Goal: Task Accomplishment & Management: Manage account settings

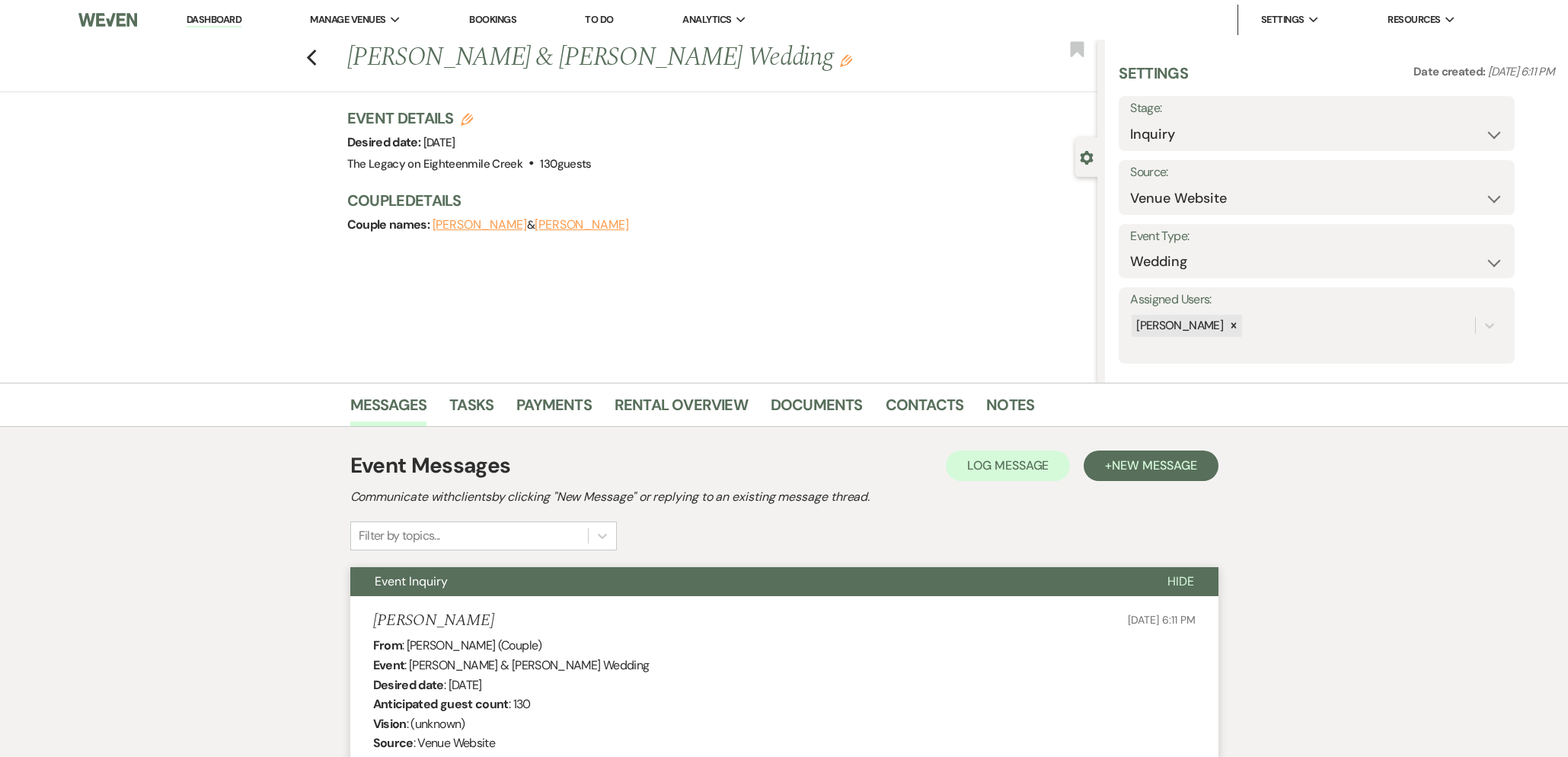
click at [209, 22] on link "Dashboard" at bounding box center [213, 21] width 55 height 15
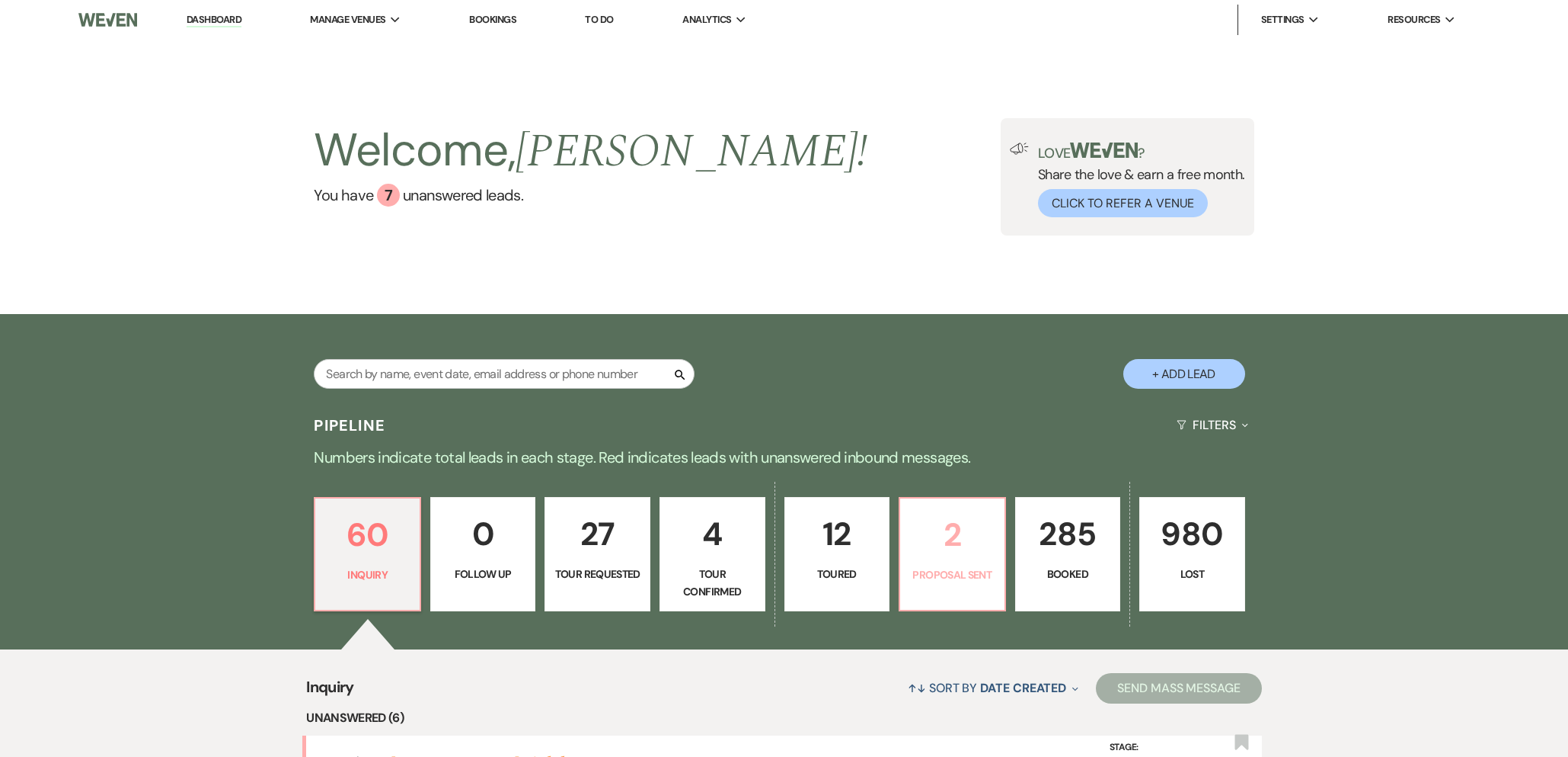
click at [942, 544] on p "2" at bounding box center [952, 534] width 86 height 51
select select "6"
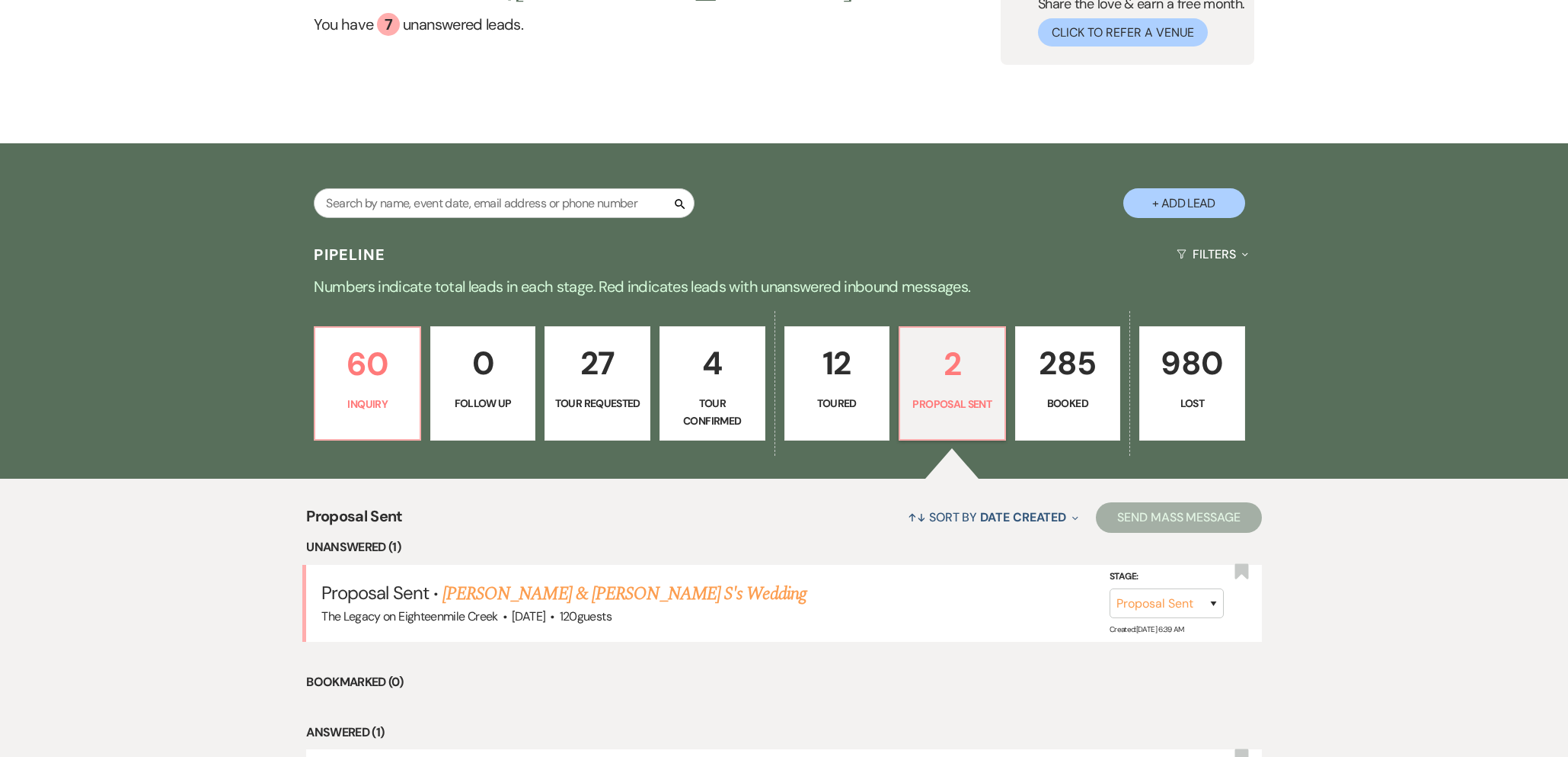
scroll to position [363, 0]
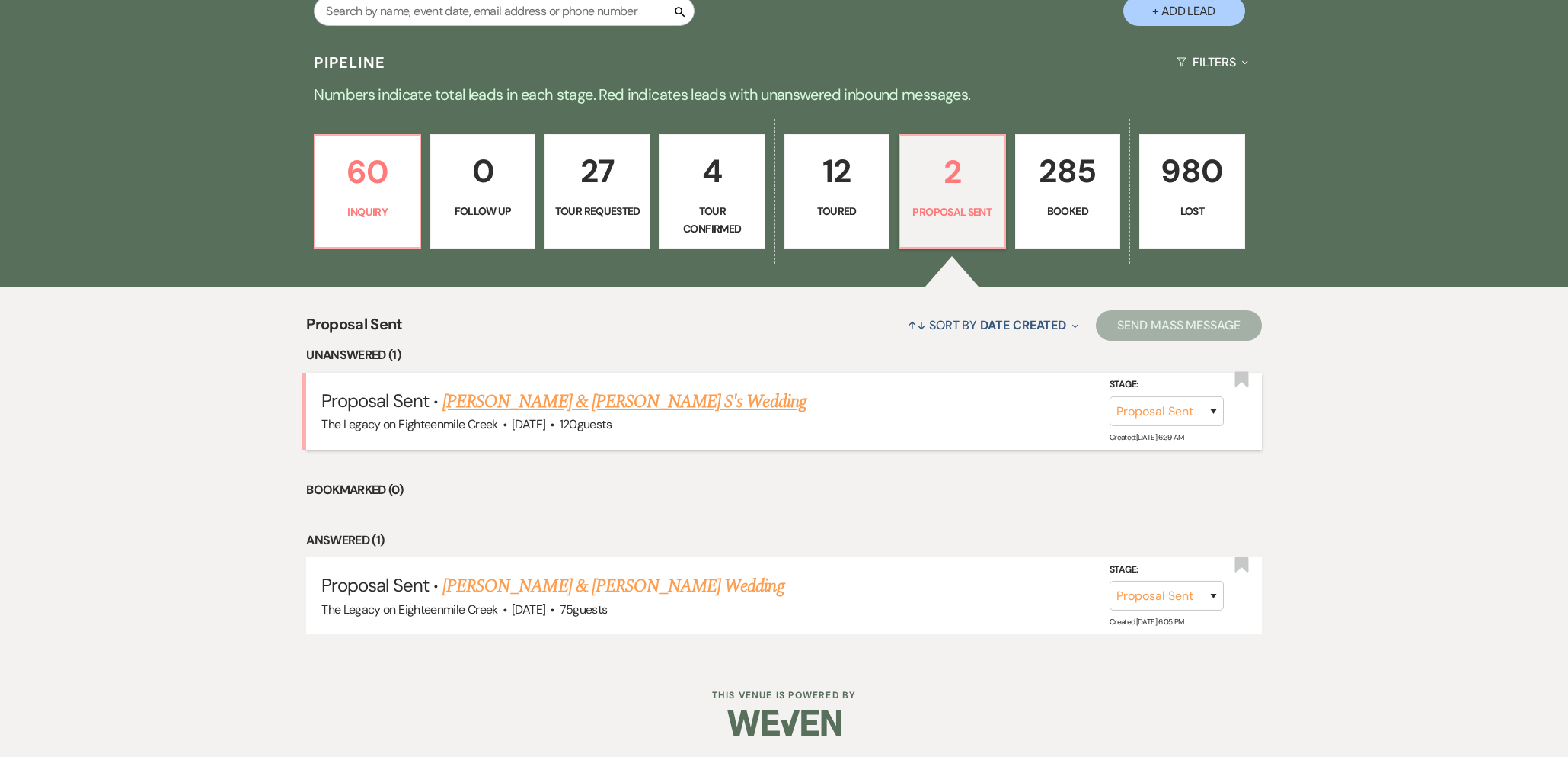
click at [610, 404] on link "Michael F & Sarah S's Wedding" at bounding box center [624, 401] width 364 height 27
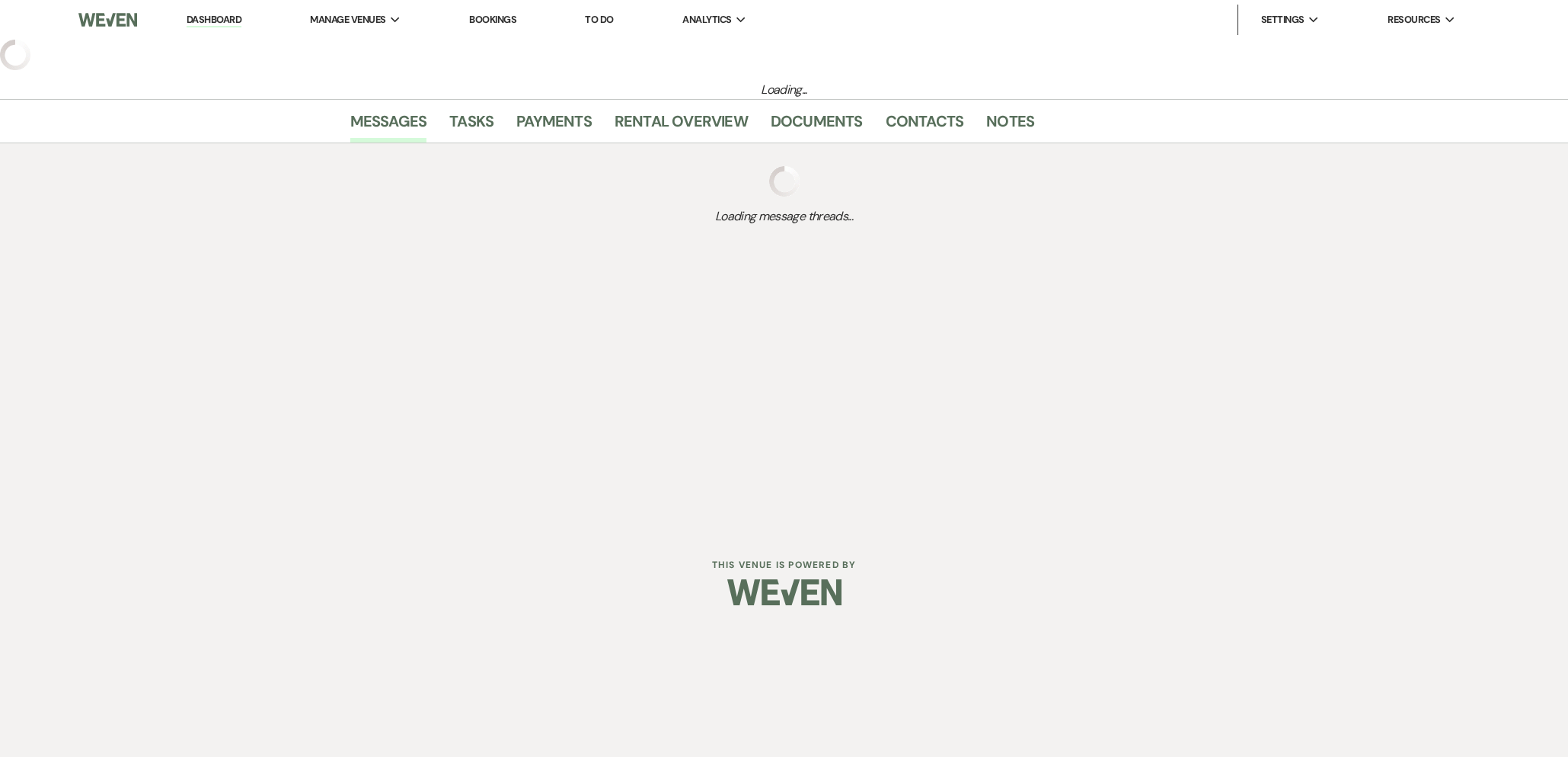
select select "6"
select select "5"
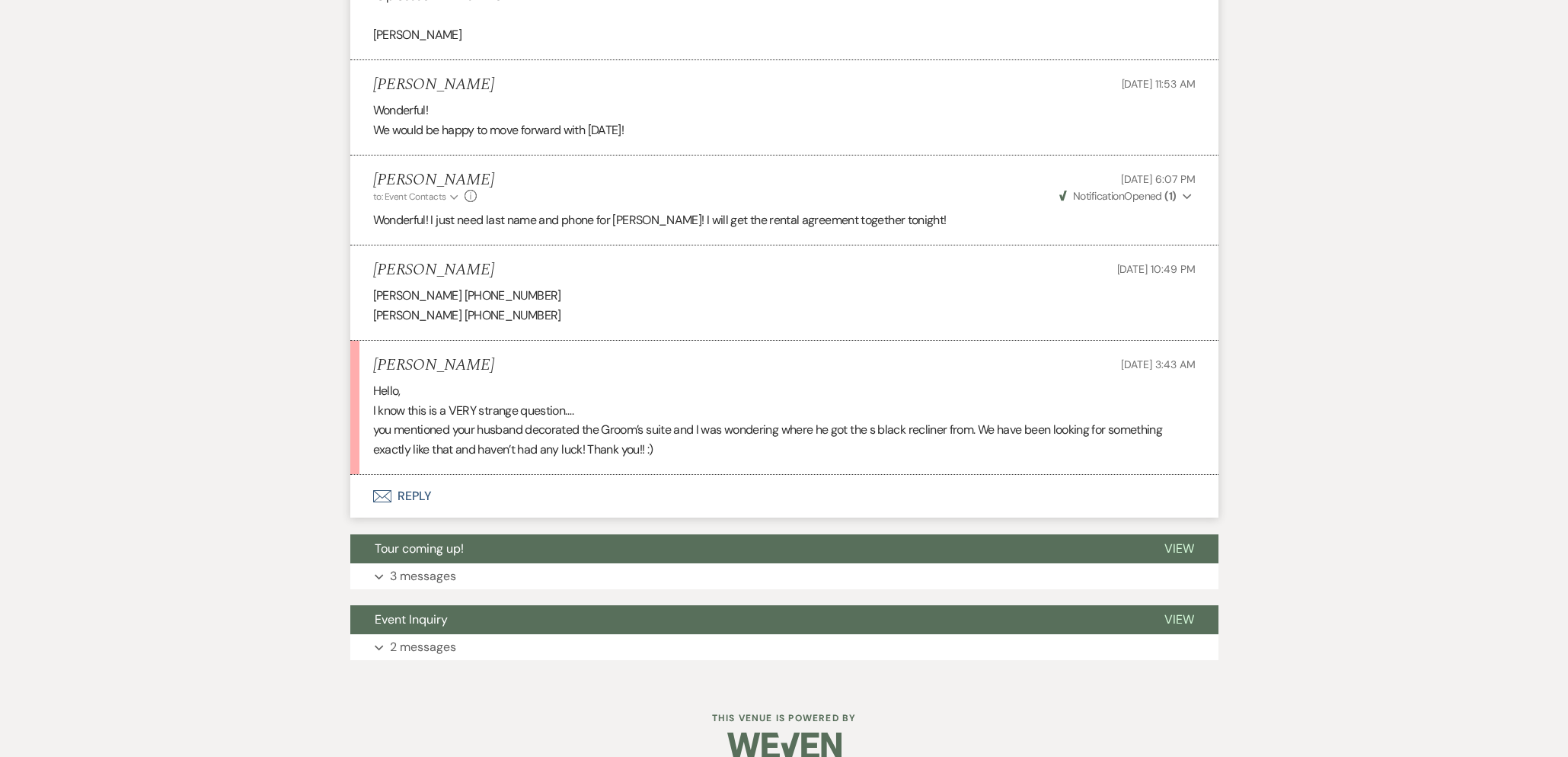
scroll to position [1690, 0]
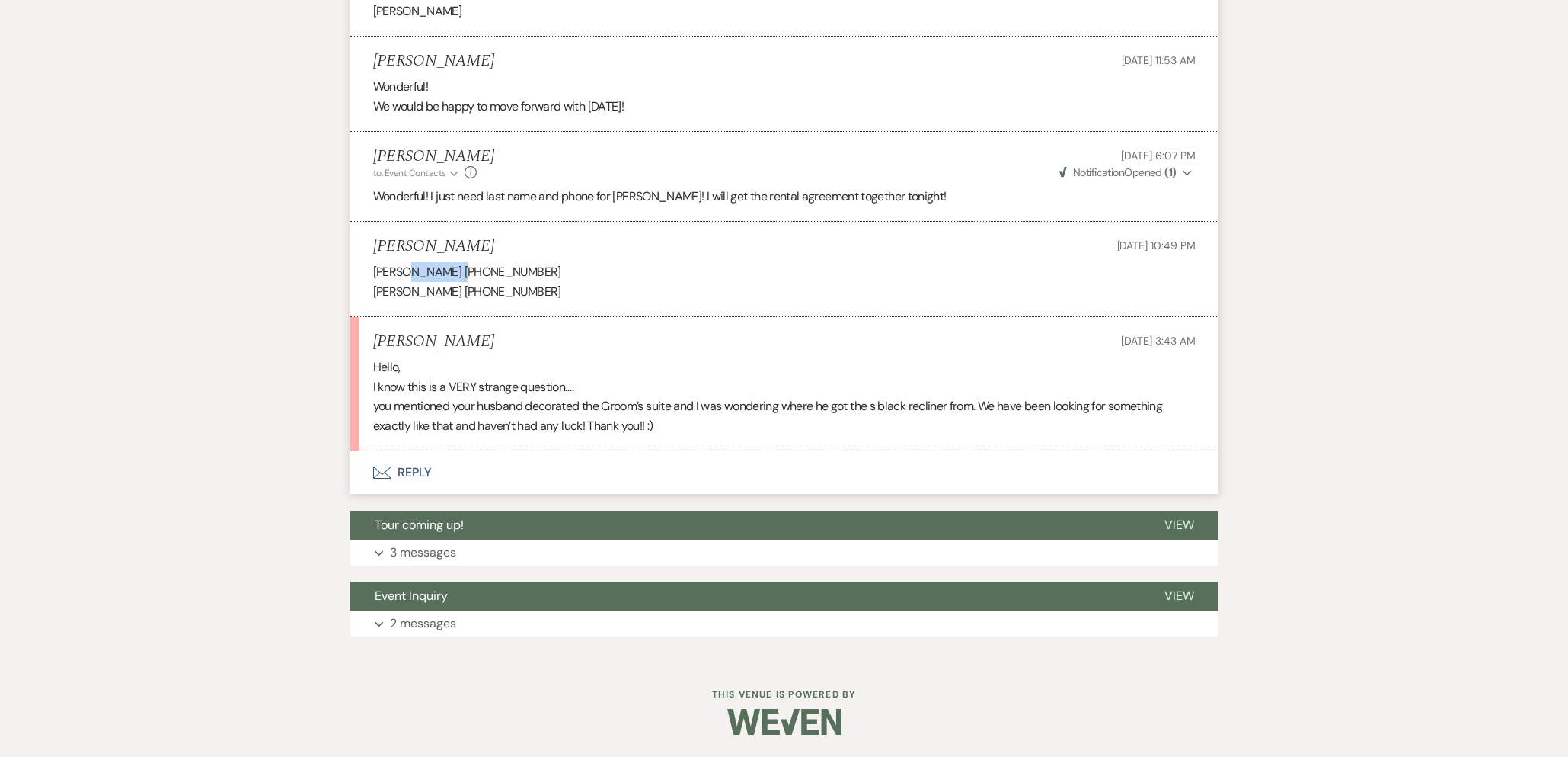
drag, startPoint x: 407, startPoint y: 271, endPoint x: 455, endPoint y: 274, distance: 48.1
click at [455, 274] on p "Sarah Showalter 716-597-9453" at bounding box center [784, 272] width 823 height 20
copy p "Showalter"
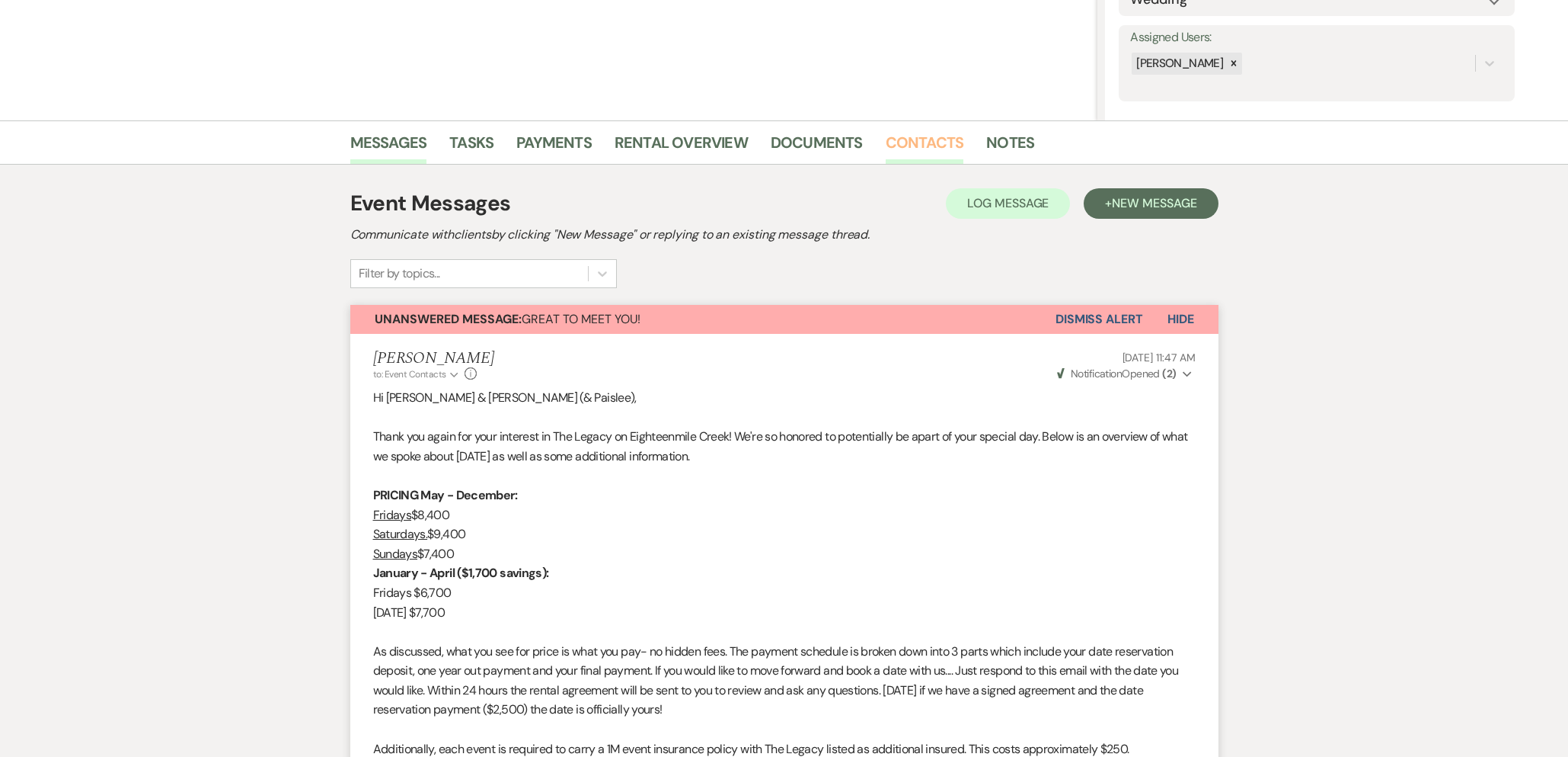
scroll to position [260, 0]
drag, startPoint x: 921, startPoint y: 136, endPoint x: 918, endPoint y: 145, distance: 9.5
click at [921, 136] on link "Contacts" at bounding box center [926, 149] width 79 height 34
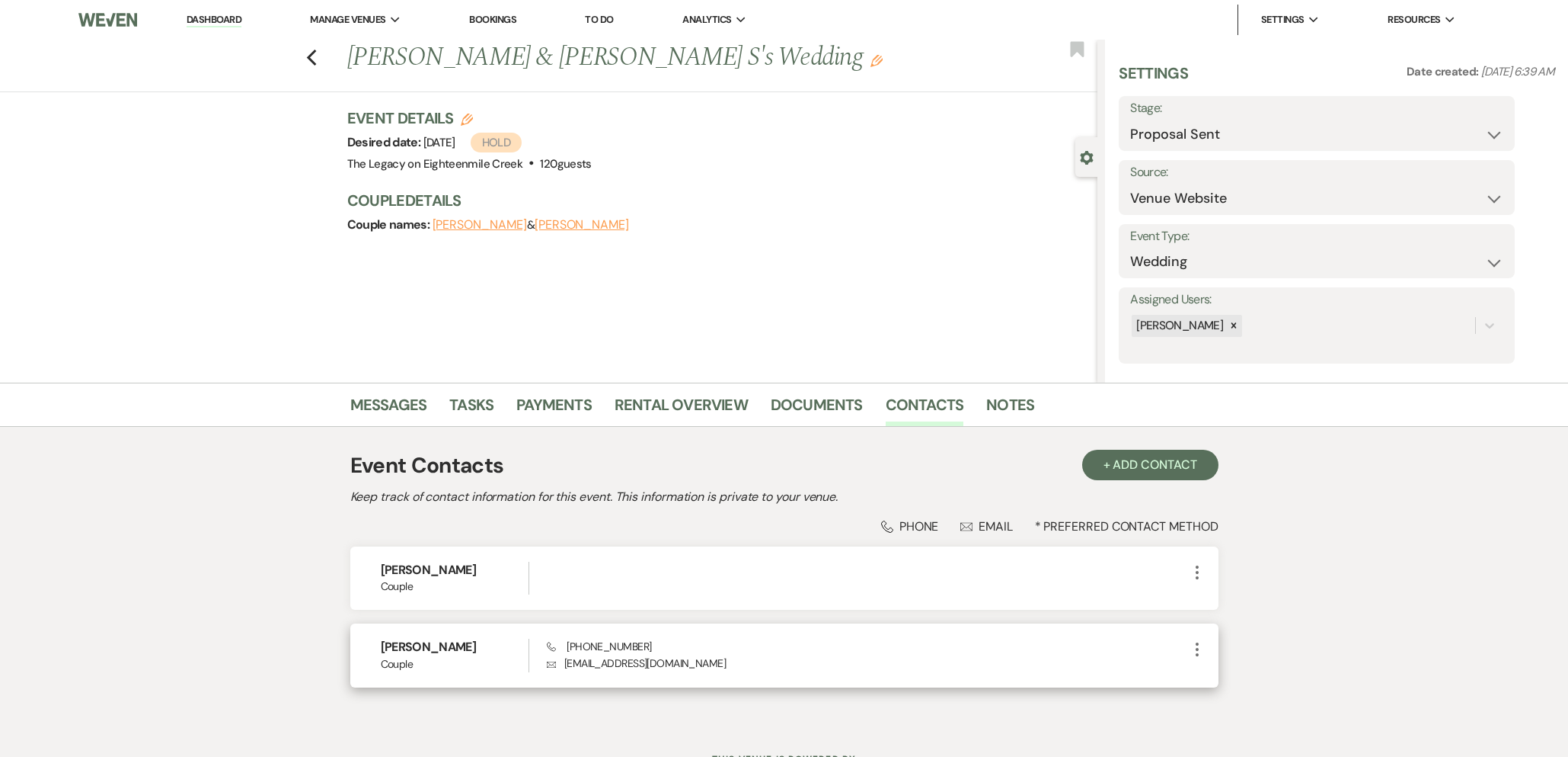
click at [1200, 647] on icon "More" at bounding box center [1197, 649] width 18 height 18
click at [1210, 677] on use "button" at bounding box center [1212, 680] width 11 height 11
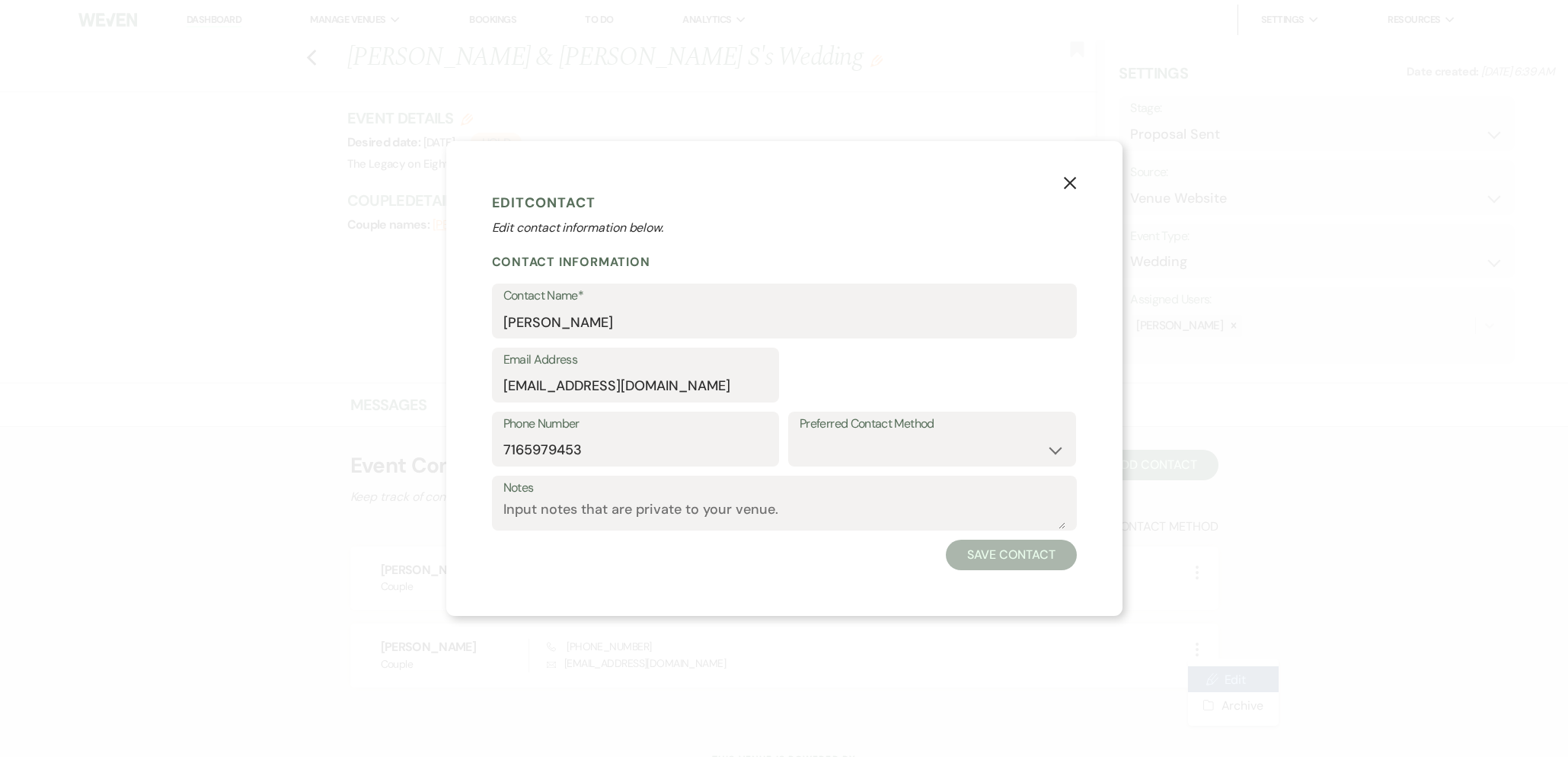
select select "1"
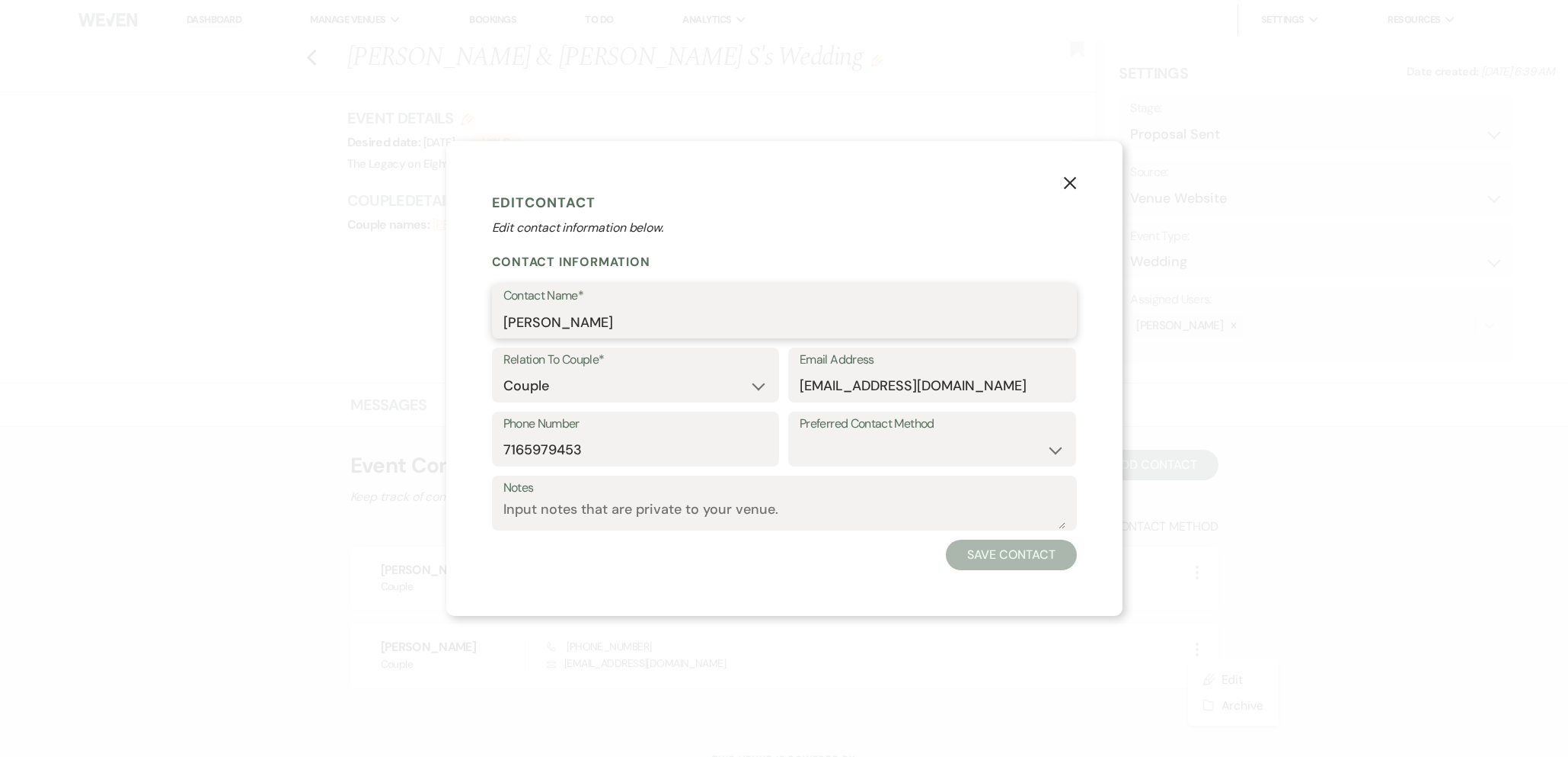
click at [579, 321] on input "Sarah S" at bounding box center [784, 322] width 562 height 30
paste input "Showalter"
type input "Sarah Showalter"
click at [1039, 557] on button "Save Contact" at bounding box center [1011, 554] width 130 height 30
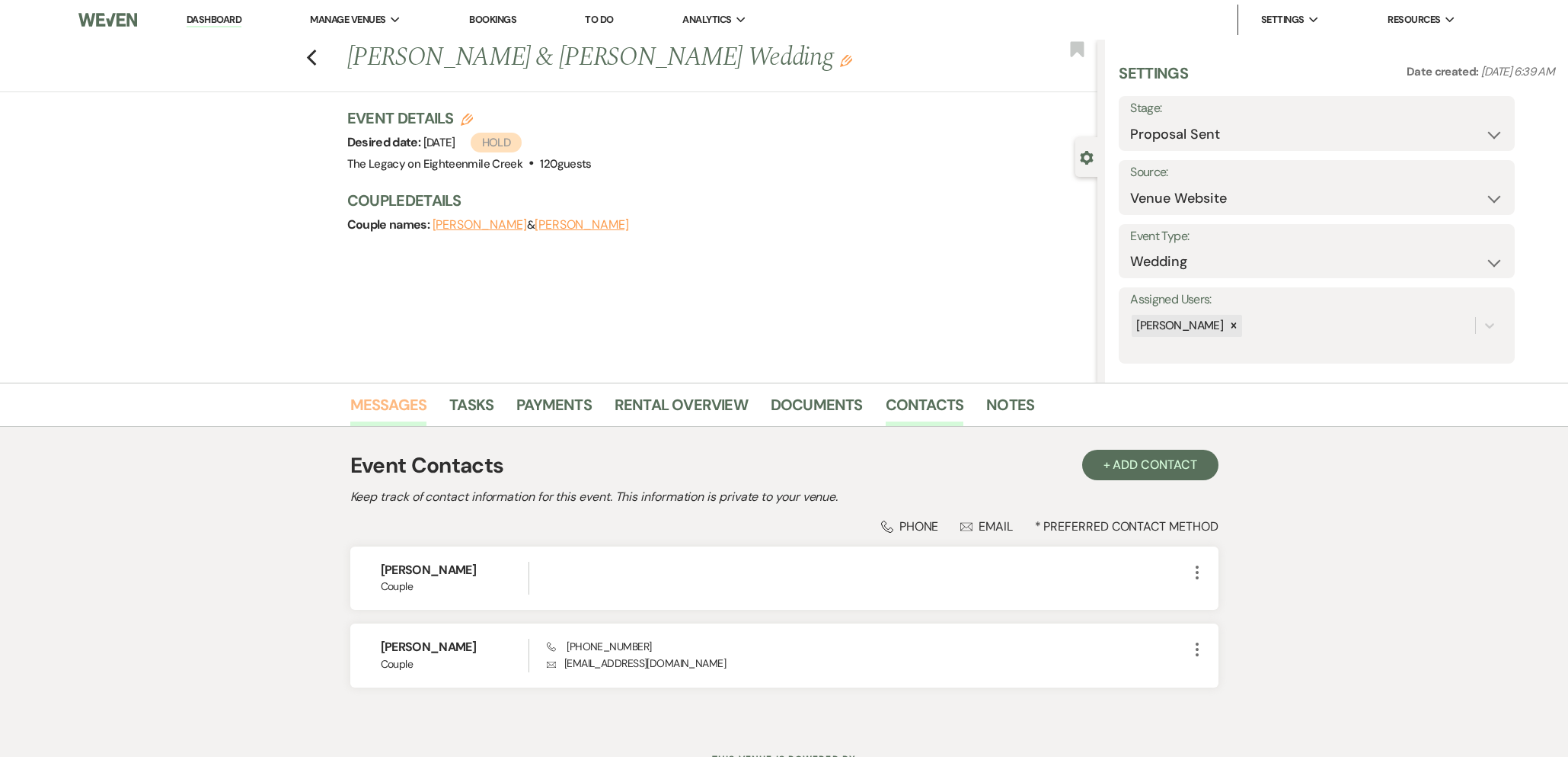
drag, startPoint x: 397, startPoint y: 401, endPoint x: 399, endPoint y: 411, distance: 10.2
click at [397, 401] on link "Messages" at bounding box center [389, 409] width 77 height 34
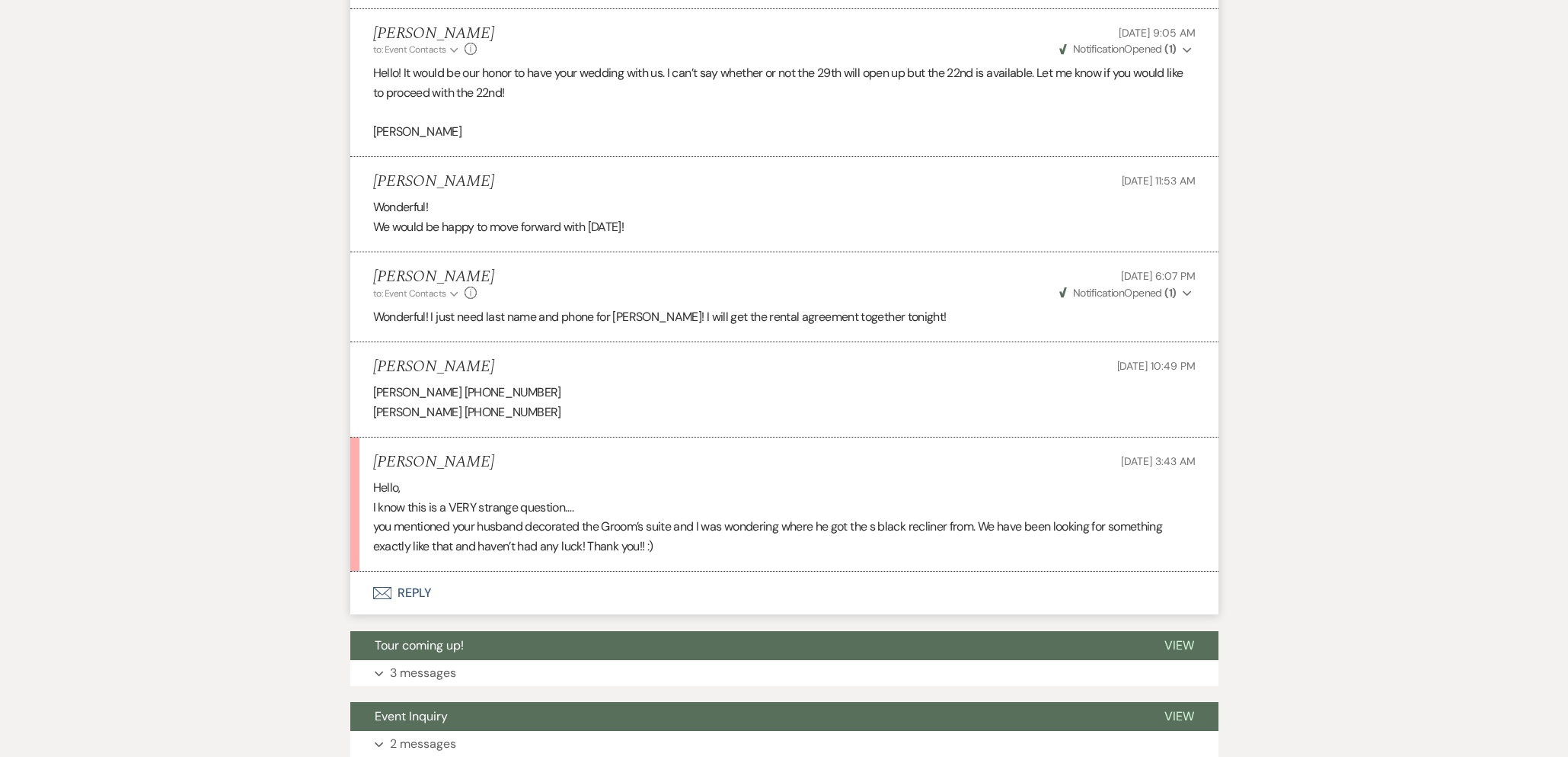
scroll to position [1598, 0]
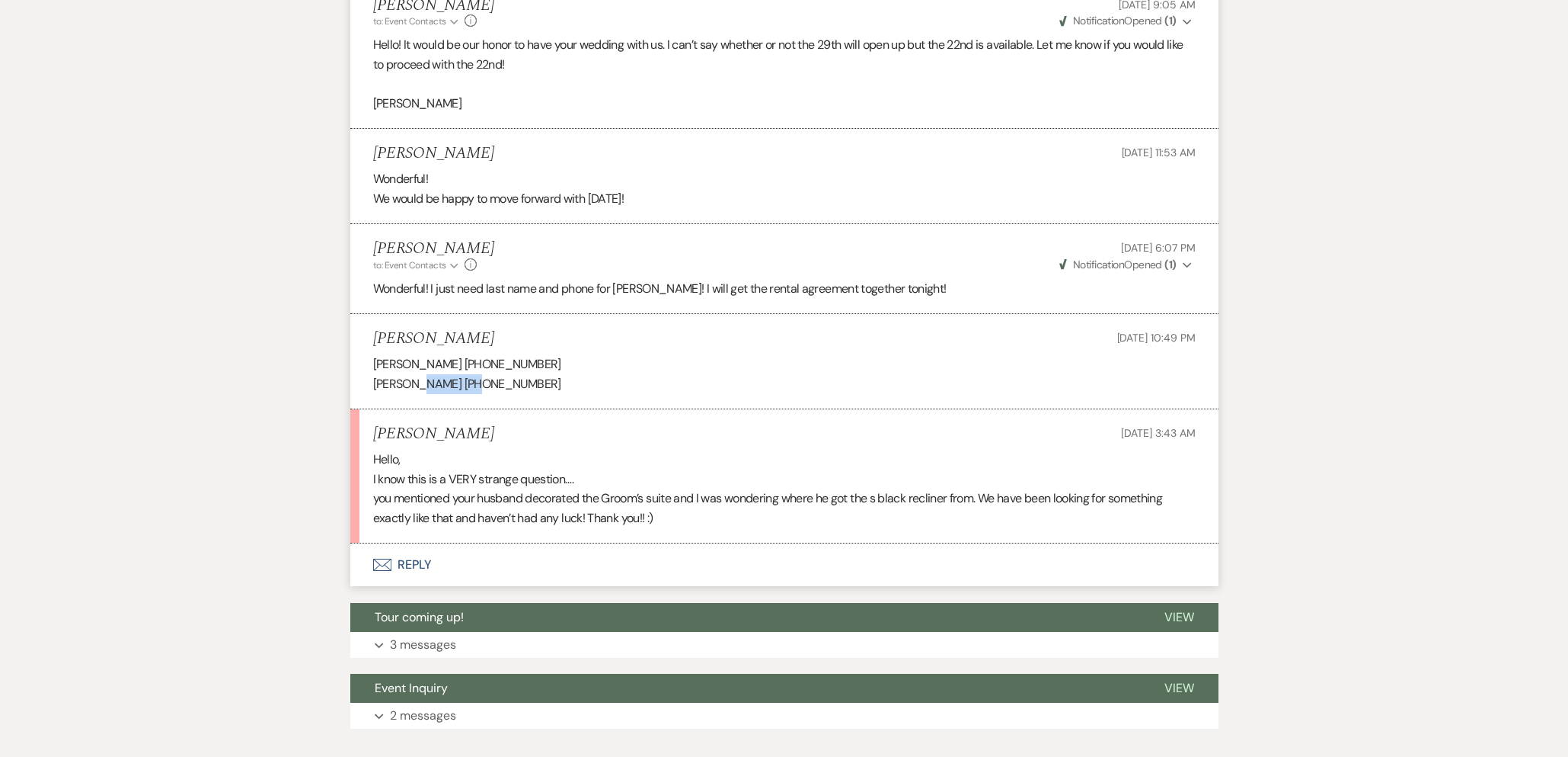
drag, startPoint x: 416, startPoint y: 384, endPoint x: 466, endPoint y: 395, distance: 51.2
click at [464, 386] on p "Michael Franciosa 716-861-3245" at bounding box center [784, 384] width 823 height 20
copy p "Franciosa"
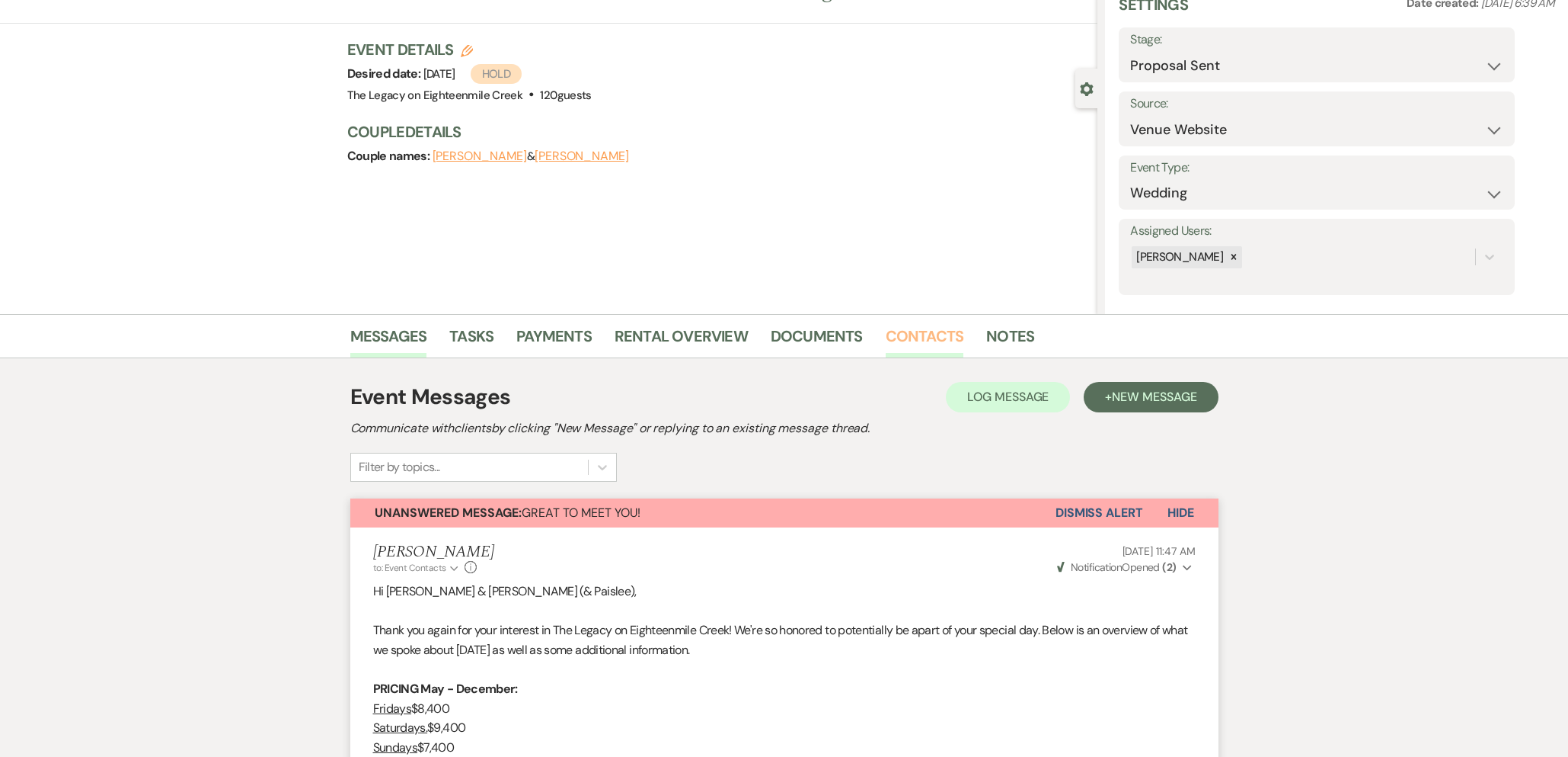
drag, startPoint x: 921, startPoint y: 336, endPoint x: 910, endPoint y: 323, distance: 17.0
click at [921, 336] on link "Contacts" at bounding box center [926, 341] width 79 height 34
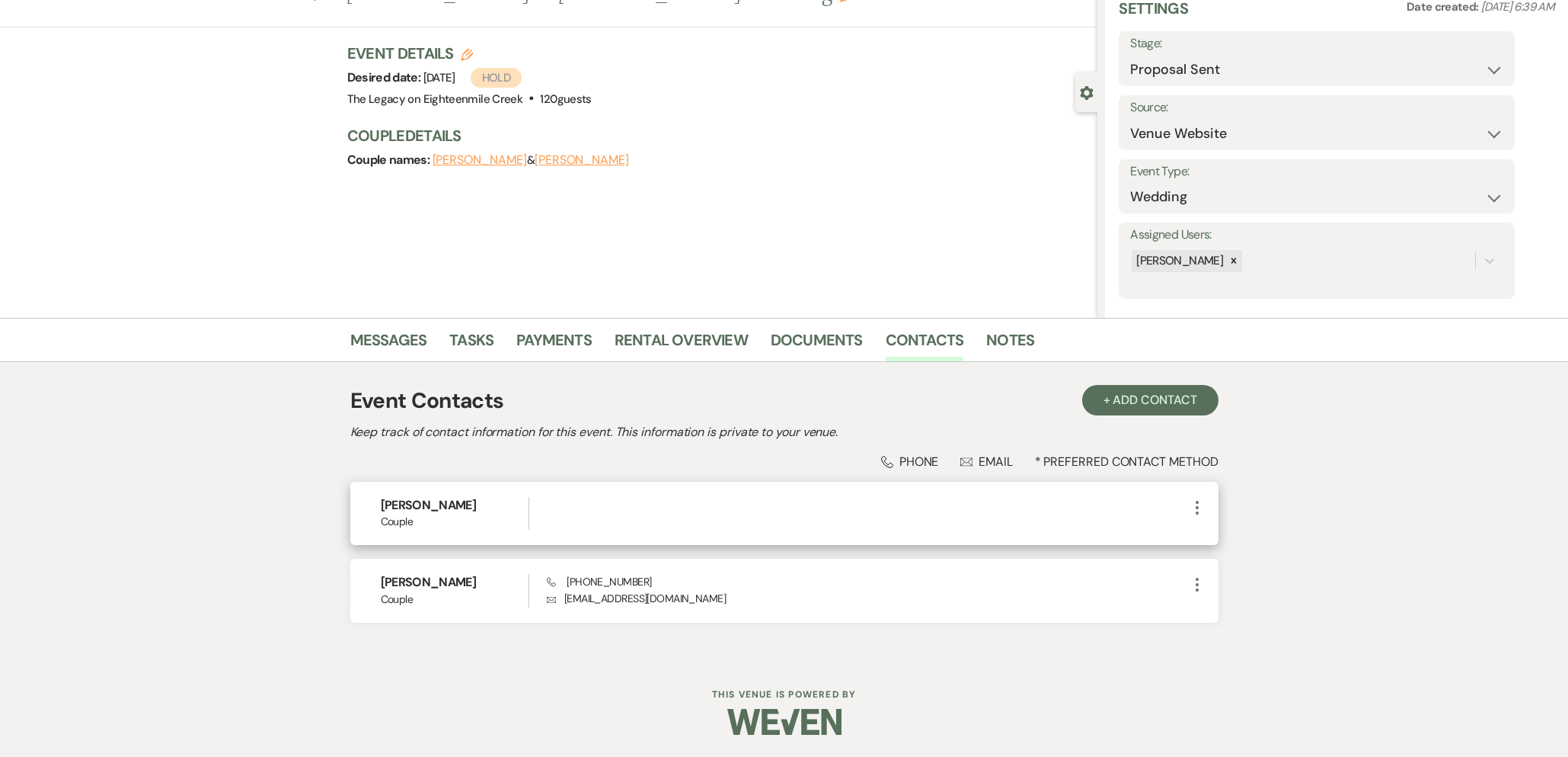
click at [1194, 507] on icon "More" at bounding box center [1197, 507] width 18 height 18
click at [1237, 539] on button "Pencil Edit" at bounding box center [1233, 538] width 90 height 26
select select "1"
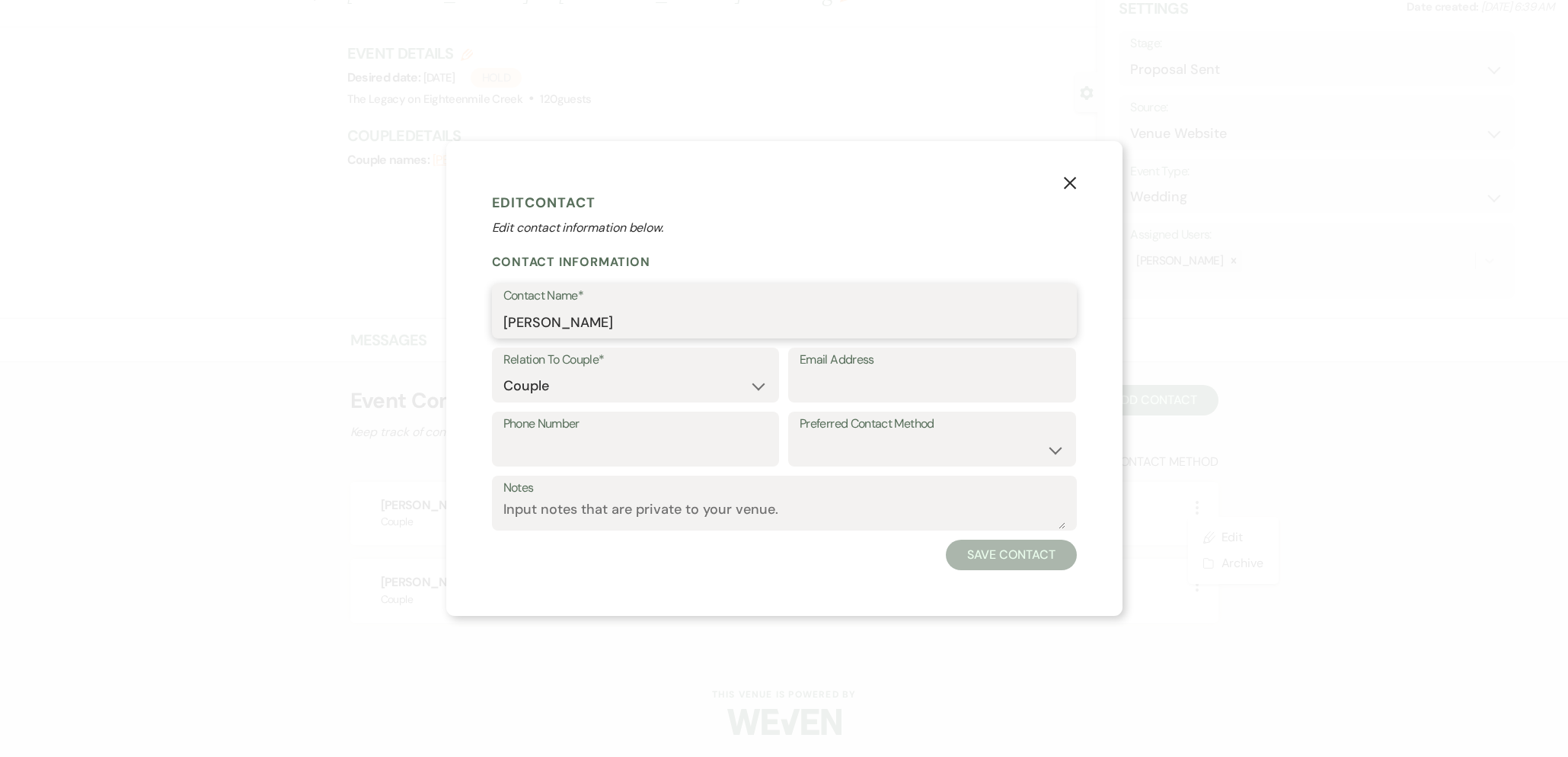
click at [600, 325] on input "Michael F" at bounding box center [784, 322] width 562 height 30
paste input "Franciosa"
type input "Michael Franciosa"
click at [1020, 556] on button "Save Contact" at bounding box center [1011, 554] width 130 height 30
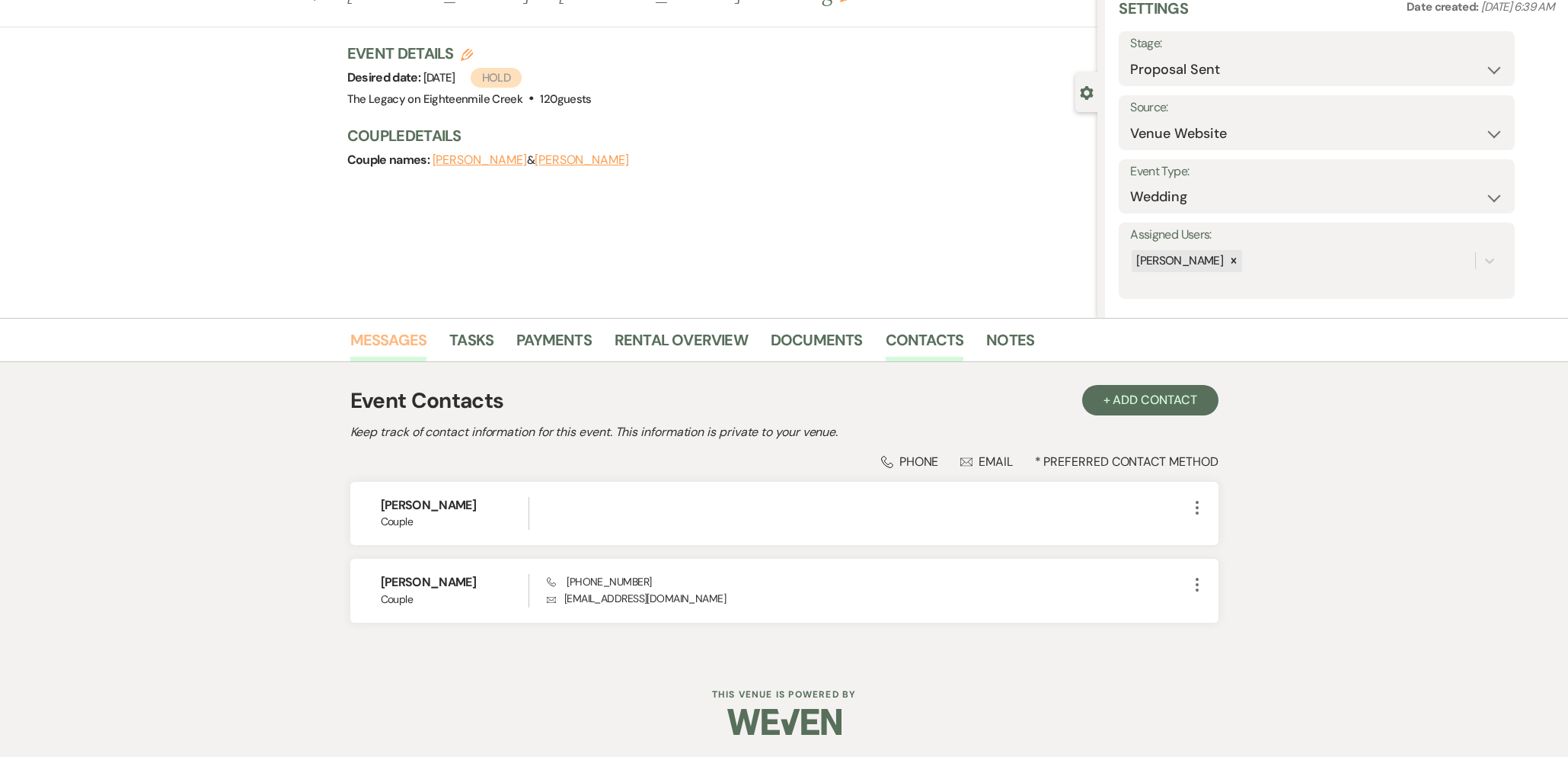
click at [387, 337] on link "Messages" at bounding box center [389, 344] width 77 height 34
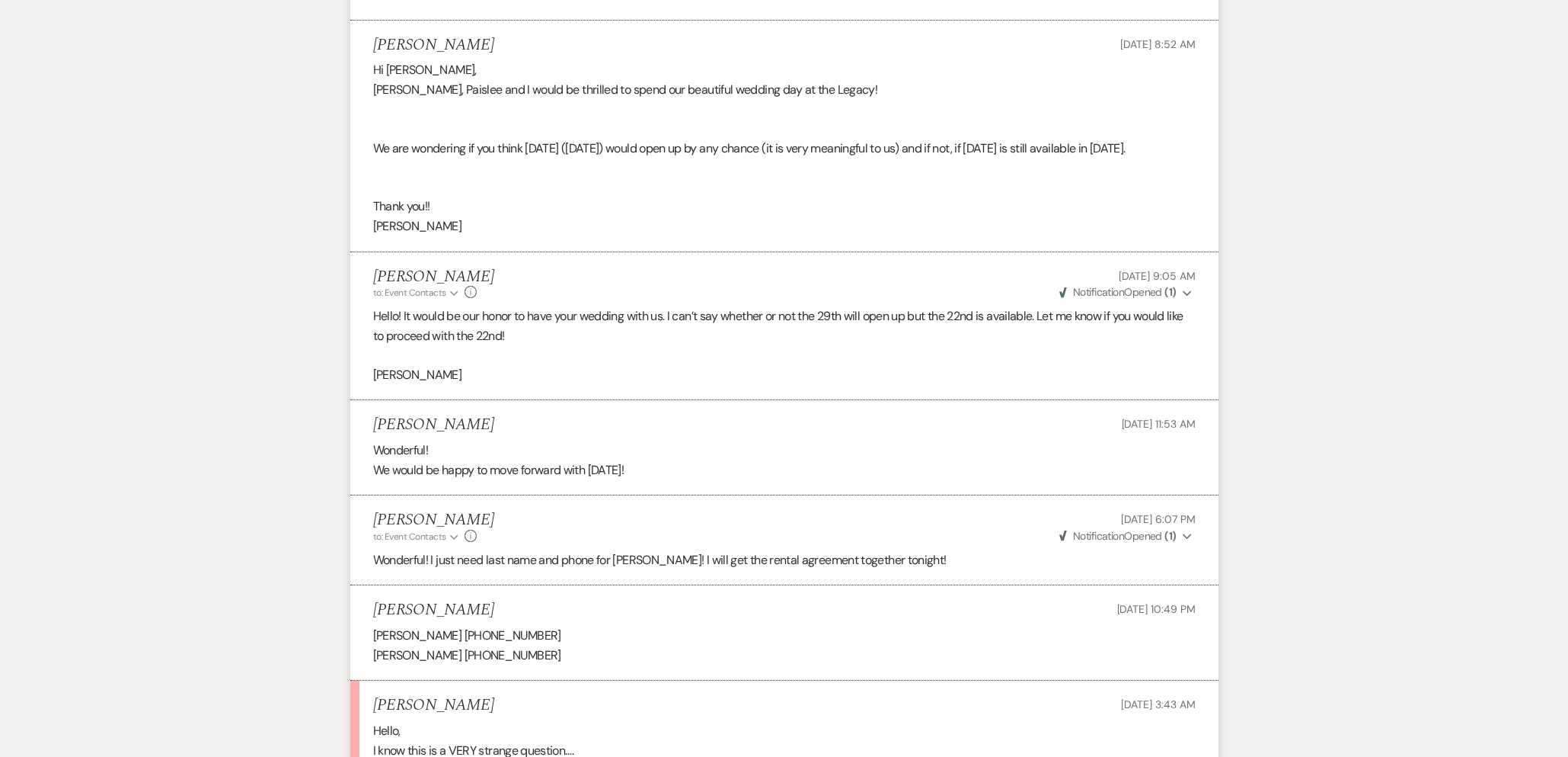
scroll to position [1690, 0]
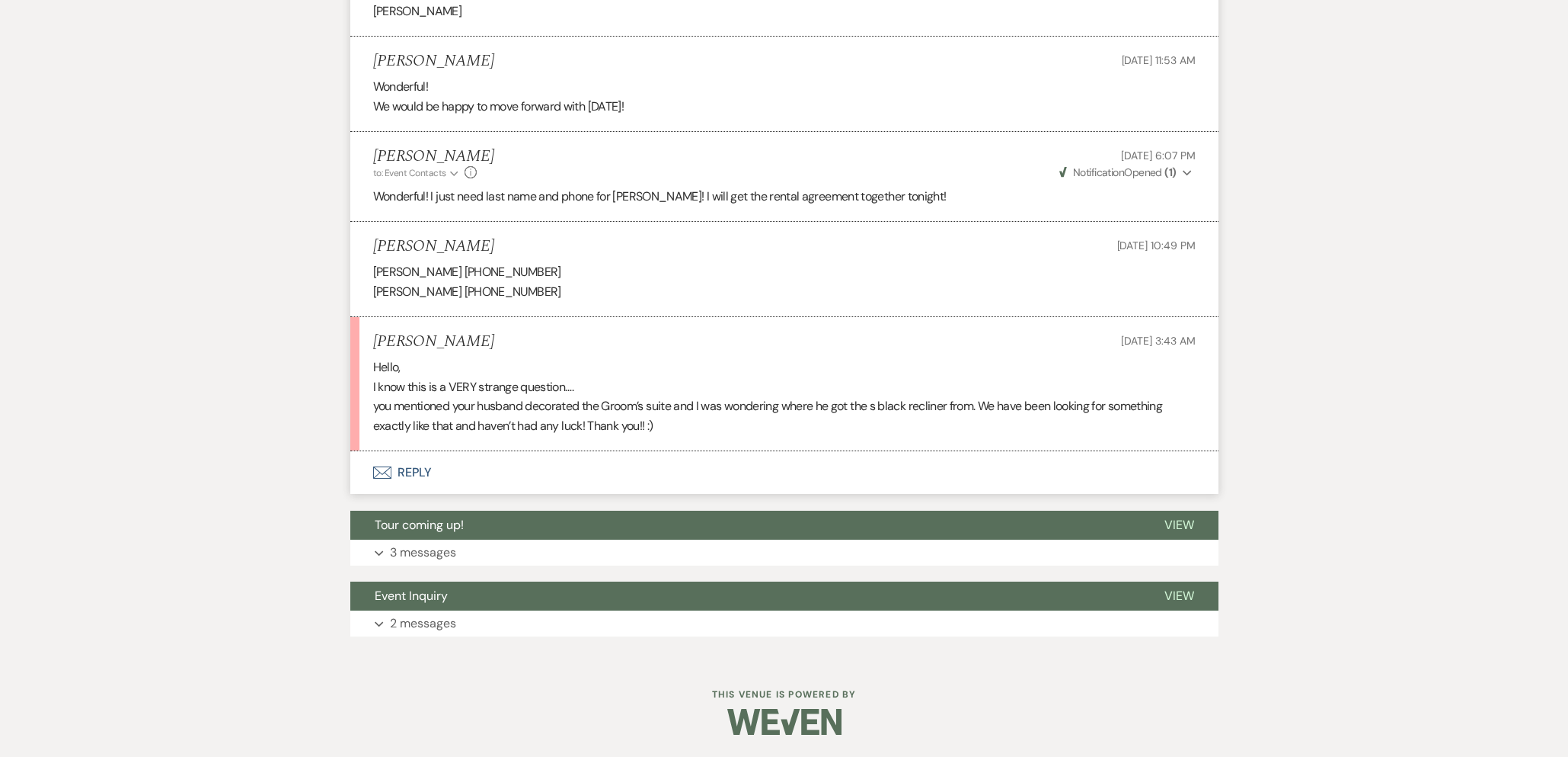
drag, startPoint x: 469, startPoint y: 291, endPoint x: 598, endPoint y: 294, distance: 129.0
click at [598, 294] on p "Michael Franciosa 716-861-3245" at bounding box center [784, 291] width 823 height 20
copy p "716-861-3245"
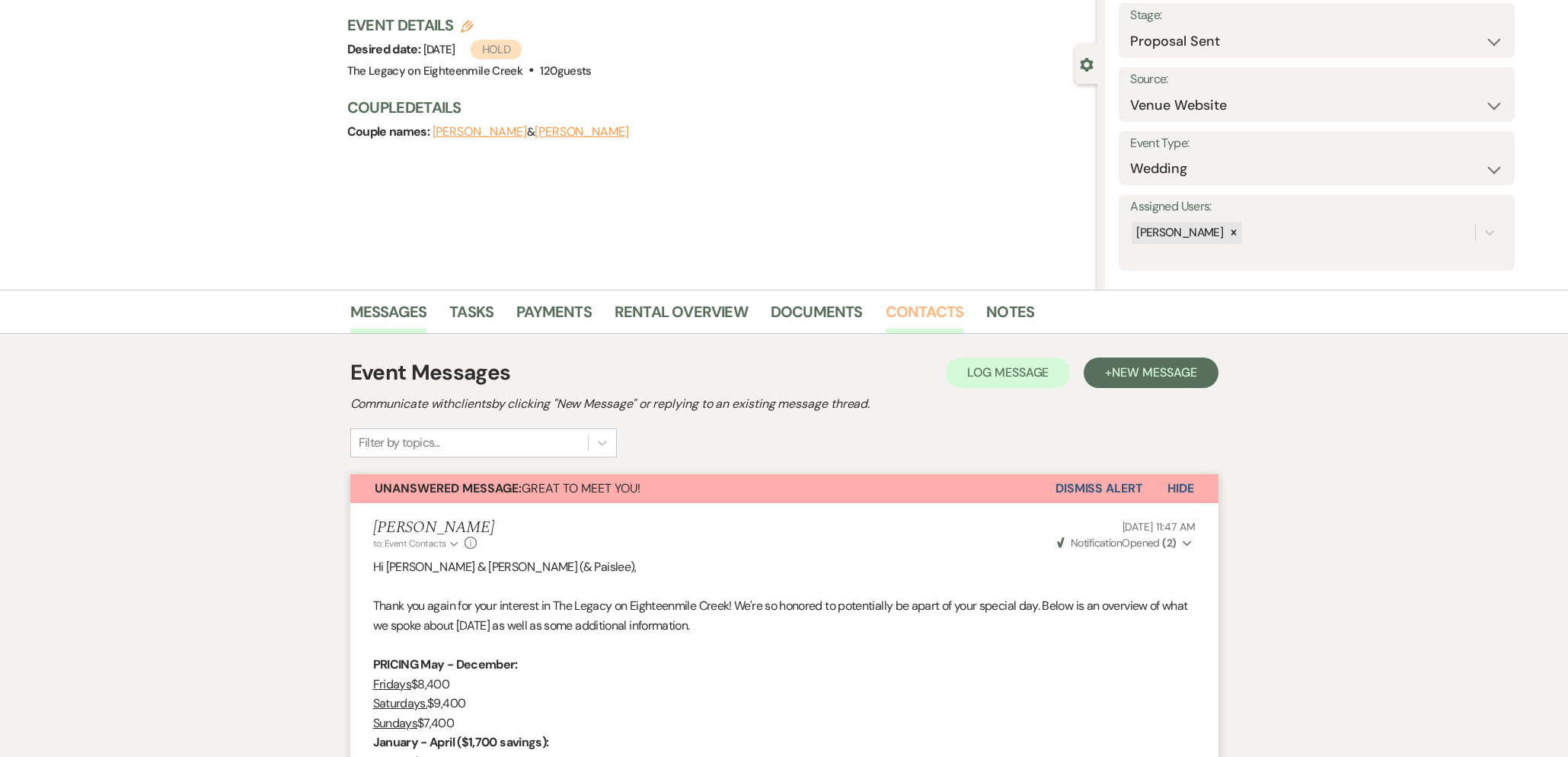
click at [922, 305] on link "Contacts" at bounding box center [926, 316] width 79 height 34
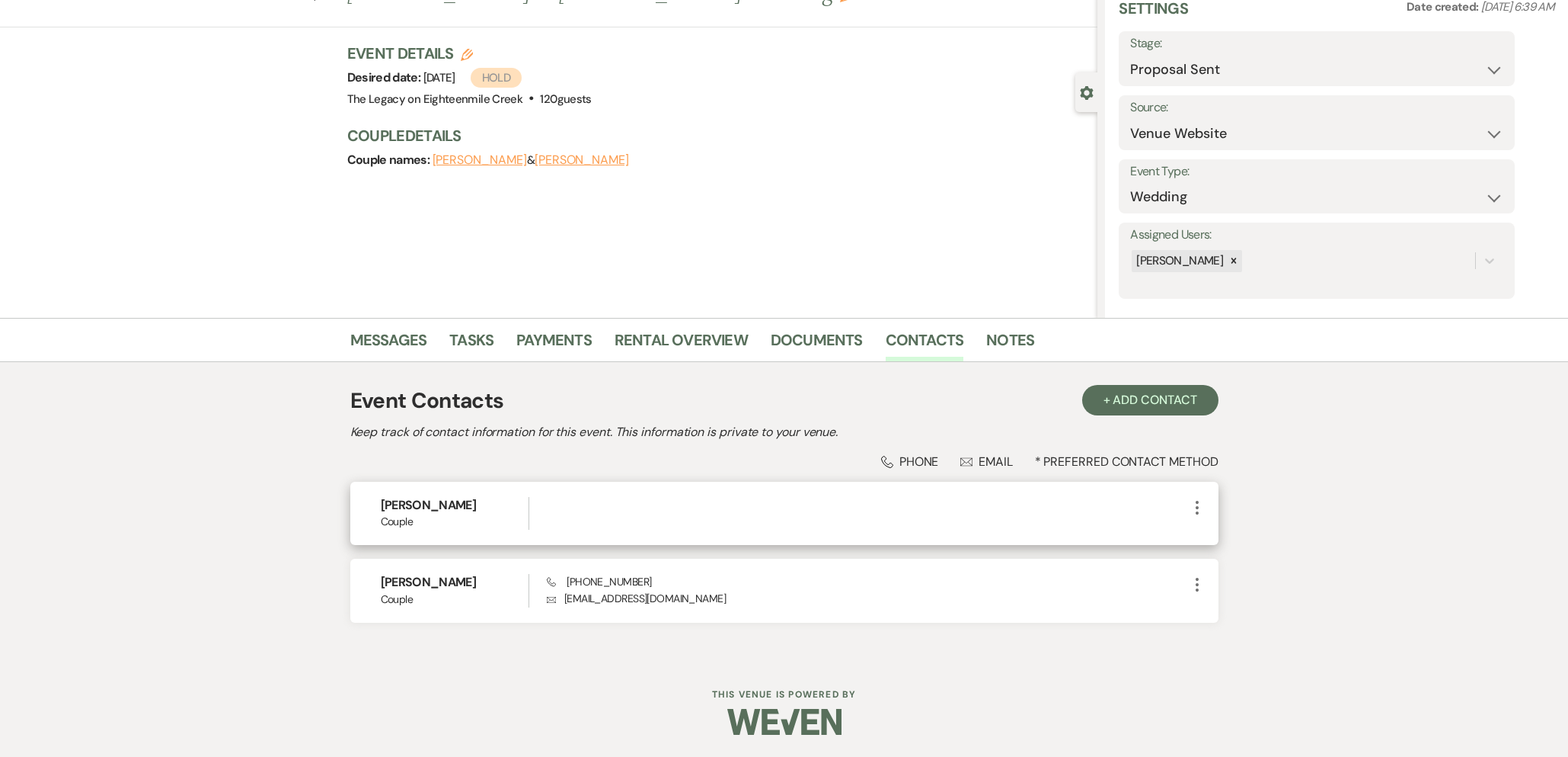
click at [1195, 506] on use "button" at bounding box center [1197, 507] width 3 height 14
click at [1215, 528] on button "Pencil Edit" at bounding box center [1233, 538] width 90 height 26
select select "1"
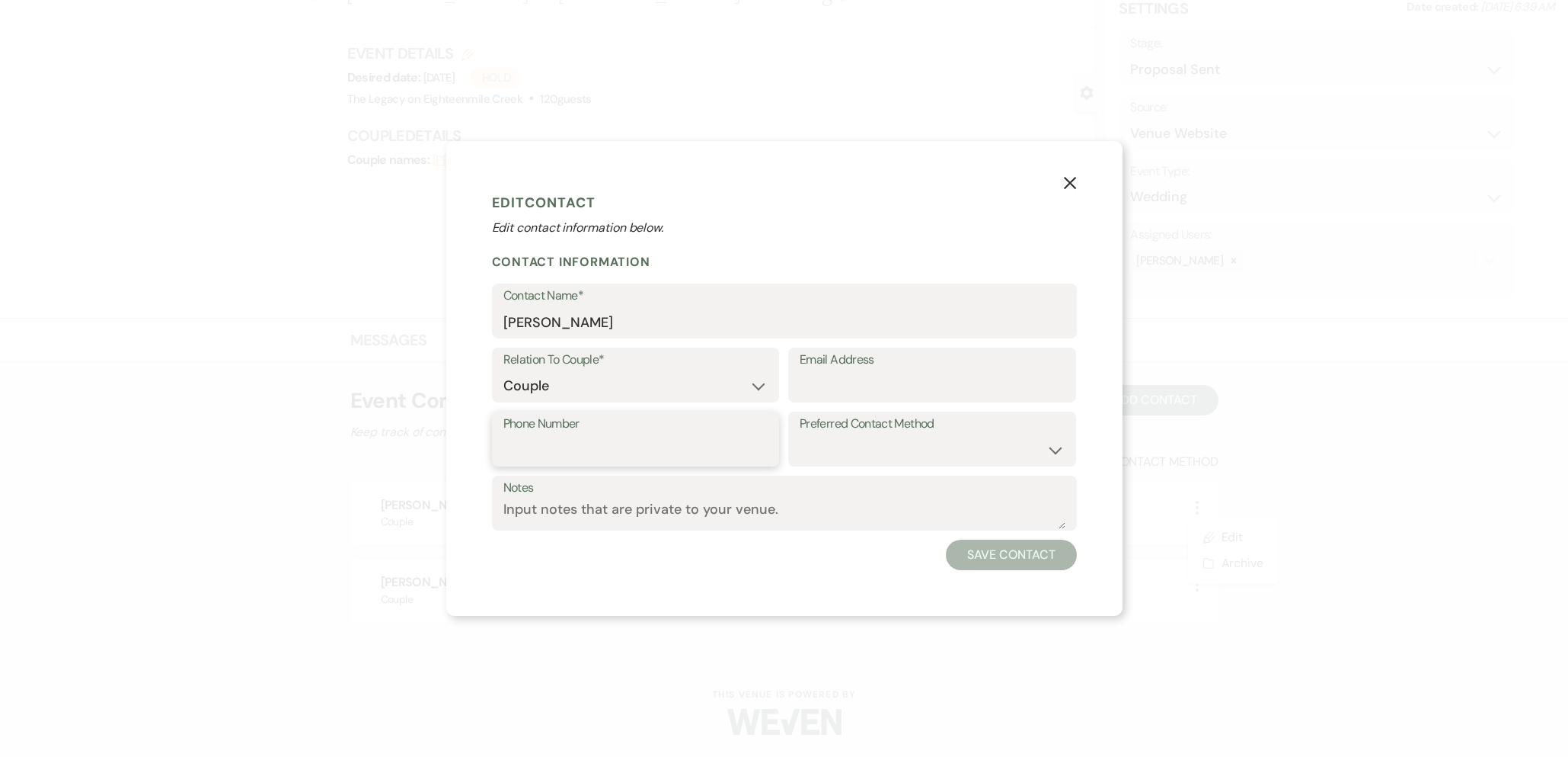
click at [552, 445] on input "Phone Number" at bounding box center [636, 450] width 265 height 30
paste input "716-861-3245"
type input "716-861-3245"
click at [971, 555] on button "Save Contact" at bounding box center [1011, 554] width 130 height 30
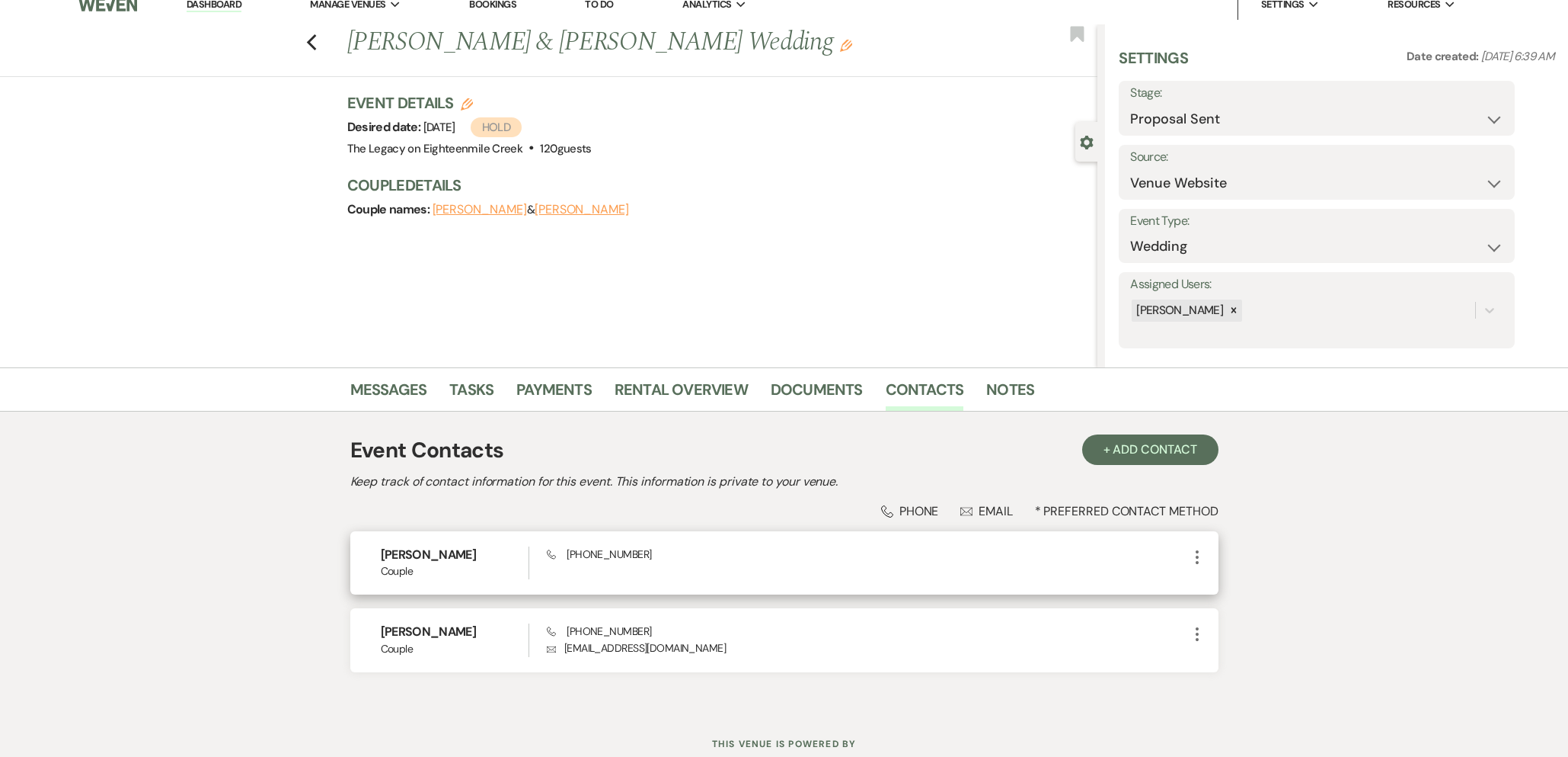
scroll to position [0, 0]
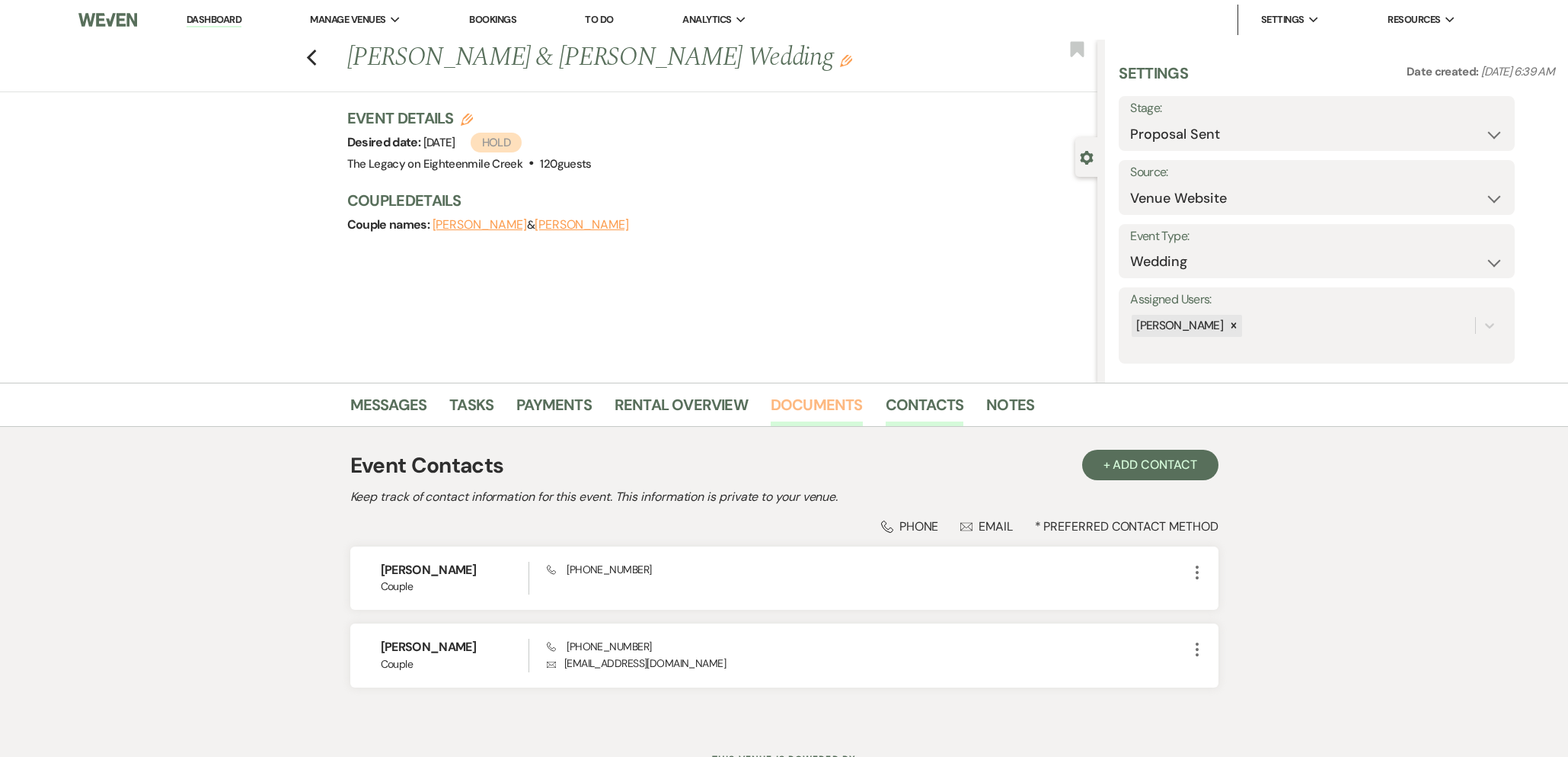
click at [805, 409] on link "Documents" at bounding box center [816, 409] width 92 height 34
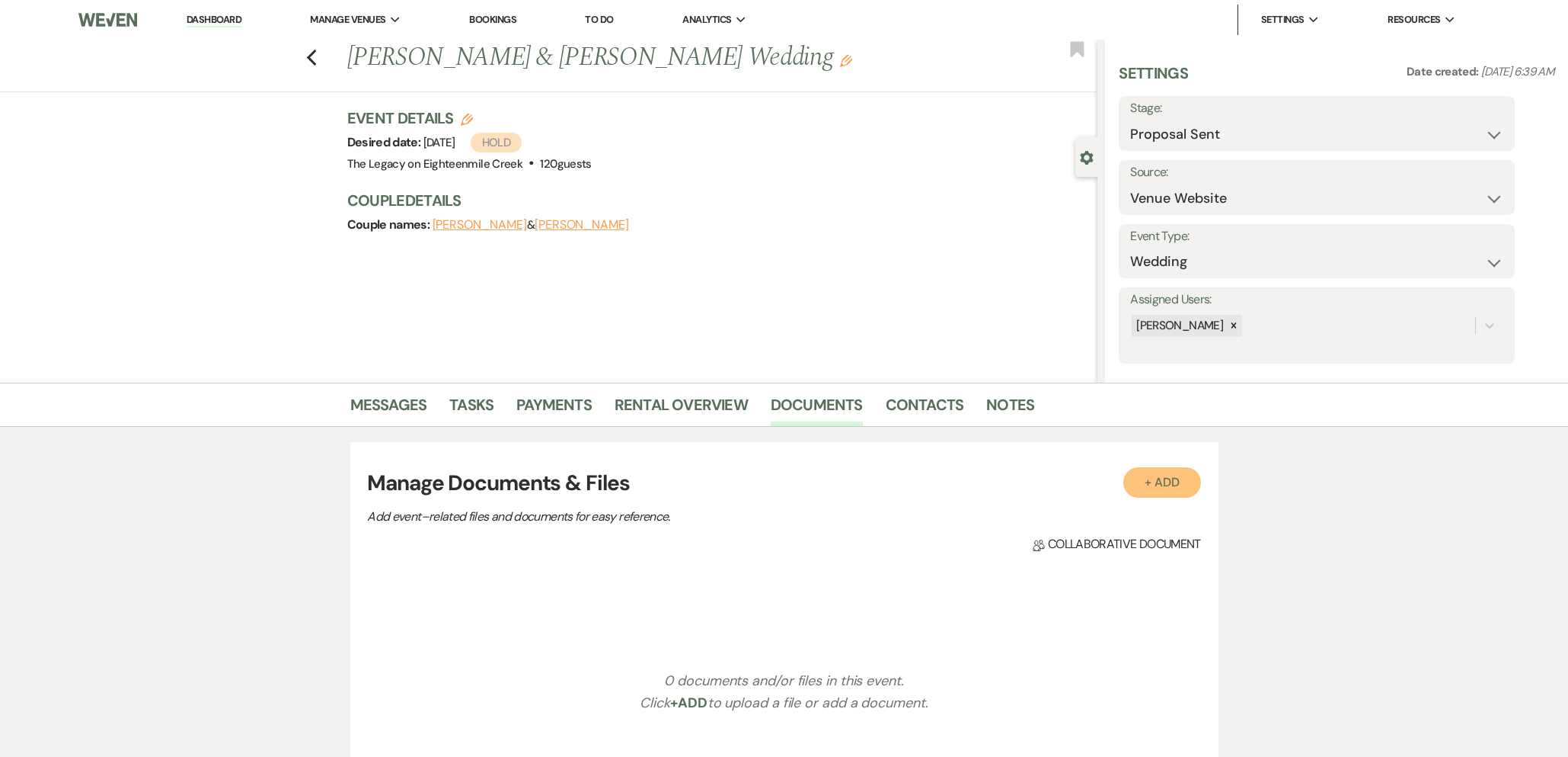
click at [1165, 486] on button "+ Add" at bounding box center [1162, 482] width 78 height 30
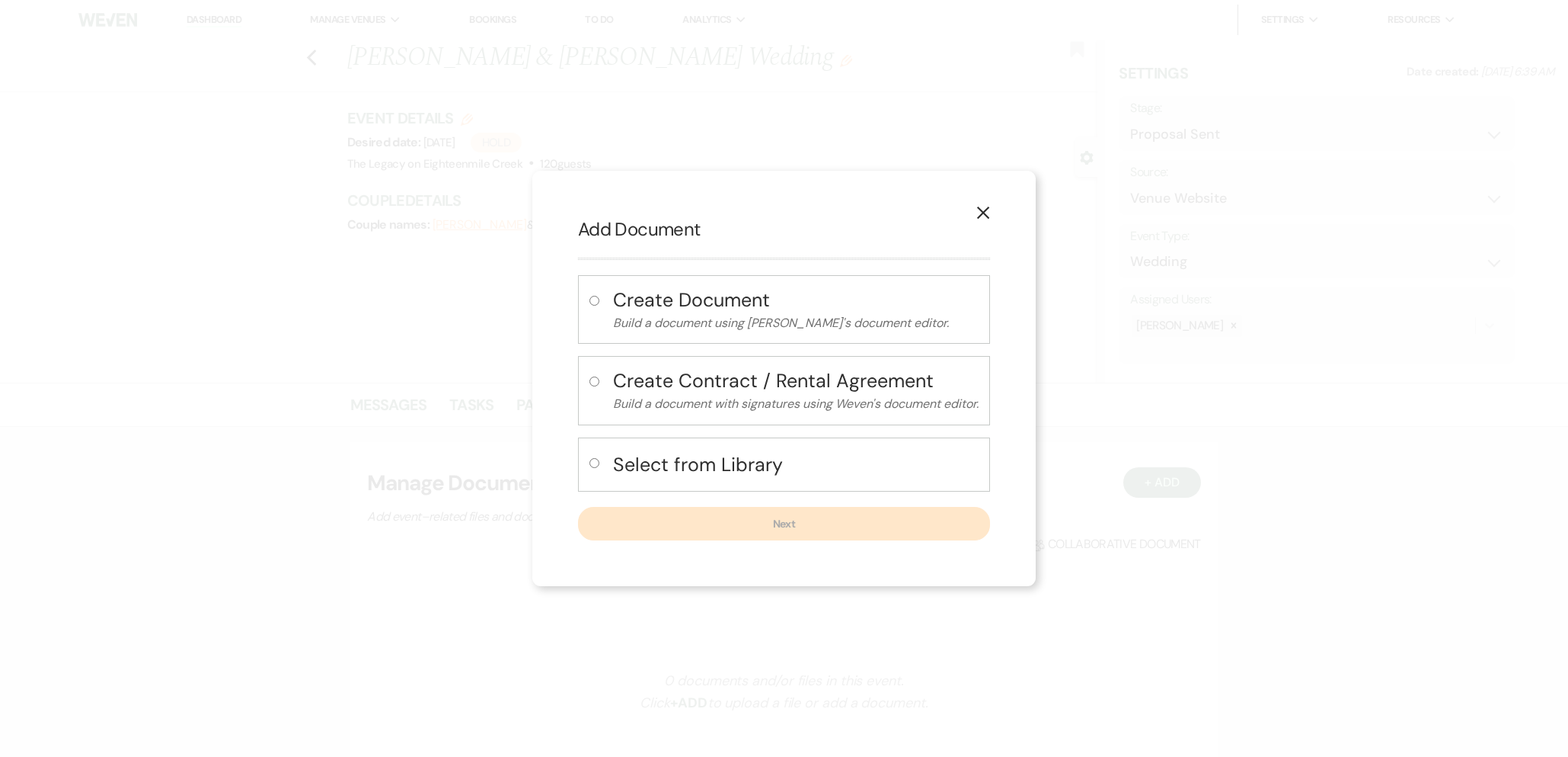
click at [743, 474] on h4 "Select from Library" at bounding box center [796, 465] width 366 height 26
radio input "true"
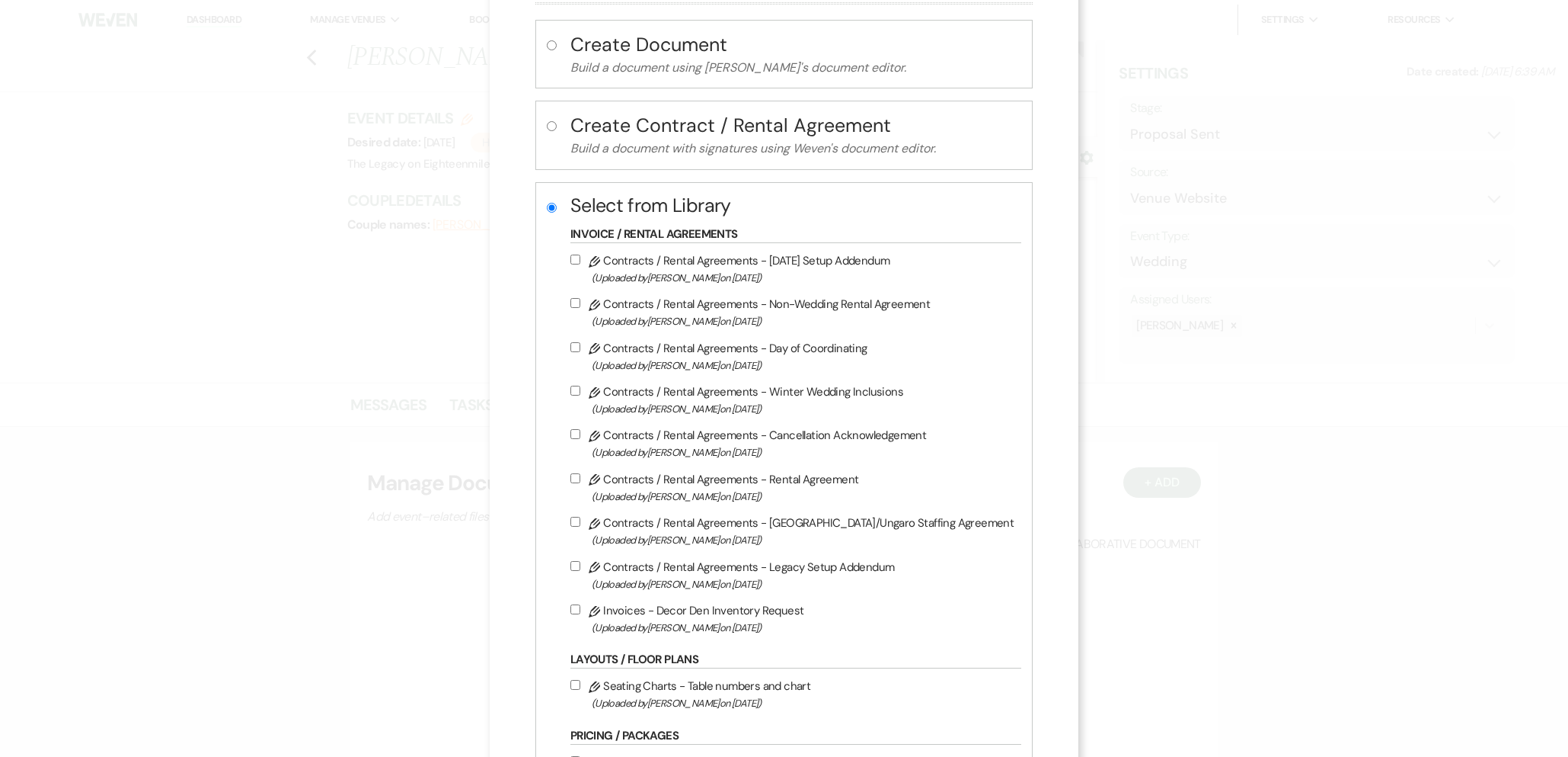
scroll to position [99, 0]
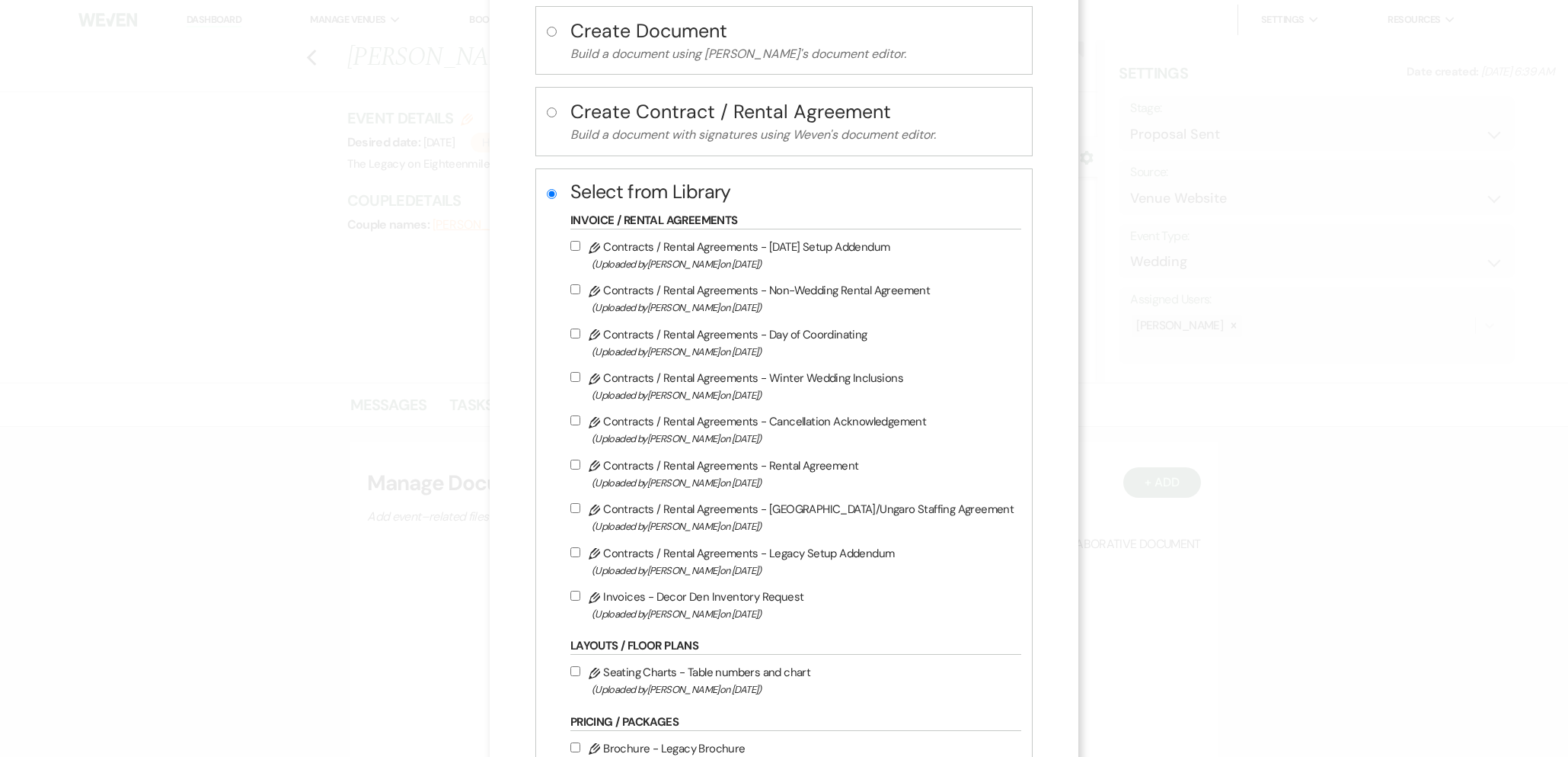
click at [752, 473] on label "Pencil Contracts / Rental Agreements - Rental Agreement (Uploaded by Bridgette …" at bounding box center [792, 474] width 443 height 36
click at [580, 470] on input "Pencil Contracts / Rental Agreements - Rental Agreement (Uploaded by Bridgette …" at bounding box center [575, 465] width 10 height 10
checkbox input "true"
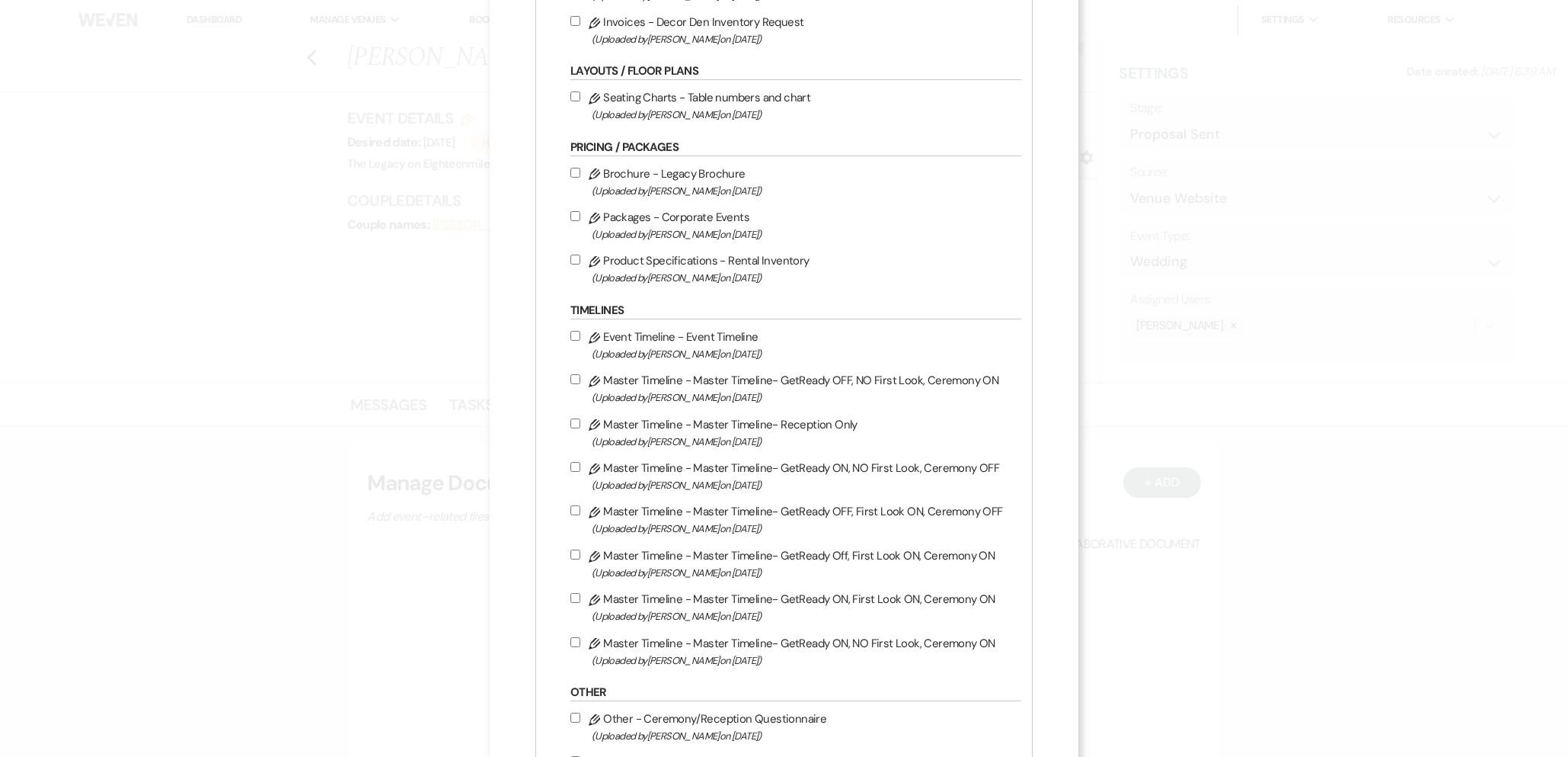
scroll to position [1219, 0]
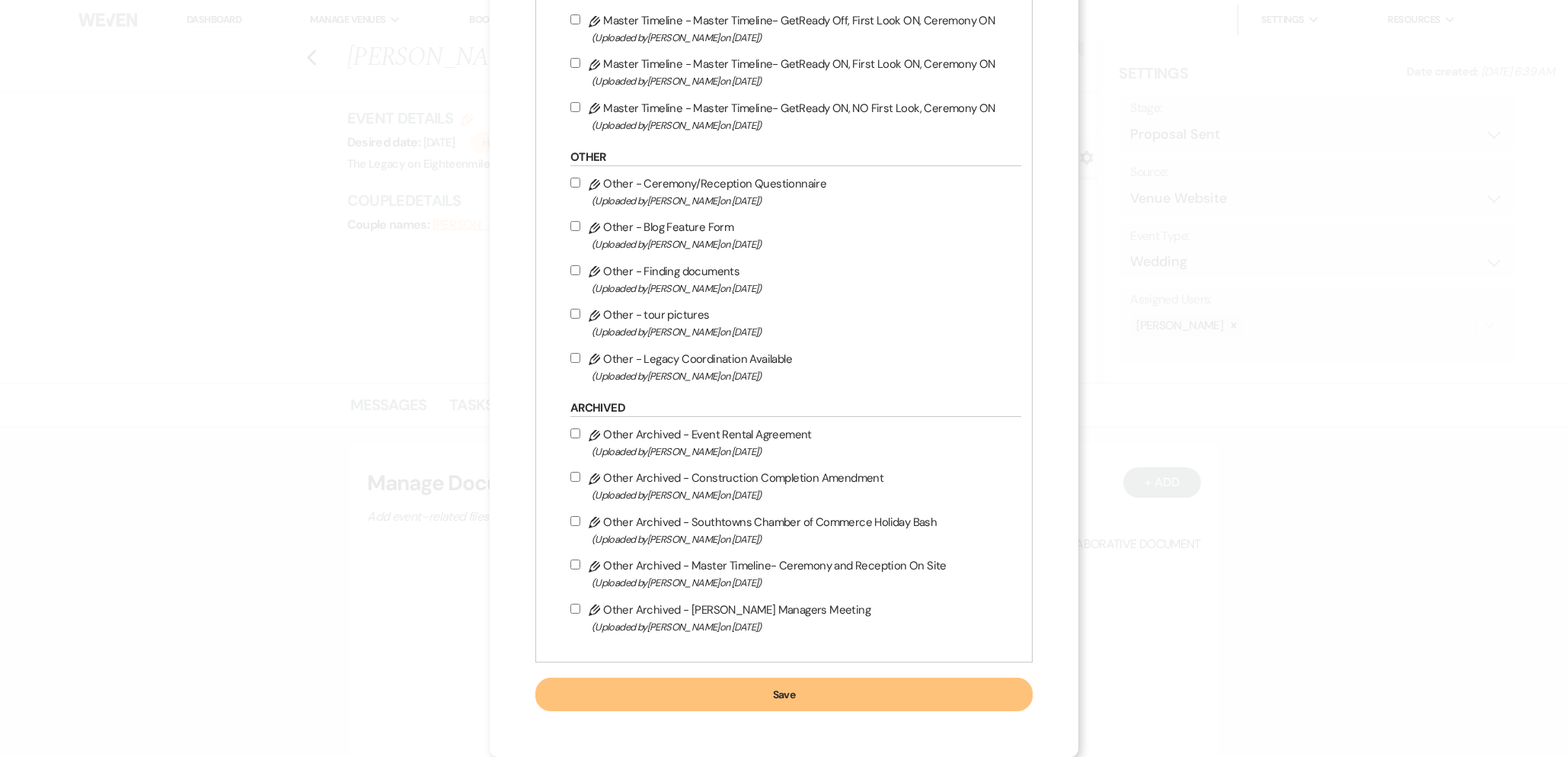
click at [793, 704] on button "Save" at bounding box center [784, 694] width 497 height 34
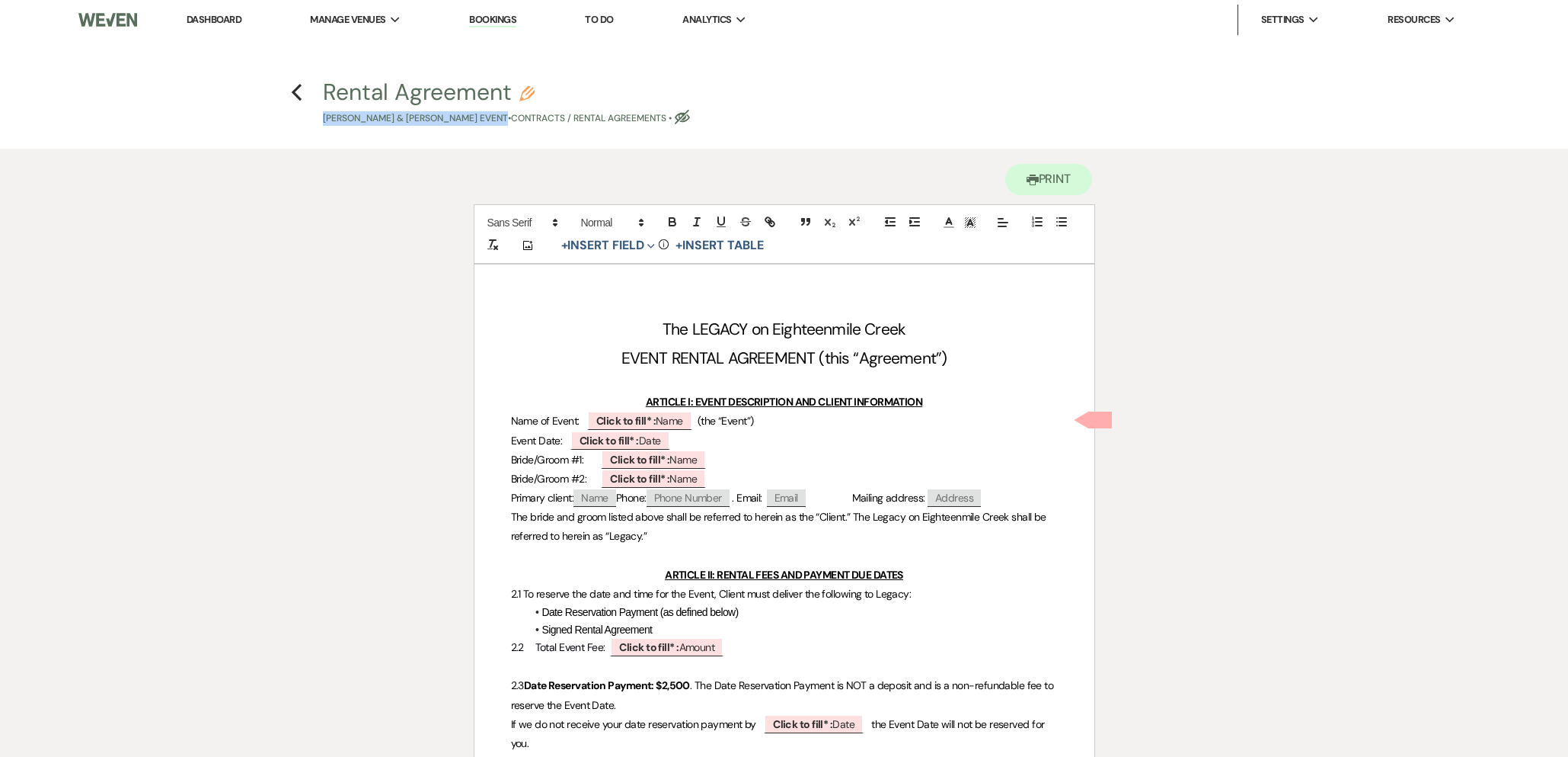
drag, startPoint x: 322, startPoint y: 119, endPoint x: 511, endPoint y: 122, distance: 189.0
click at [512, 122] on span "Rental Agreement Pencil Michael Franciosa & Sarah Showalter's Event • Contracts…" at bounding box center [783, 103] width 939 height 45
copy p "Michael Franciosa & Sarah Showalter"
click at [638, 418] on b "Click to fill* :" at bounding box center [626, 420] width 59 height 14
select select "owner"
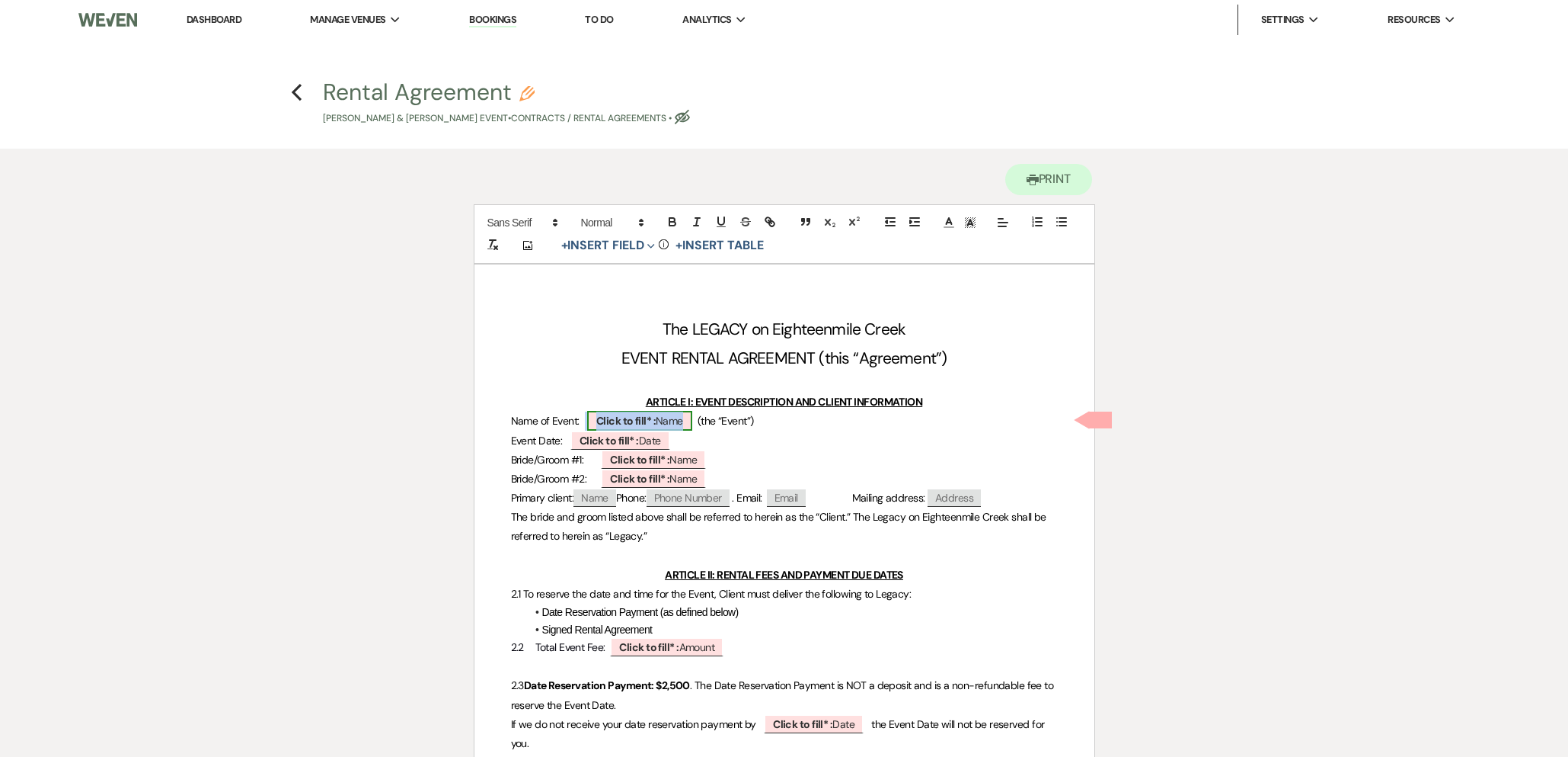
select select "Name"
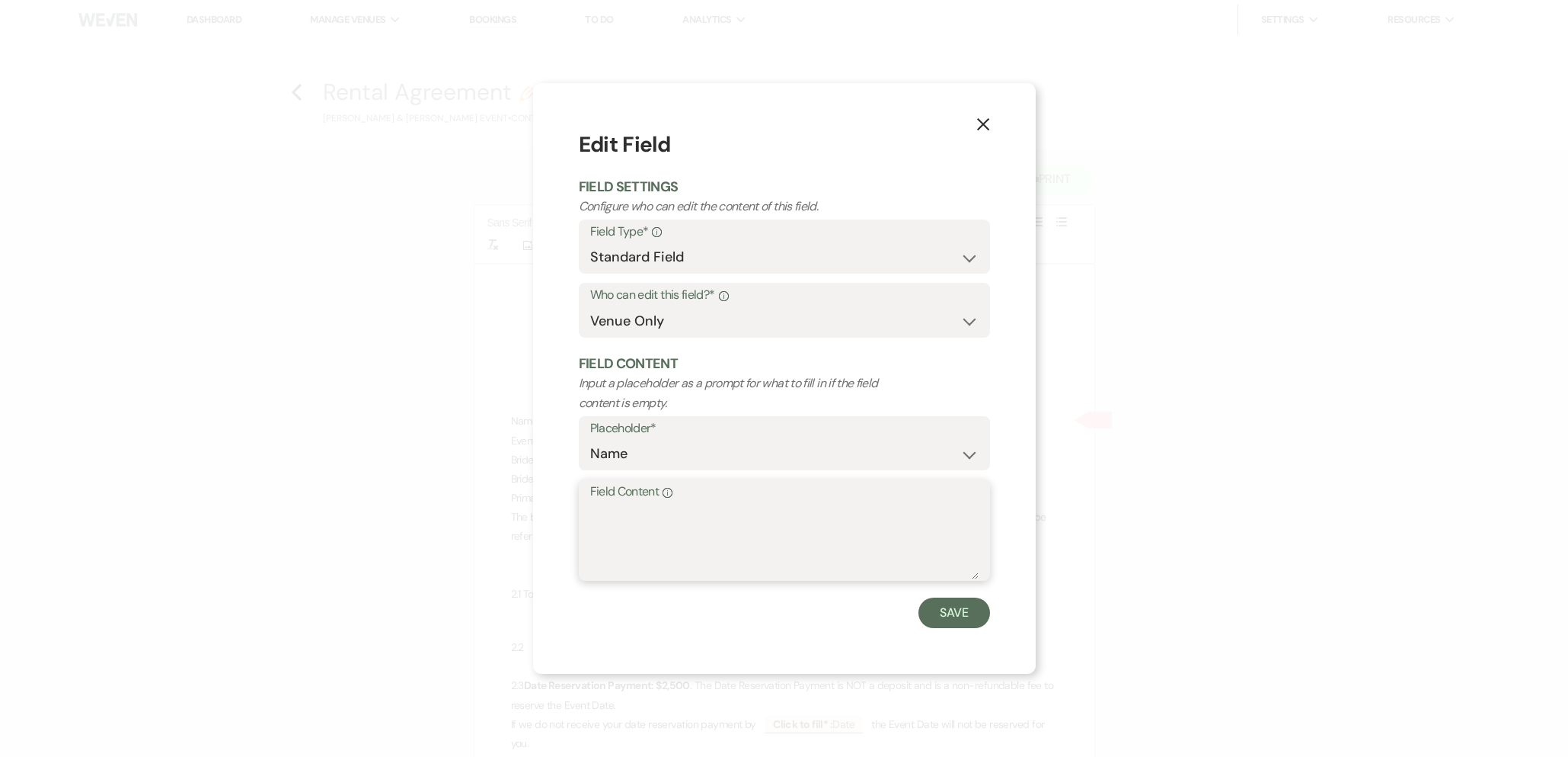
click at [616, 540] on textarea "Field Content Info" at bounding box center [784, 541] width 388 height 76
paste textarea "5-22-26 (Fri) Michael Franciosa & Sarah Showalter"
drag, startPoint x: 755, startPoint y: 512, endPoint x: 543, endPoint y: 516, distance: 212.0
click at [543, 516] on div "X Edit Field Field Settings Configure who can edit the content of this field. F…" at bounding box center [784, 378] width 503 height 590
drag, startPoint x: 651, startPoint y: 516, endPoint x: 713, endPoint y: 516, distance: 62.0
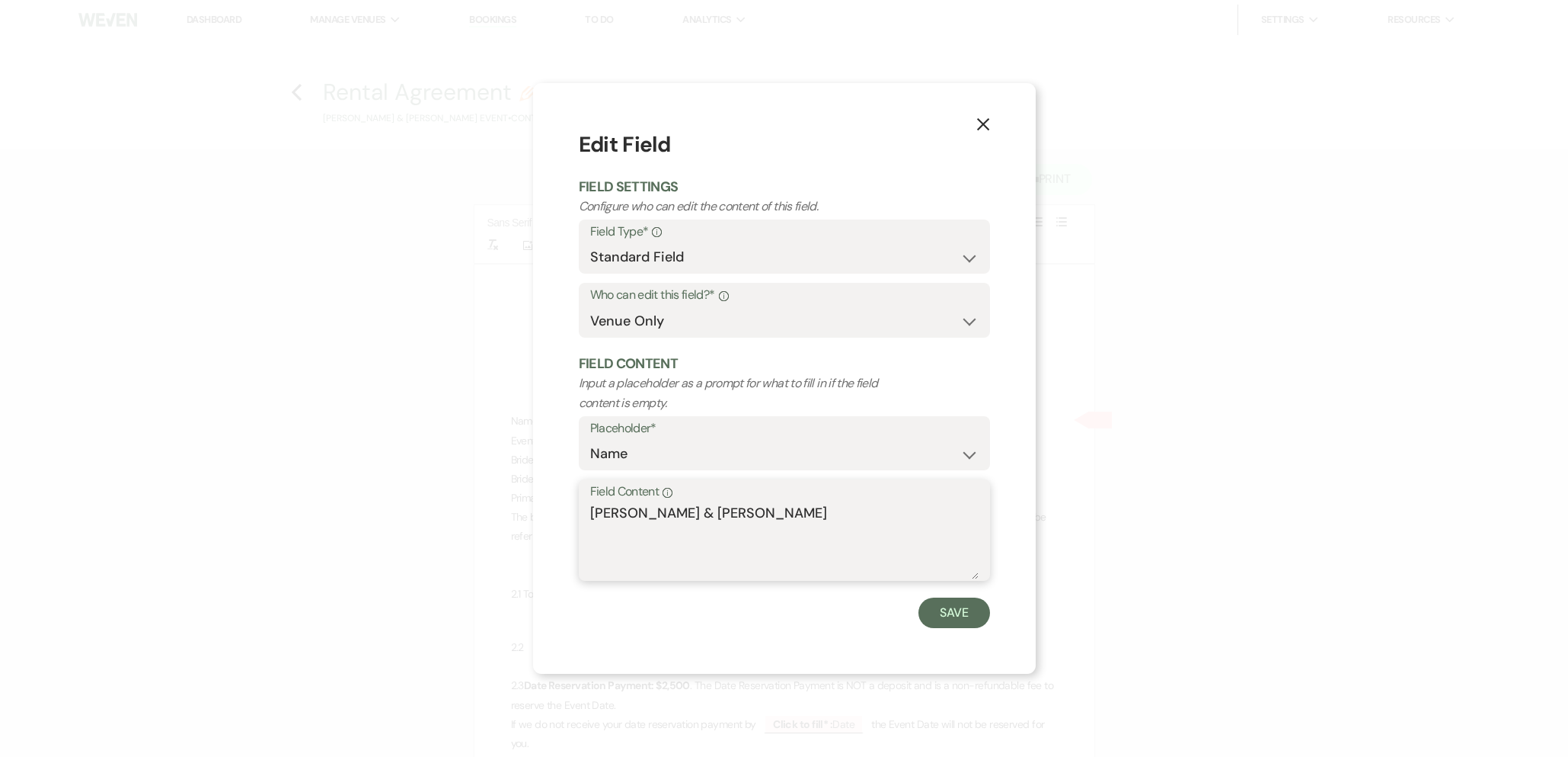
click at [713, 516] on textarea "Franciosa & Sarah Showalter" at bounding box center [784, 541] width 388 height 76
click at [755, 515] on textarea "Franciosa Showalter" at bounding box center [784, 541] width 388 height 76
type textarea "Franciosa Showalter Wedding"
click at [957, 611] on button "Save" at bounding box center [953, 612] width 71 height 30
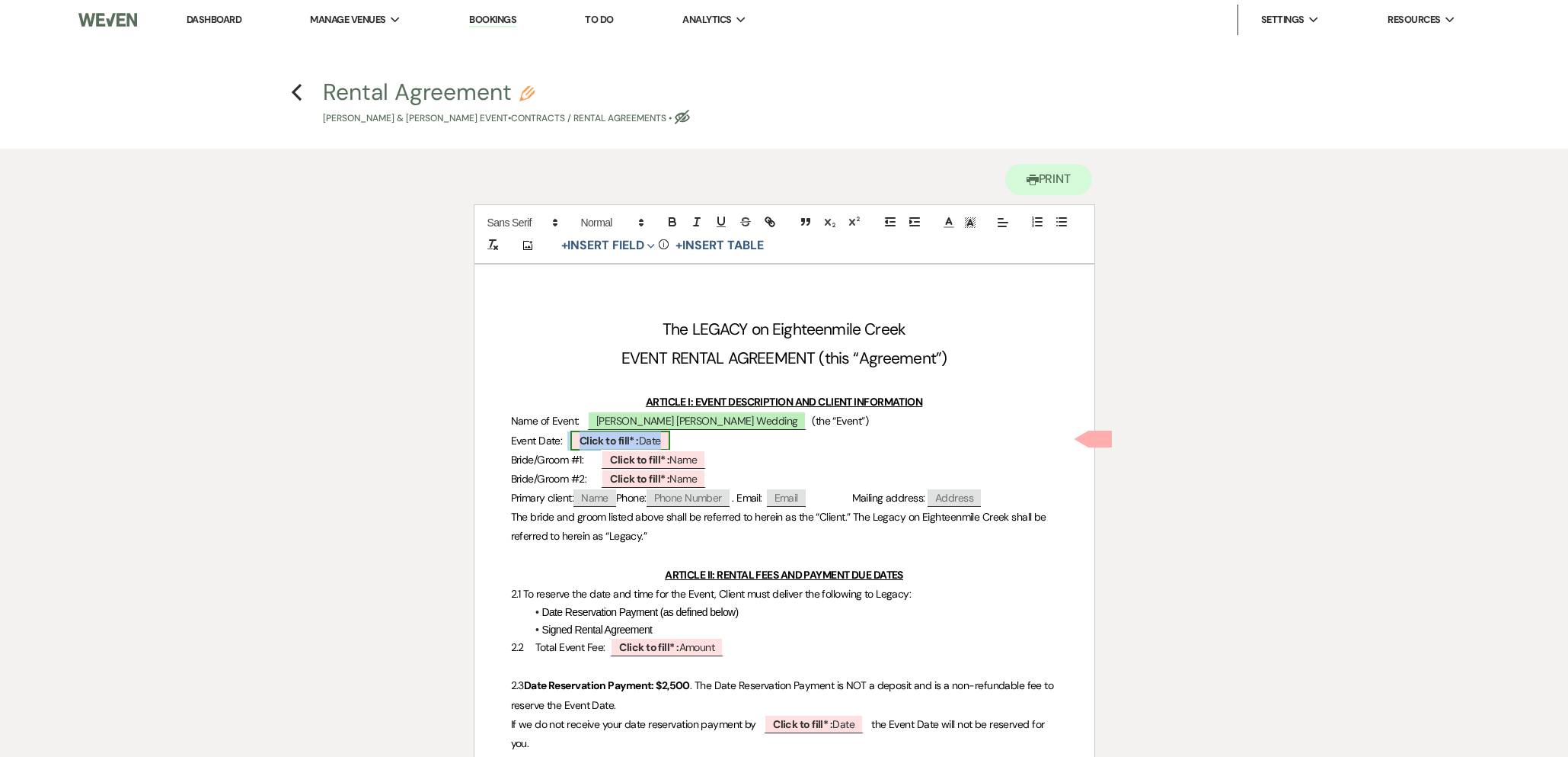
click at [622, 437] on b "Click to fill* :" at bounding box center [609, 440] width 59 height 14
select select "owner"
select select "Date"
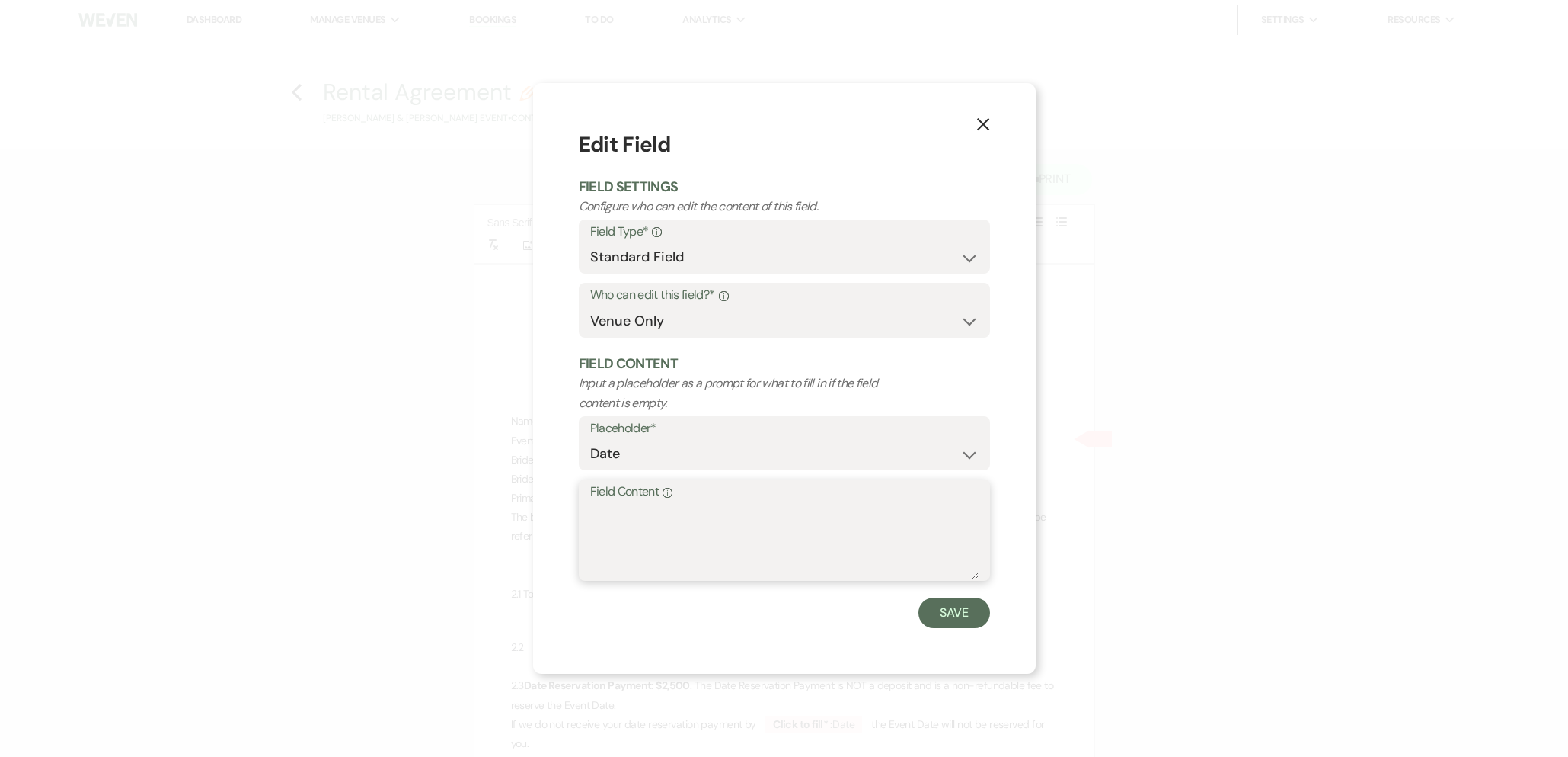
click at [626, 520] on textarea "Field Content Info" at bounding box center [784, 541] width 388 height 76
type textarea "Friday May 22, 2026"
click at [929, 619] on button "Save" at bounding box center [953, 612] width 71 height 30
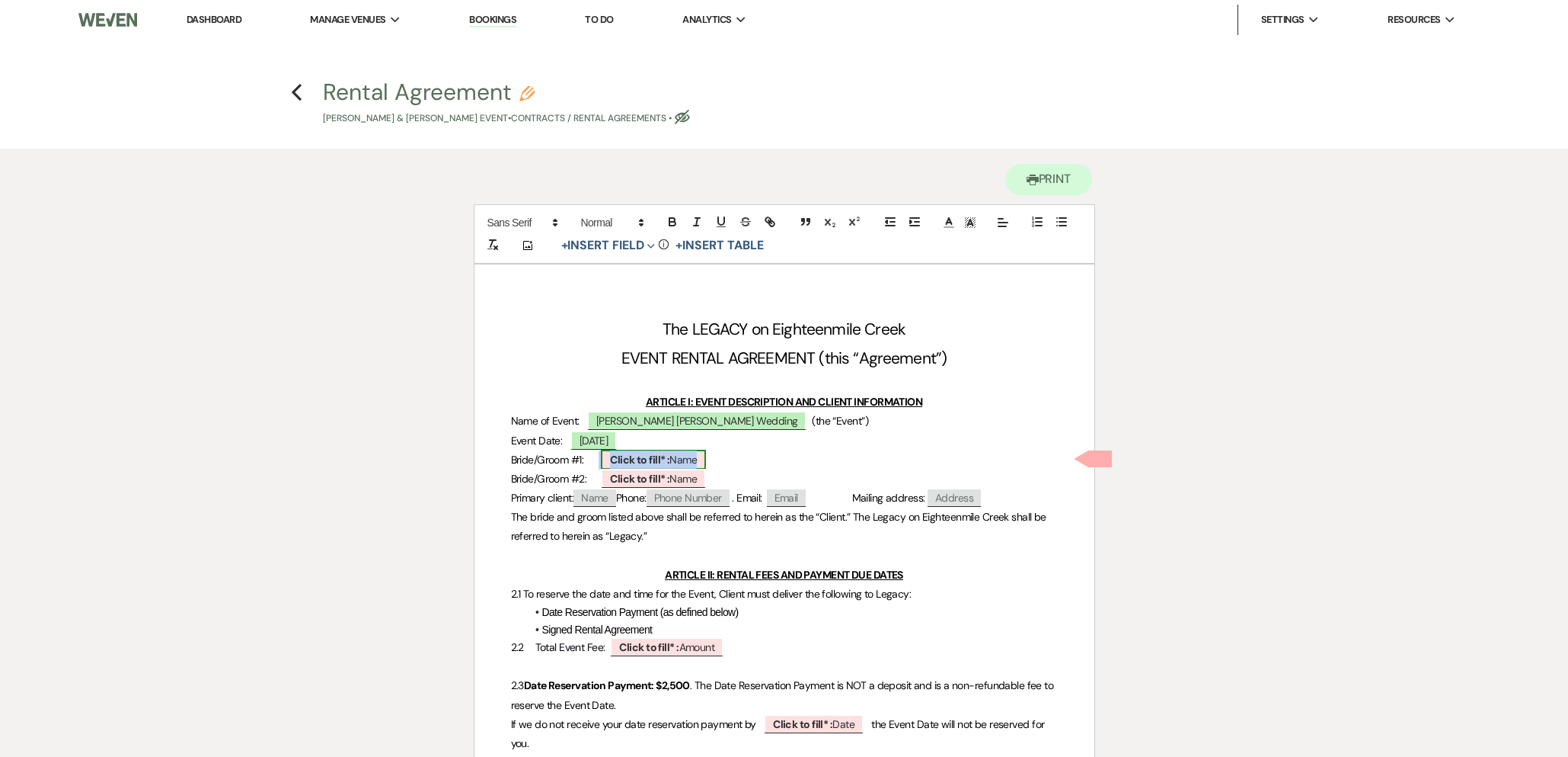
click at [633, 460] on b "Click to fill* :" at bounding box center [640, 459] width 59 height 14
select select "owner"
select select "Name"
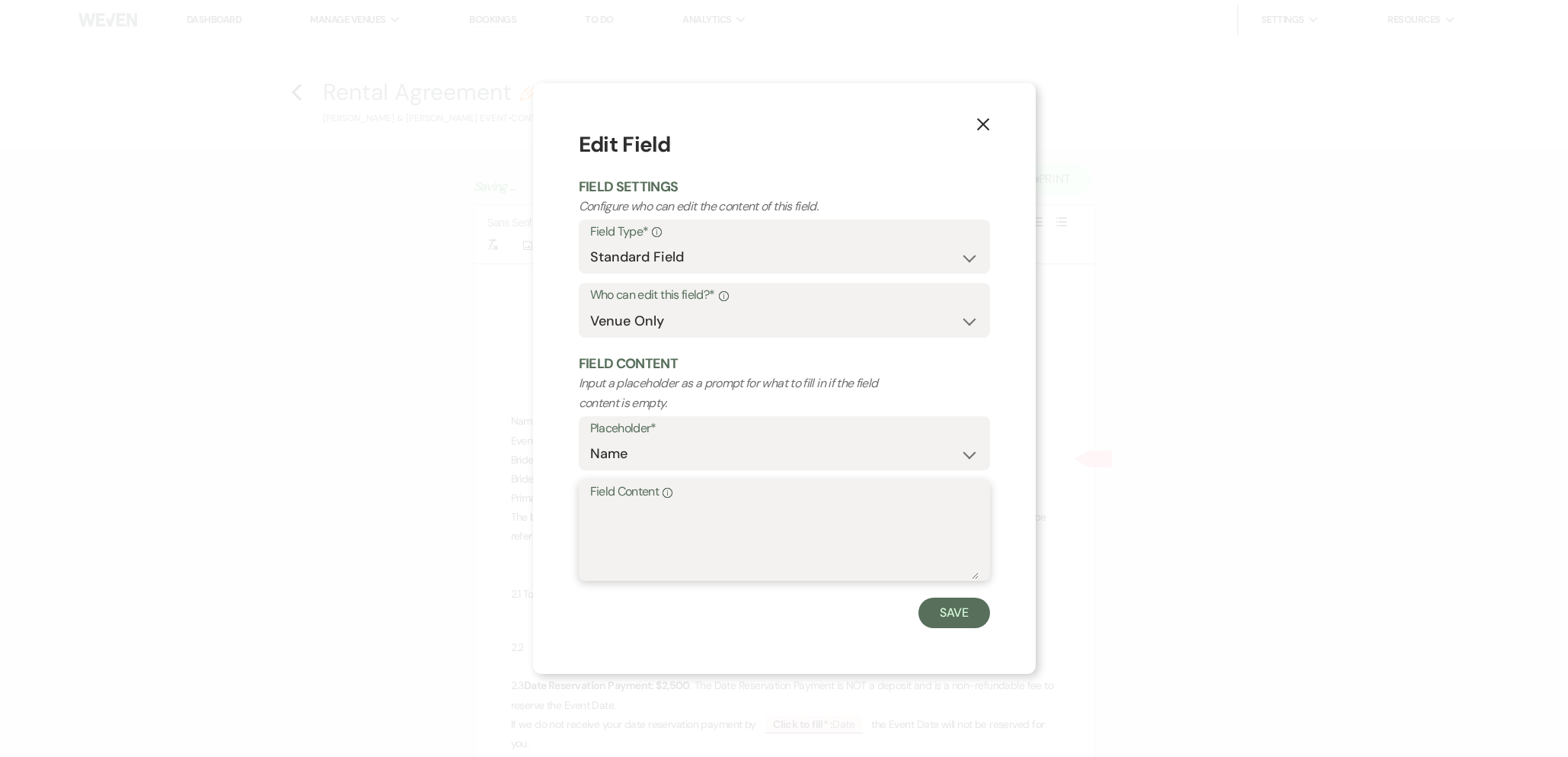
click at [646, 529] on textarea "Field Content Info" at bounding box center [784, 541] width 388 height 76
paste textarea "5-22-26 (Fri) Michael Franciosa & Sarah Showalter"
drag, startPoint x: 703, startPoint y: 514, endPoint x: 488, endPoint y: 516, distance: 215.0
click at [489, 516] on div "X Edit Field Field Settings Configure who can edit the content of this field. F…" at bounding box center [784, 378] width 1568 height 757
drag, startPoint x: 724, startPoint y: 515, endPoint x: 469, endPoint y: 508, distance: 255.1
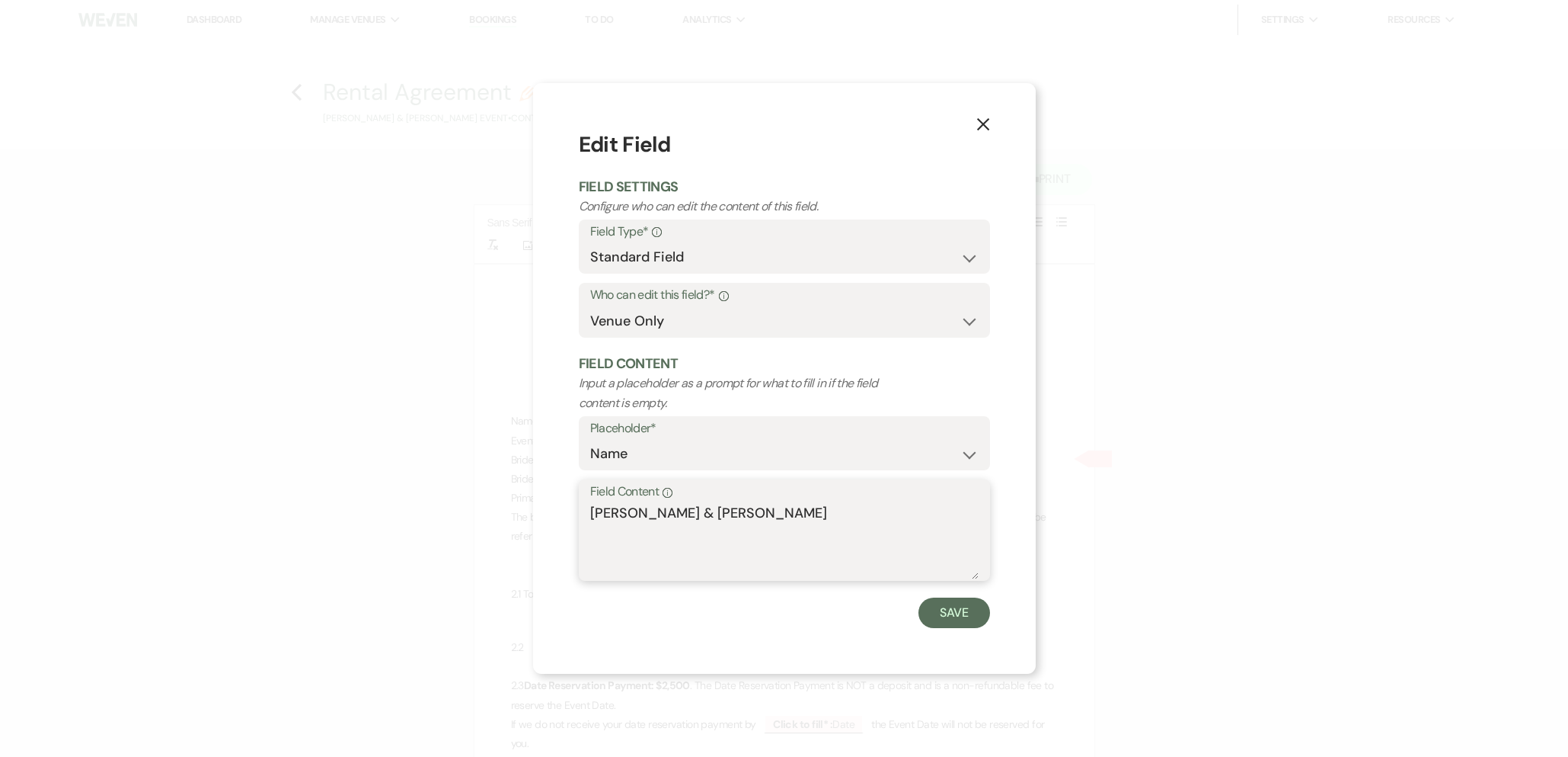
click at [469, 508] on div "X Edit Field Field Settings Configure who can edit the content of this field. F…" at bounding box center [784, 378] width 1568 height 757
type textarea "Sarah Showalter"
click at [960, 612] on button "Save" at bounding box center [953, 612] width 71 height 30
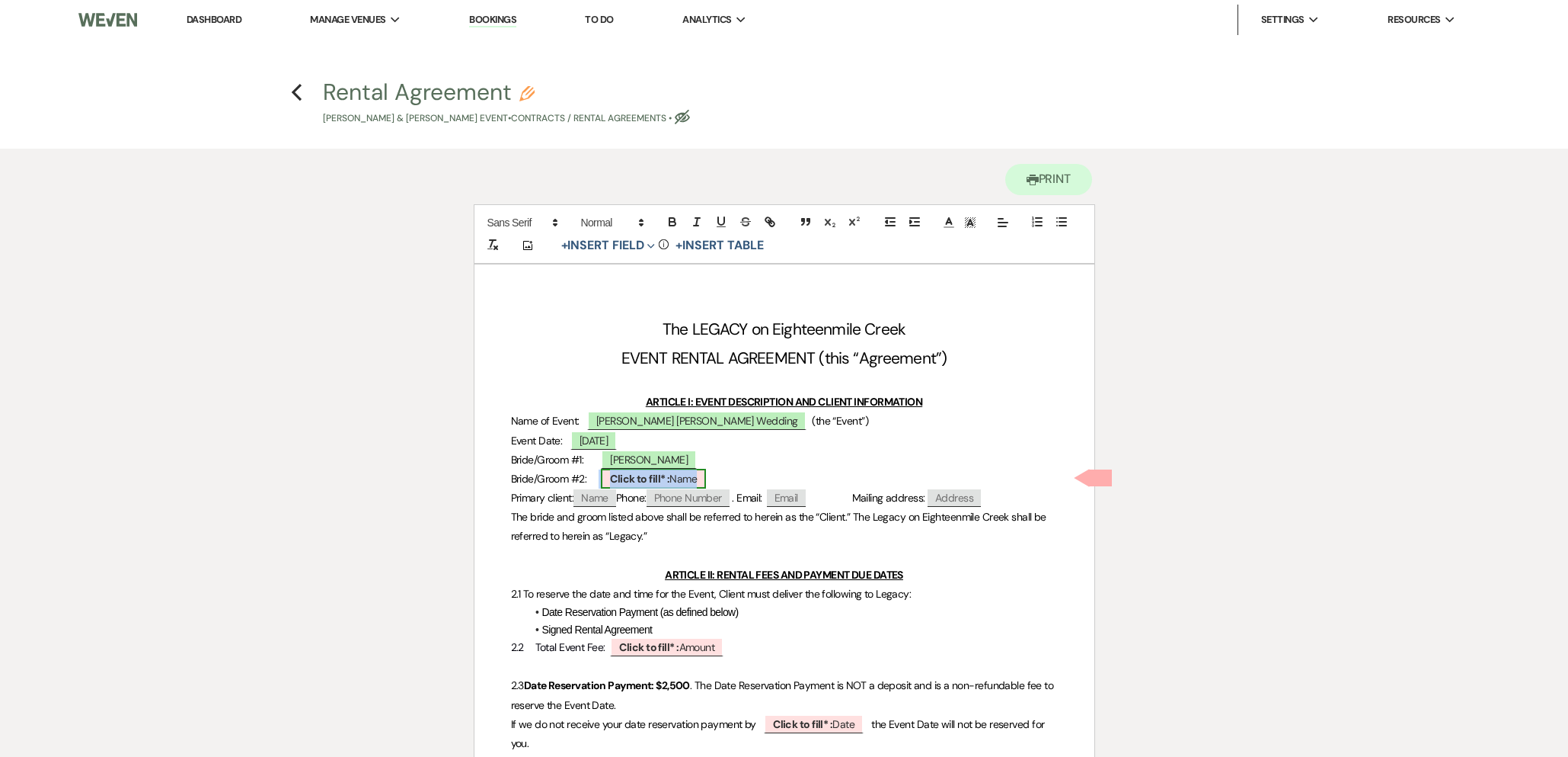
click at [661, 479] on b "Click to fill* :" at bounding box center [640, 479] width 59 height 14
select select "owner"
select select "Name"
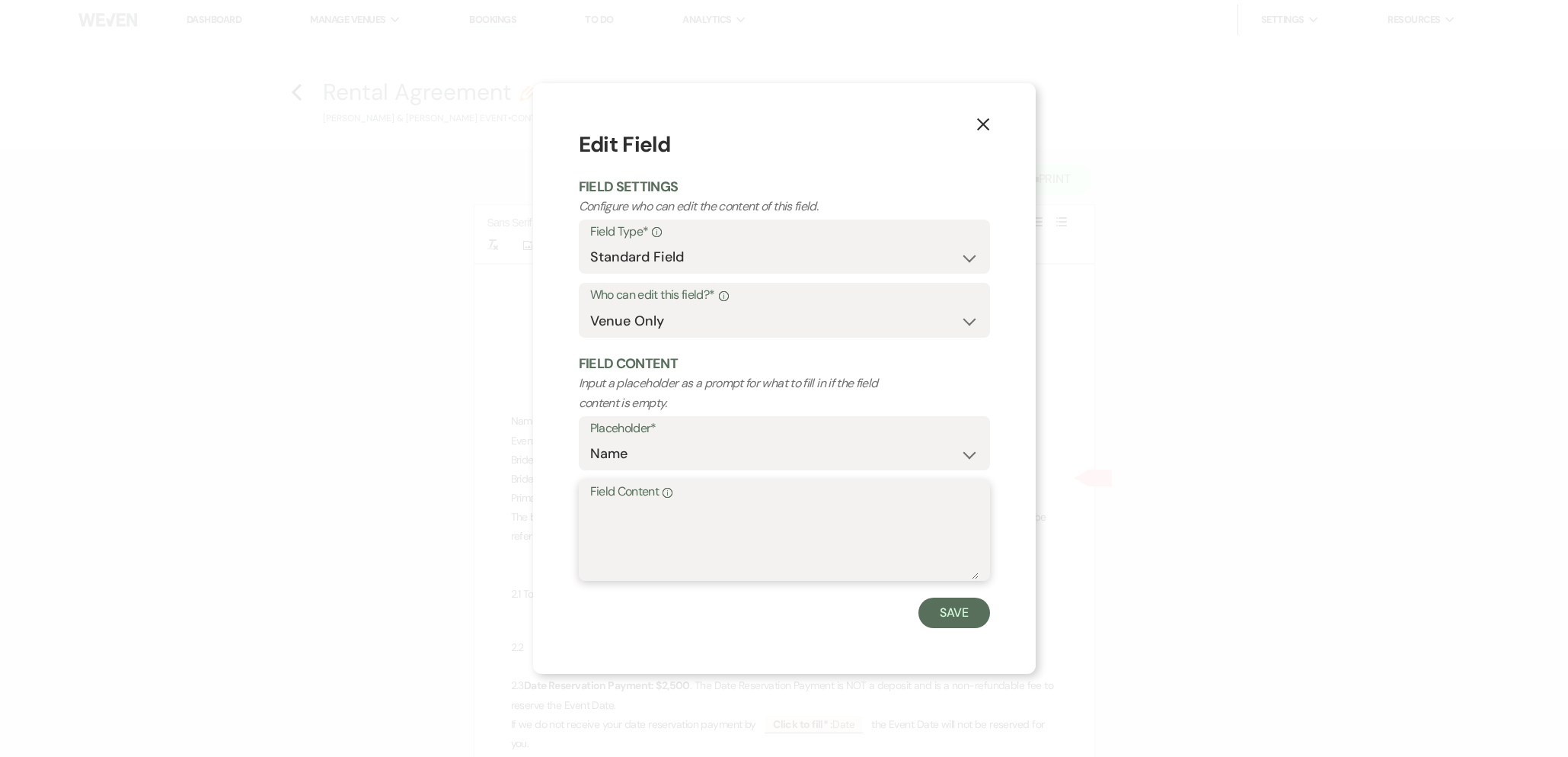
click at [665, 548] on textarea "Field Content Info" at bounding box center [784, 541] width 388 height 76
paste textarea "5-22-26 (Fri) Michael Franciosa & Sarah Showalter"
drag, startPoint x: 705, startPoint y: 514, endPoint x: 509, endPoint y: 502, distance: 196.4
click at [509, 502] on div "X Edit Field Field Settings Configure who can edit the content of this field. F…" at bounding box center [784, 378] width 1568 height 757
drag, startPoint x: 706, startPoint y: 516, endPoint x: 912, endPoint y: 515, distance: 206.0
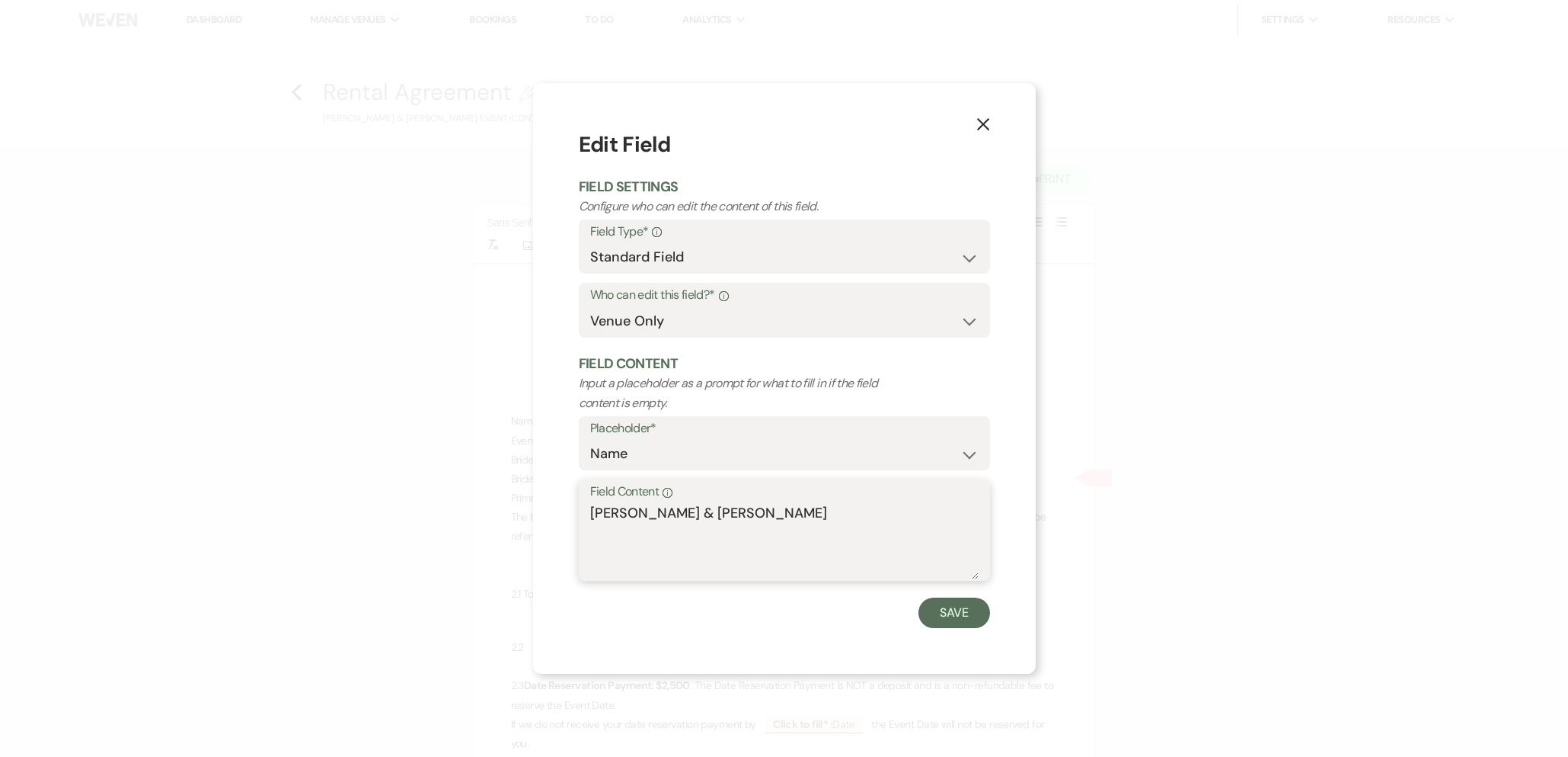
click at [912, 515] on textarea "Michael Franciosa & Sarah Showalter" at bounding box center [784, 541] width 388 height 76
type textarea "Michael Franciosa"
click at [970, 623] on button "Save" at bounding box center [953, 612] width 71 height 30
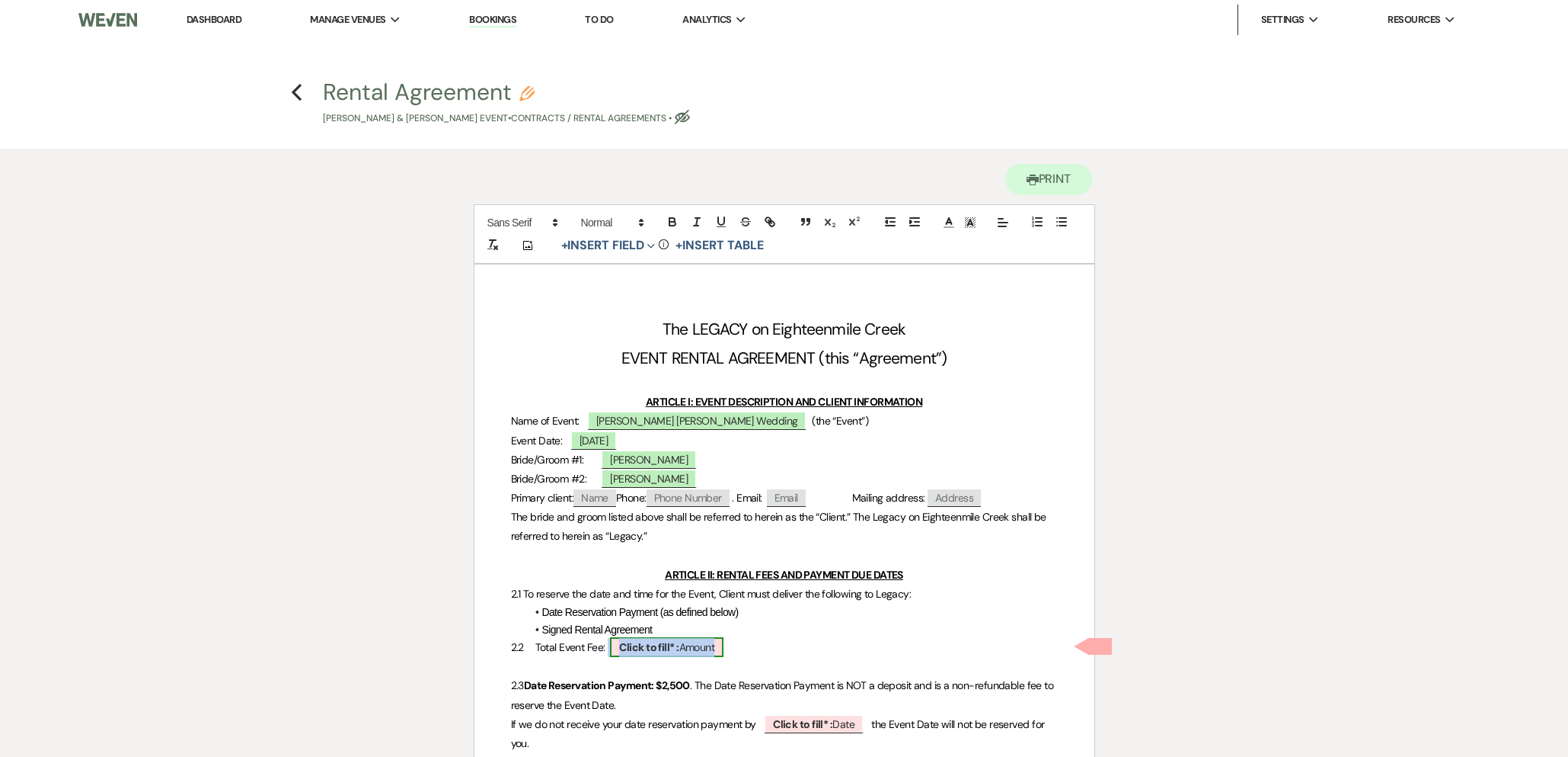
click at [693, 649] on span "Click to fill* : Amount" at bounding box center [667, 647] width 113 height 20
select select "owner"
select select "Amount"
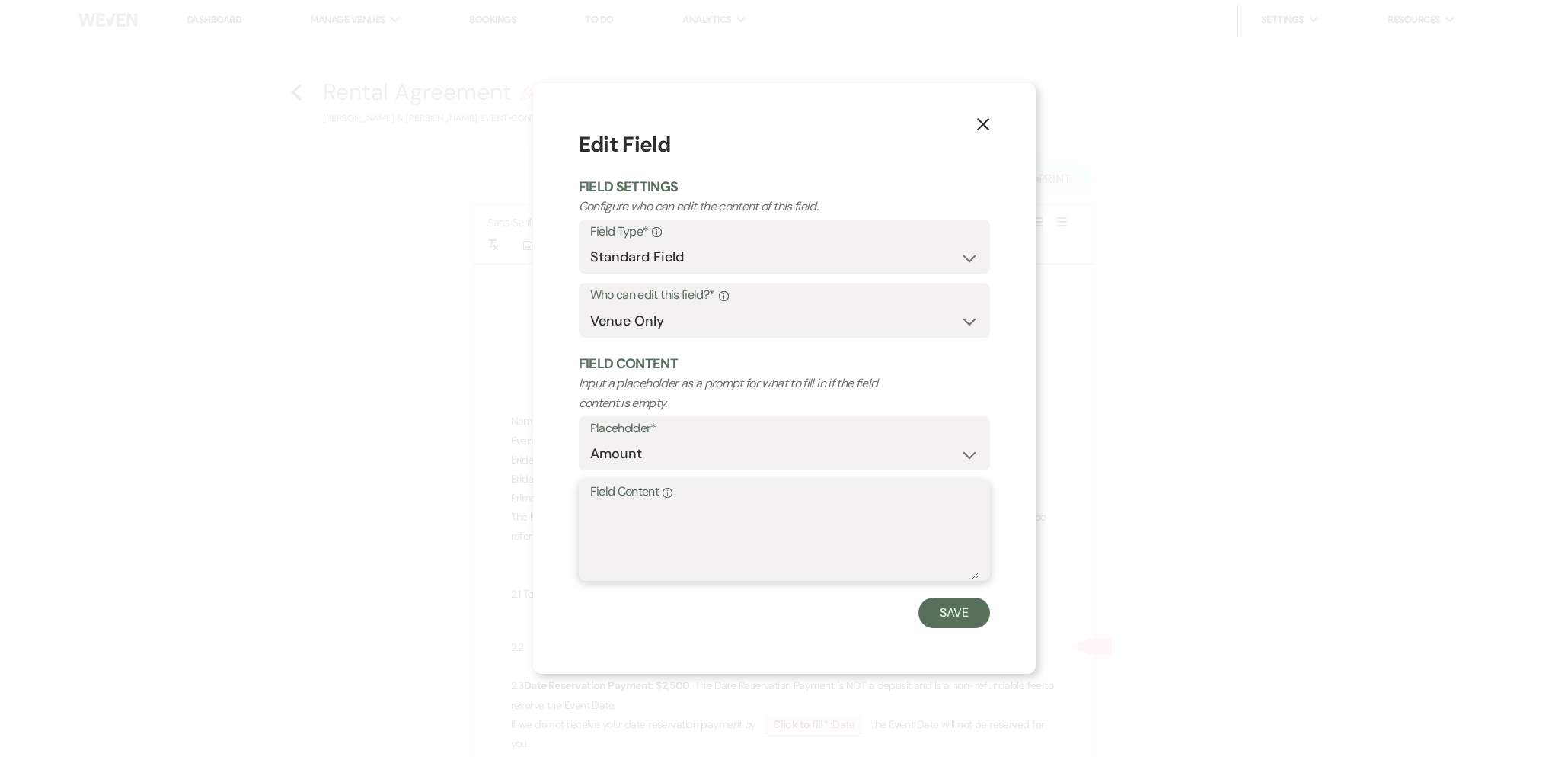
click at [705, 536] on textarea "Field Content Info" at bounding box center [784, 541] width 388 height 76
type textarea "$8,400"
click at [950, 617] on button "Save" at bounding box center [953, 612] width 71 height 30
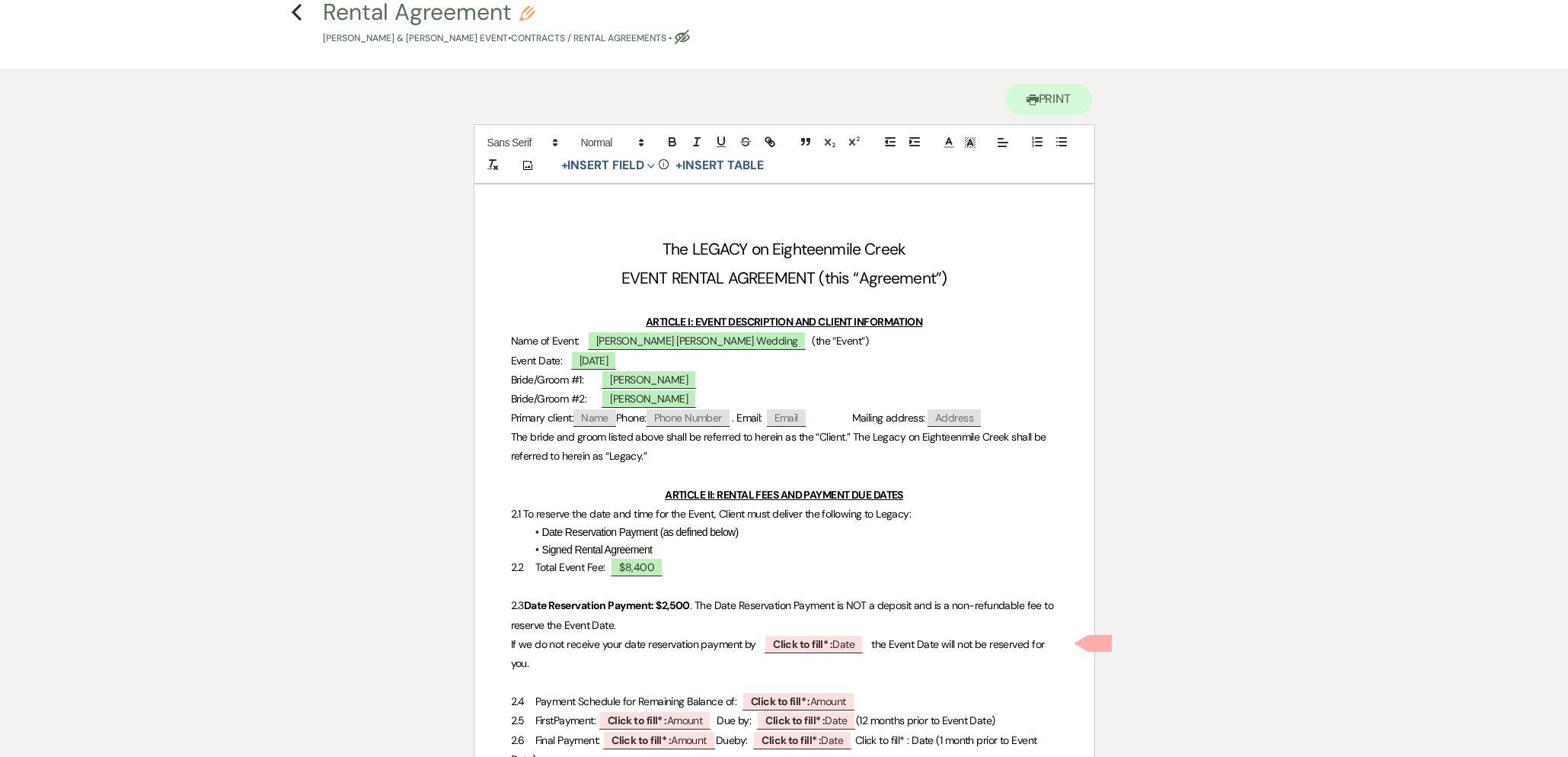
scroll to position [175, 0]
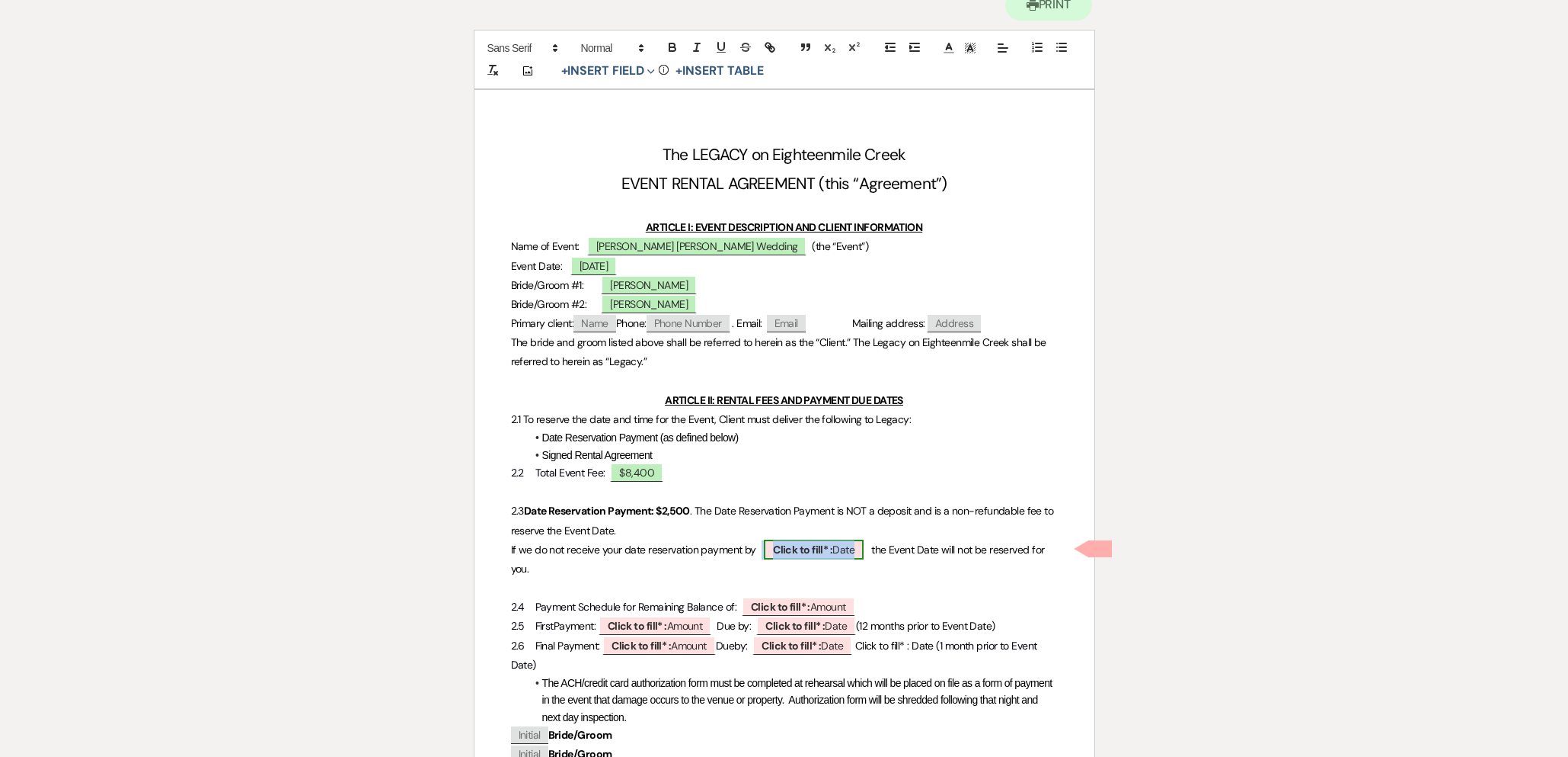
click at [839, 552] on span "Click to fill* : Date" at bounding box center [814, 549] width 100 height 20
select select "owner"
select select "Date"
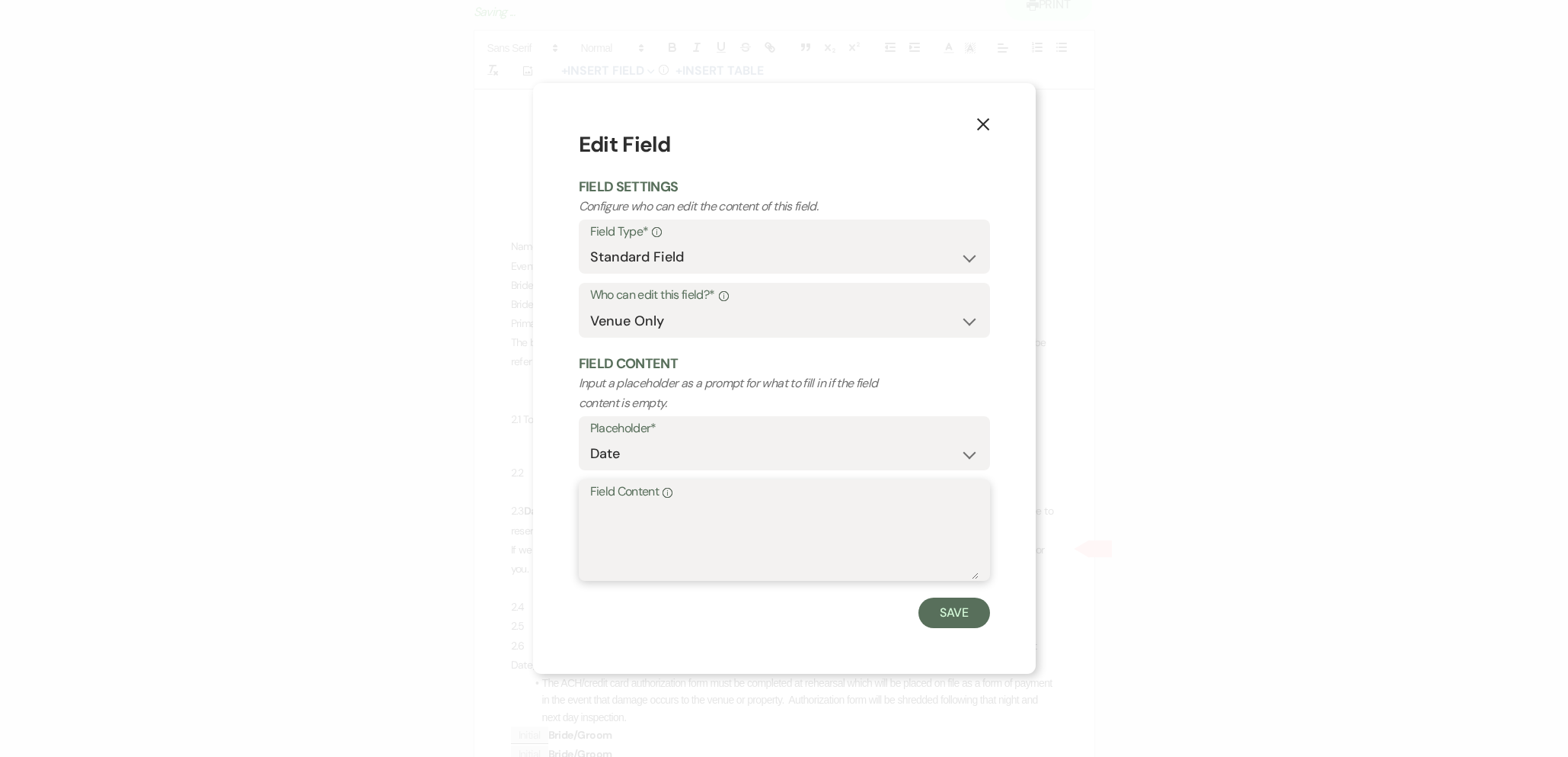
click at [674, 547] on textarea "Field Content Info" at bounding box center [784, 541] width 388 height 76
type textarea "September 27, 2025"
click at [948, 611] on button "Save" at bounding box center [953, 612] width 71 height 30
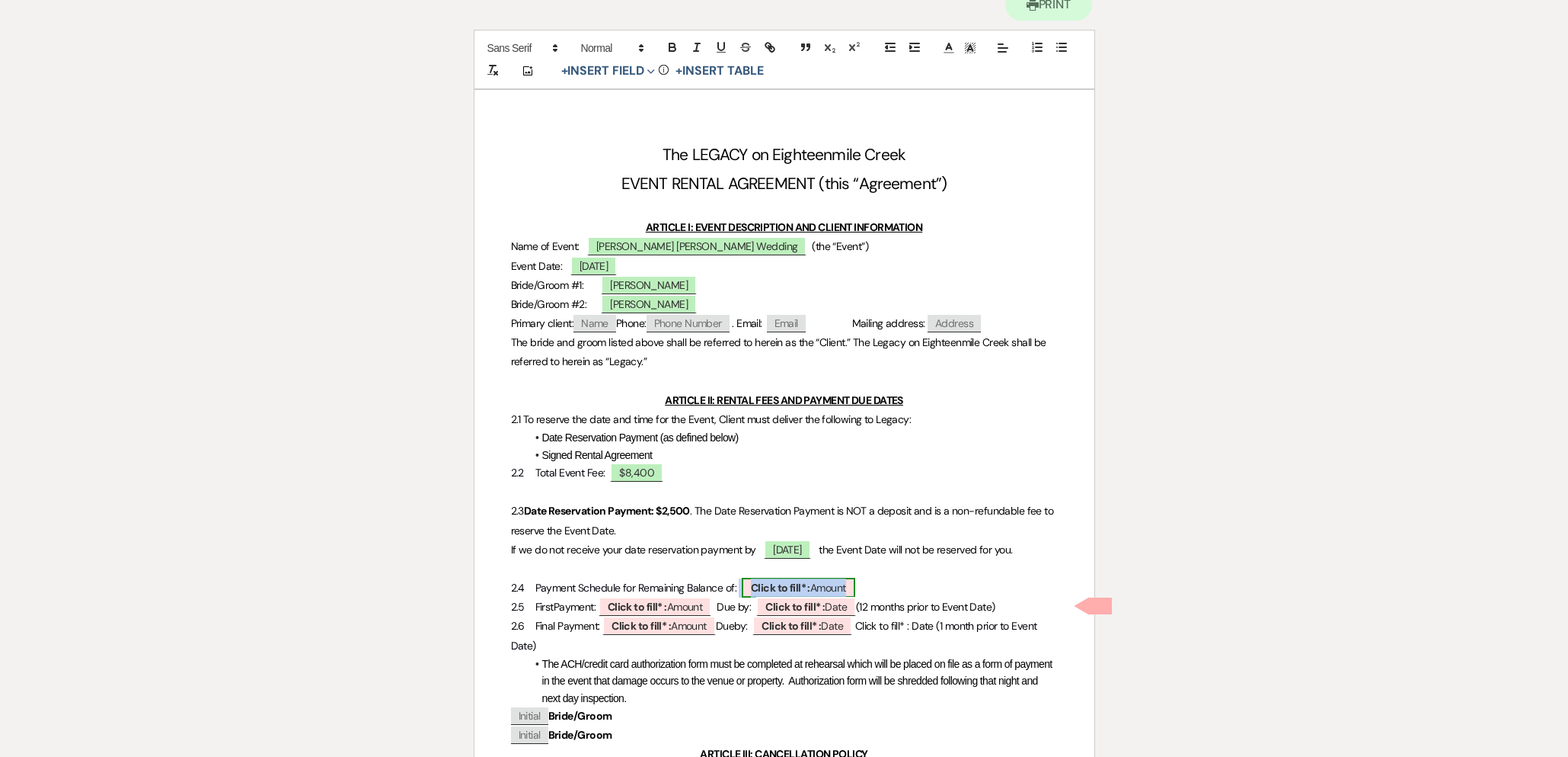
click at [802, 594] on b "Click to fill* :" at bounding box center [780, 587] width 59 height 14
select select "owner"
select select "Amount"
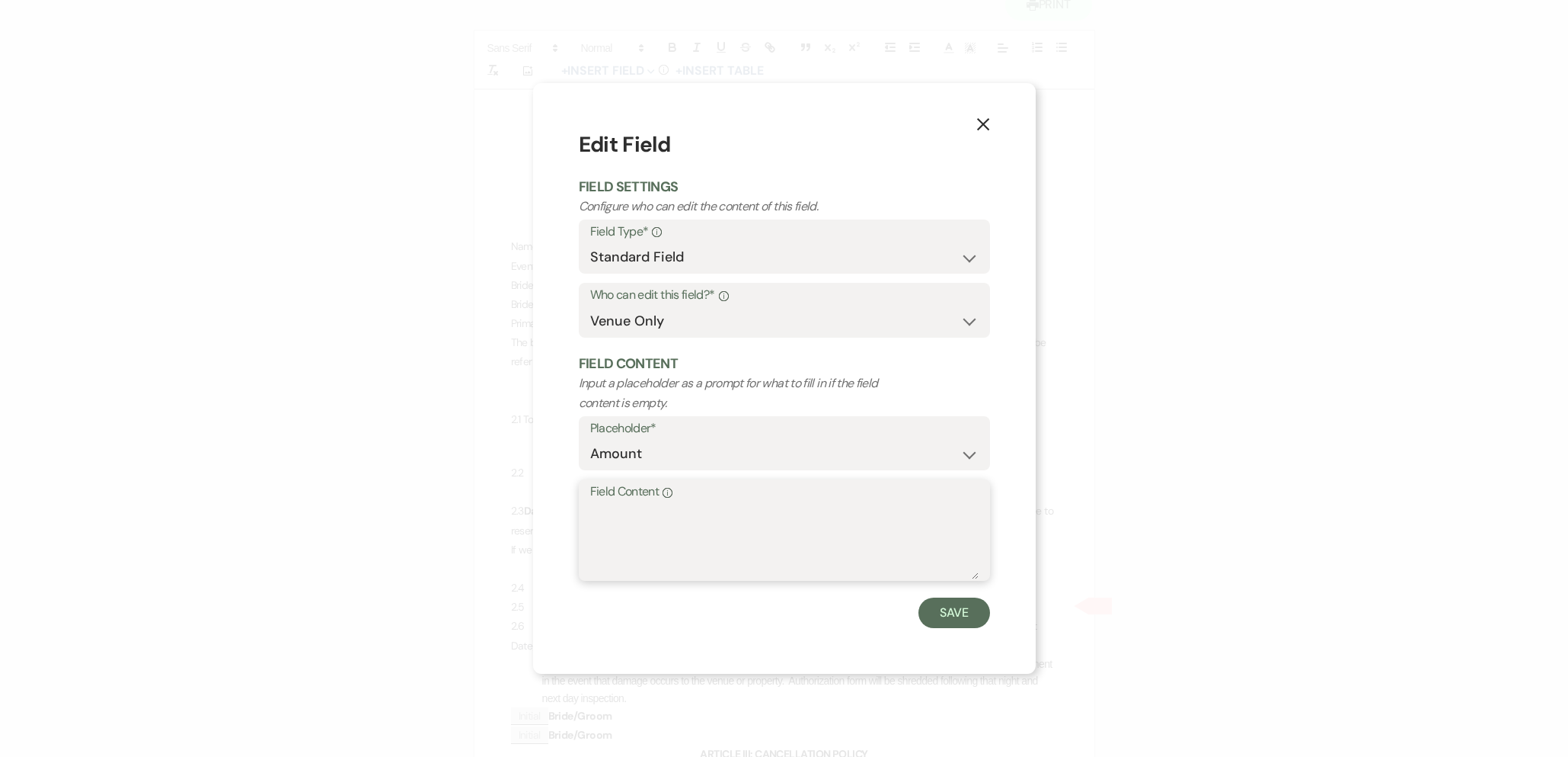
click at [737, 515] on textarea "Field Content Info" at bounding box center [784, 541] width 388 height 76
type textarea "$5,900"
click at [949, 617] on button "Save" at bounding box center [953, 612] width 71 height 30
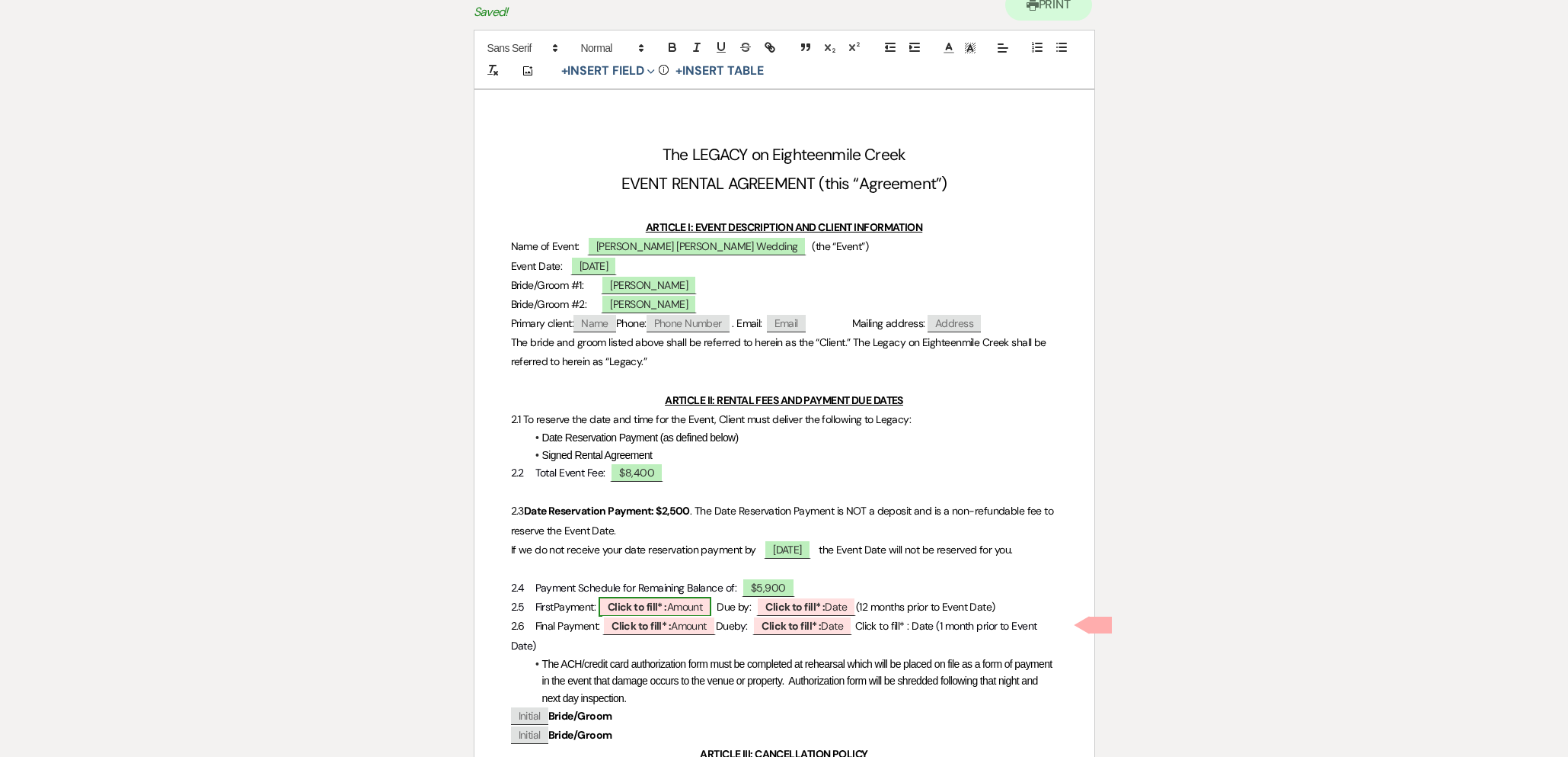
click at [661, 613] on b "Click to fill* :" at bounding box center [638, 607] width 59 height 14
select select "owner"
select select "Amount"
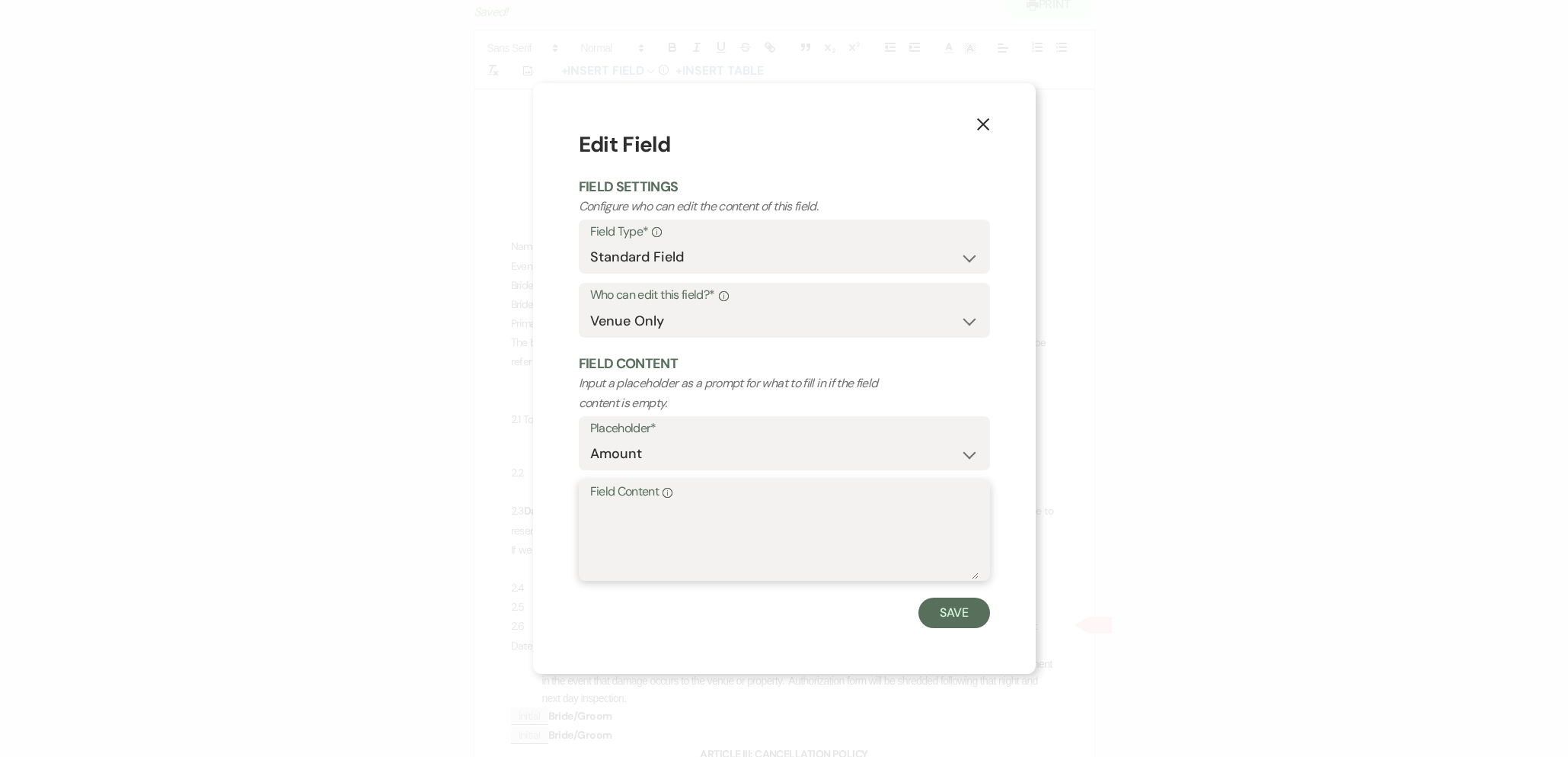
click at [669, 521] on textarea "Field Content Info" at bounding box center [784, 541] width 388 height 76
type textarea "$3,900"
click at [954, 614] on button "Save" at bounding box center [953, 612] width 71 height 30
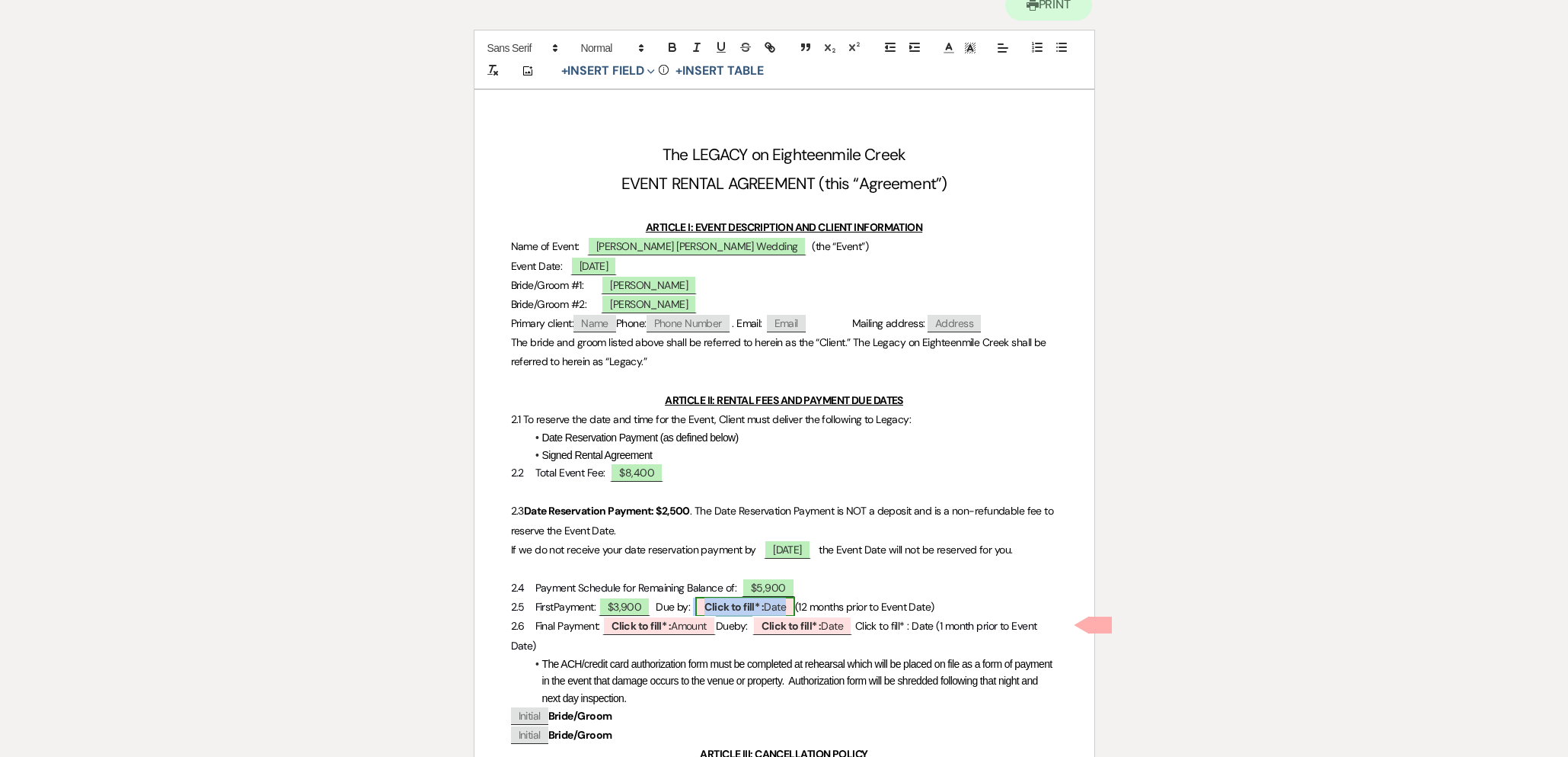
click at [717, 613] on b "Click to fill* :" at bounding box center [734, 607] width 59 height 14
select select "owner"
select select "Date"
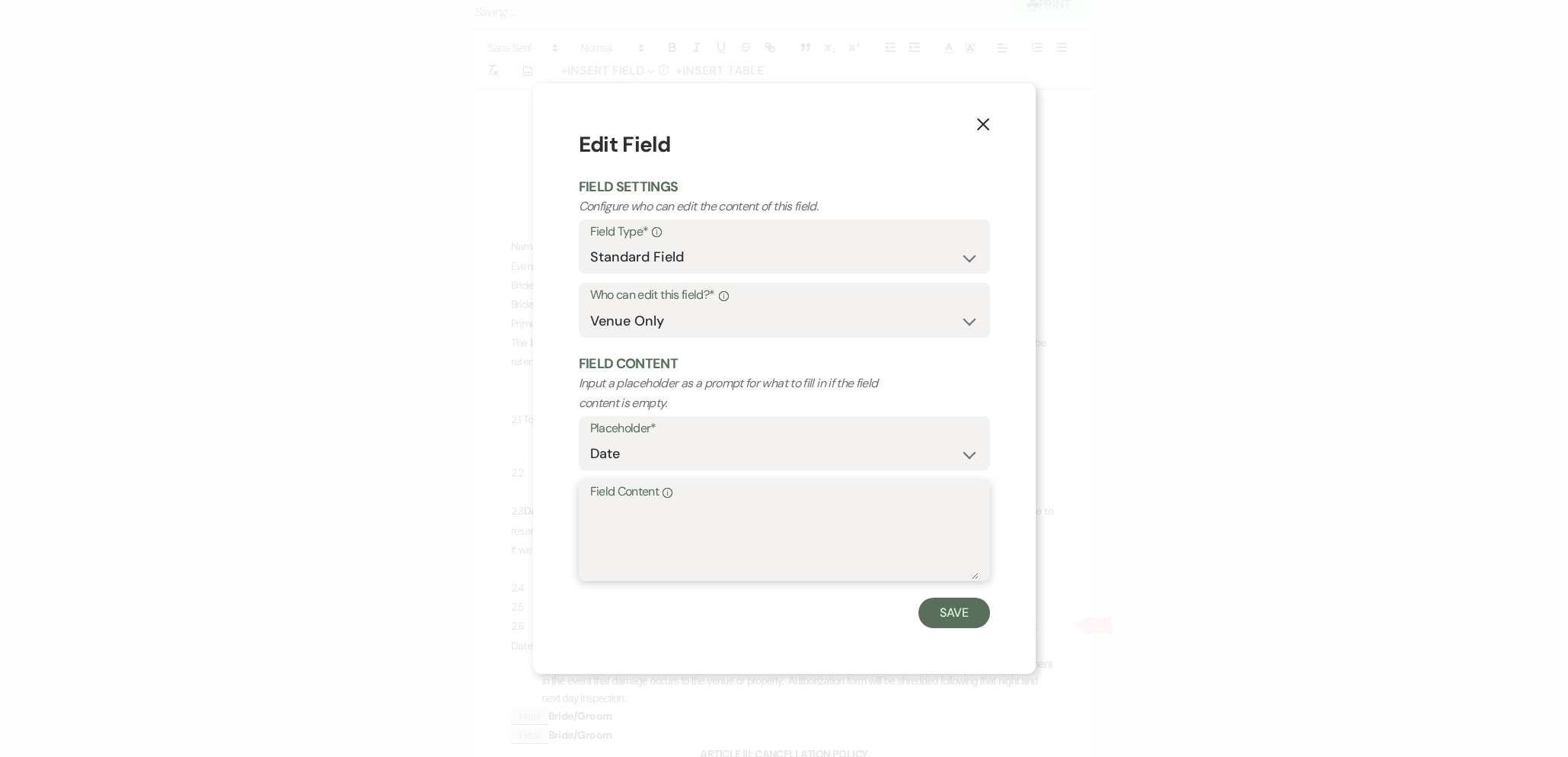
click at [679, 534] on textarea "Field Content Info" at bounding box center [784, 541] width 388 height 76
type textarea "November 22, 2025"
click at [949, 615] on button "Save" at bounding box center [953, 612] width 71 height 30
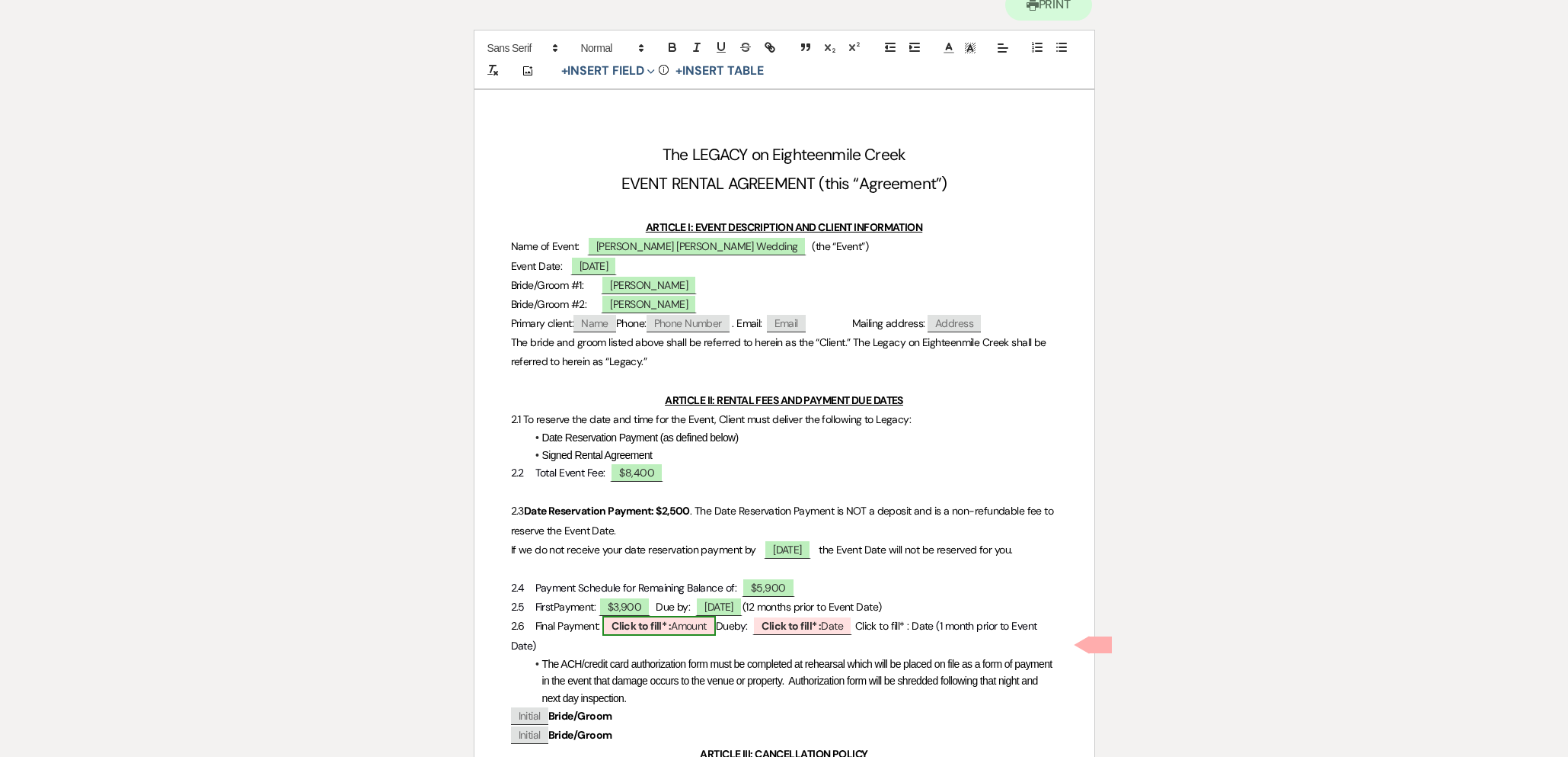
click at [670, 632] on b "Click to fill* :" at bounding box center [641, 626] width 59 height 14
select select "owner"
select select "Amount"
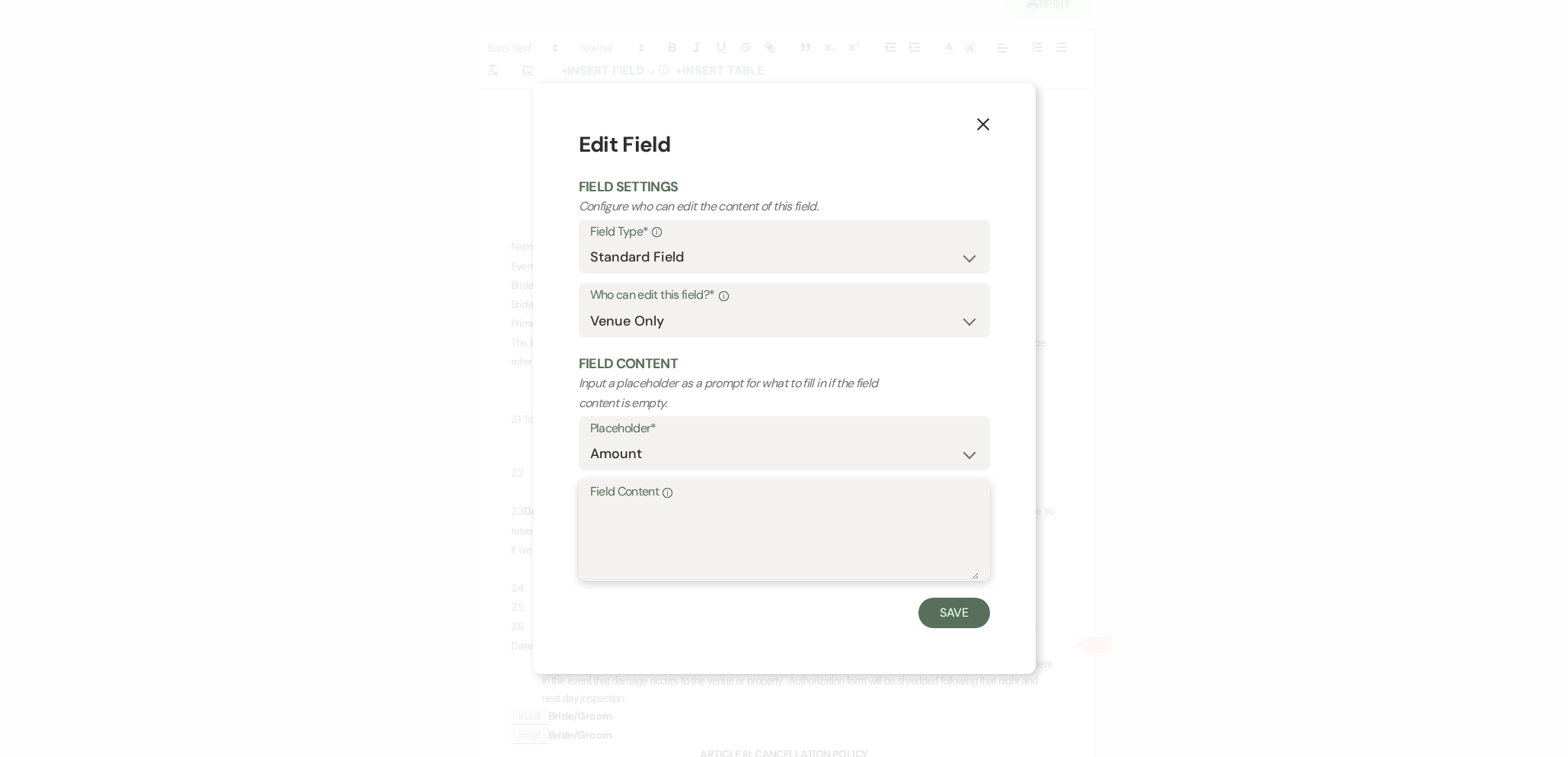
click at [651, 545] on textarea "Field Content Info" at bounding box center [784, 541] width 388 height 76
type textarea "$2,000"
click at [928, 601] on button "Save" at bounding box center [953, 612] width 71 height 30
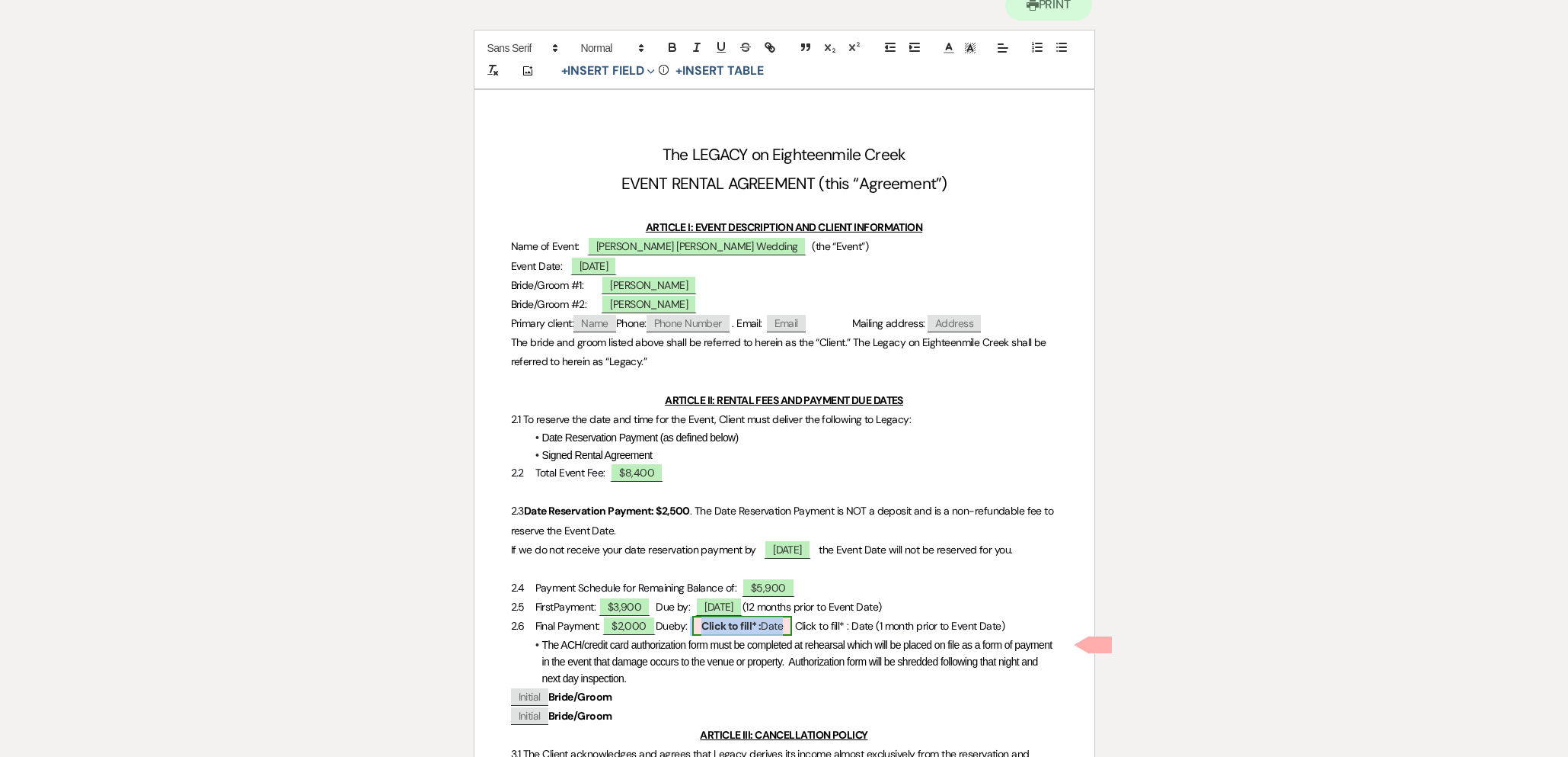
click at [761, 632] on b "Click to fill* :" at bounding box center [731, 626] width 59 height 14
select select "owner"
select select "Date"
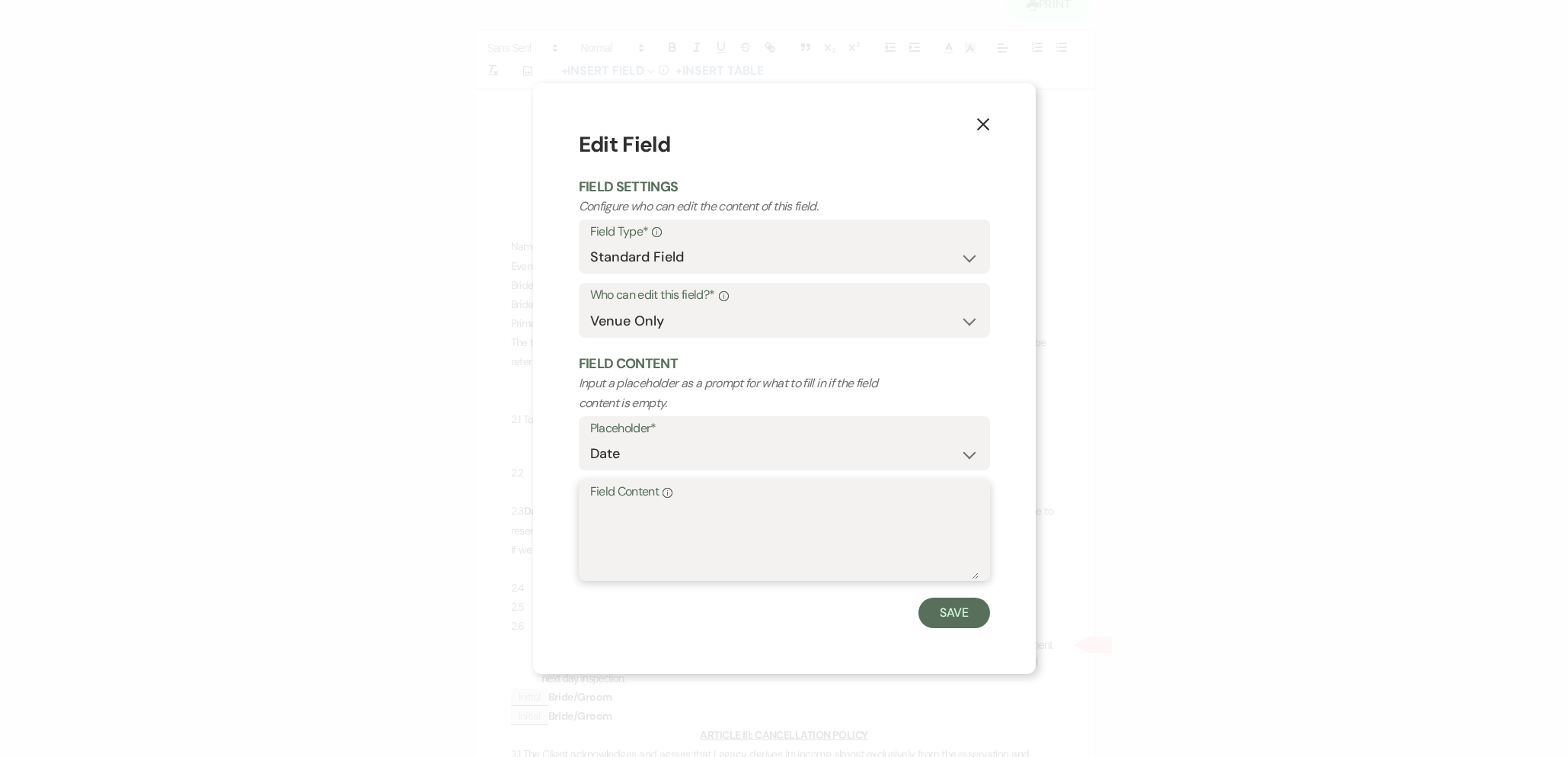
click at [695, 544] on textarea "Field Content Info" at bounding box center [784, 541] width 388 height 76
type textarea "P"
type textarea "April 22, 2026"
click at [950, 626] on button "Save" at bounding box center [953, 612] width 71 height 30
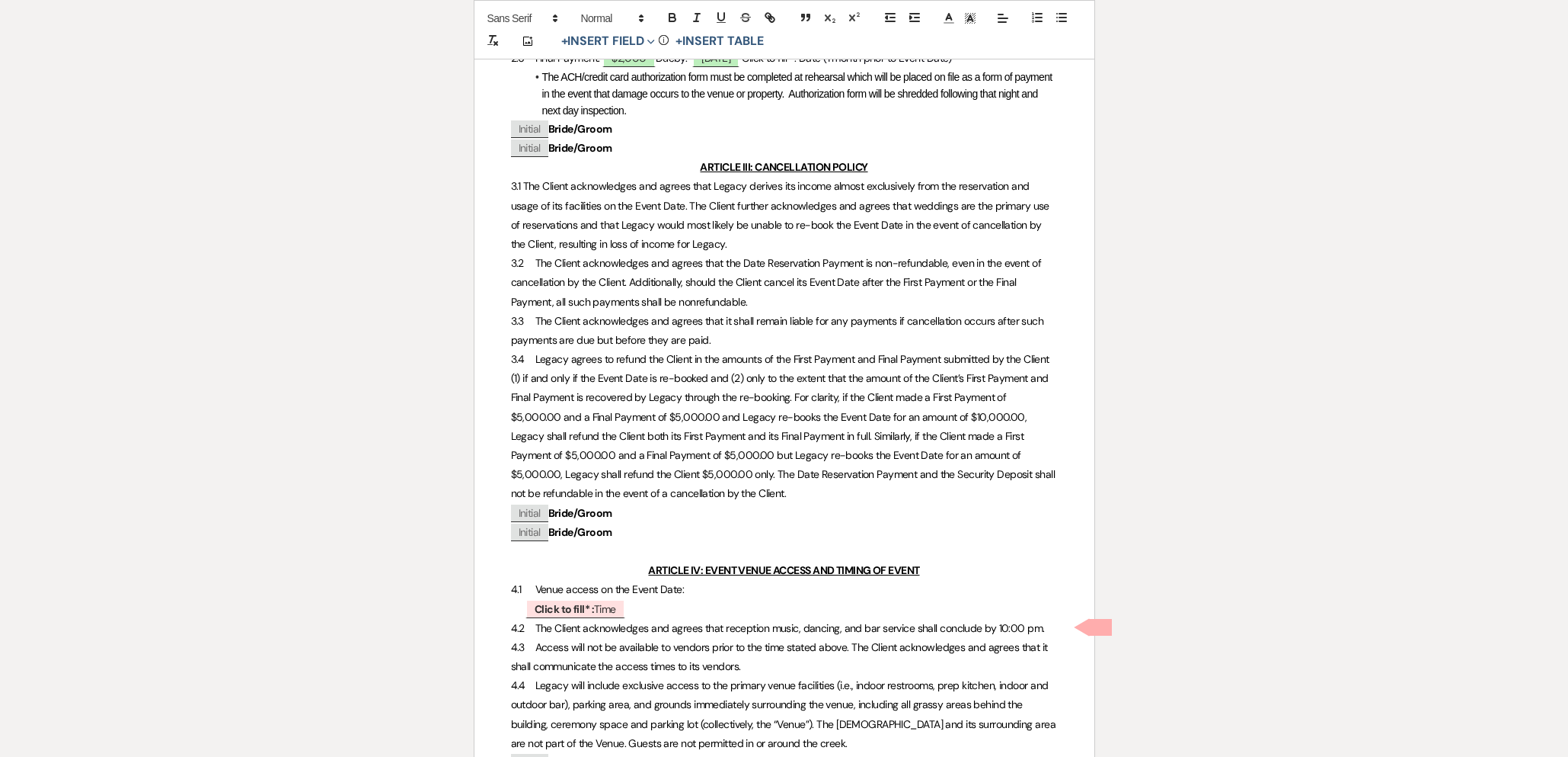
scroll to position [873, 0]
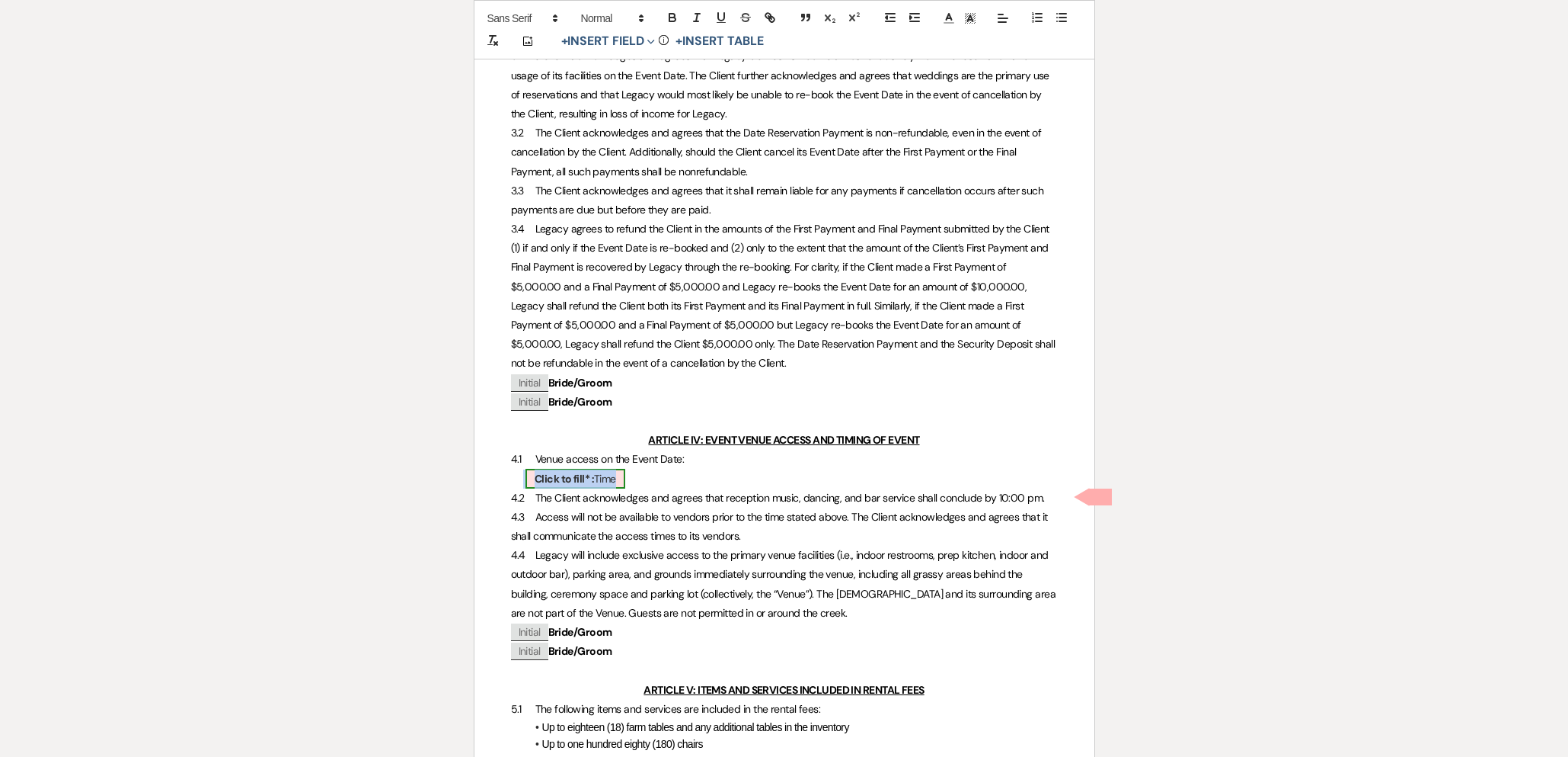
click at [592, 489] on span "Click to fill* : Time" at bounding box center [575, 479] width 100 height 20
select select "owner"
select select "Time"
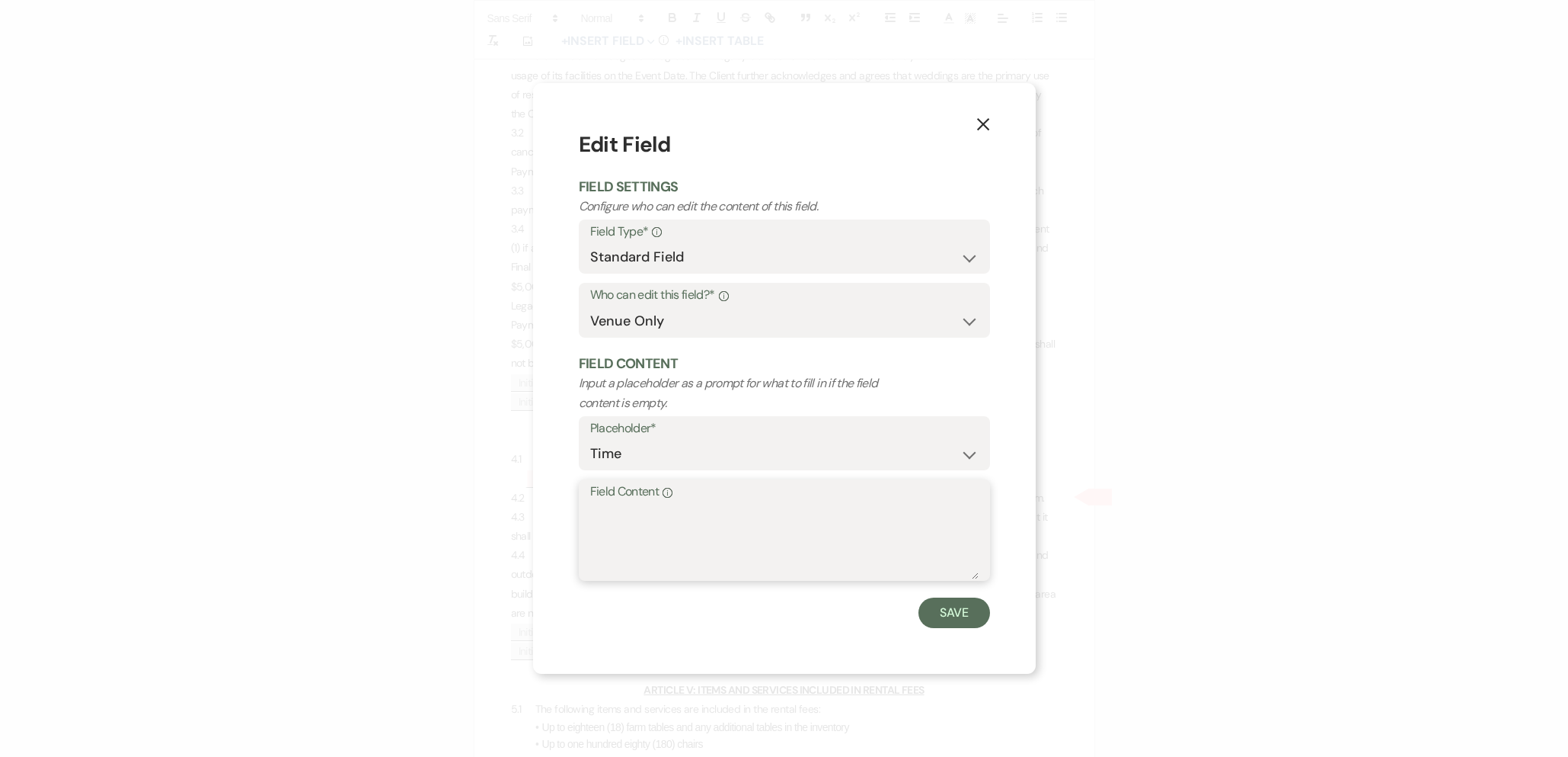
click at [674, 533] on textarea "Field Content Info" at bounding box center [784, 541] width 388 height 76
type textarea "11:00am - 11:00pm"
click at [954, 609] on button "Save" at bounding box center [953, 612] width 71 height 30
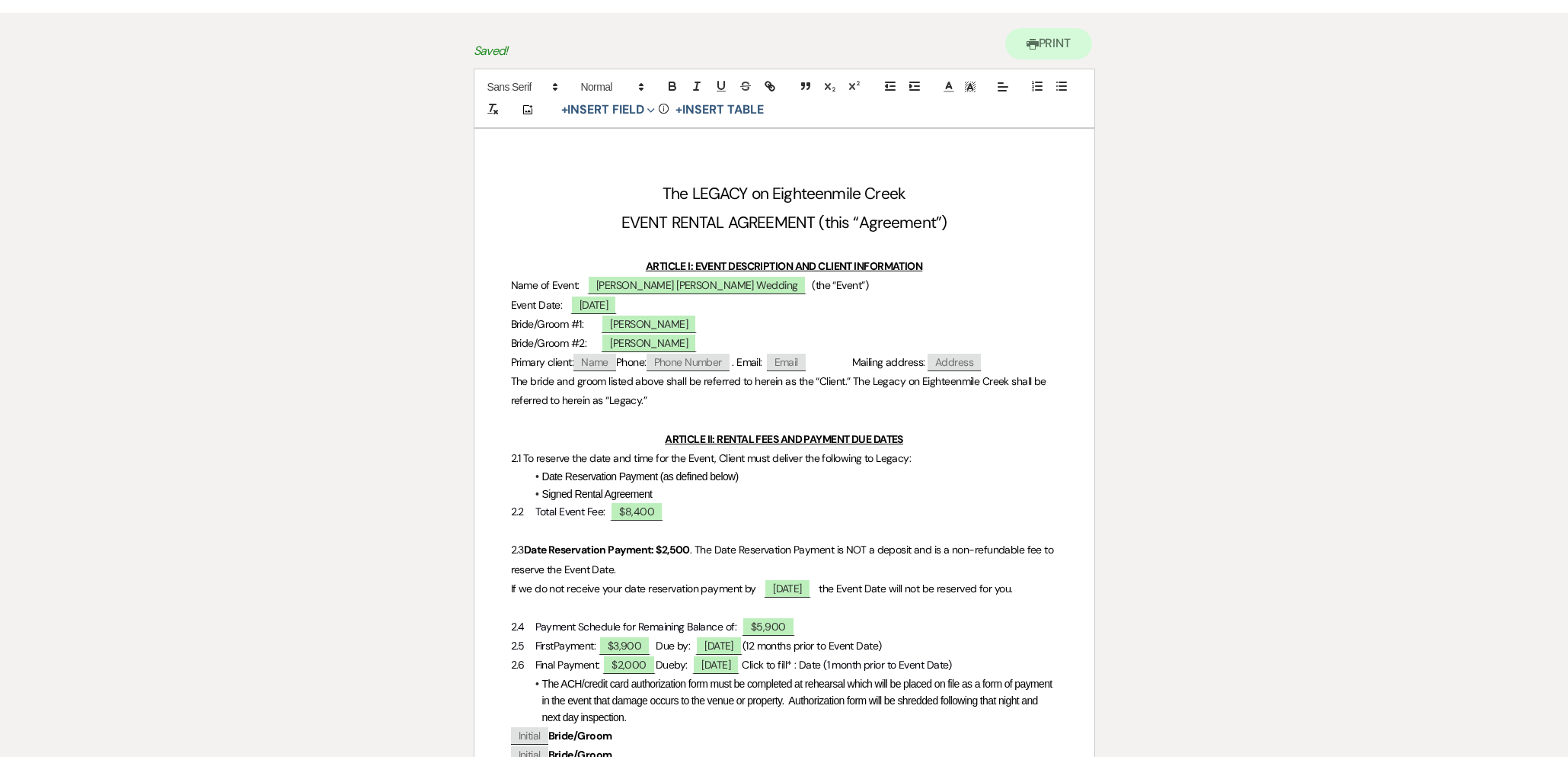
scroll to position [0, 0]
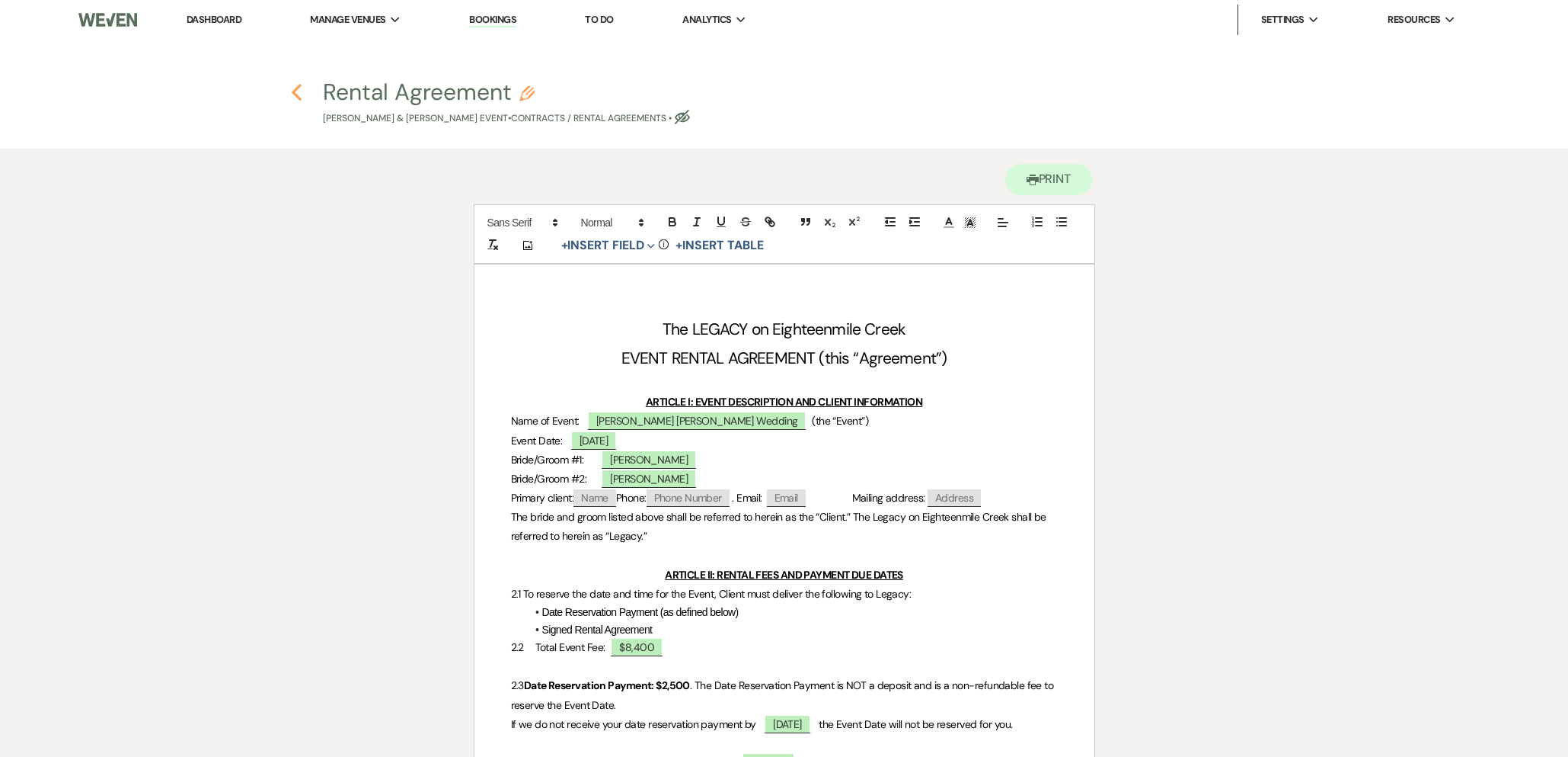
click at [302, 92] on icon "Previous" at bounding box center [297, 92] width 11 height 18
select select "6"
select select "5"
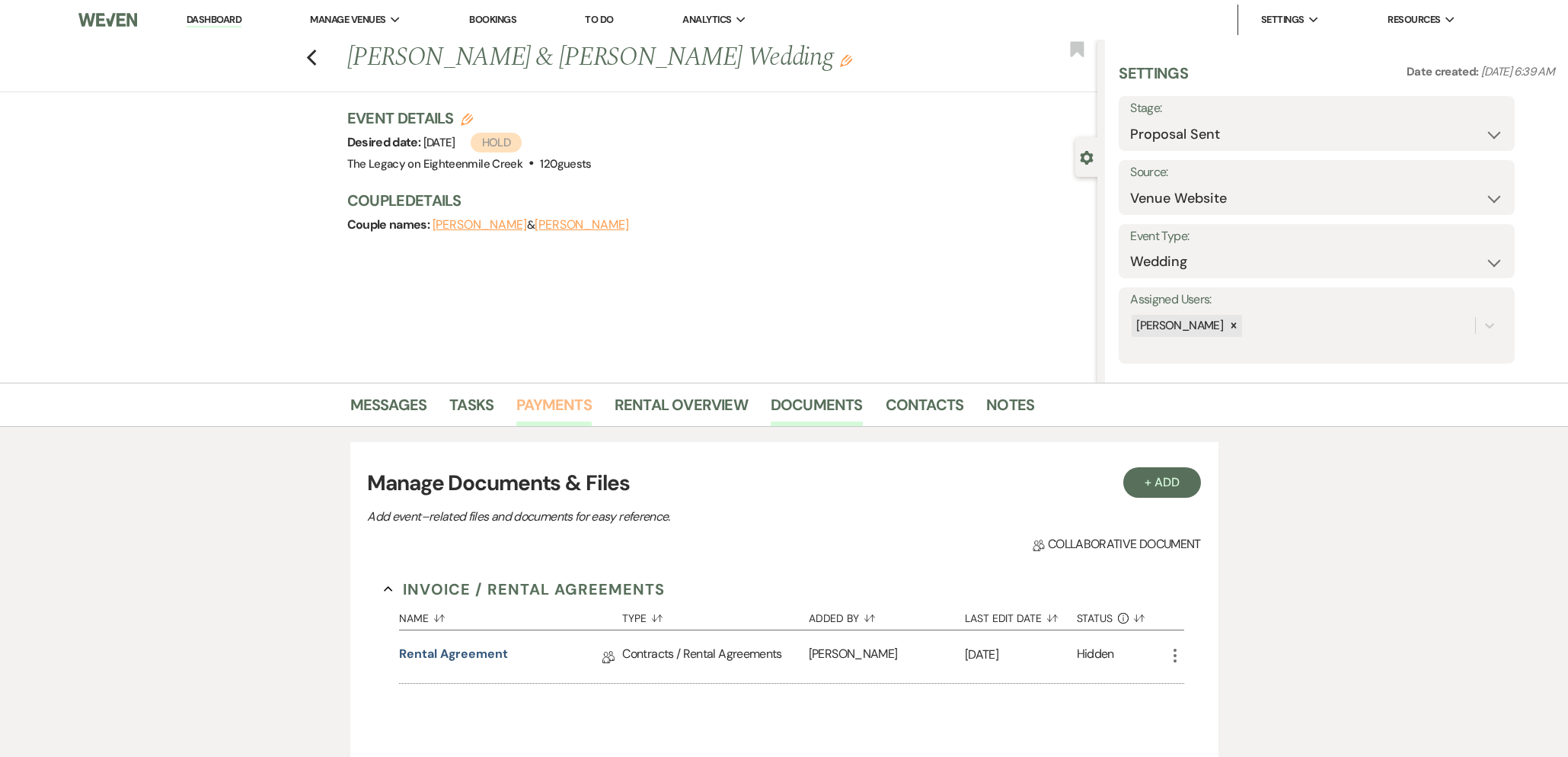
click at [557, 404] on link "Payments" at bounding box center [554, 409] width 75 height 34
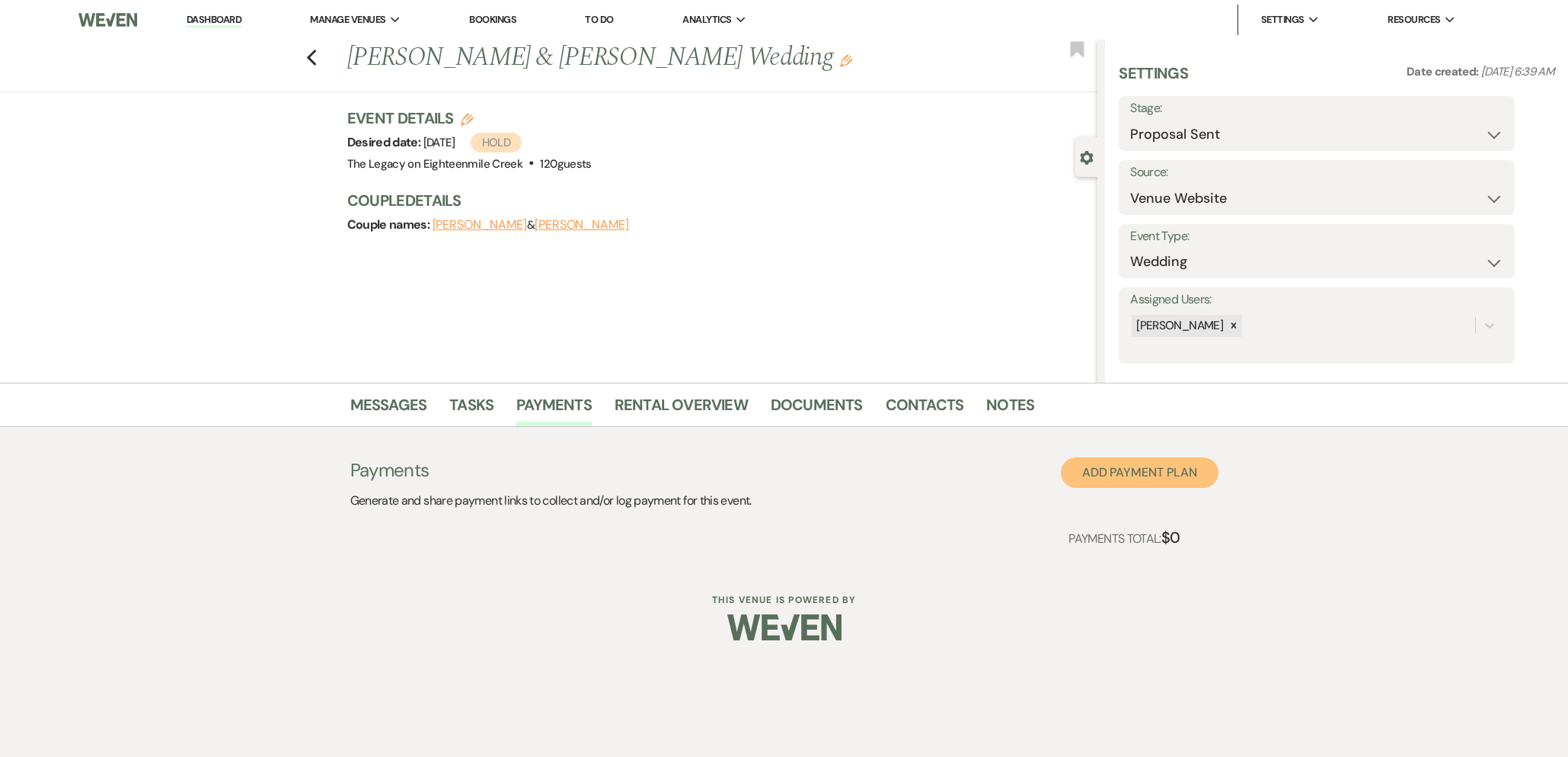
click at [1120, 479] on button "Add Payment Plan" at bounding box center [1140, 472] width 158 height 30
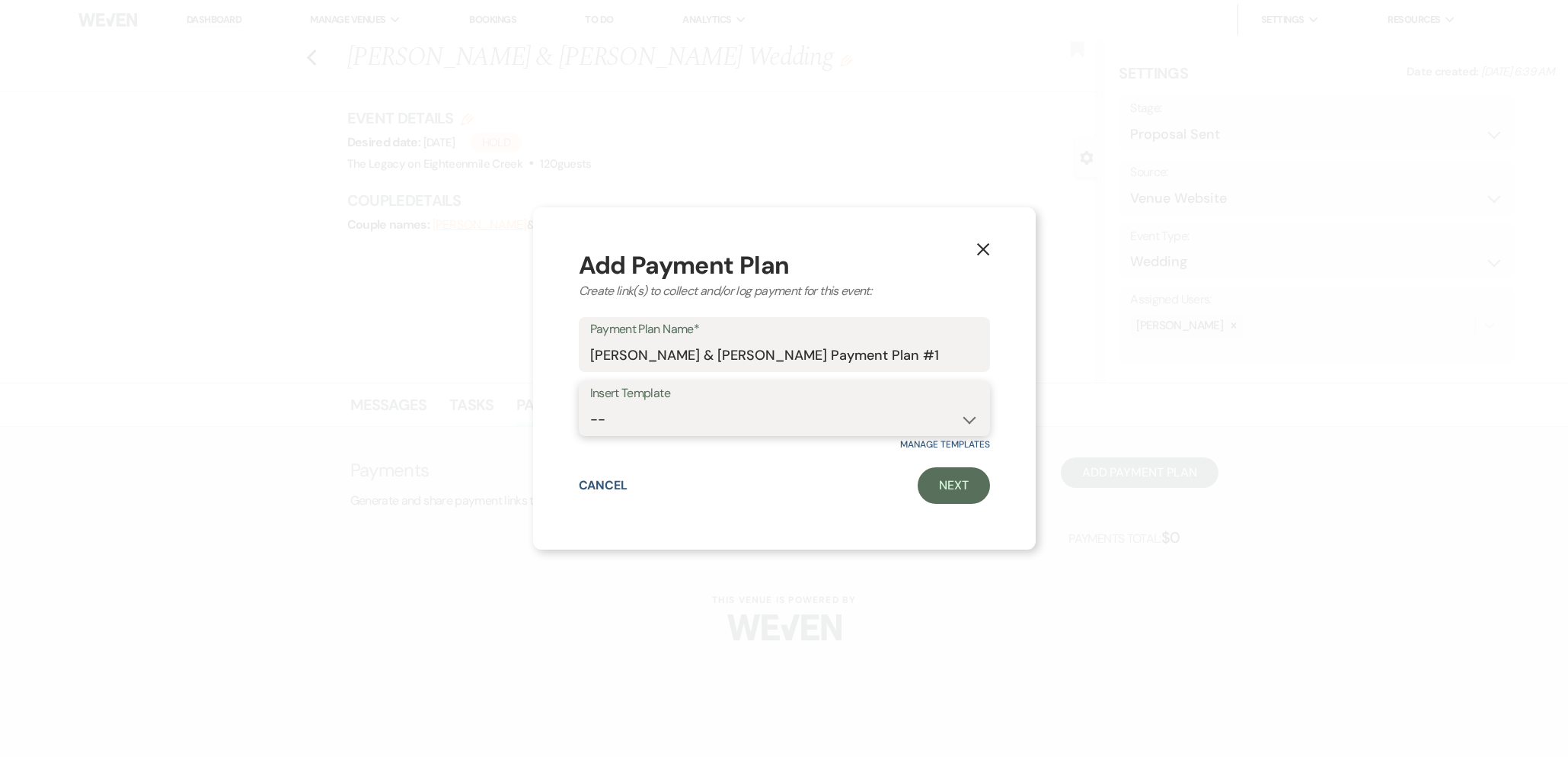
click at [744, 420] on select "-- Saturday weddings Friday Wedding Day of Coordinating" at bounding box center [784, 420] width 388 height 30
select select "192"
click at [590, 405] on select "-- Saturday weddings Friday Wedding Day of Coordinating" at bounding box center [784, 420] width 388 height 30
click at [944, 490] on link "Next" at bounding box center [954, 485] width 72 height 37
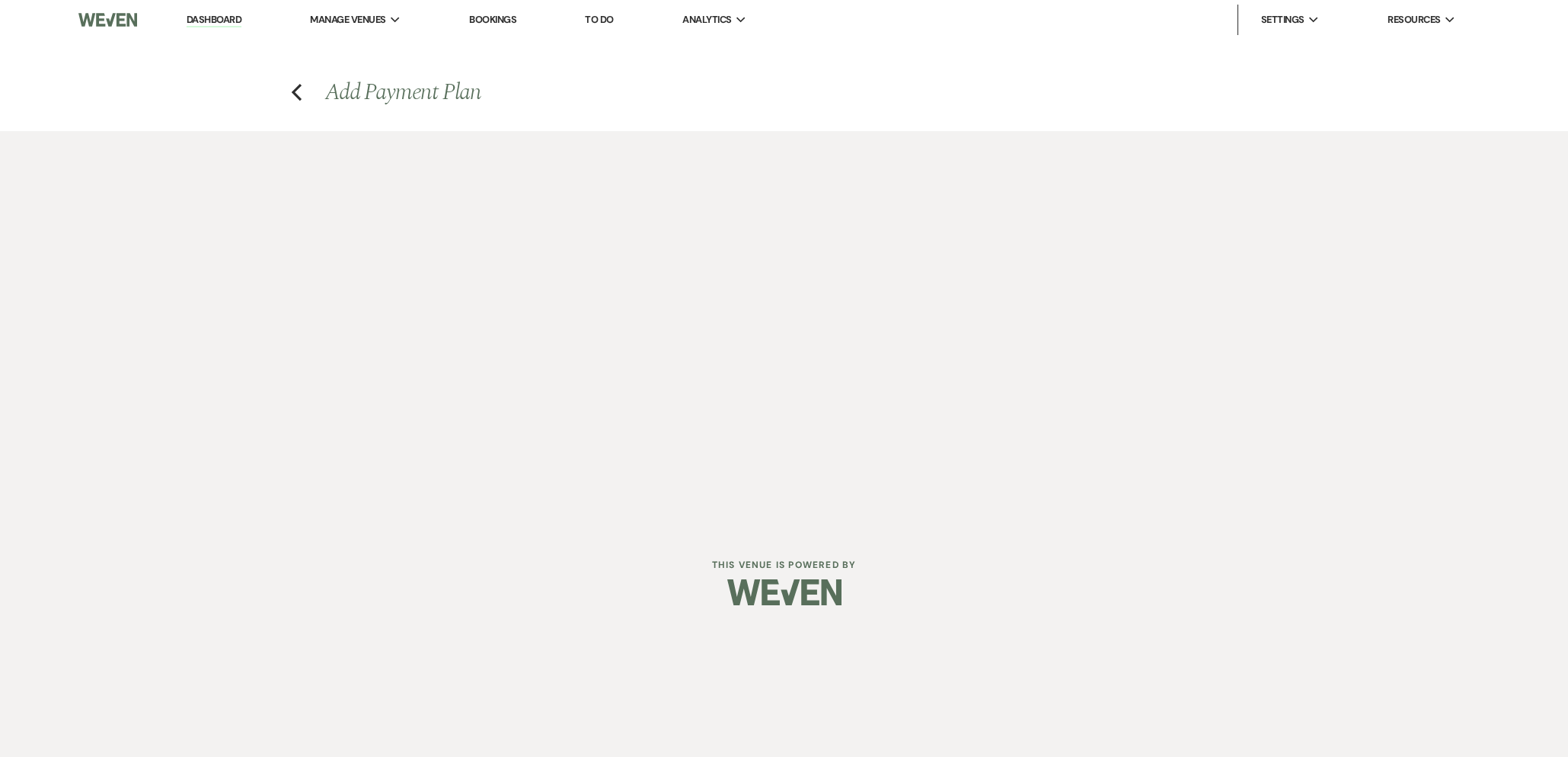
select select "2"
select select "flat"
select select "true"
select select "client"
select select "days"
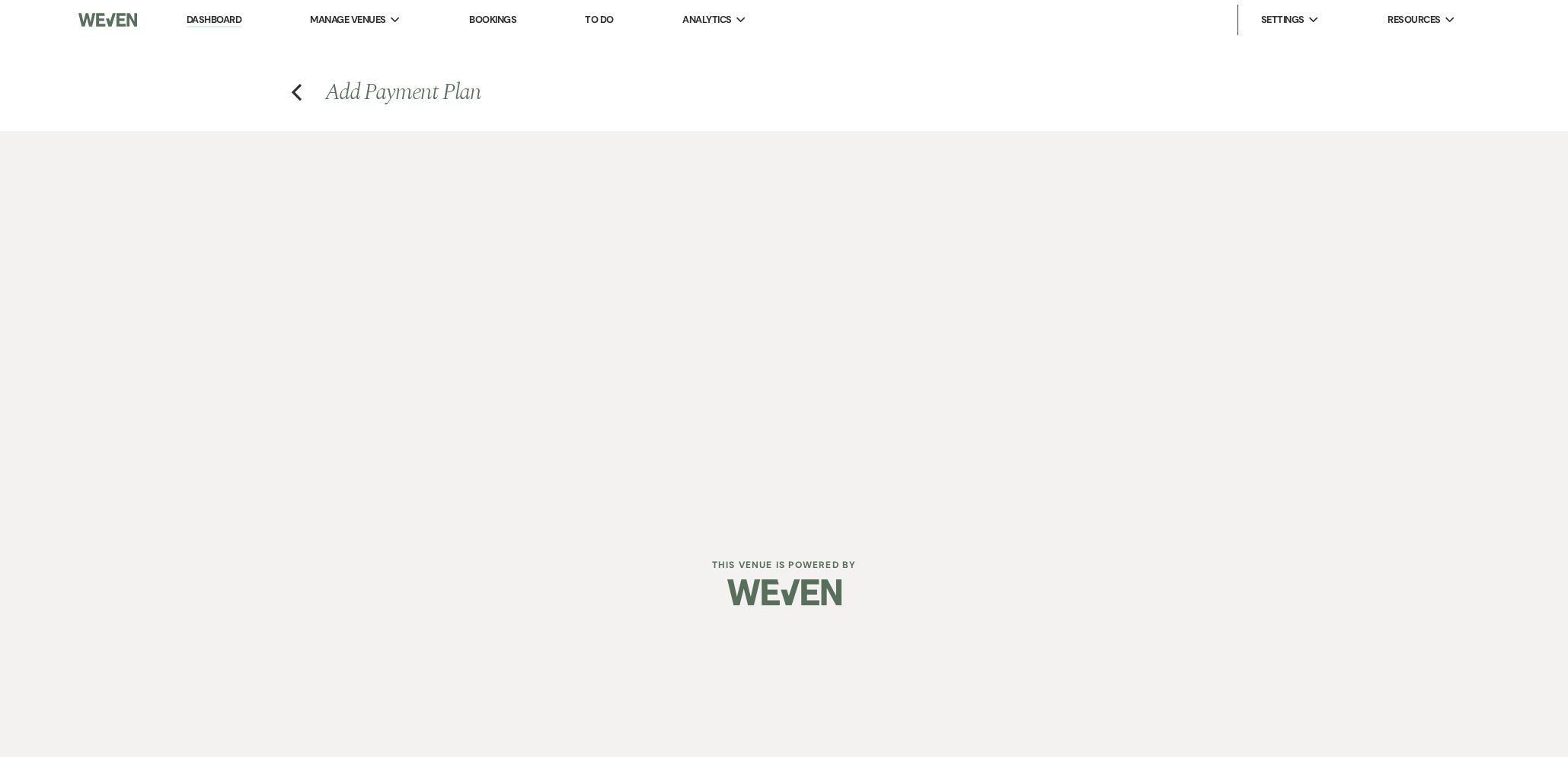
select select "2"
select select "flat"
select select "true"
select select "client"
select select "daily"
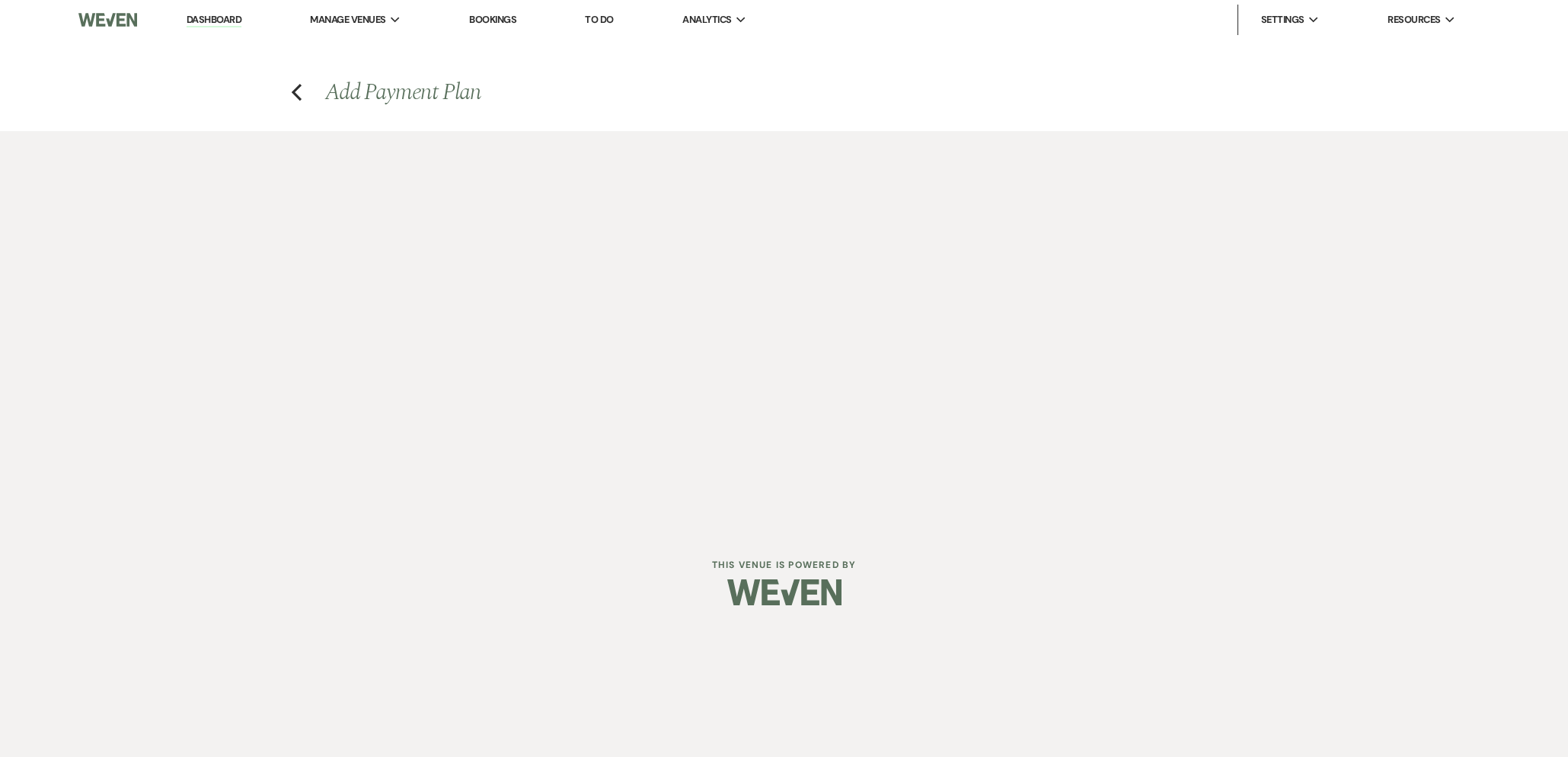
select select "weeks"
select select "complete"
select select "2"
select select "flat"
select select "true"
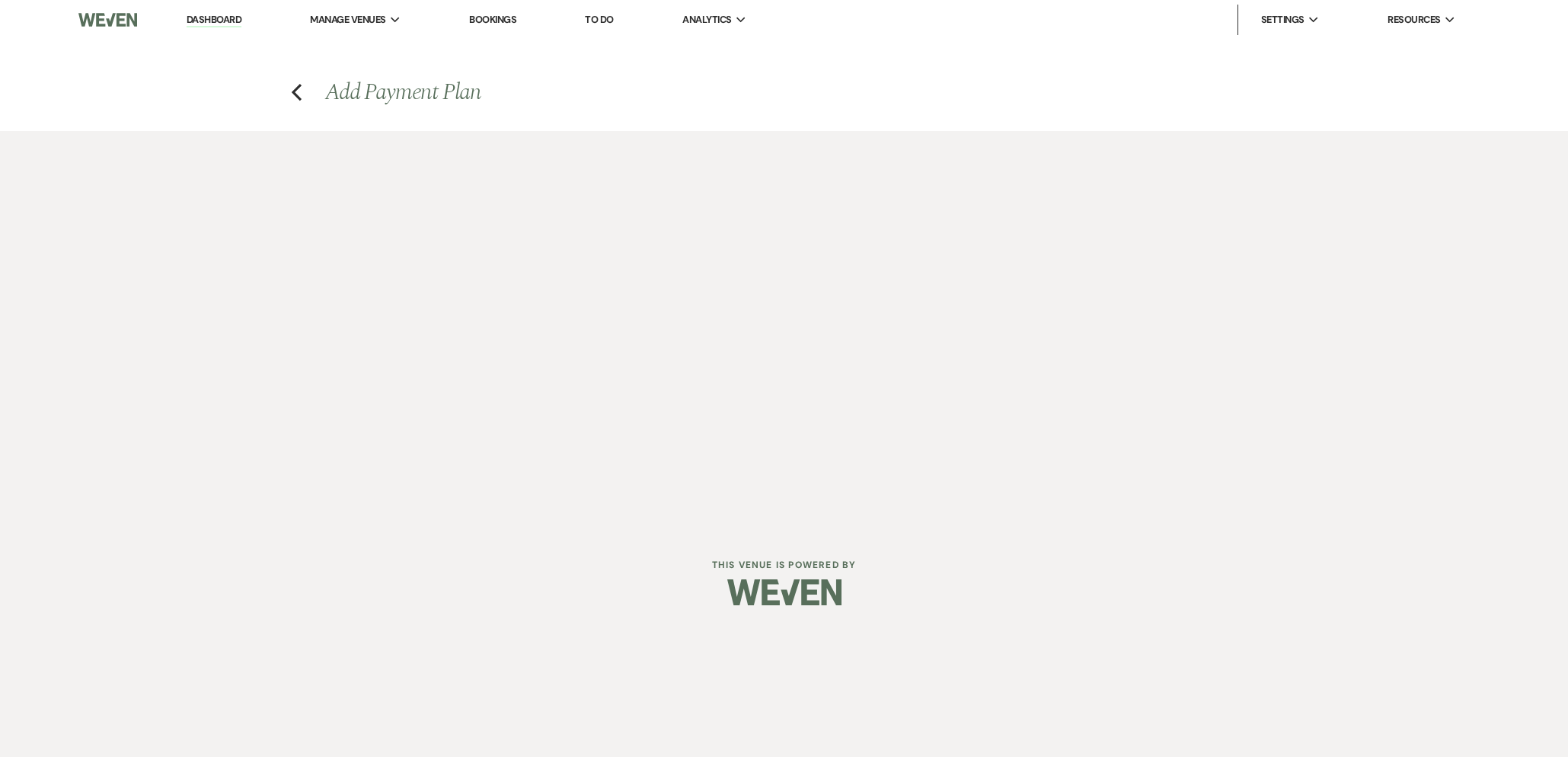
select select "client"
select select "daily"
select select "weeks"
select select "complete"
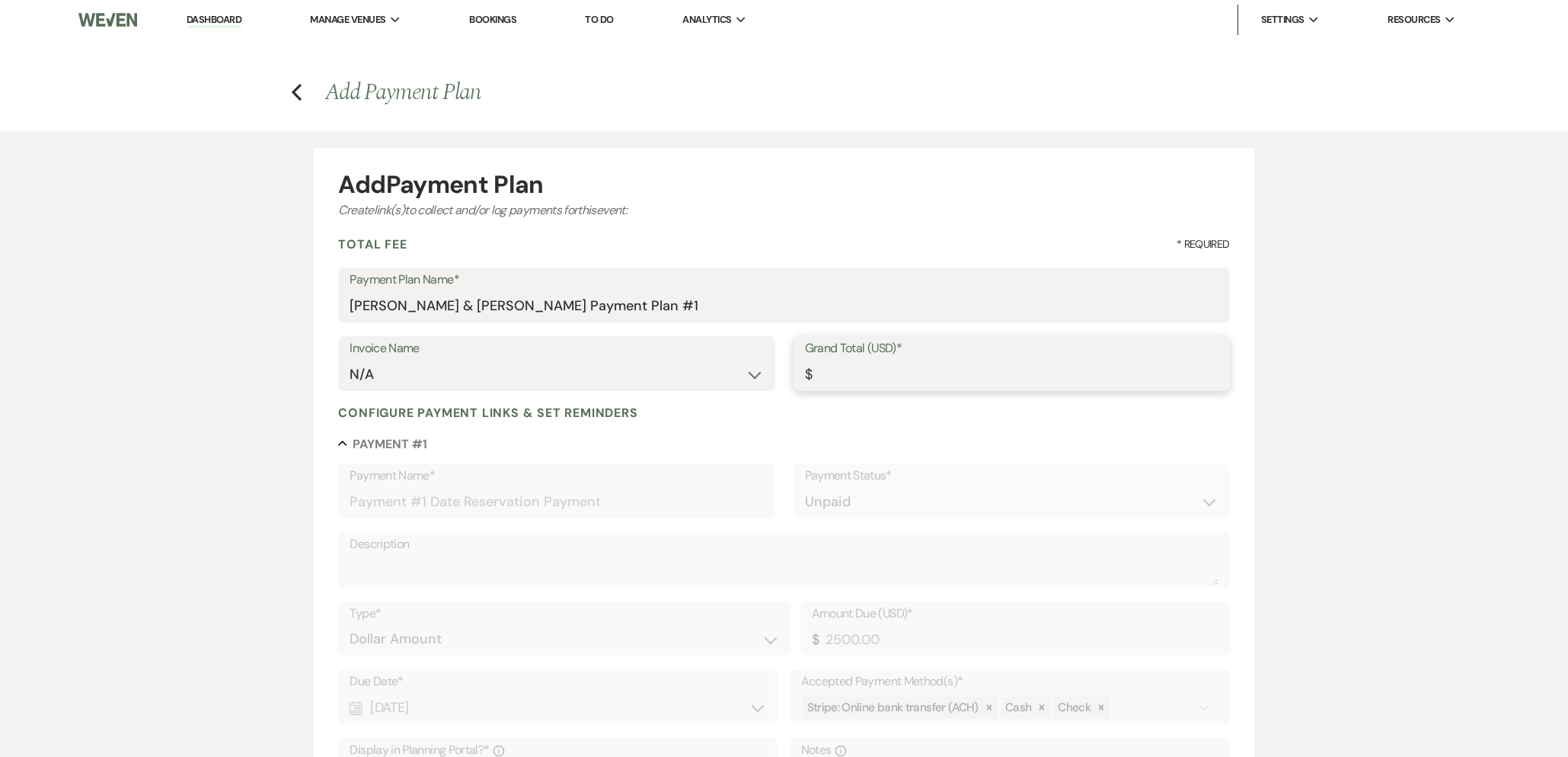
click at [840, 374] on input "Grand Total (USD)*" at bounding box center [1012, 374] width 414 height 30
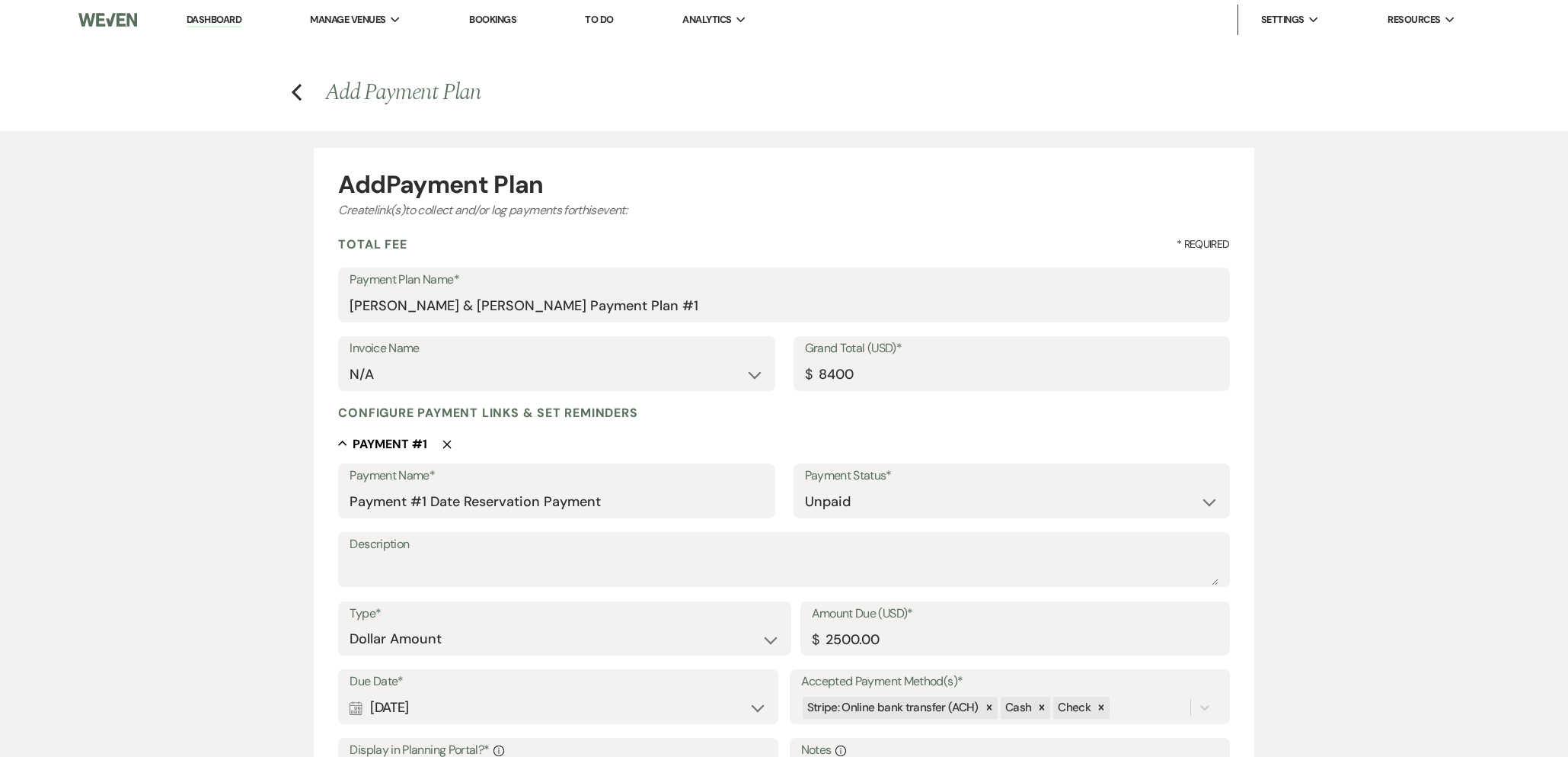
type input "8400.00"
click at [784, 420] on div "Configure payment links & set reminders" at bounding box center [784, 412] width 891 height 16
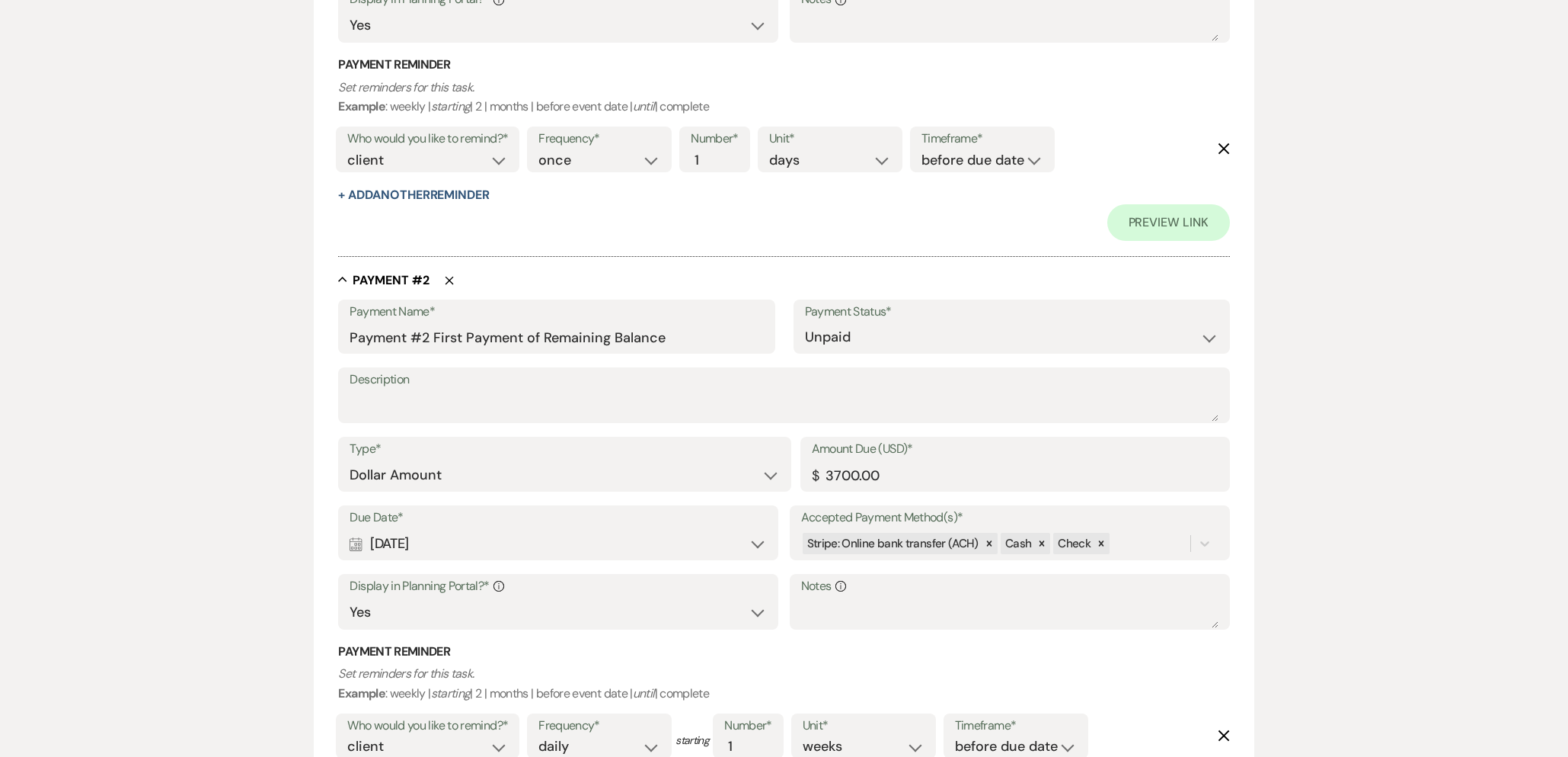
scroll to position [888, 0]
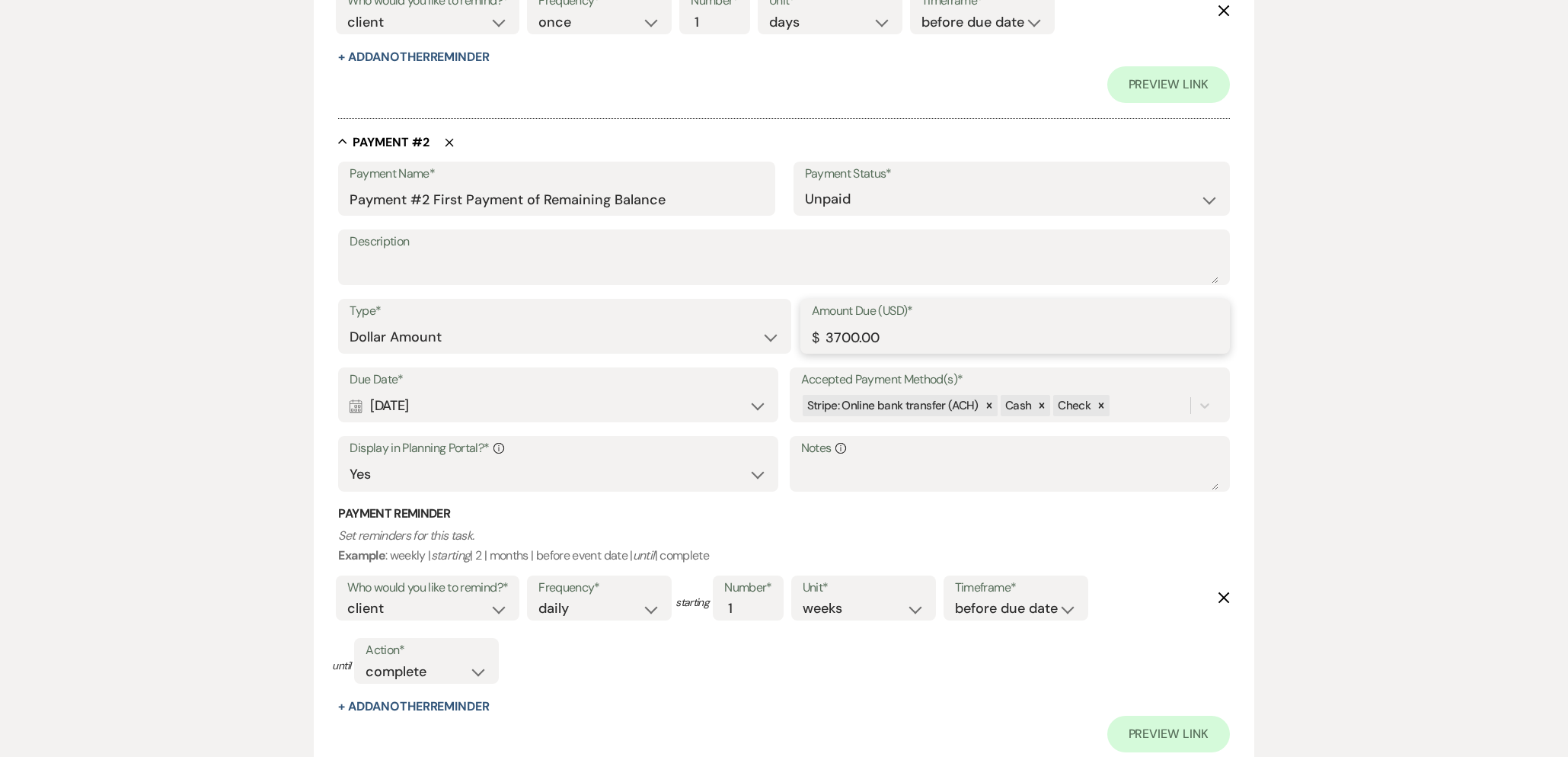
click at [838, 337] on input "3700.00" at bounding box center [1016, 337] width 407 height 30
type input "3900.00"
click at [451, 400] on div "Calendar May 22, 2025 Expand" at bounding box center [558, 406] width 418 height 30
select select "month"
select select "beforeEventDate"
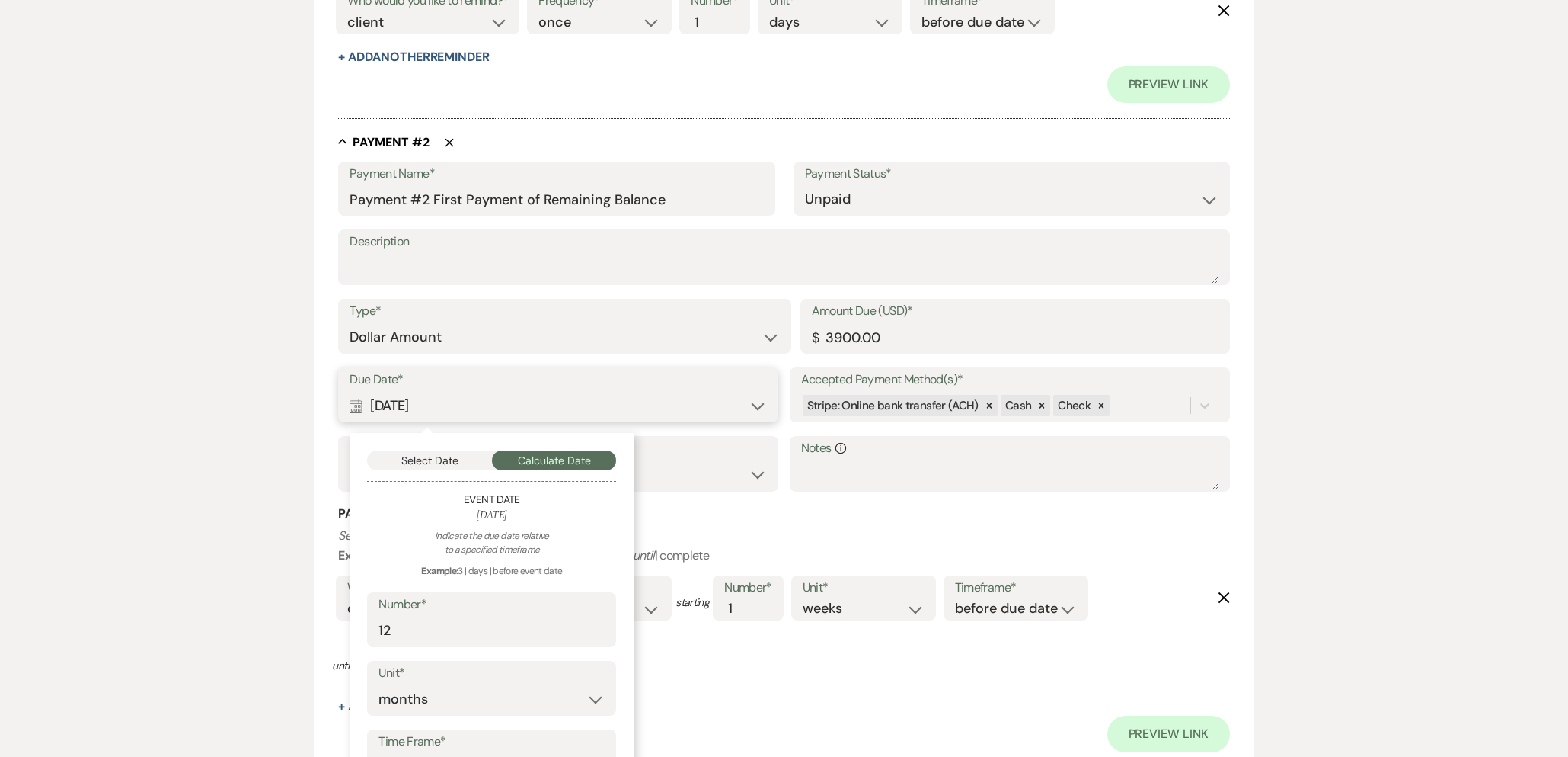
click at [449, 466] on button "Select Date" at bounding box center [429, 461] width 125 height 20
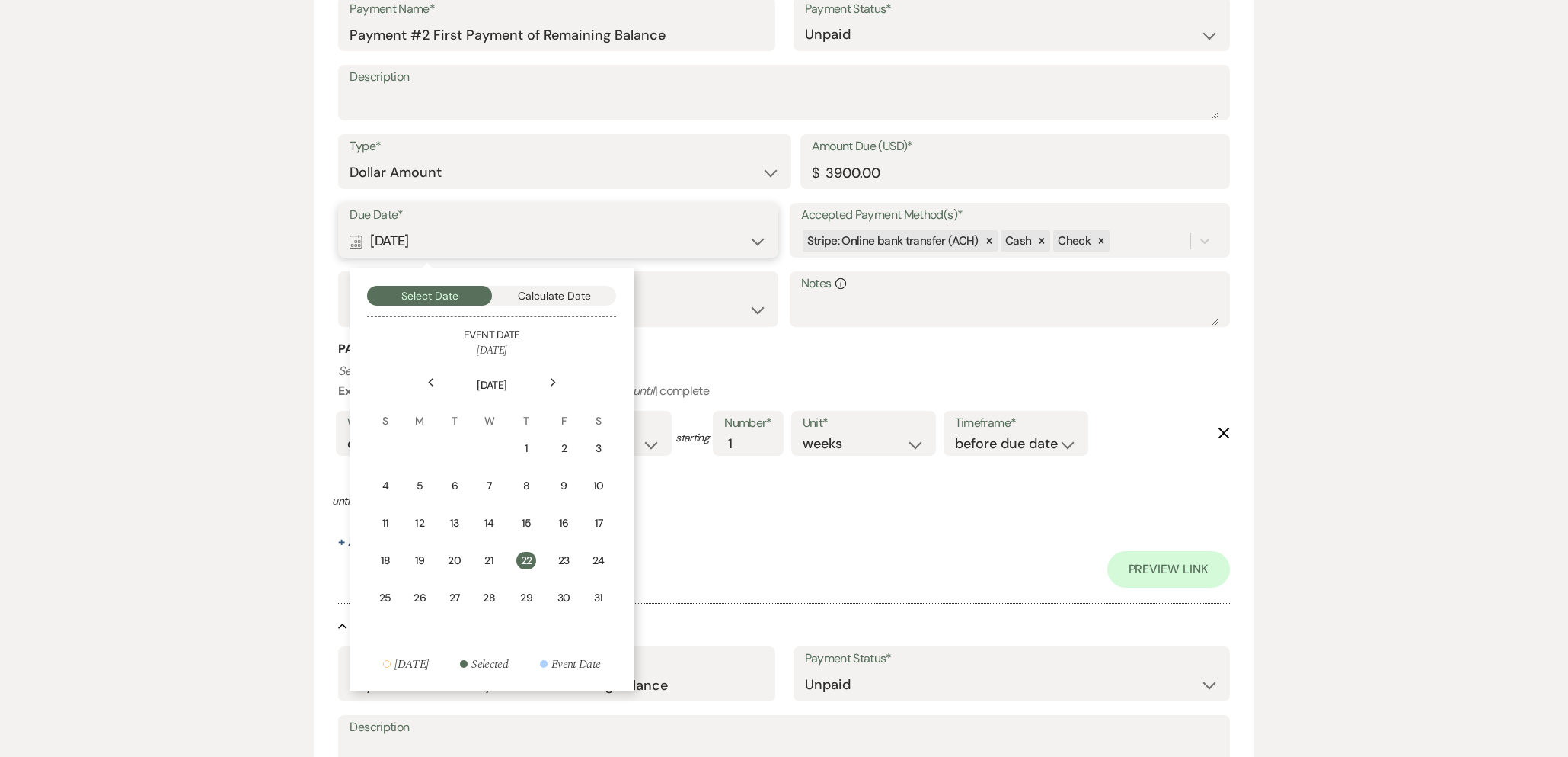
scroll to position [1055, 0]
click at [555, 379] on use at bounding box center [553, 381] width 5 height 8
click at [555, 380] on use at bounding box center [553, 381] width 5 height 8
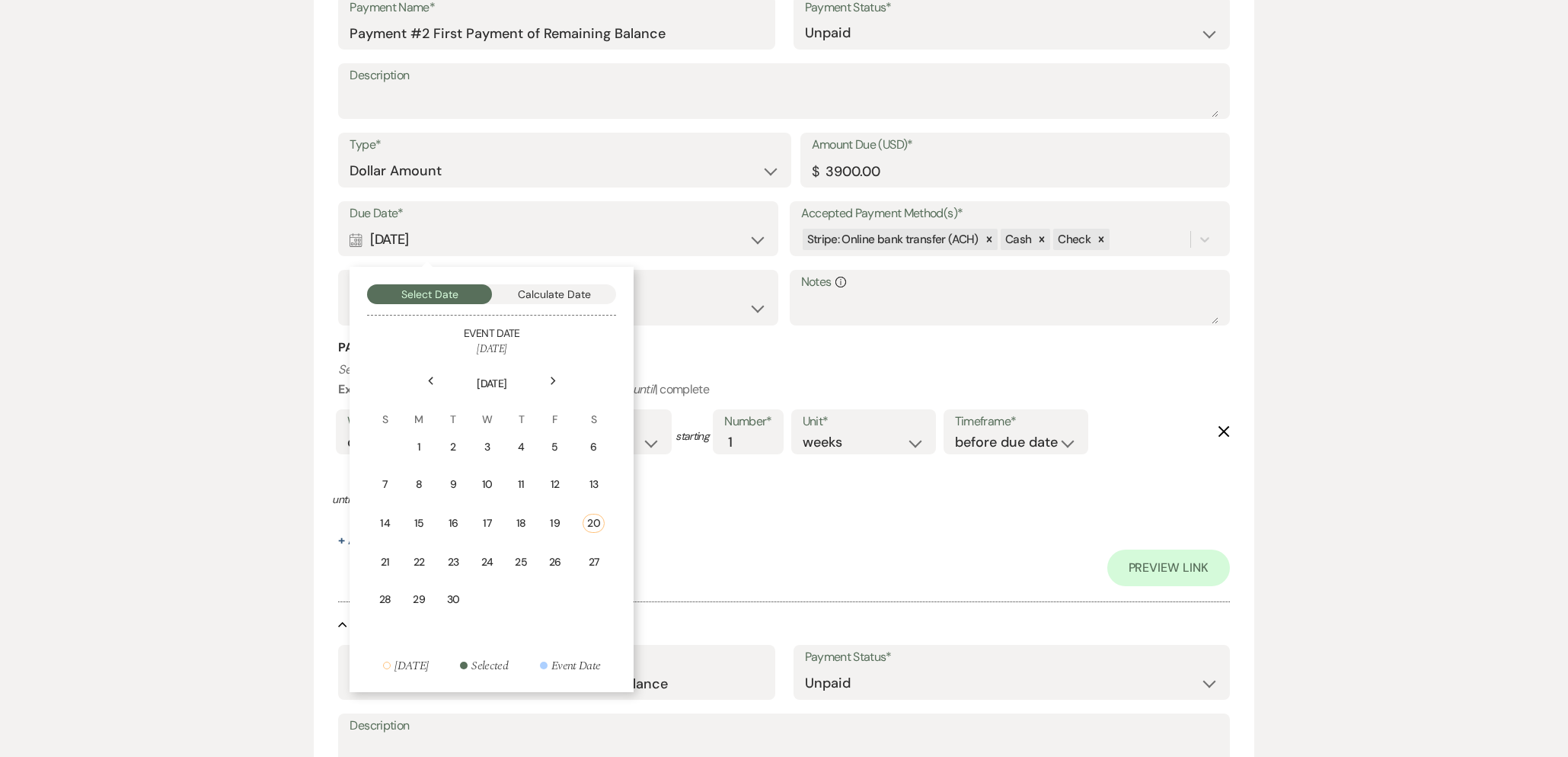
click at [555, 380] on use at bounding box center [553, 381] width 5 height 8
click at [597, 563] on div "22" at bounding box center [597, 558] width 14 height 16
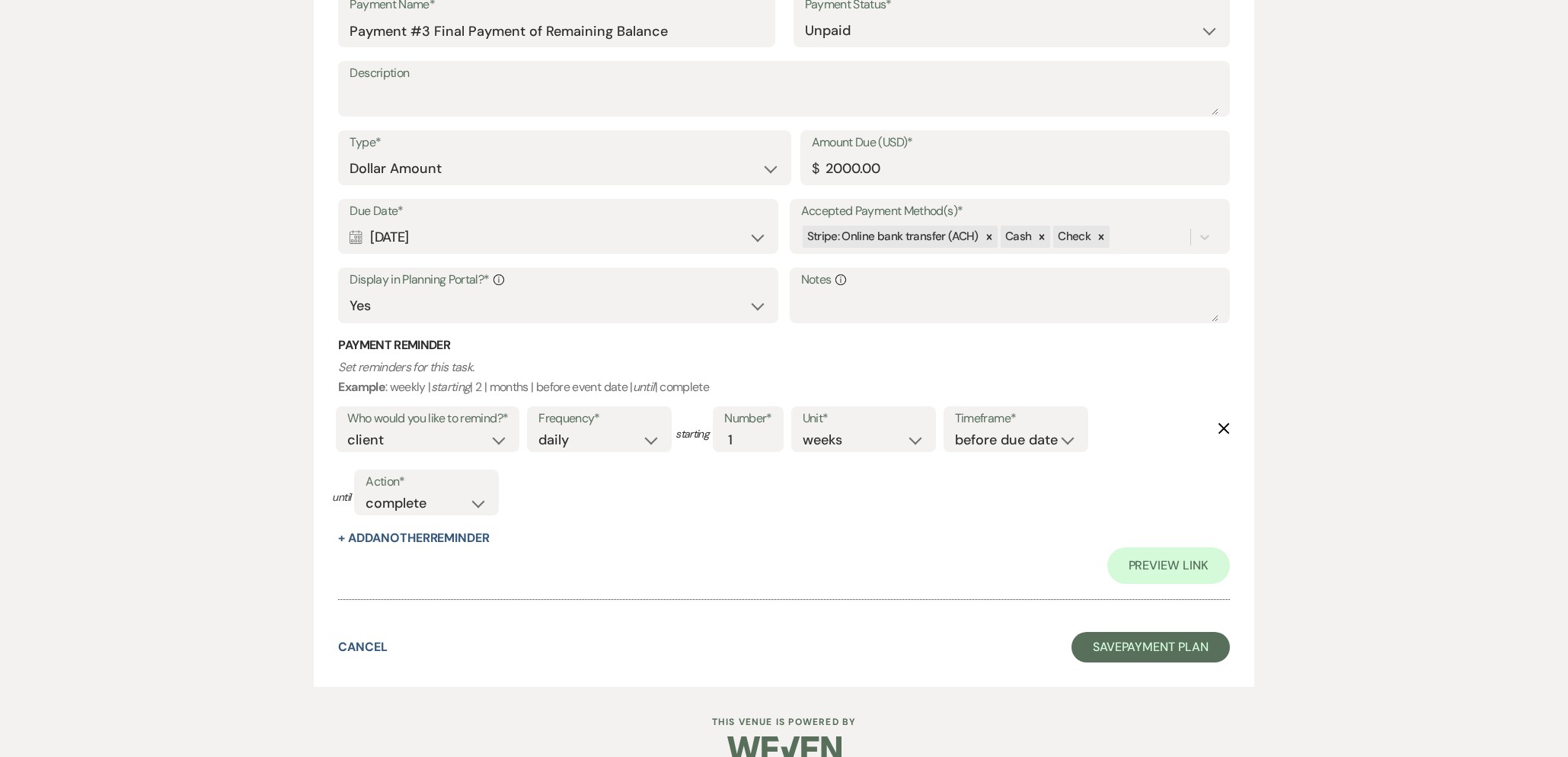
scroll to position [1713, 0]
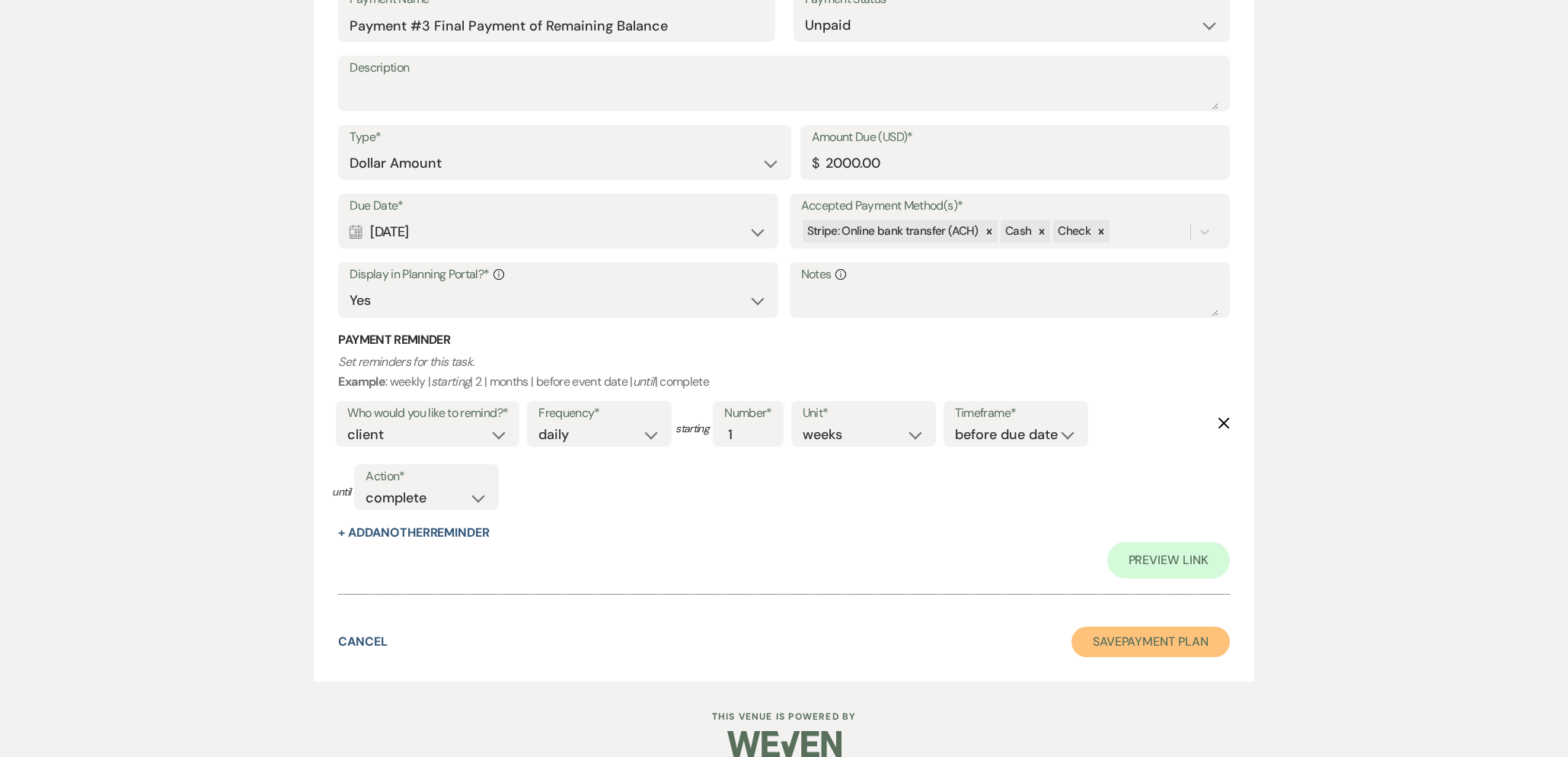
click at [1102, 632] on button "Save Payment Plan" at bounding box center [1150, 641] width 158 height 30
select select "6"
select select "5"
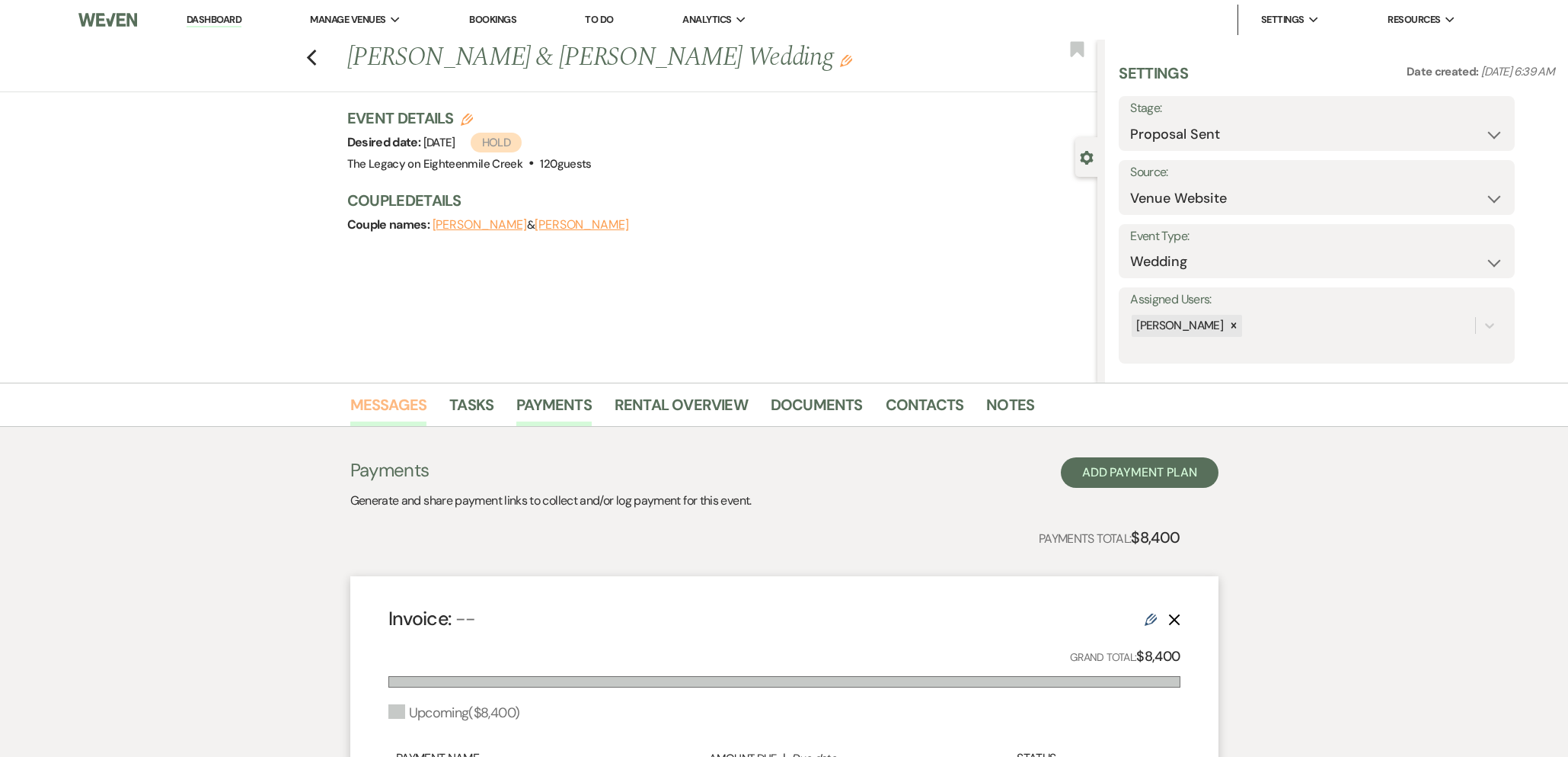
click at [407, 411] on link "Messages" at bounding box center [389, 409] width 77 height 34
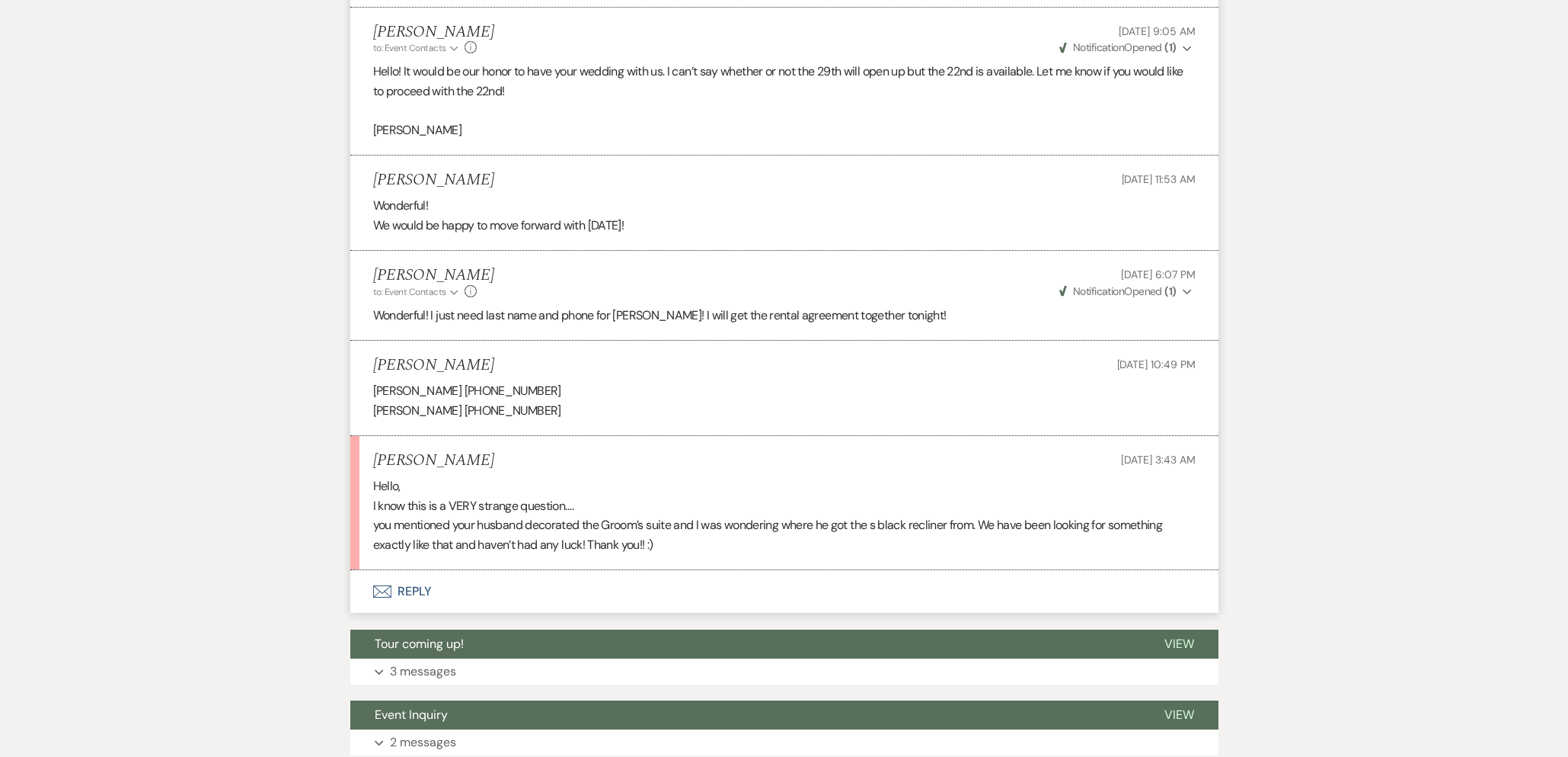
scroll to position [1690, 0]
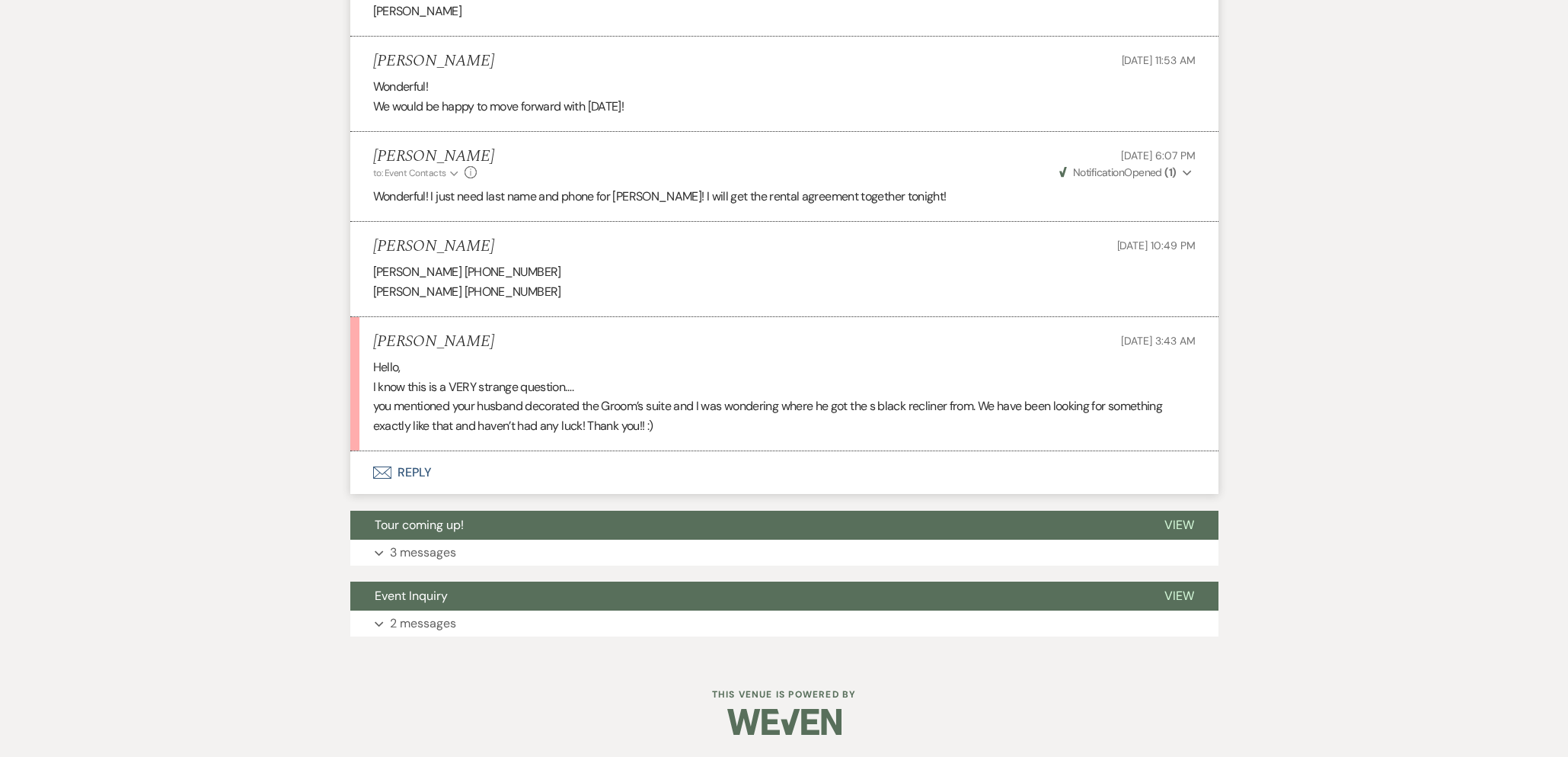
click at [423, 475] on button "Envelope Reply" at bounding box center [784, 473] width 868 height 43
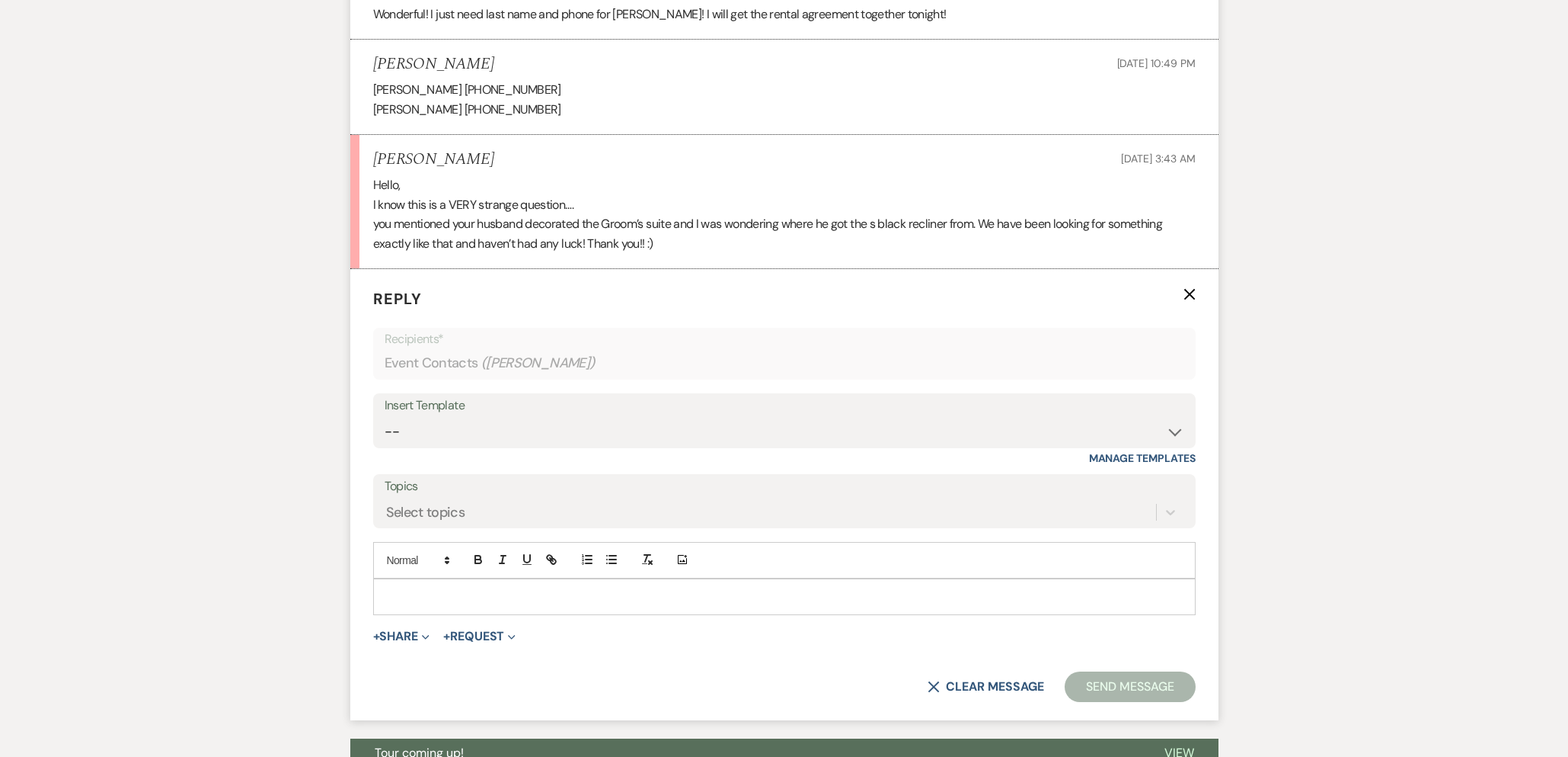
scroll to position [2024, 0]
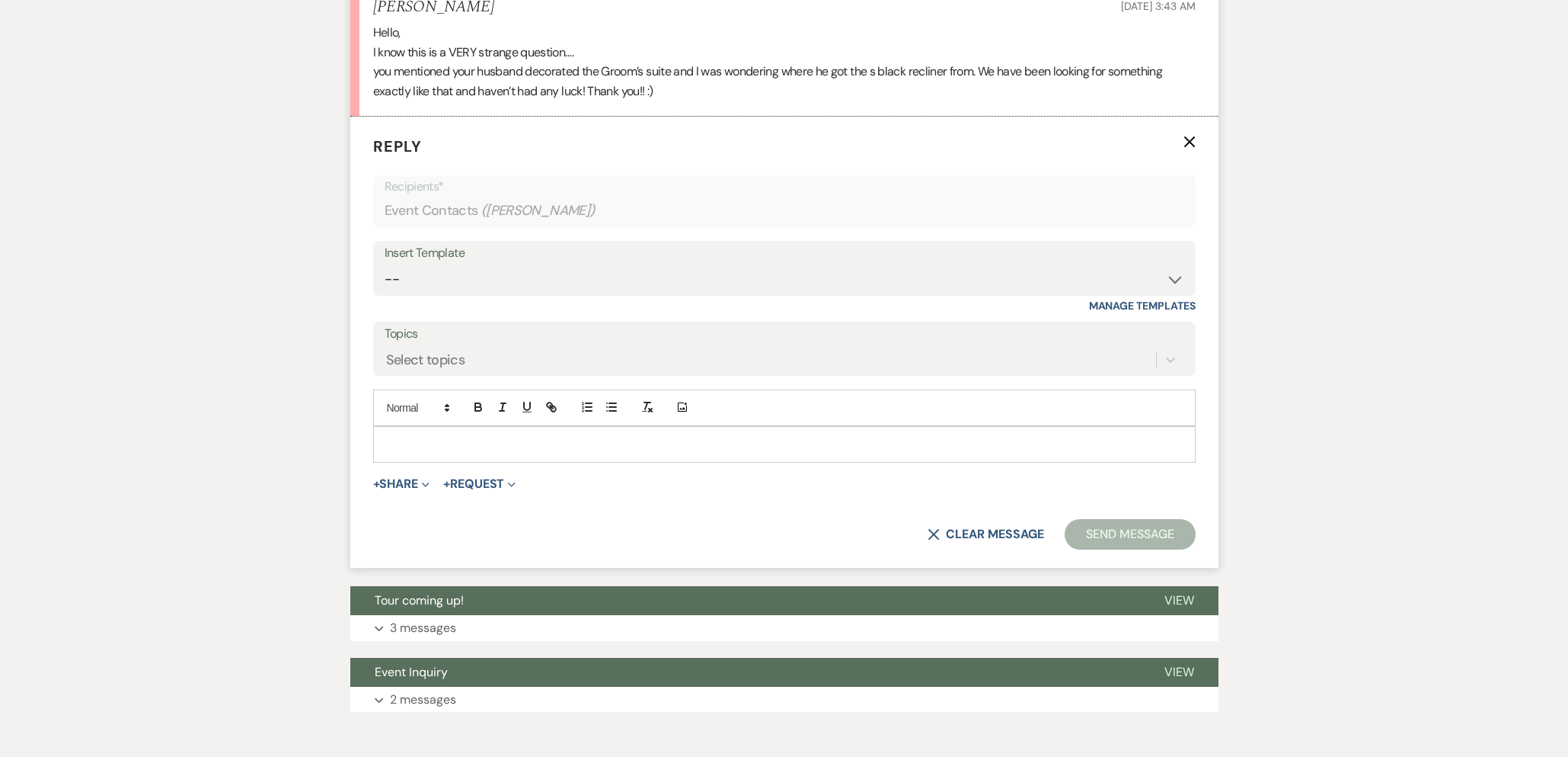
click at [590, 443] on p at bounding box center [784, 444] width 798 height 16
drag, startPoint x: 1173, startPoint y: 538, endPoint x: 1140, endPoint y: 539, distance: 33.0
click at [1173, 537] on button "Send Message" at bounding box center [1130, 534] width 130 height 30
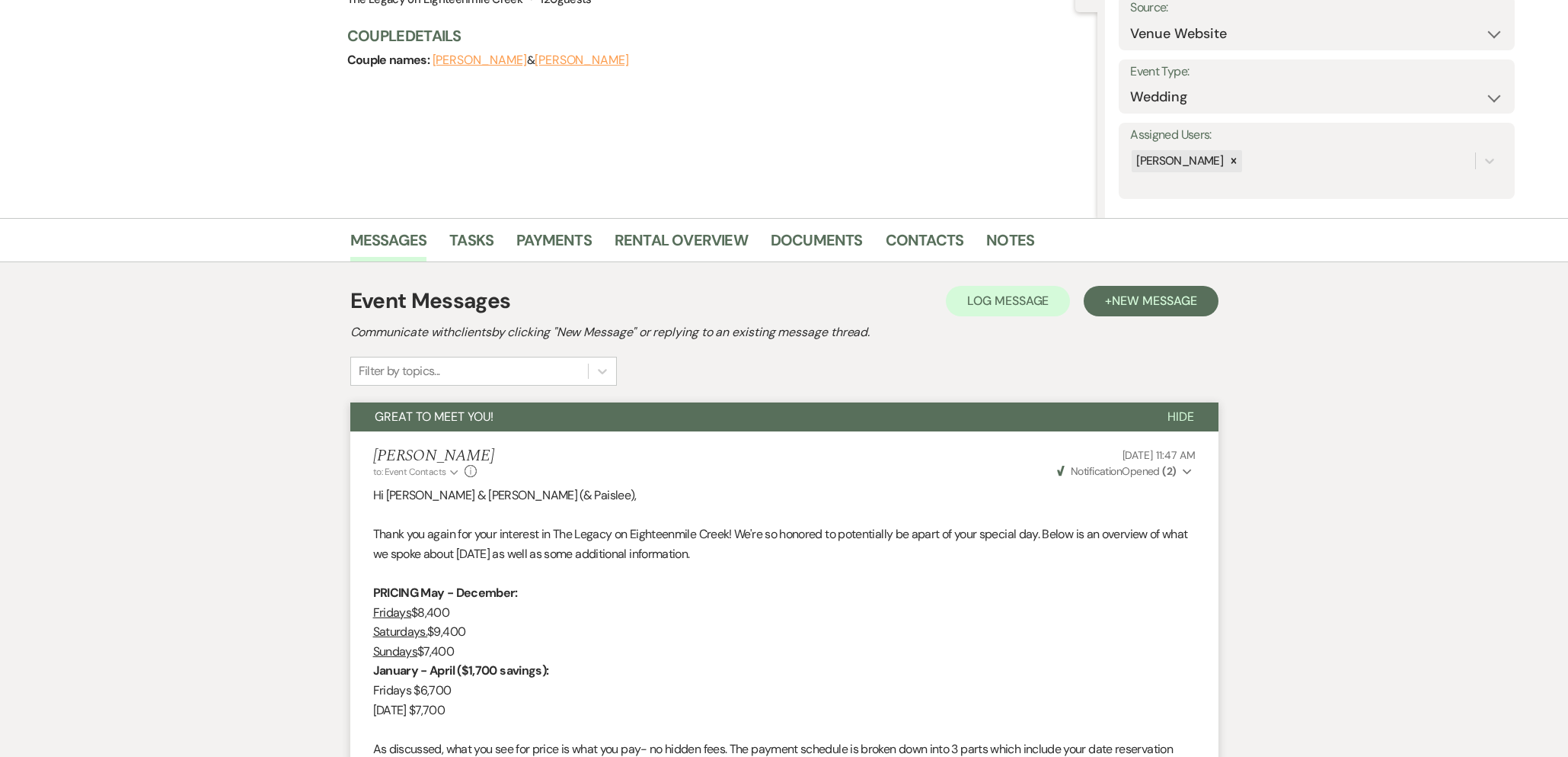
scroll to position [0, 0]
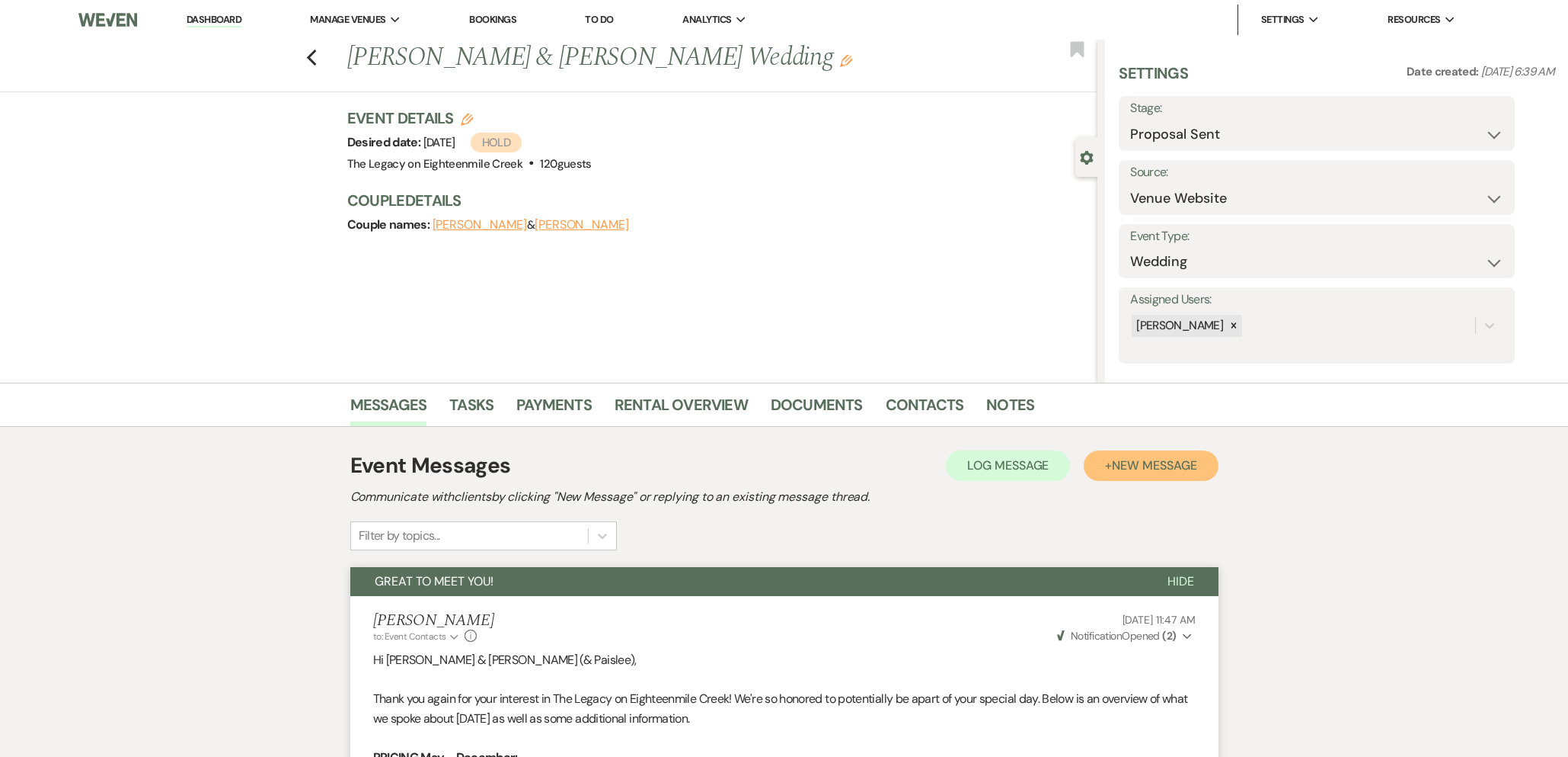
click at [1172, 468] on span "New Message" at bounding box center [1154, 465] width 85 height 16
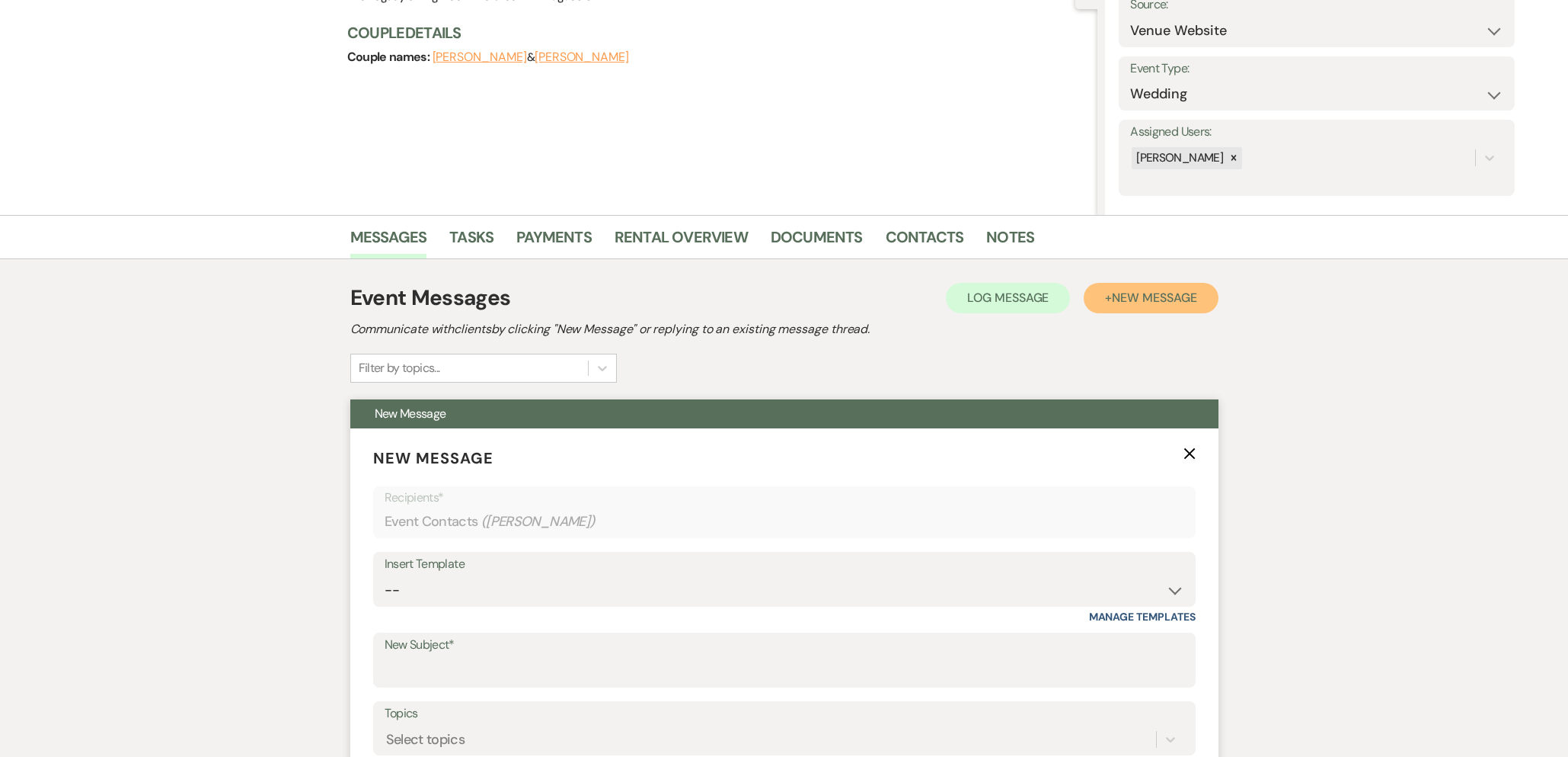
scroll to position [339, 0]
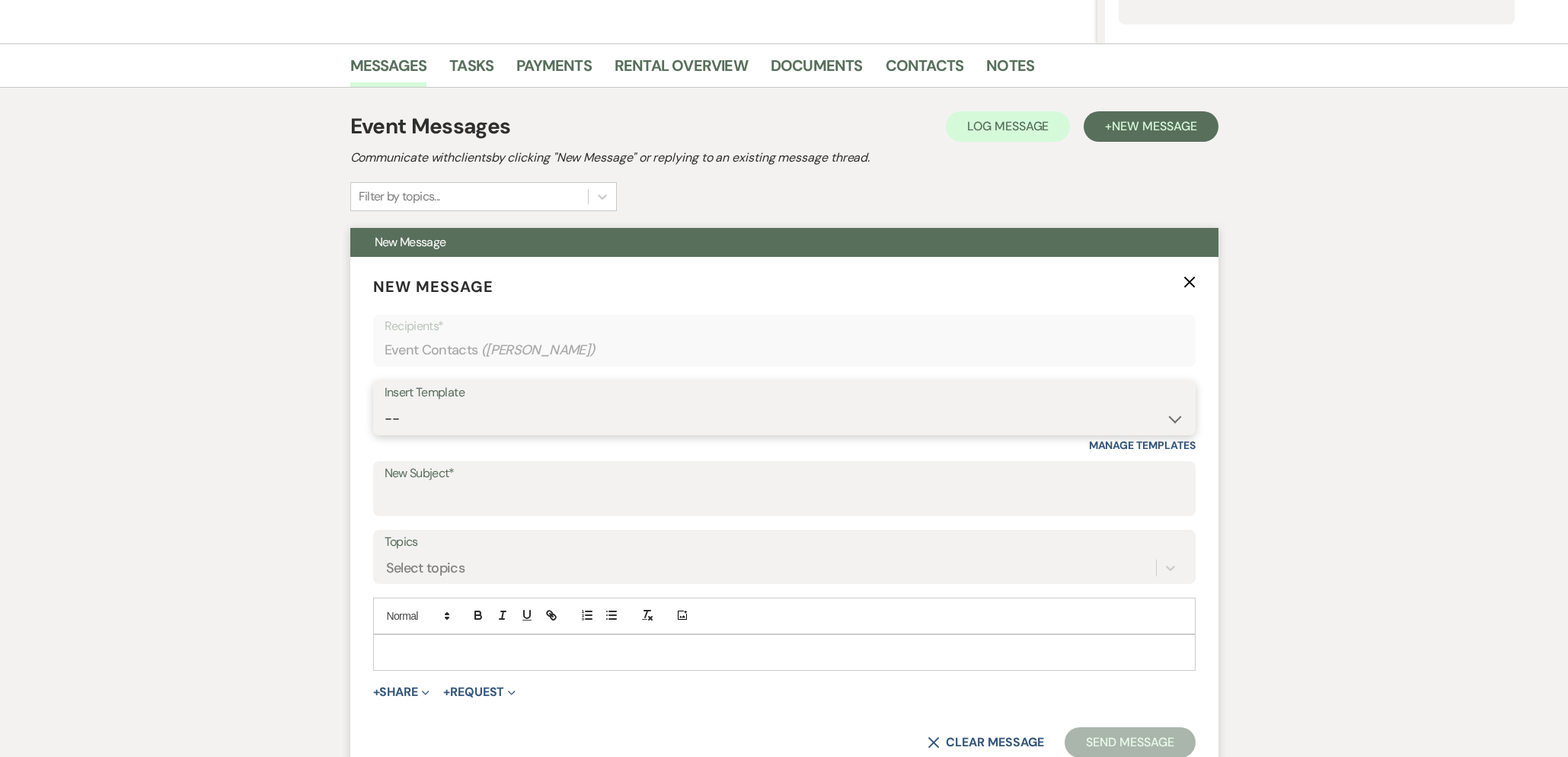
click at [600, 426] on select "-- Inquiry Follow Up- Just checking in :) Tour Date/Time Confirmation Proposal …" at bounding box center [784, 419] width 800 height 30
select select "736"
click at [385, 404] on select "-- Inquiry Follow Up- Just checking in :) Tour Date/Time Confirmation Proposal …" at bounding box center [784, 419] width 800 height 30
type input "Rental Agreement"
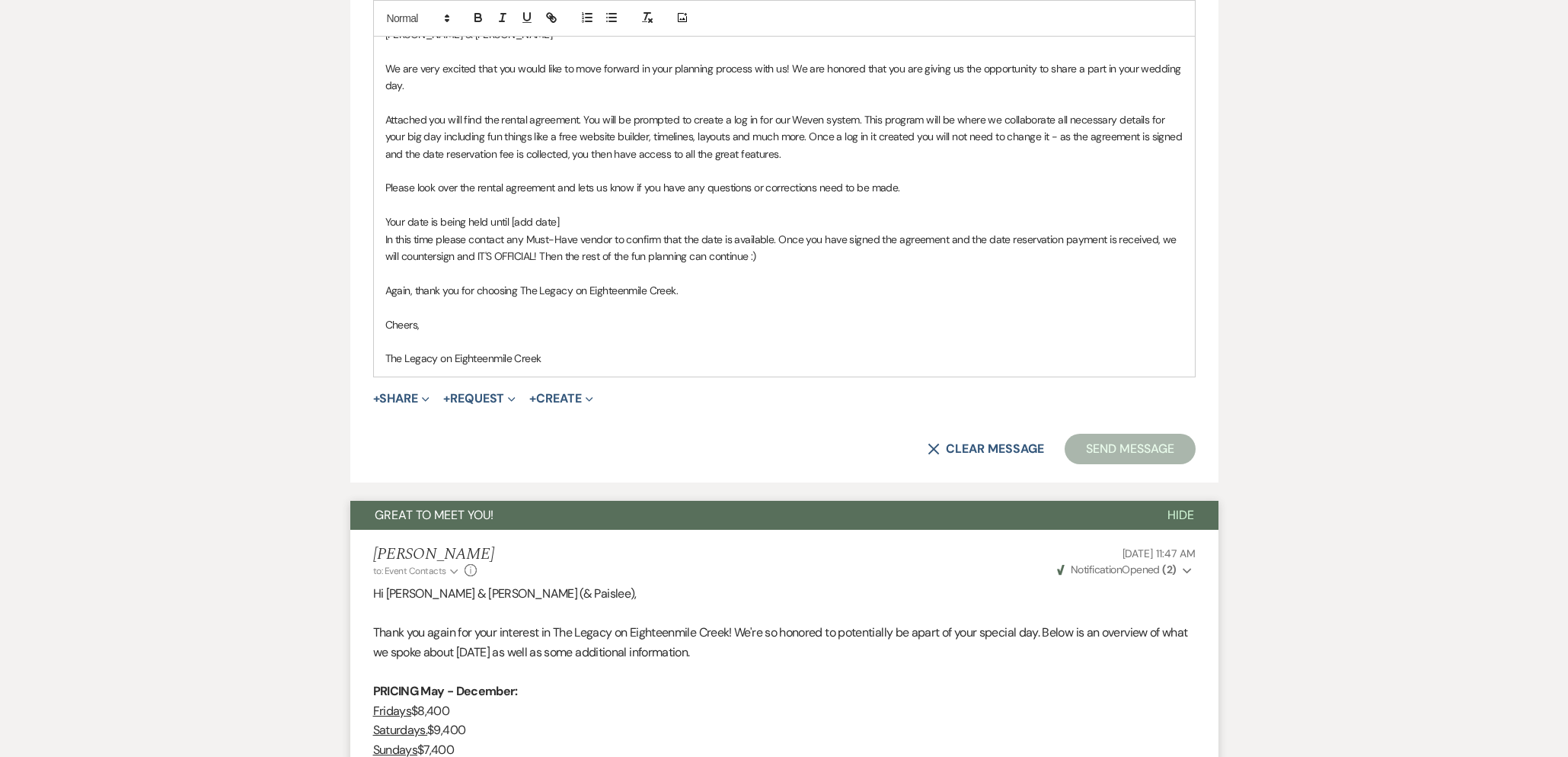
scroll to position [948, 0]
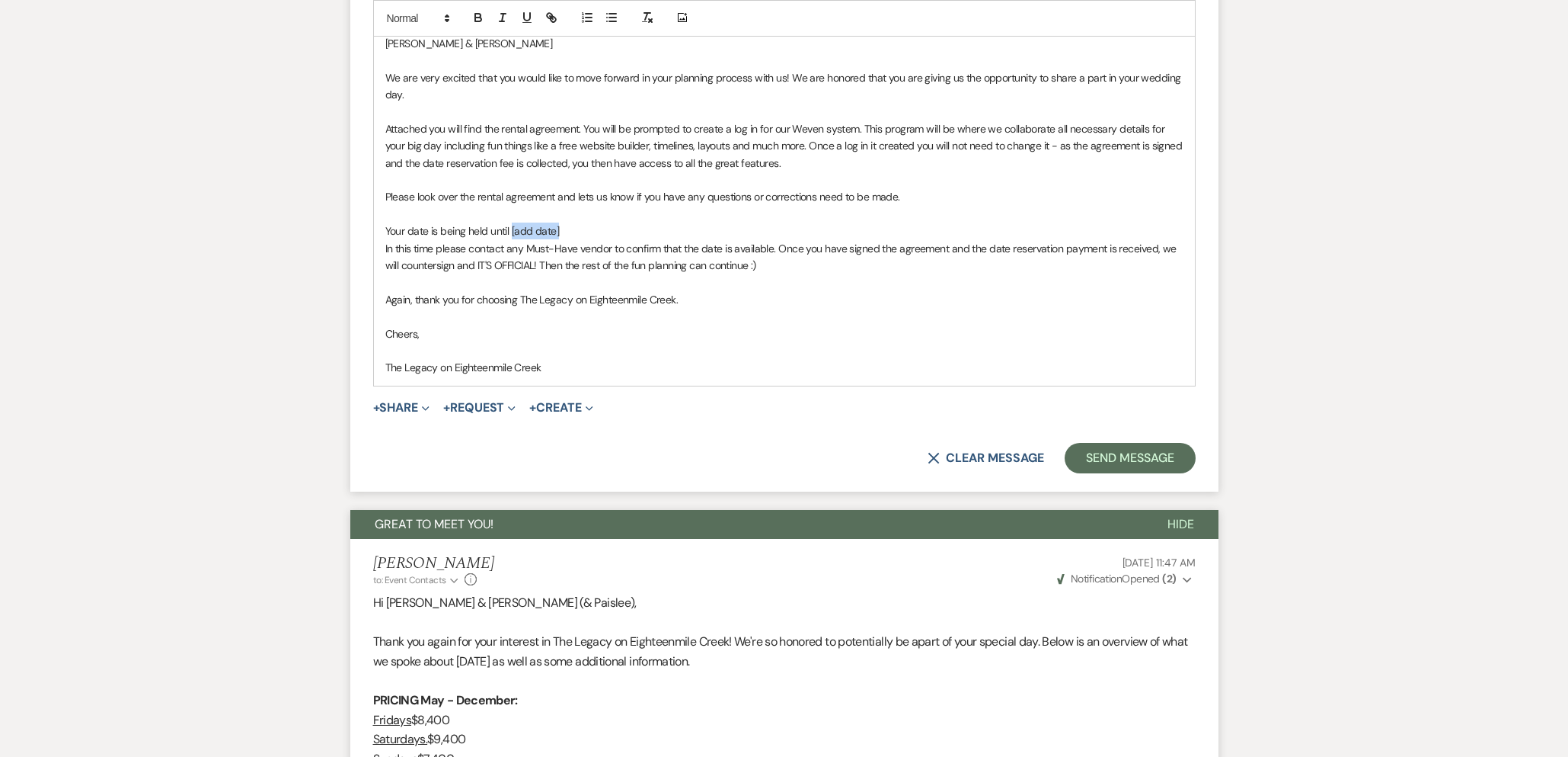
drag, startPoint x: 573, startPoint y: 231, endPoint x: 512, endPoint y: 235, distance: 61.1
click at [512, 235] on p "Your date is being held until [add date]" at bounding box center [784, 231] width 798 height 16
click at [409, 353] on p at bounding box center [784, 351] width 798 height 16
click at [409, 411] on button "+ Share Expand" at bounding box center [402, 407] width 57 height 12
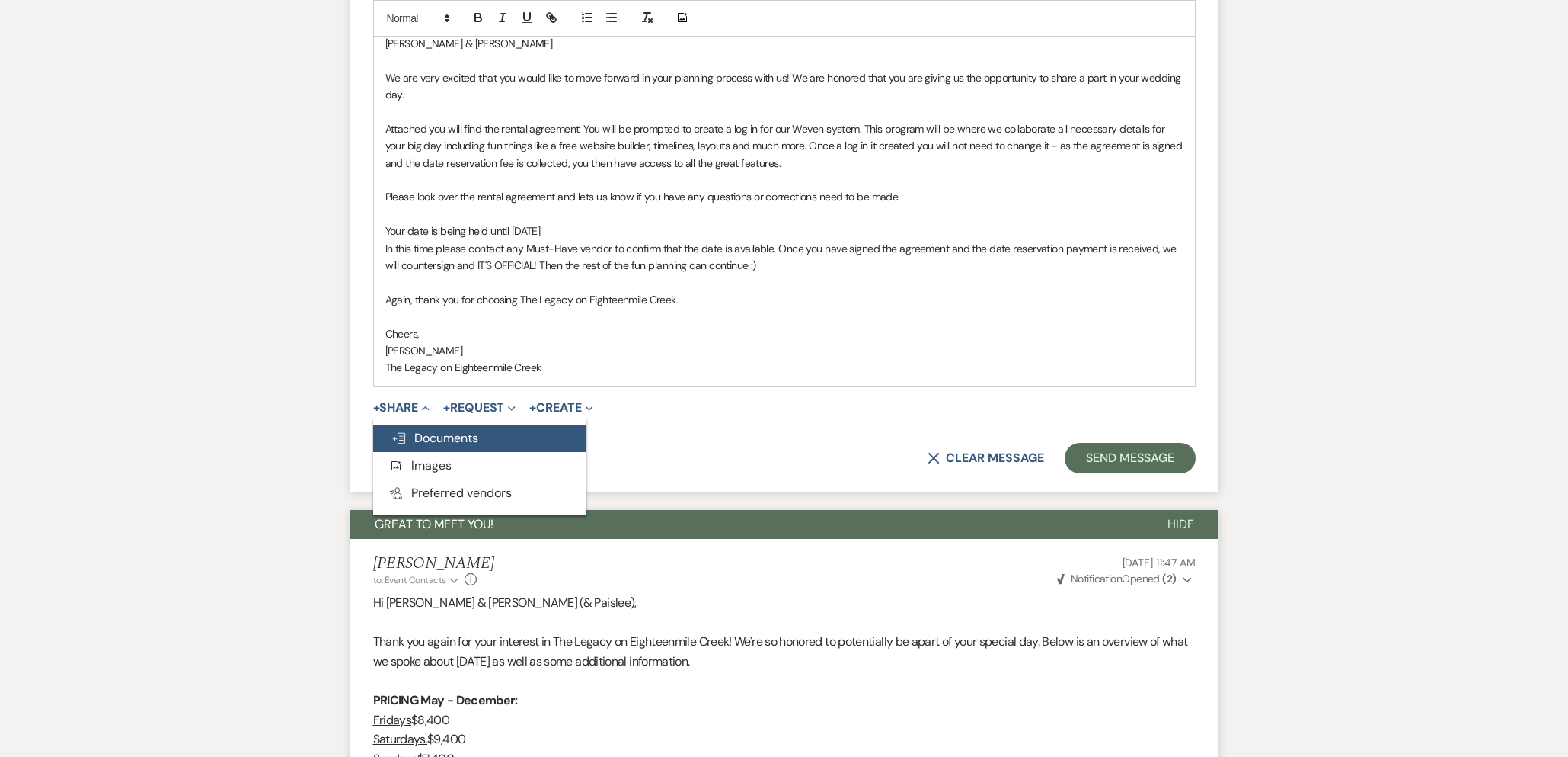
click at [427, 441] on span "Doc Upload Documents" at bounding box center [435, 438] width 87 height 16
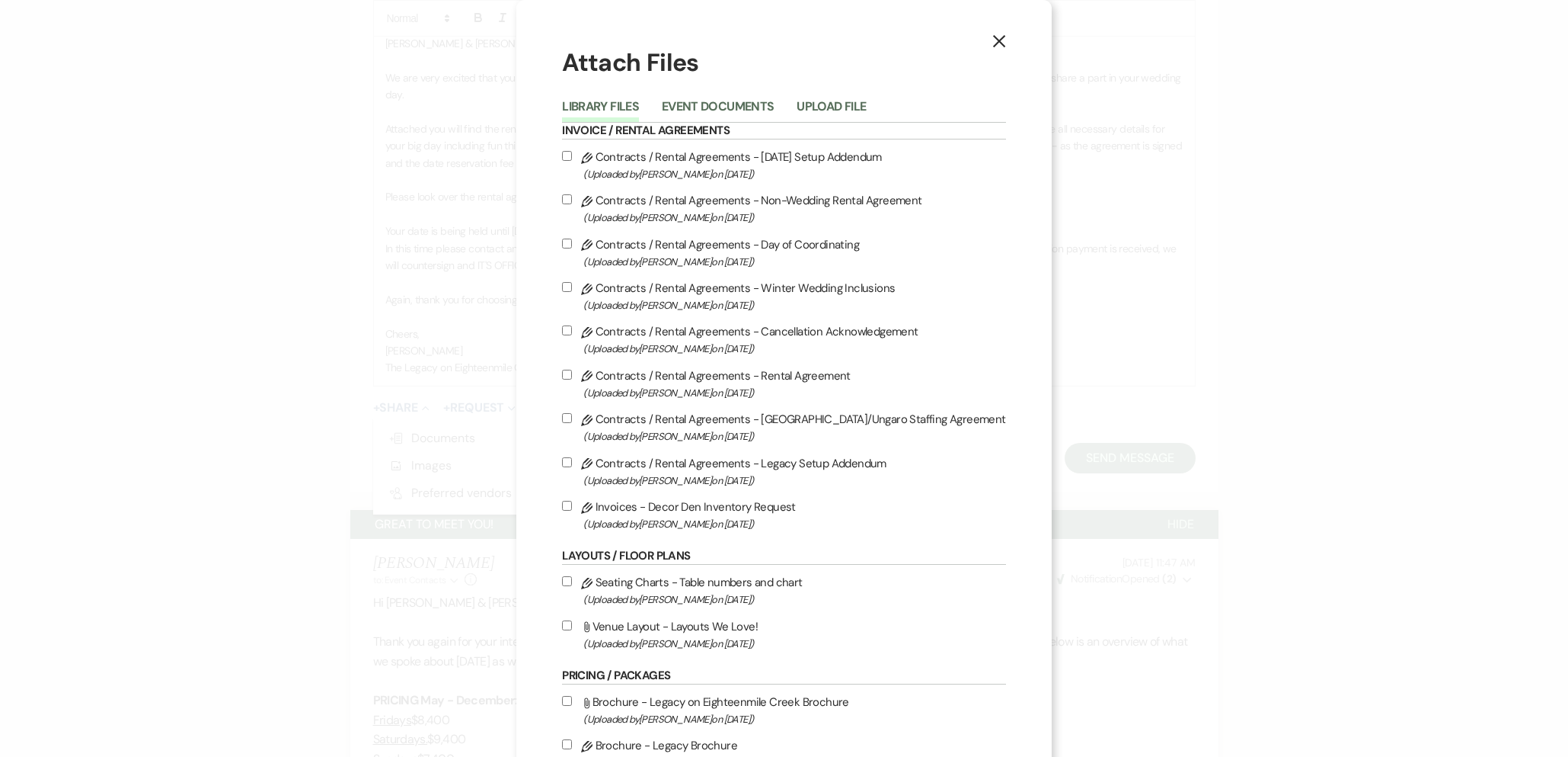
drag, startPoint x: 724, startPoint y: 104, endPoint x: 718, endPoint y: 141, distance: 37.5
click at [724, 104] on button "Event Documents" at bounding box center [718, 112] width 112 height 21
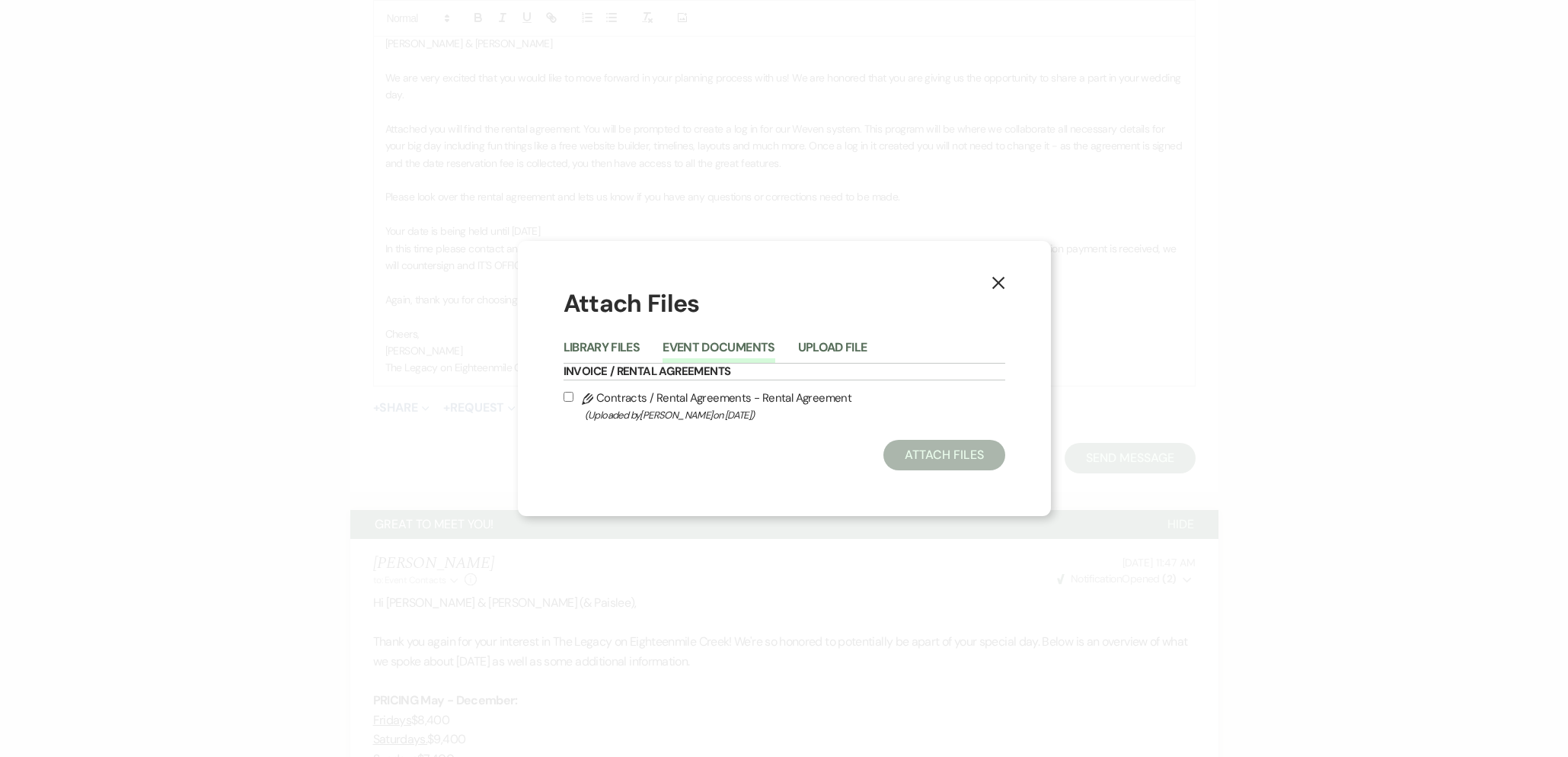
click at [732, 420] on span "(Uploaded by Bridgette Prno on Sep 20th, 2025 )" at bounding box center [795, 415] width 420 height 17
click at [574, 401] on input "Pencil Contracts / Rental Agreements - Rental Agreement (Uploaded by Bridgette …" at bounding box center [569, 397] width 10 height 10
checkbox input "true"
click at [926, 441] on button "Attach Files" at bounding box center [944, 455] width 121 height 30
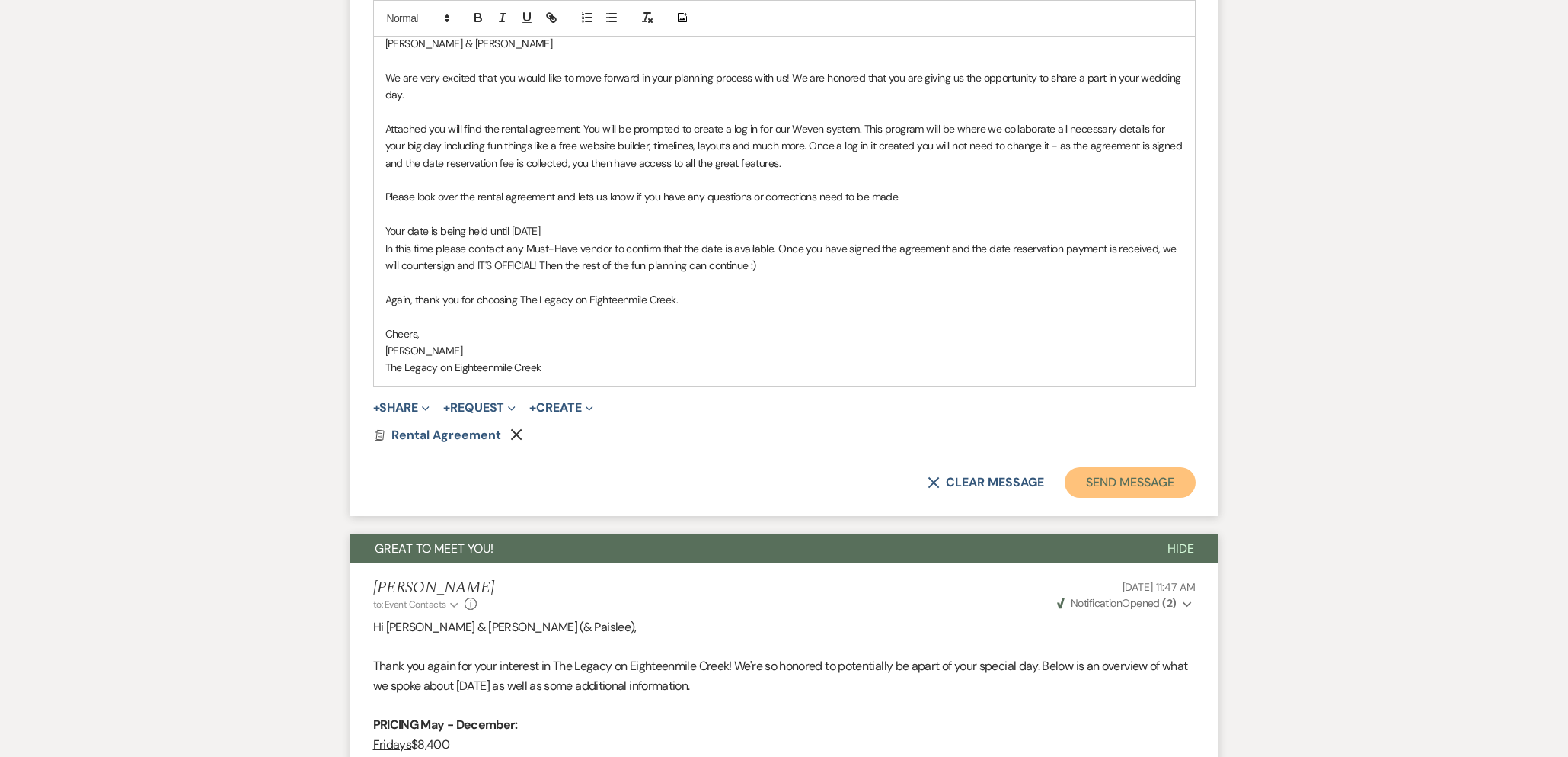
click at [1120, 477] on button "Send Message" at bounding box center [1130, 482] width 130 height 30
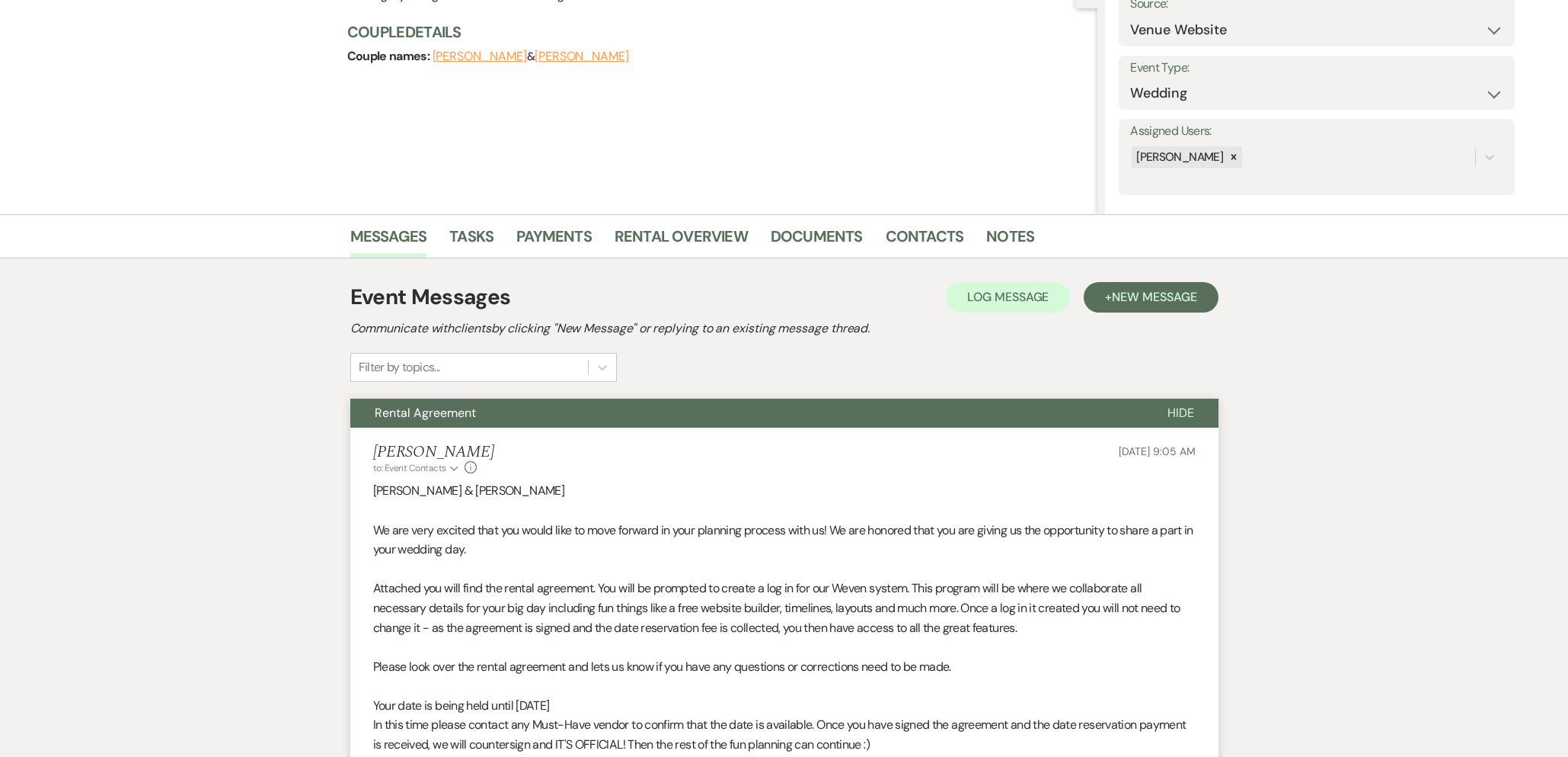
scroll to position [0, 0]
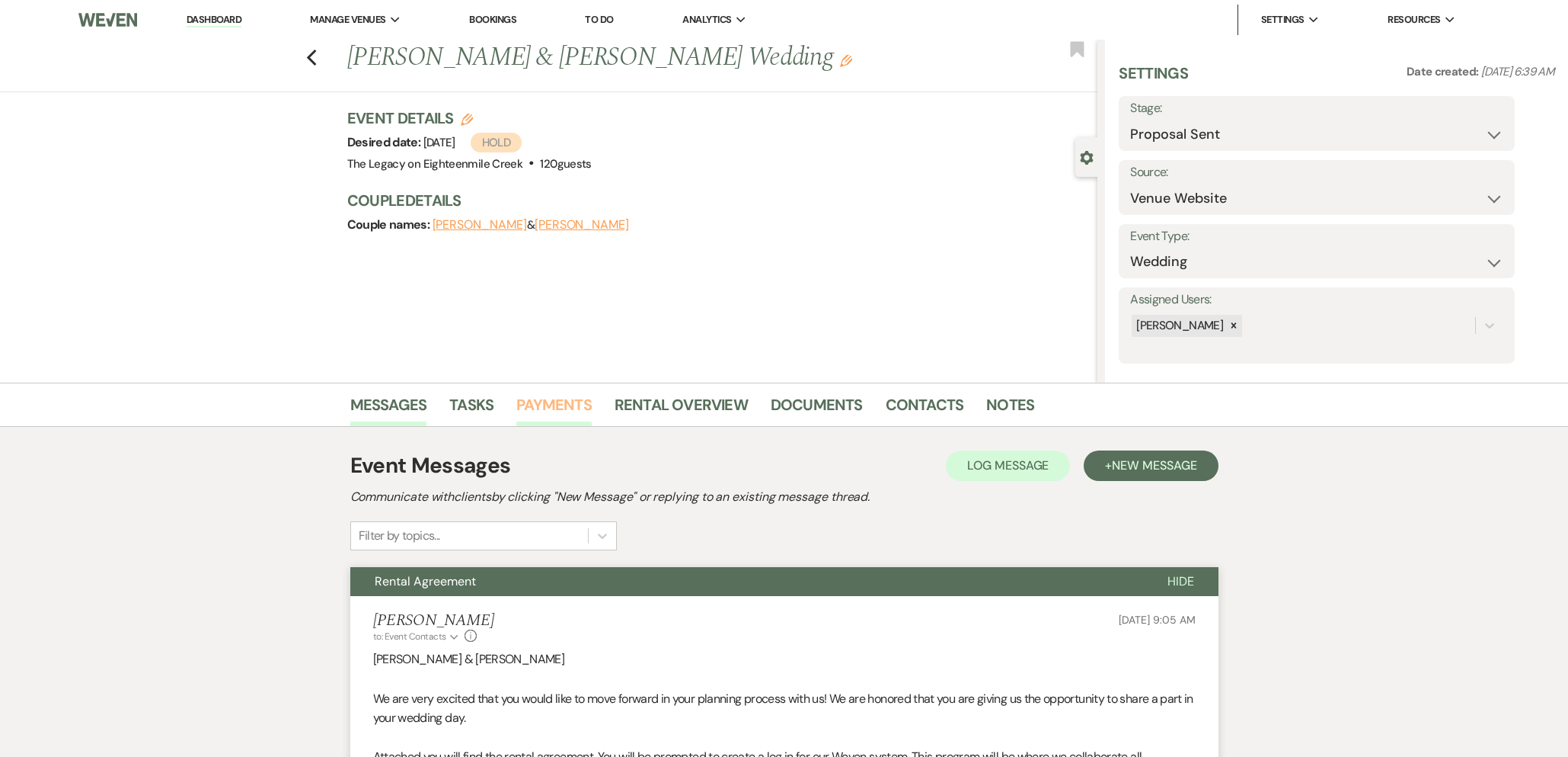
click at [546, 400] on link "Payments" at bounding box center [554, 409] width 75 height 34
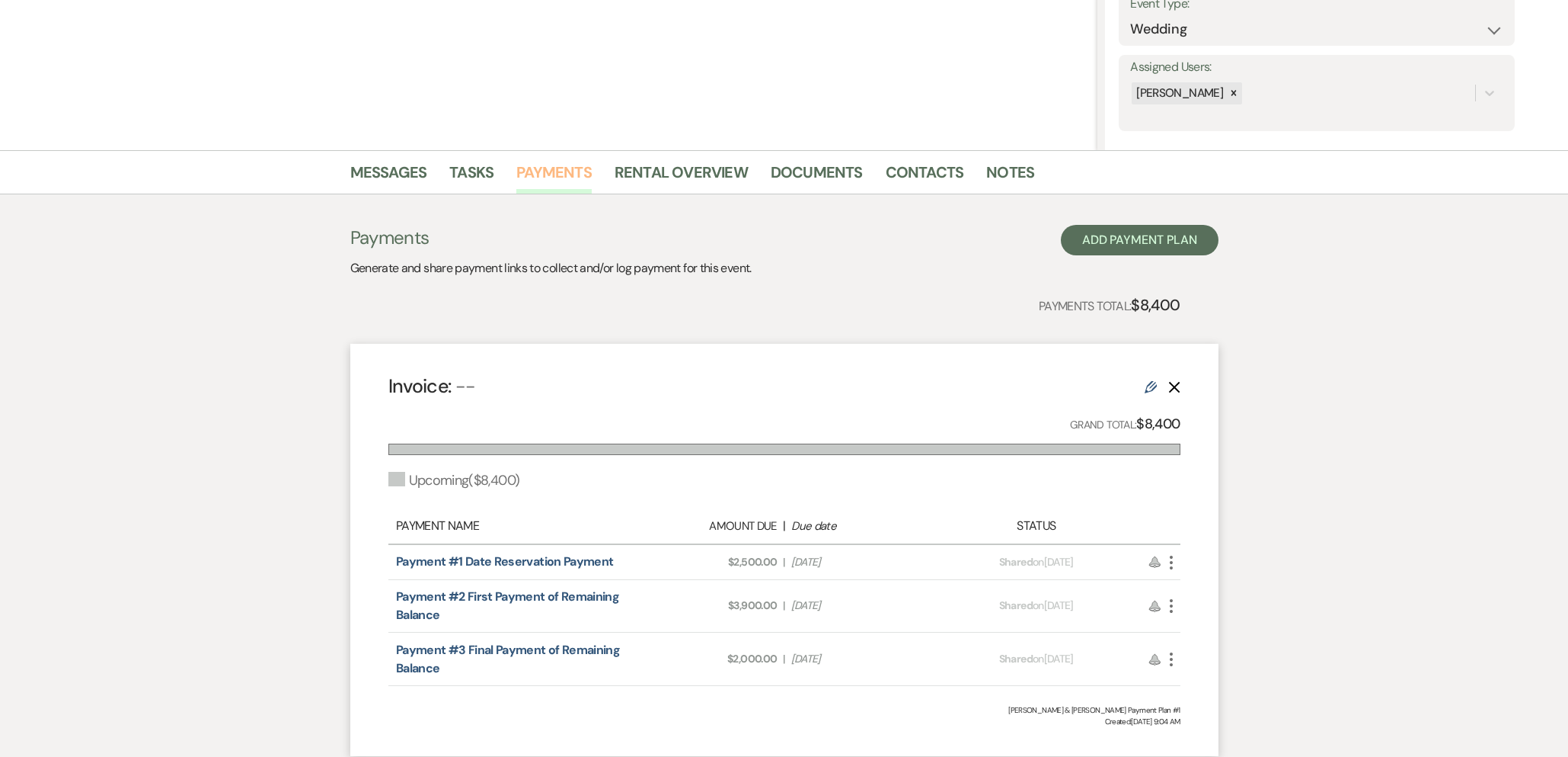
scroll to position [345, 0]
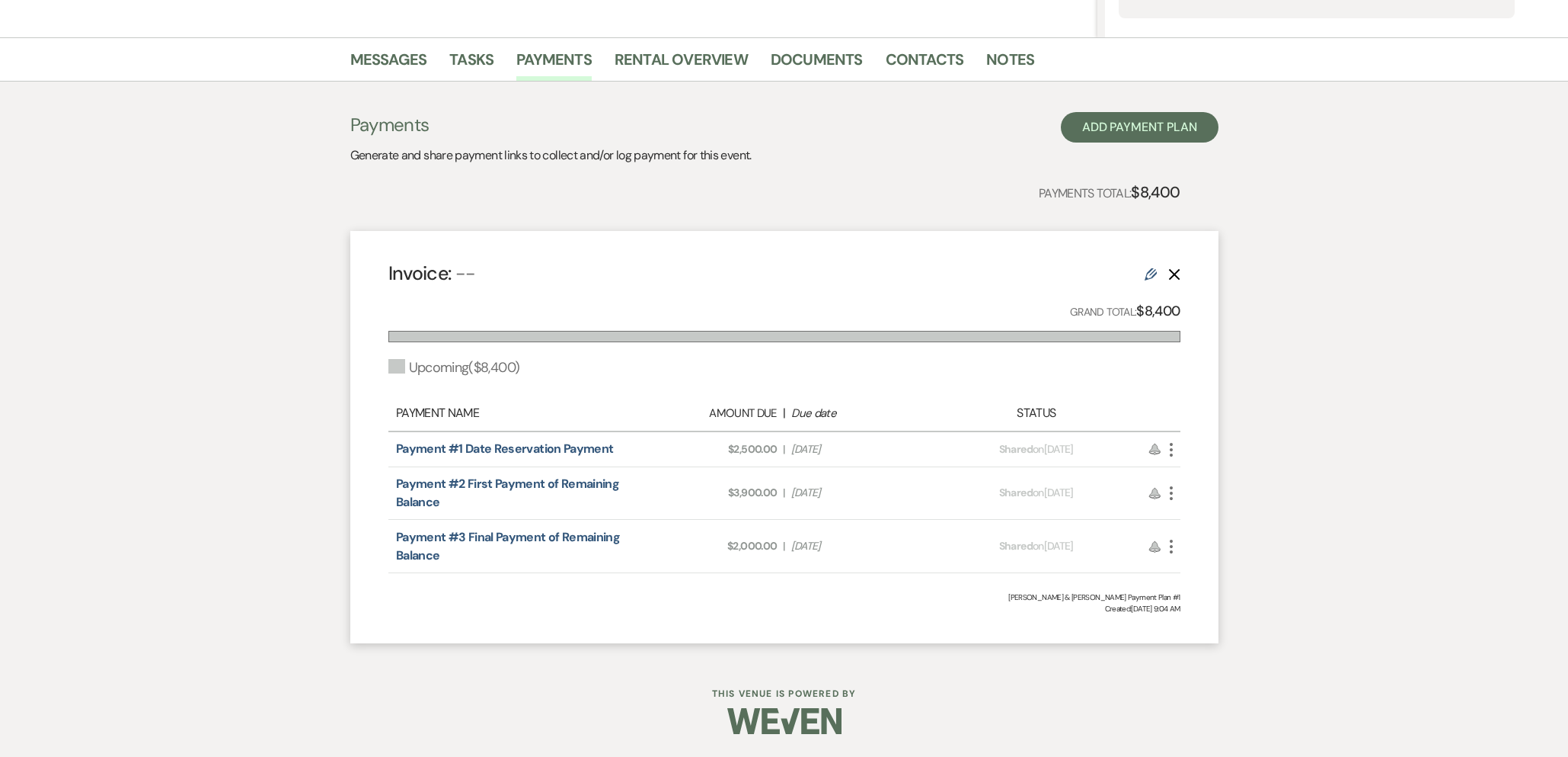
click at [1173, 452] on icon "More" at bounding box center [1172, 450] width 18 height 18
click at [1195, 485] on button "Attach File Attach to Message" at bounding box center [1240, 480] width 154 height 26
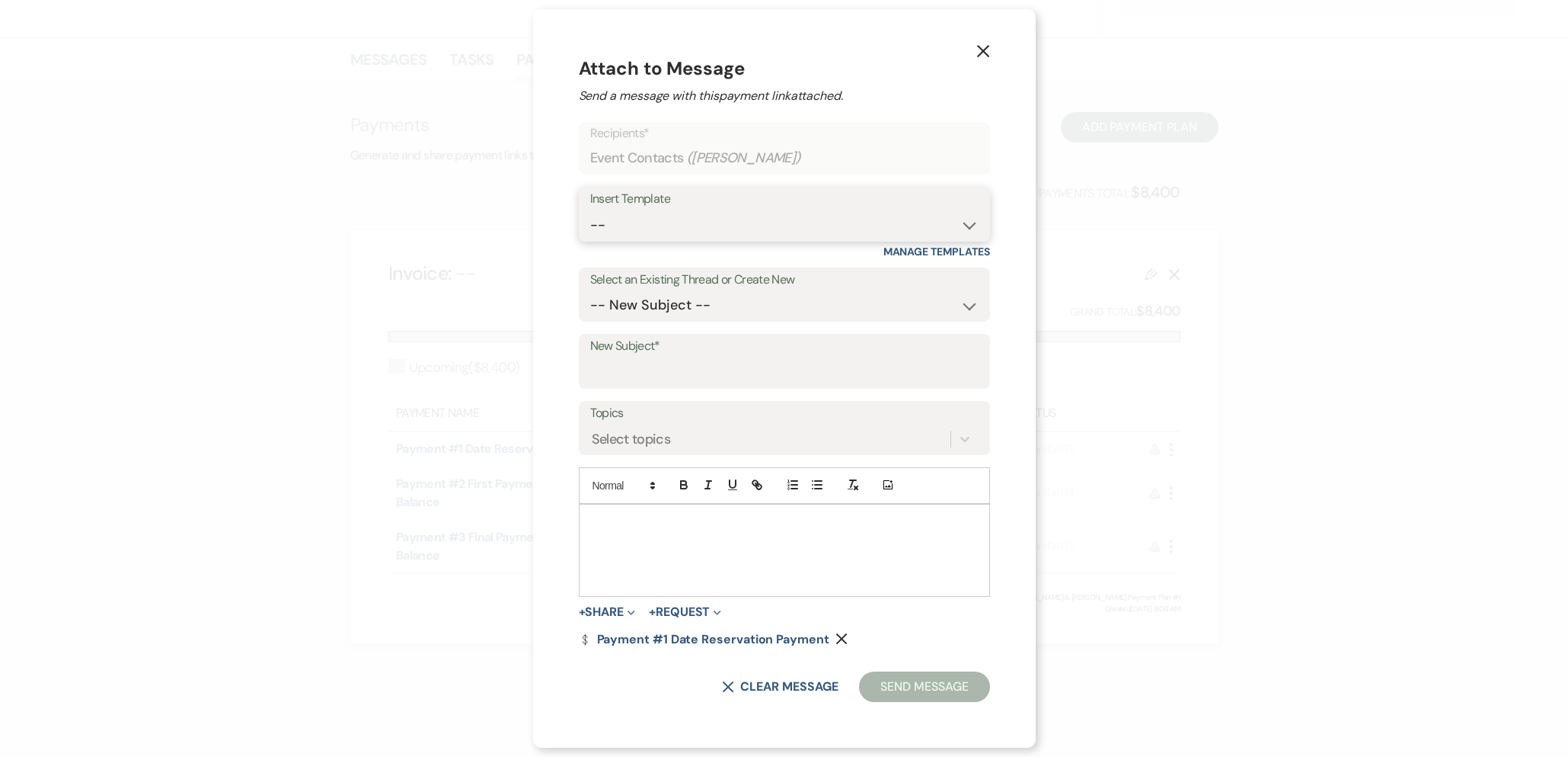
click at [759, 232] on select "-- Inquiry Follow Up- Just checking in :) Tour Date/Time Confirmation Proposal …" at bounding box center [784, 225] width 388 height 30
select select "783"
click at [590, 210] on select "-- Inquiry Follow Up- Just checking in :) Tour Date/Time Confirmation Proposal …" at bounding box center [784, 225] width 388 height 30
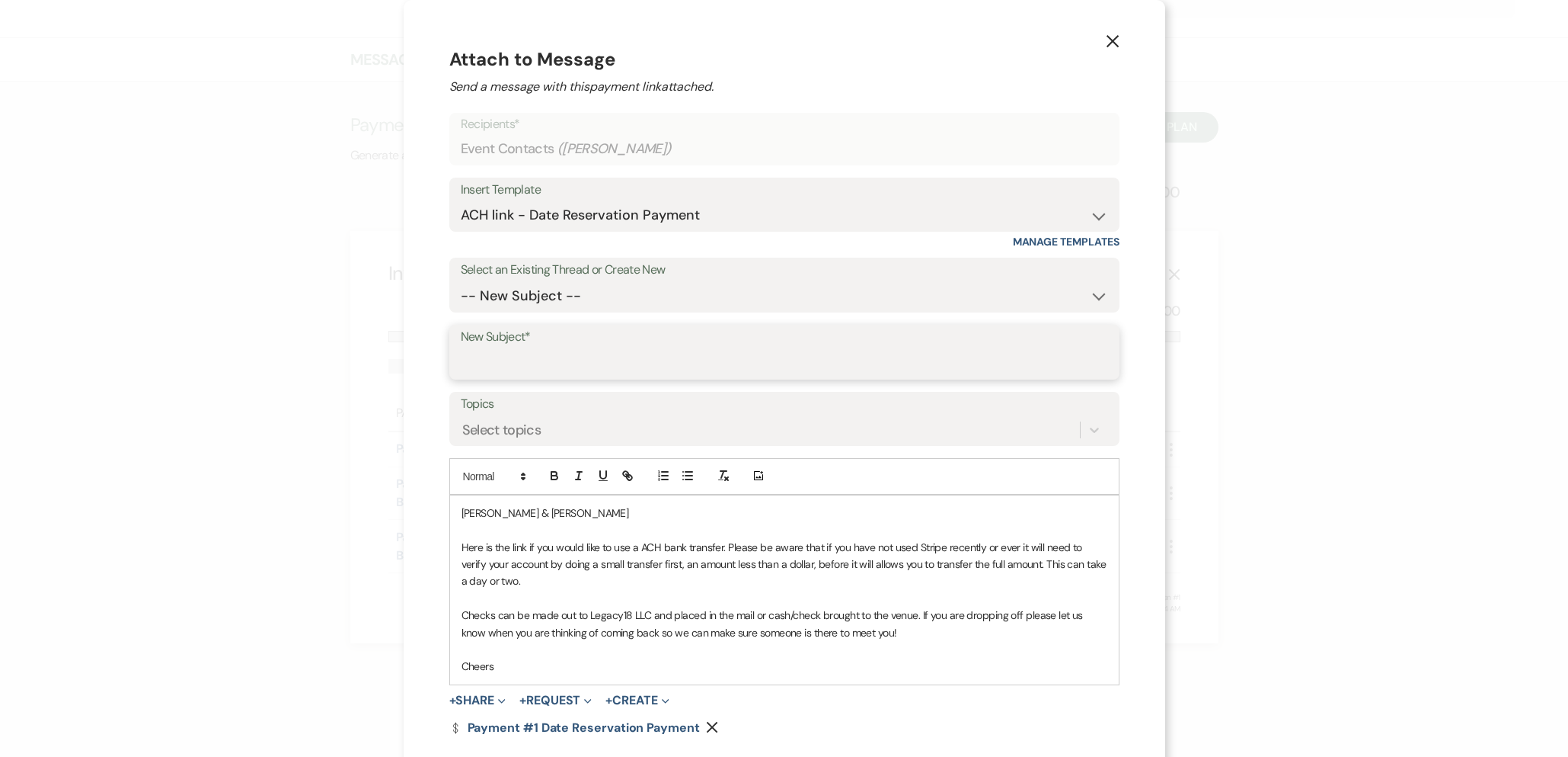
click at [546, 365] on input "New Subject*" at bounding box center [784, 363] width 647 height 30
type input "Date Reservation Payment"
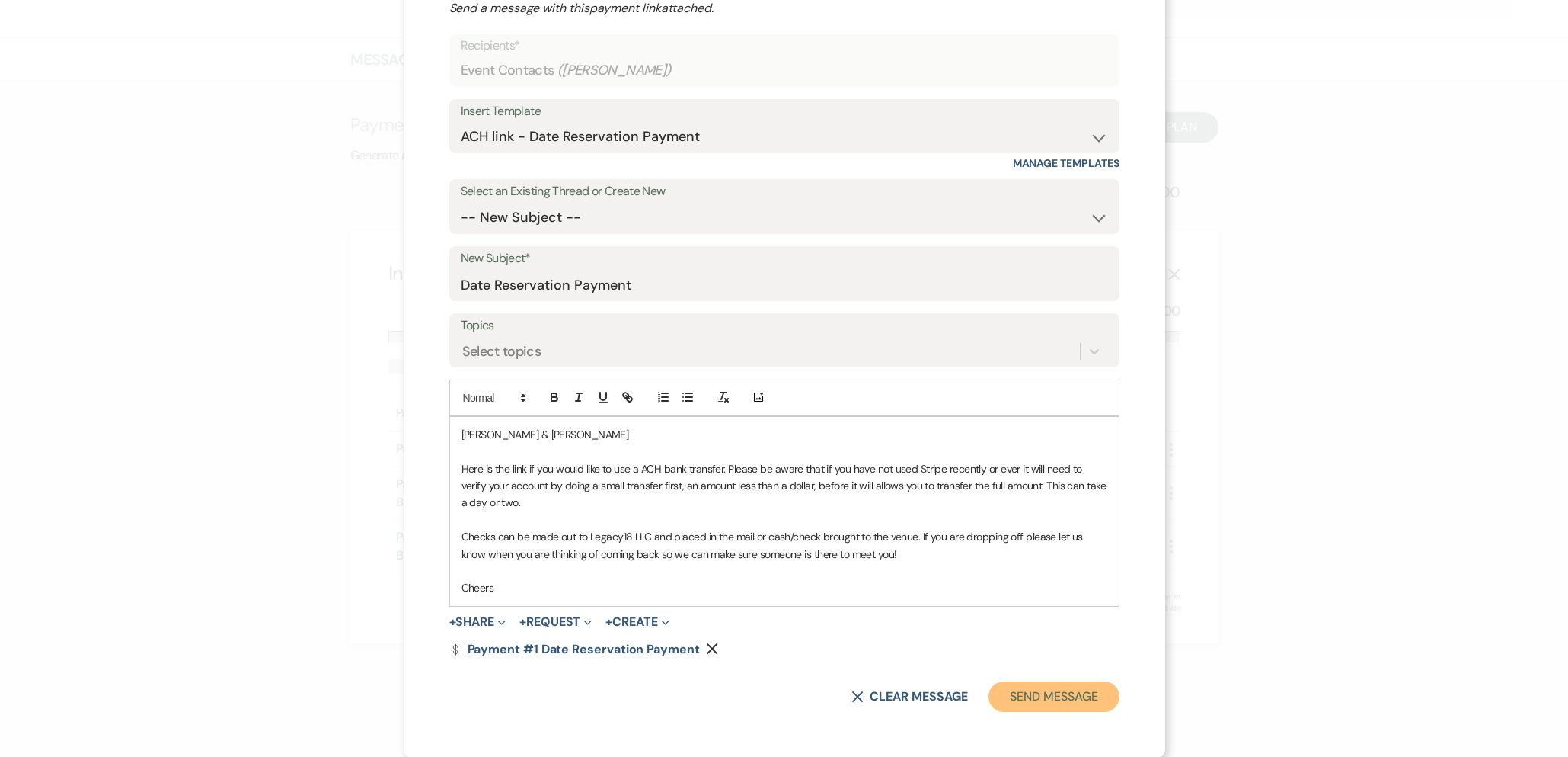
click at [1040, 707] on button "Send Message" at bounding box center [1054, 696] width 130 height 30
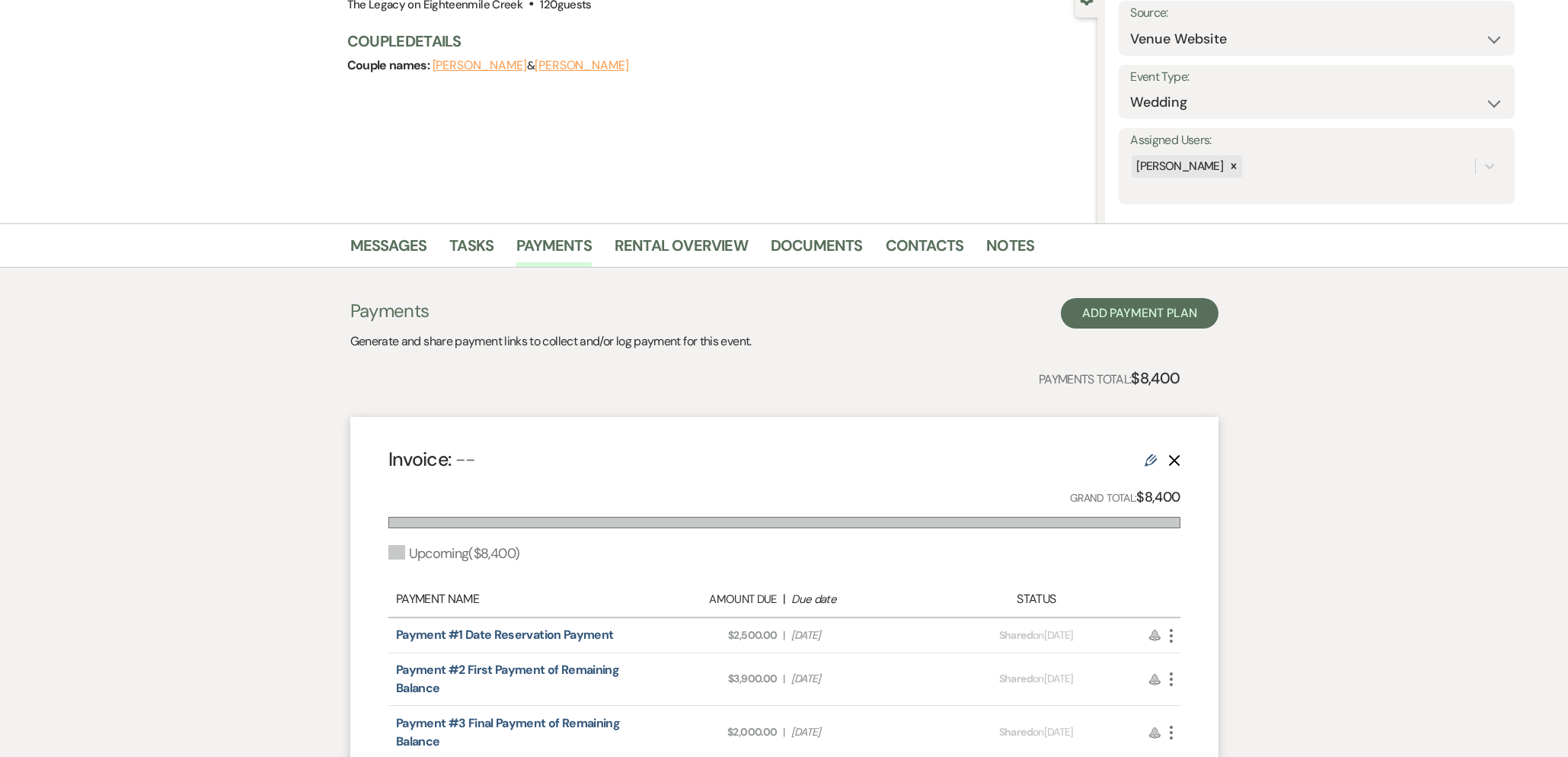
scroll to position [0, 0]
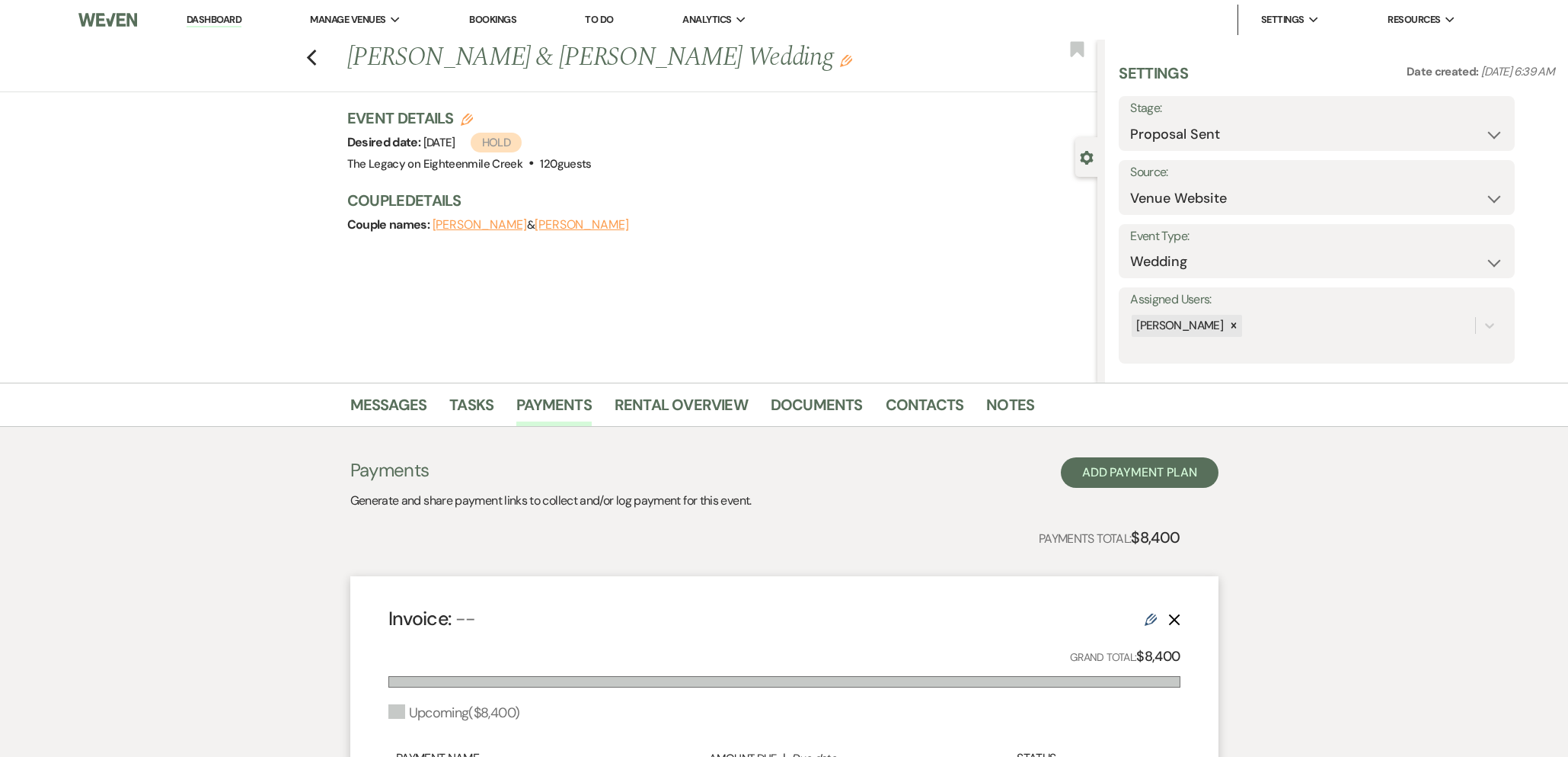
click at [187, 15] on link "Dashboard" at bounding box center [213, 21] width 55 height 15
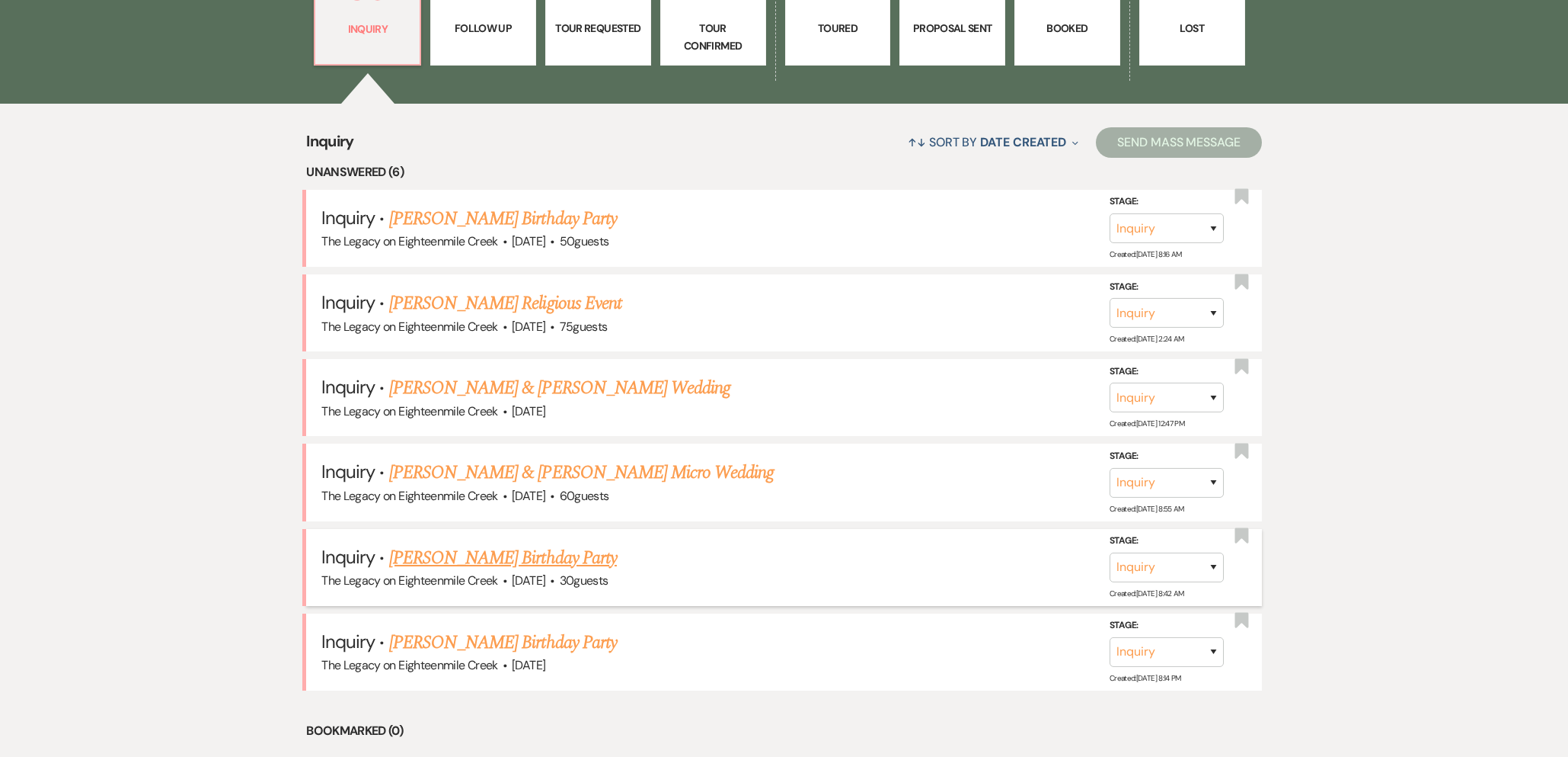
scroll to position [510, 0]
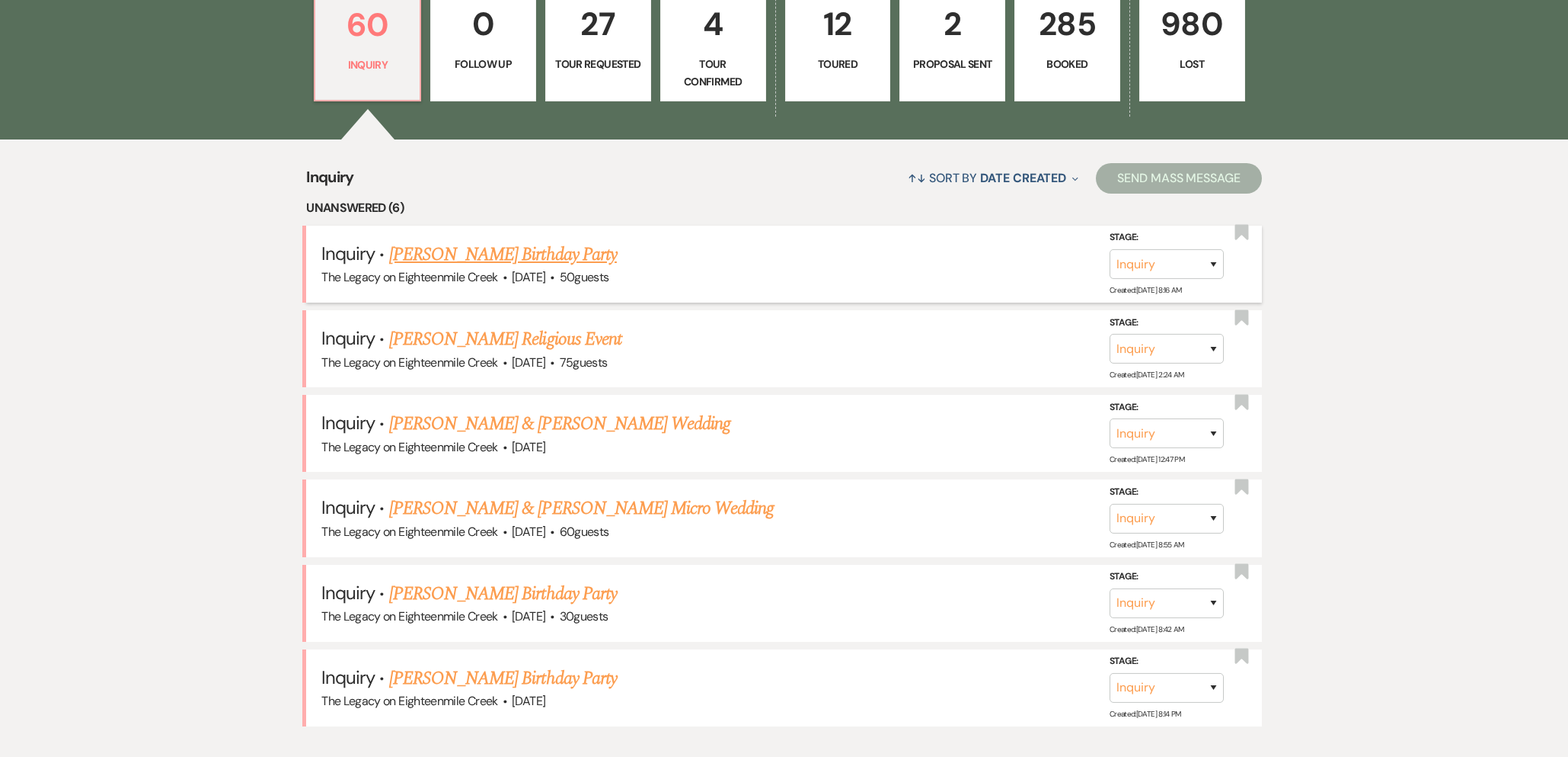
click at [432, 252] on link "Ray Wright's Birthday Party" at bounding box center [503, 254] width 228 height 27
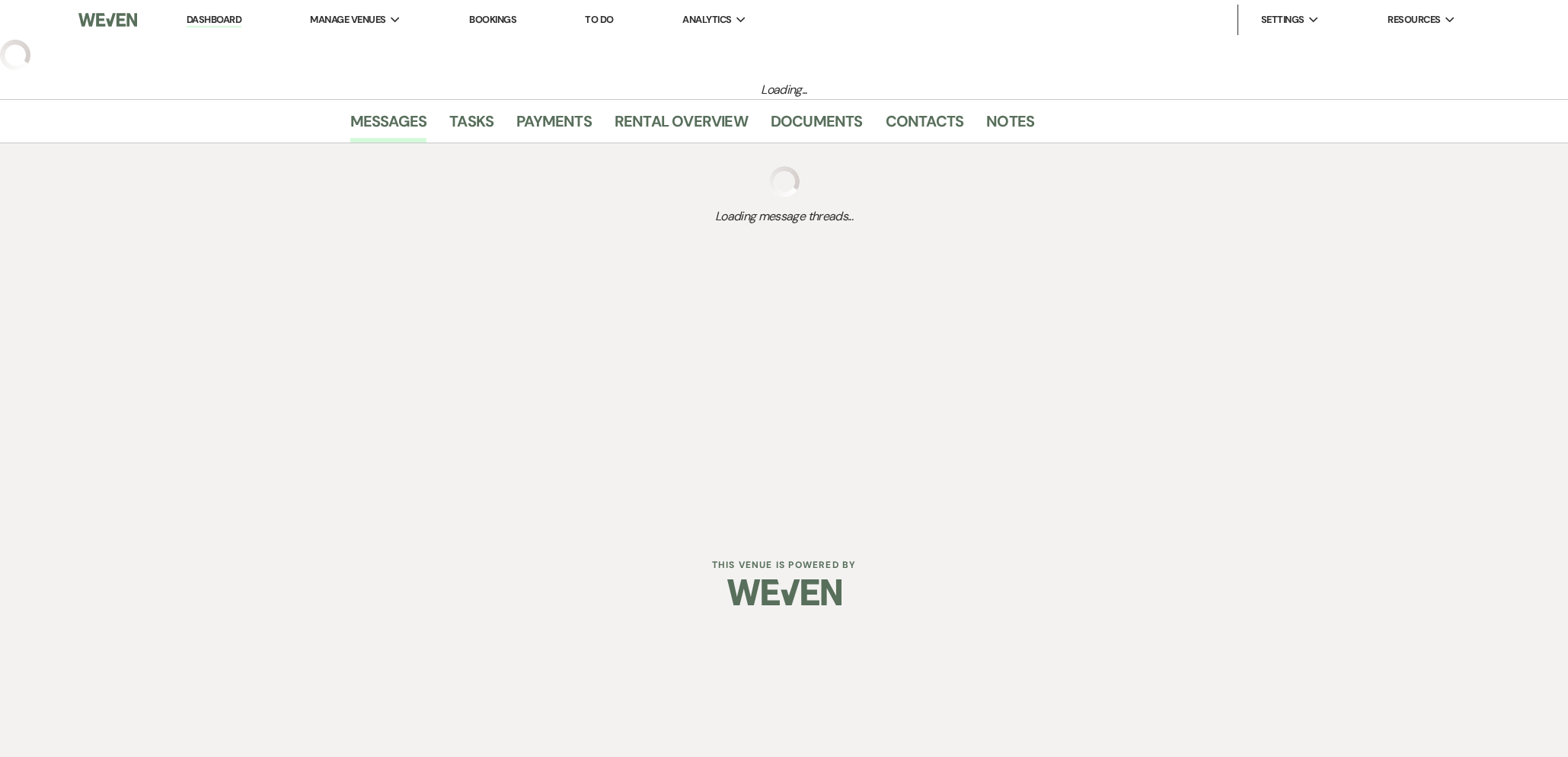
select select "5"
select select "4"
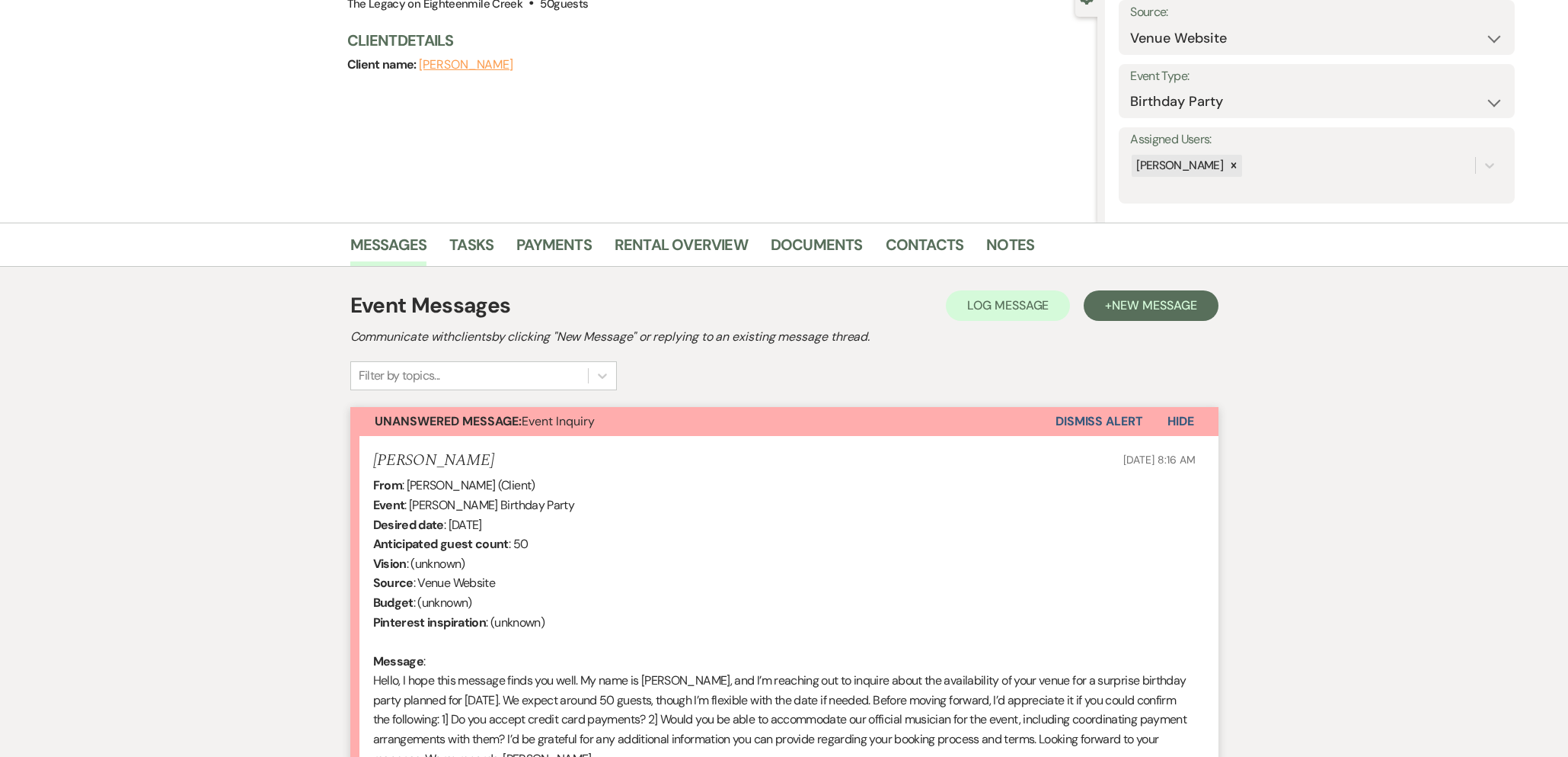
scroll to position [370, 0]
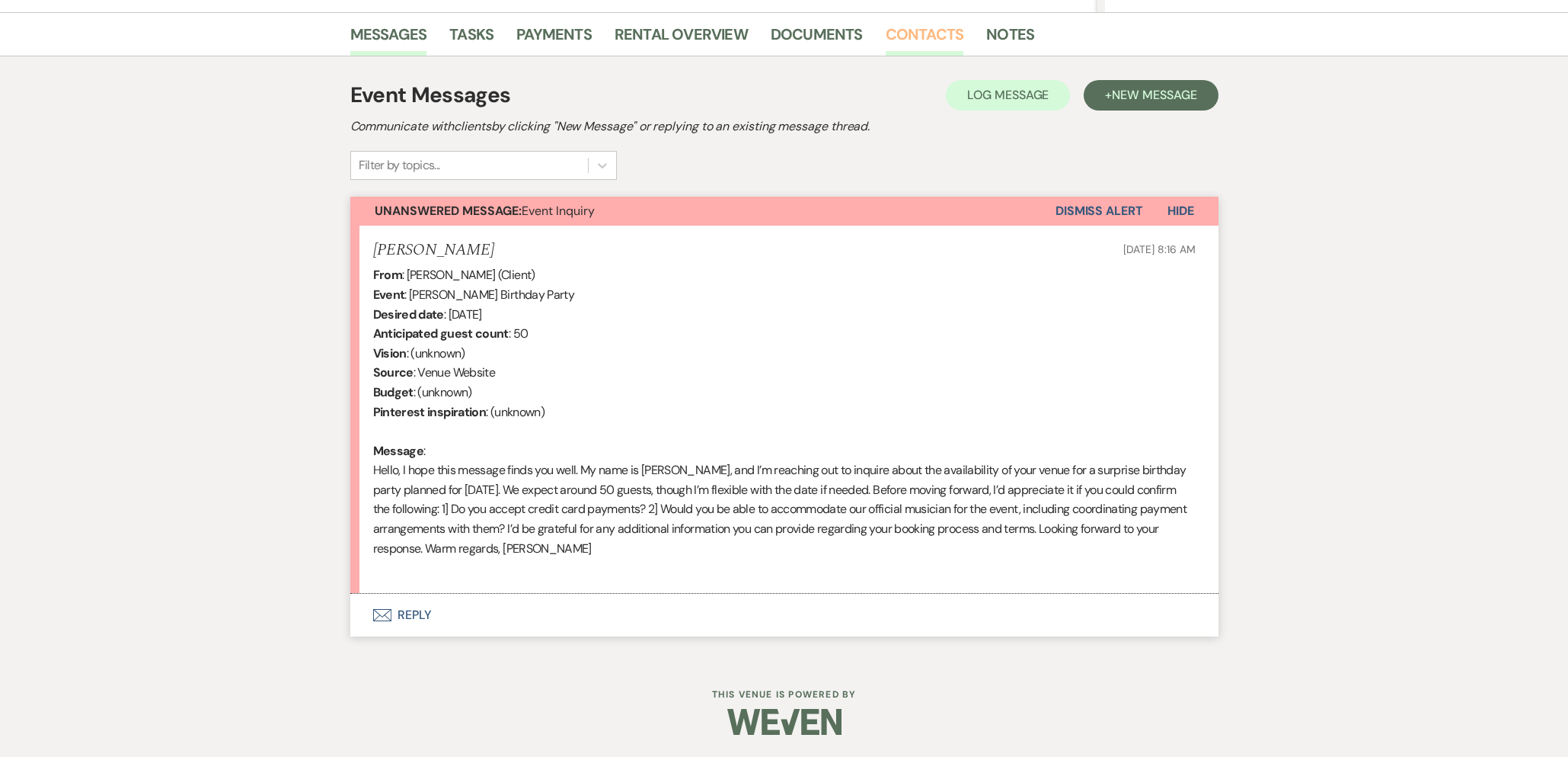
click at [912, 36] on link "Contacts" at bounding box center [926, 39] width 79 height 34
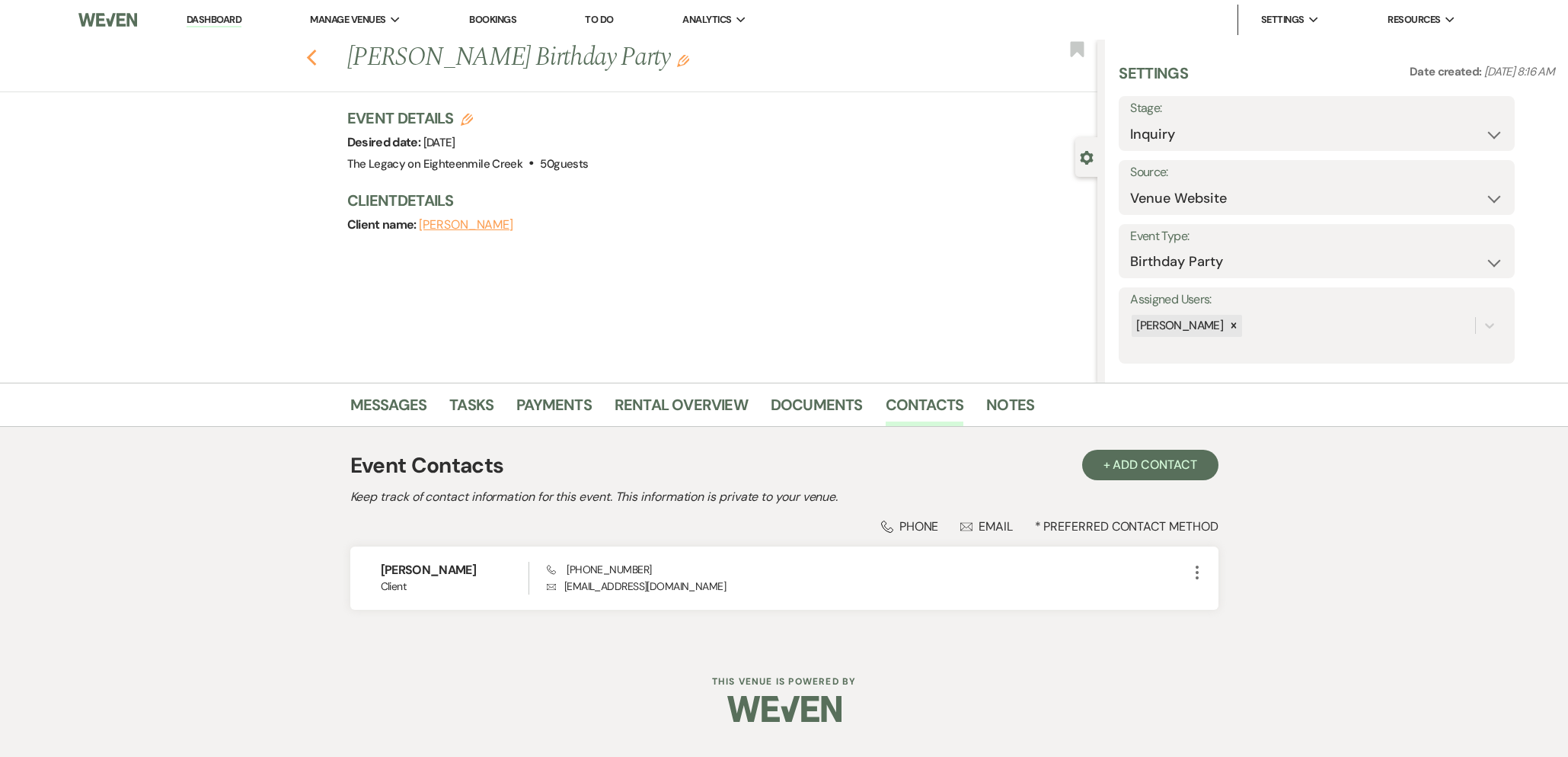
click at [314, 61] on icon "Previous" at bounding box center [312, 57] width 11 height 18
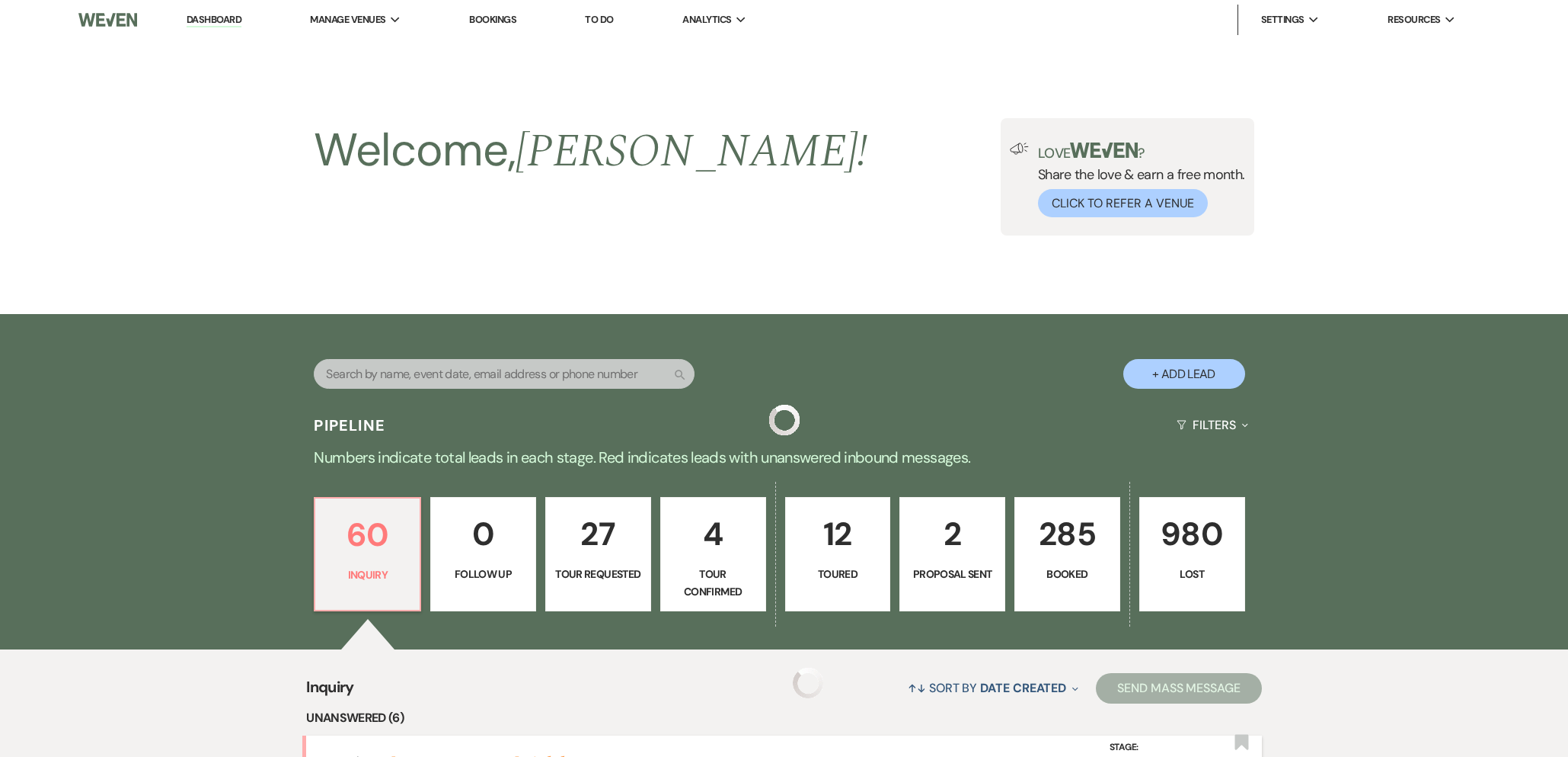
scroll to position [510, 0]
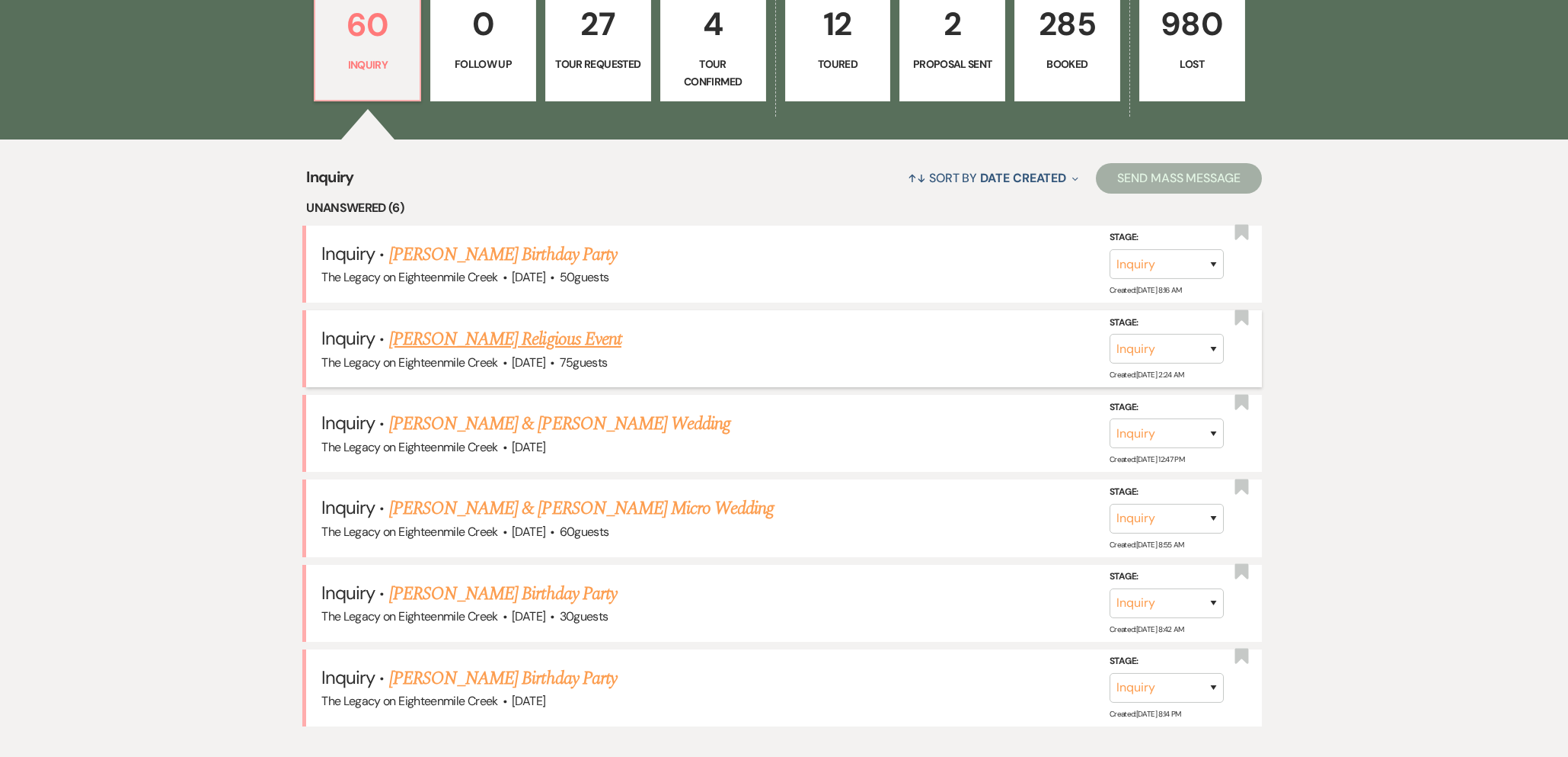
click at [479, 347] on link "Alissa Pimpo's Religious Event" at bounding box center [505, 338] width 232 height 27
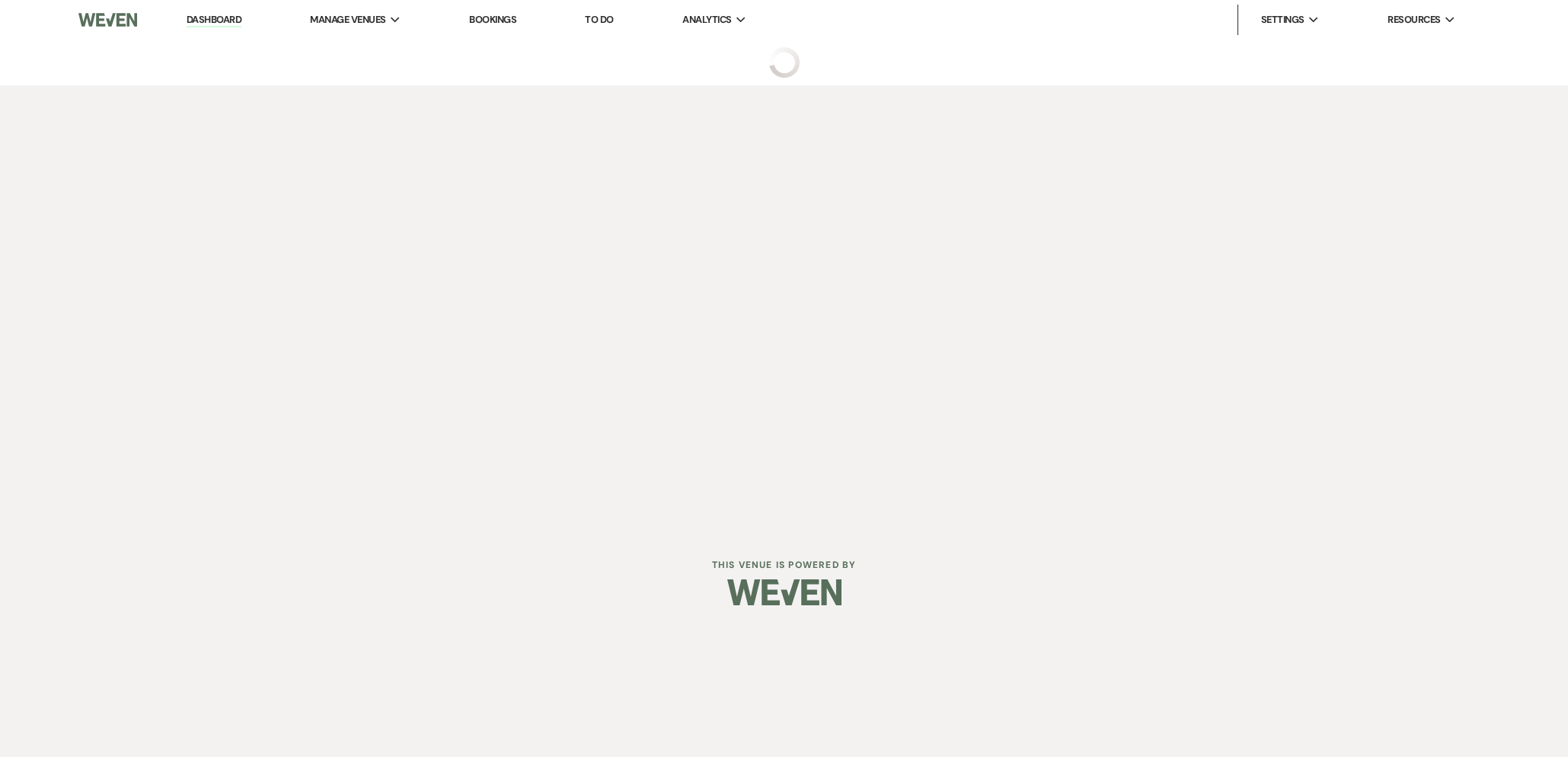
select select "5"
select select "12"
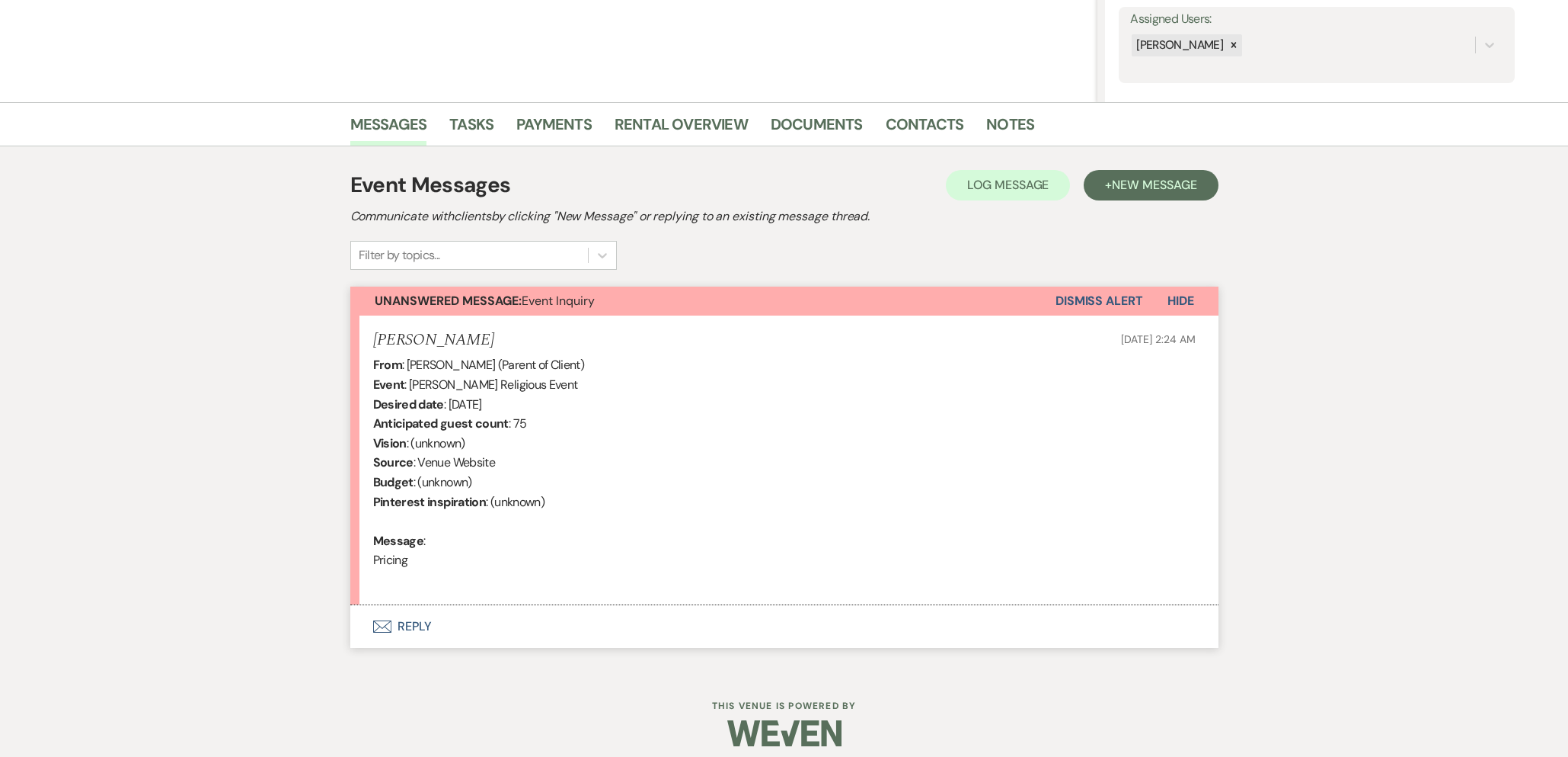
scroll to position [270, 0]
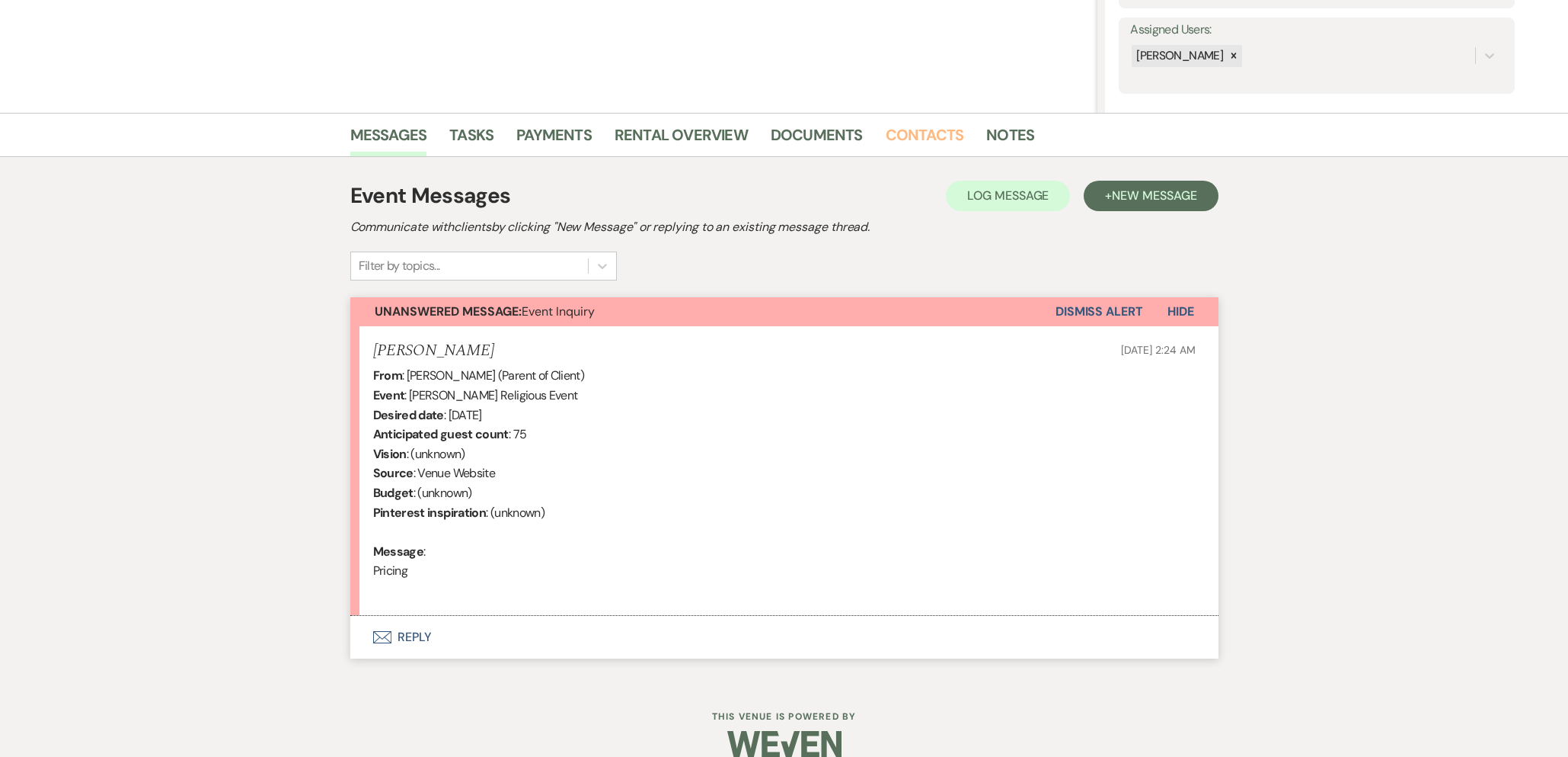
click at [906, 142] on link "Contacts" at bounding box center [926, 139] width 79 height 34
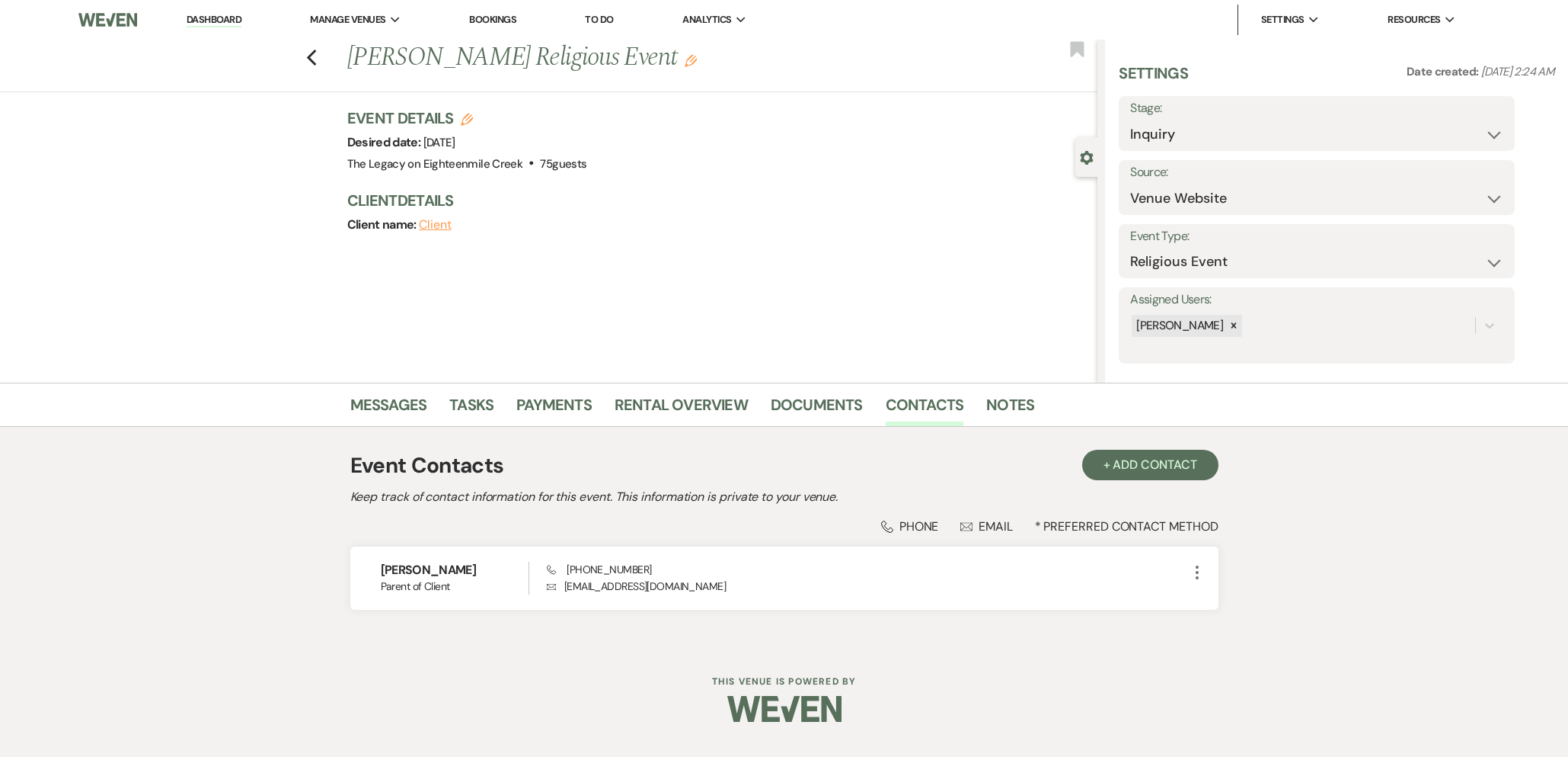
click at [317, 54] on div "Previous Alissa Pimpo's Religious Event Edit Bookmark" at bounding box center [545, 66] width 1105 height 53
click at [307, 58] on use "button" at bounding box center [311, 57] width 10 height 16
